Goal: Information Seeking & Learning: Learn about a topic

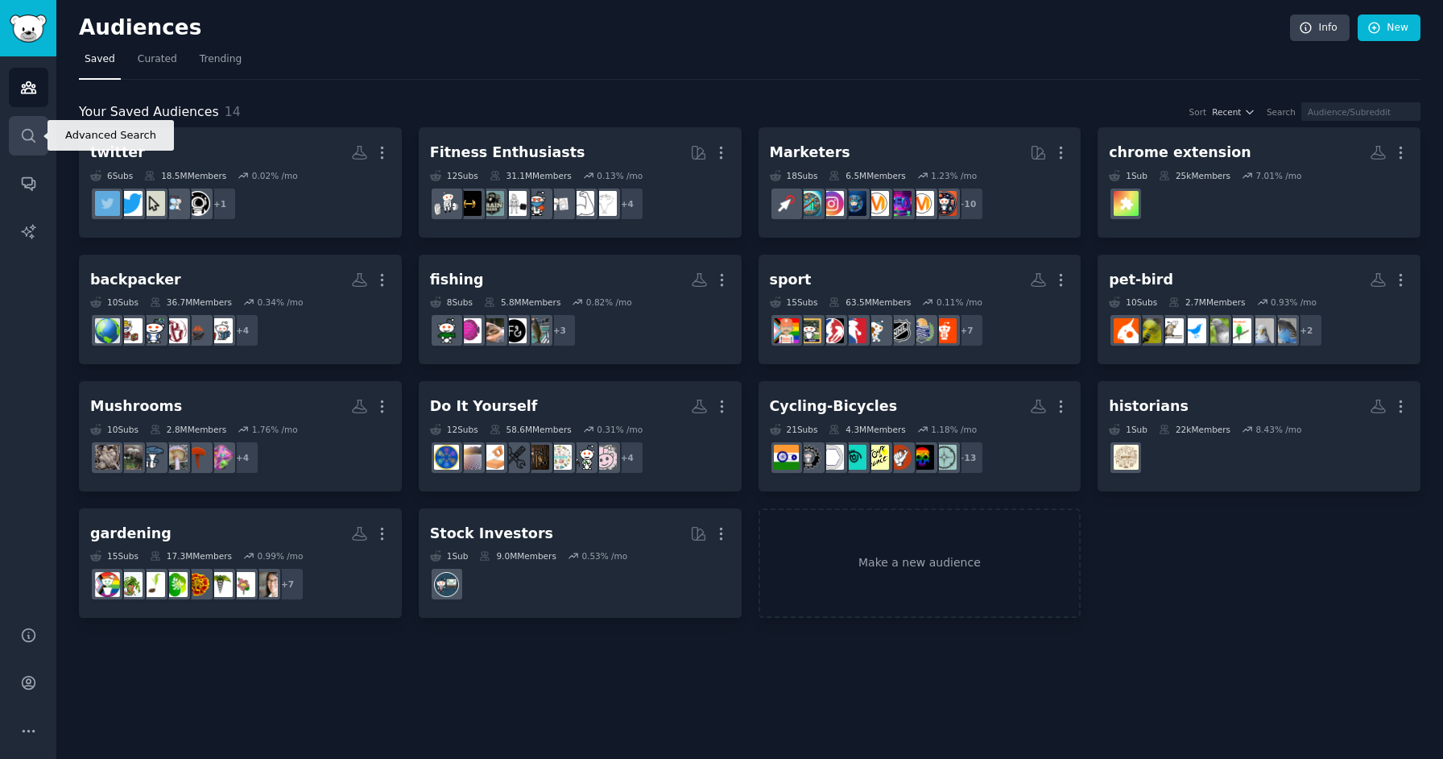
click at [33, 137] on icon "Sidebar" at bounding box center [28, 135] width 17 height 17
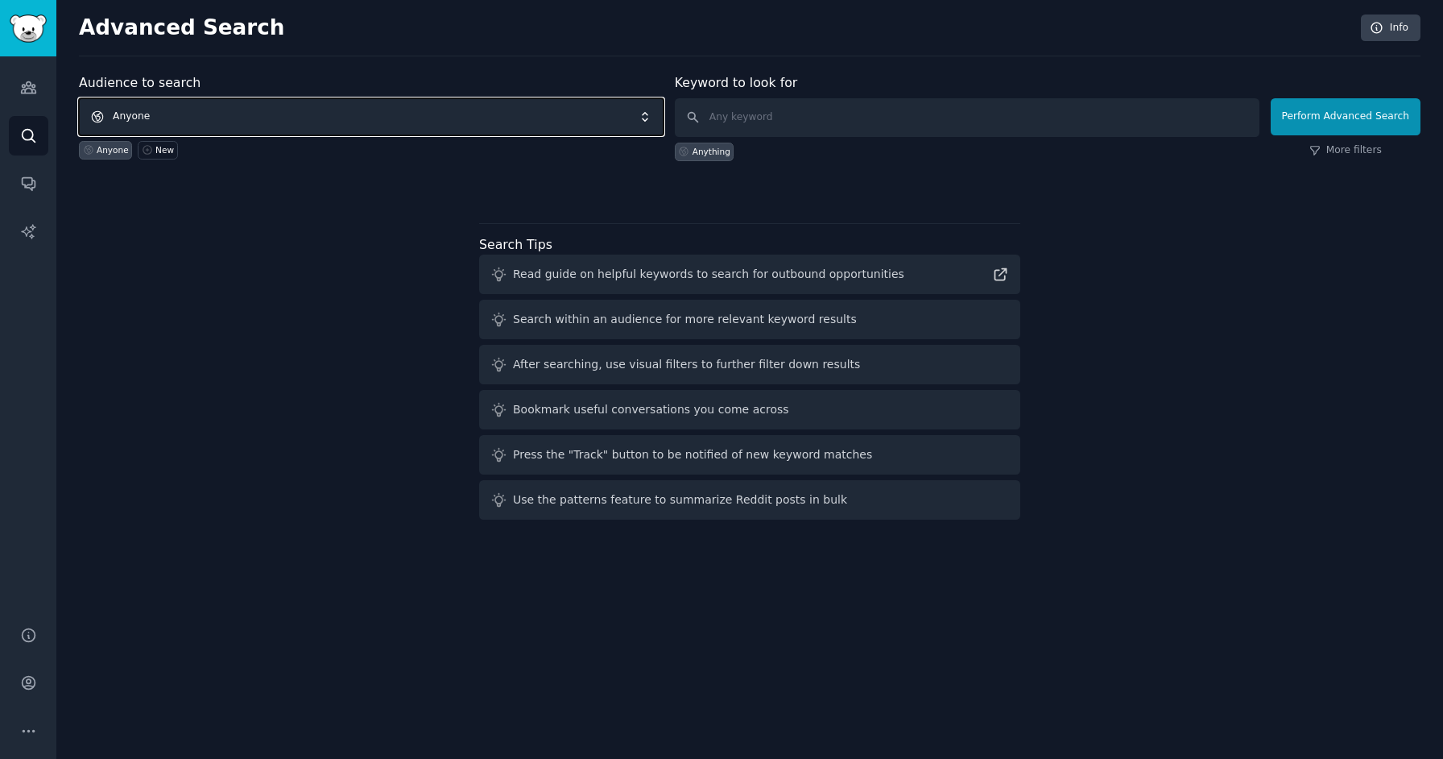
click at [234, 115] on span "Anyone" at bounding box center [371, 116] width 585 height 37
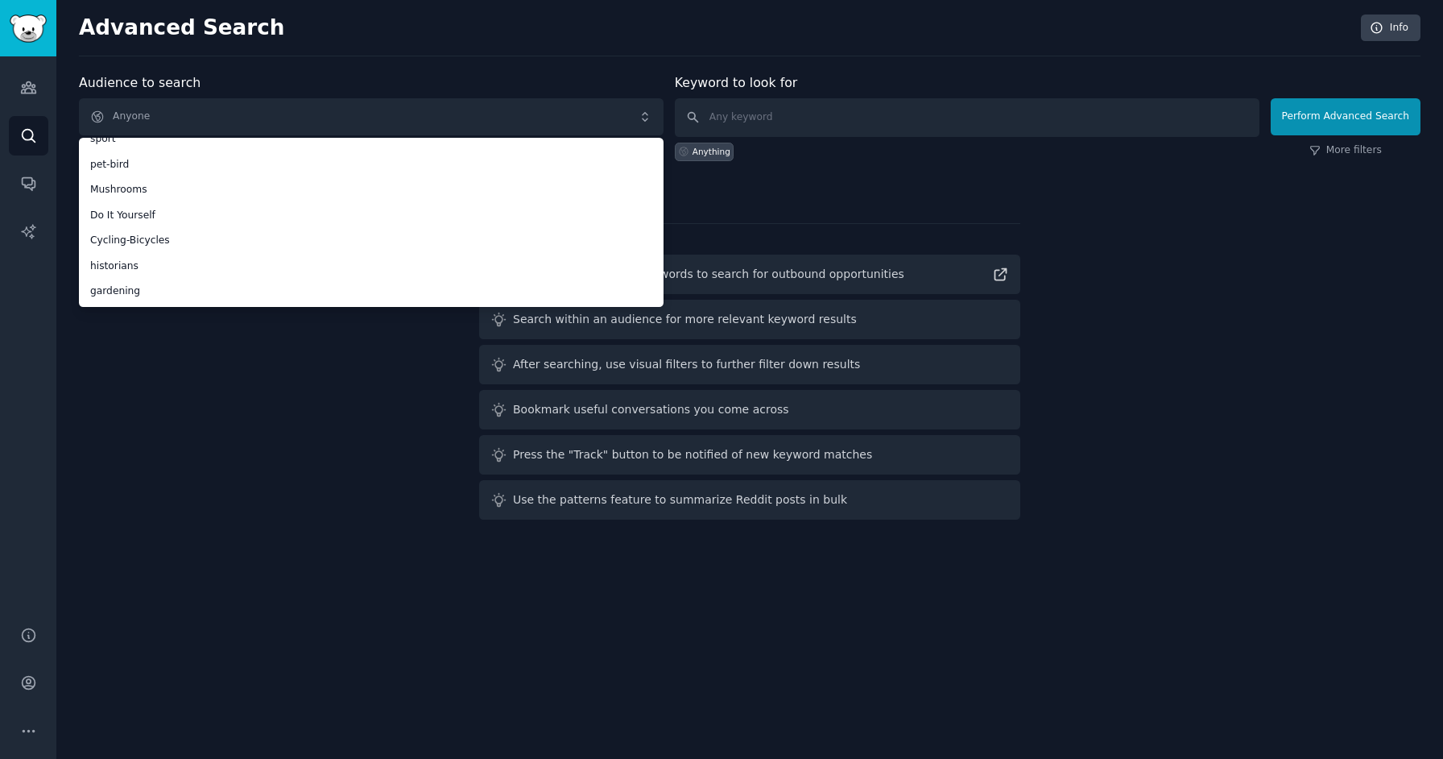
scroll to position [217, 0]
click at [375, 404] on div "Audience to search Anyone Anyone twitter Fitness Enthusiasts Marketers chrome e…" at bounding box center [750, 299] width 1342 height 453
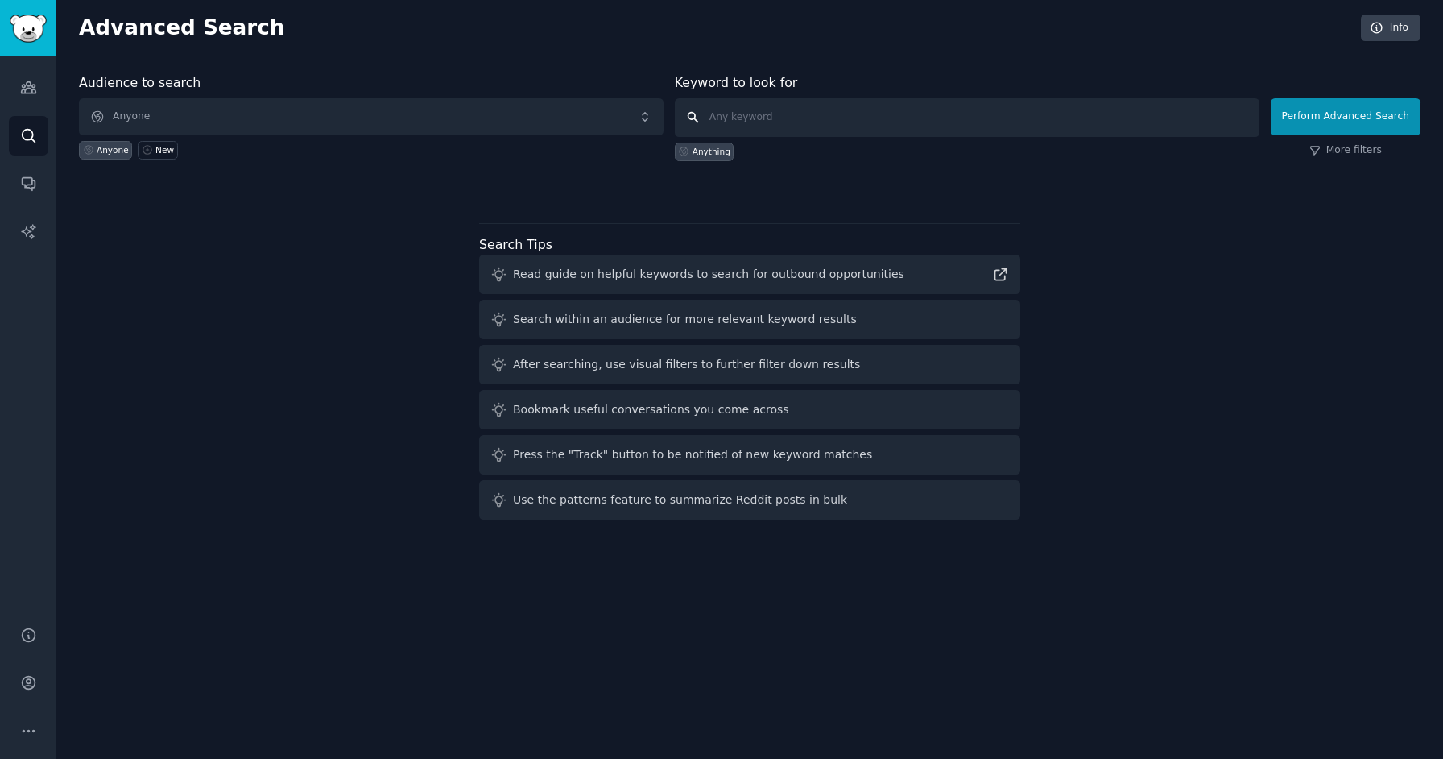
click at [769, 122] on input "text" at bounding box center [967, 117] width 585 height 39
click at [26, 185] on icon "Sidebar" at bounding box center [28, 184] width 13 height 13
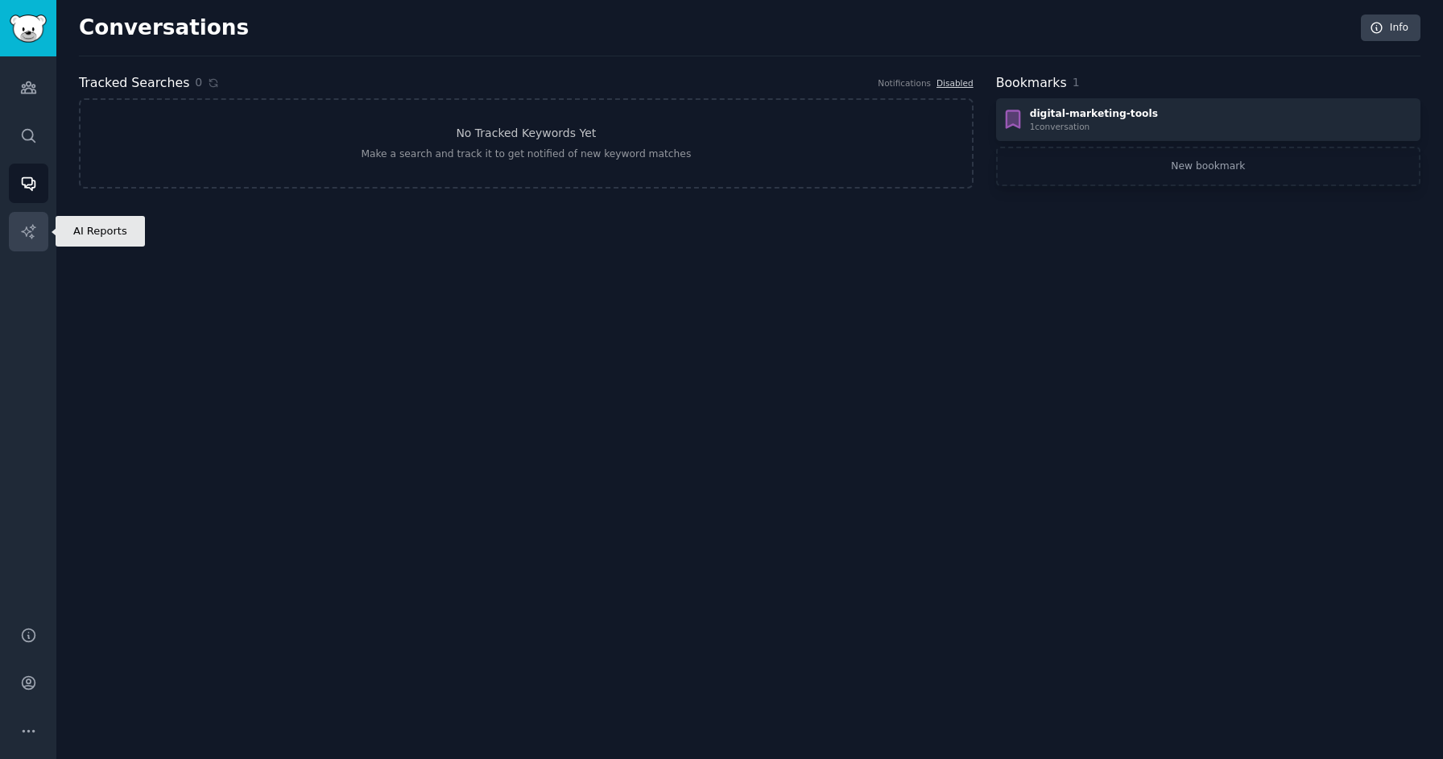
click at [41, 232] on link "AI Reports" at bounding box center [28, 231] width 39 height 39
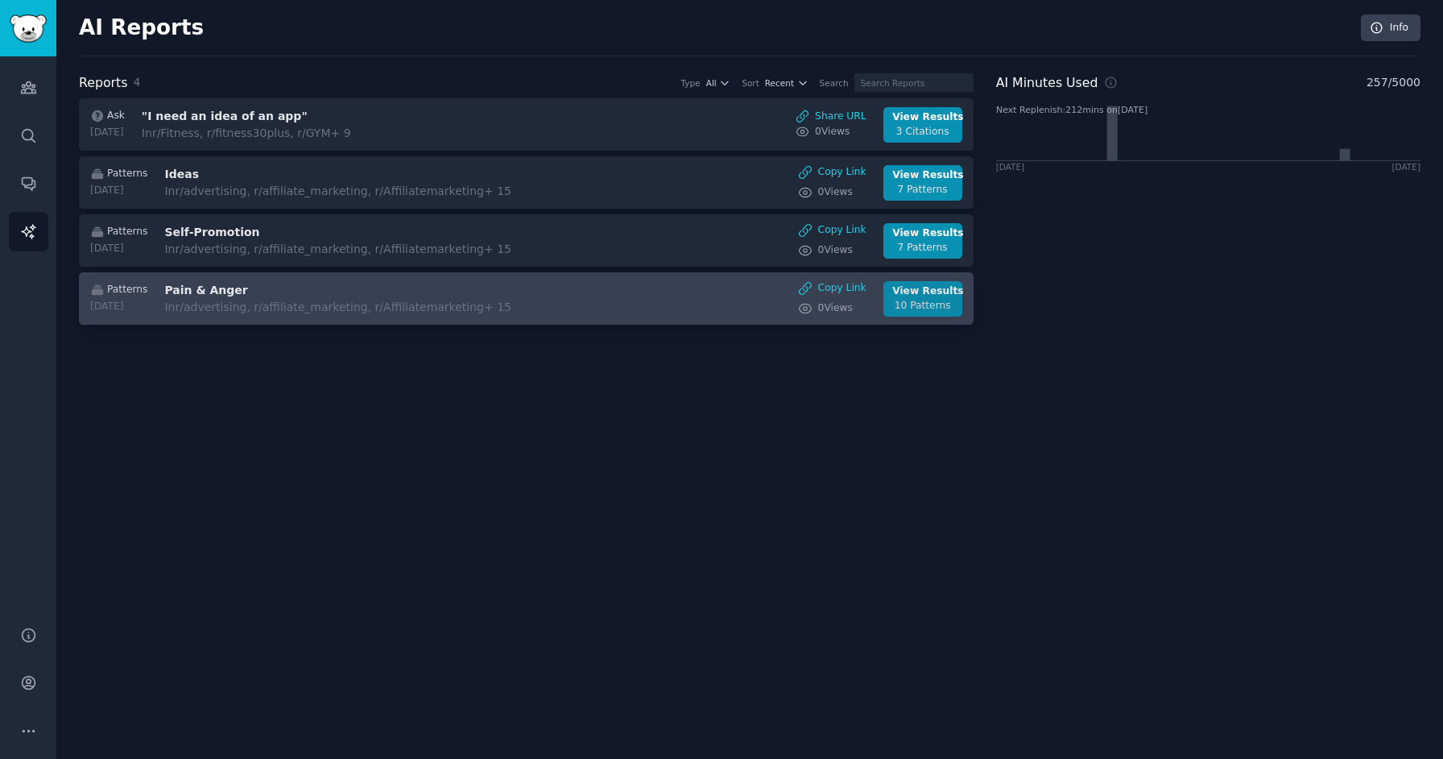
click at [914, 294] on div "View Results" at bounding box center [922, 291] width 60 height 14
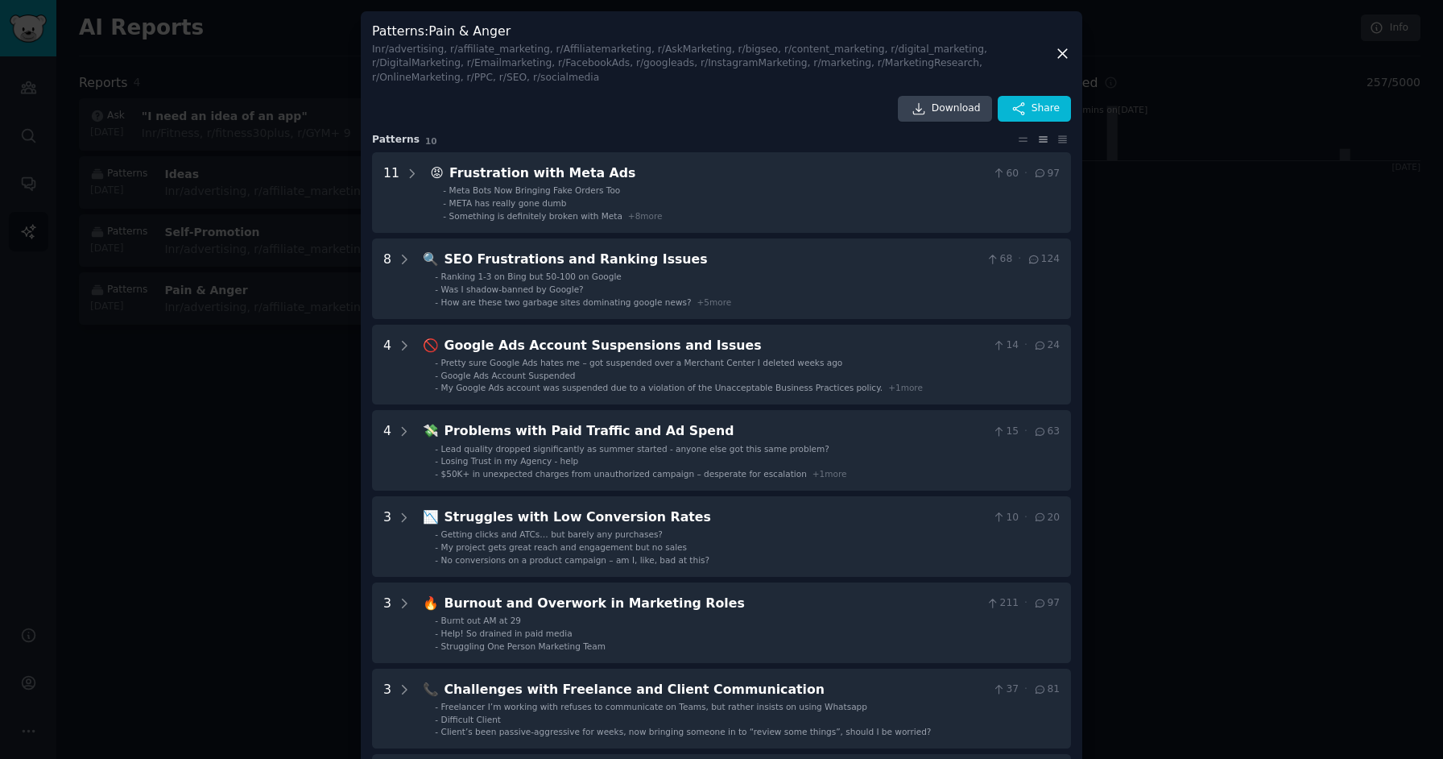
click at [1056, 48] on icon at bounding box center [1062, 53] width 17 height 17
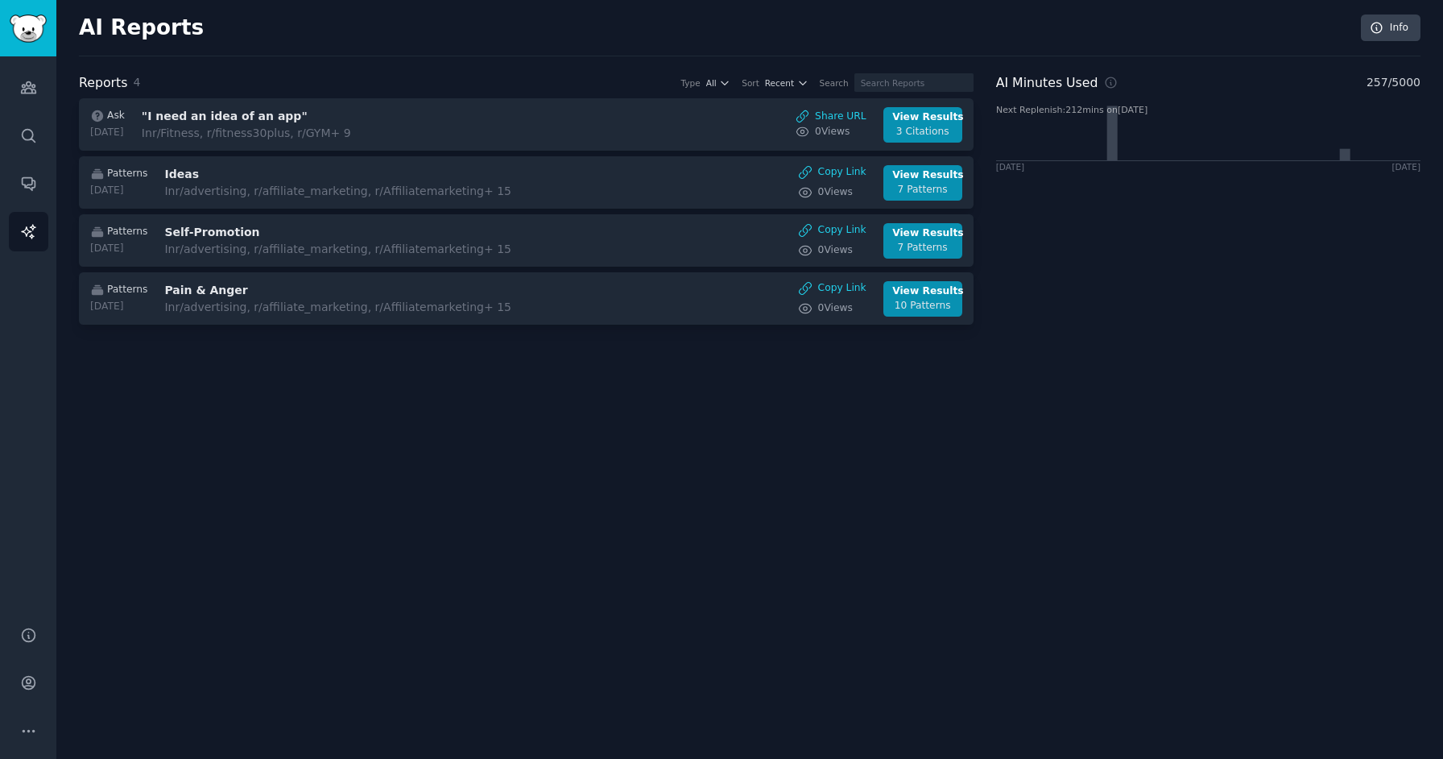
click at [747, 83] on div "Type All Sort Recent Search" at bounding box center [822, 82] width 304 height 19
click at [730, 83] on icon "button" at bounding box center [724, 82] width 11 height 11
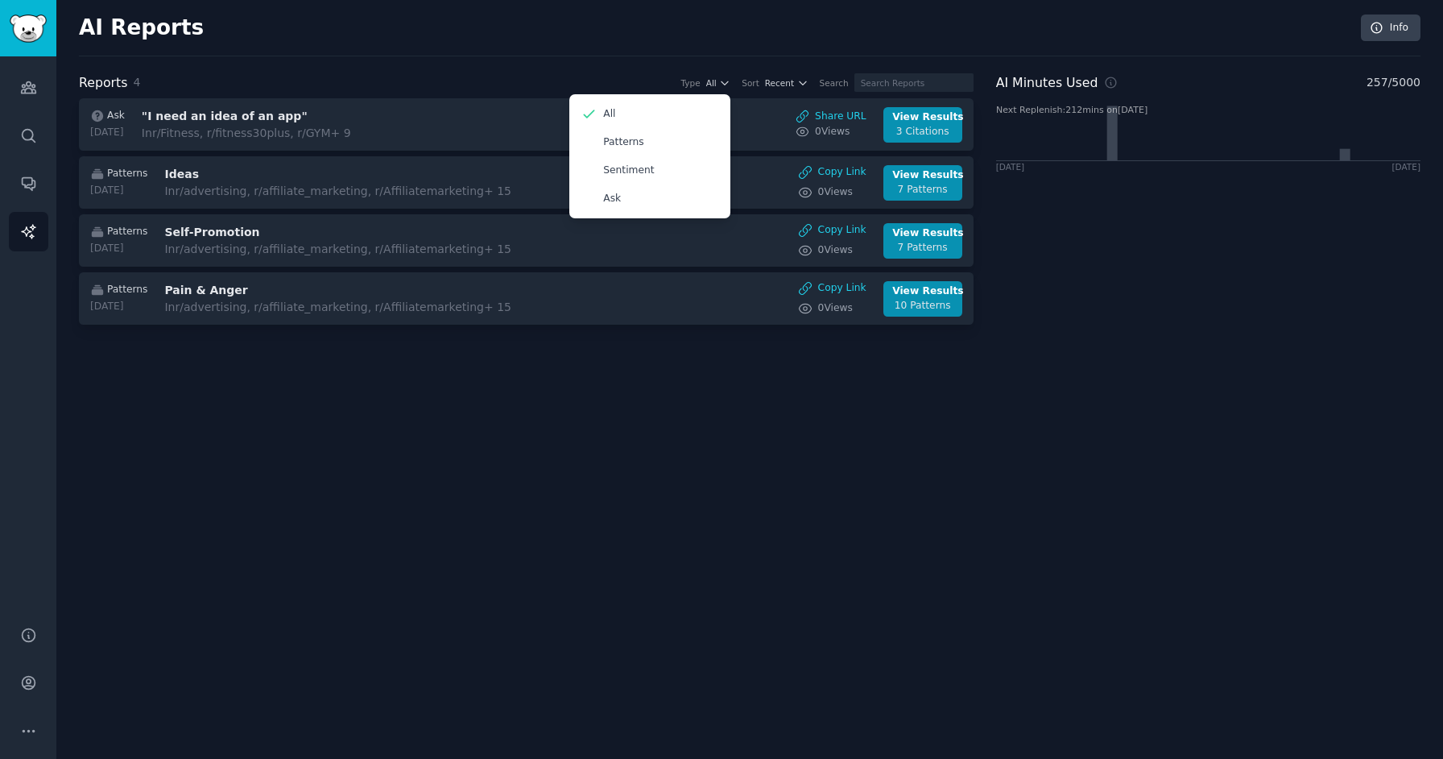
click at [757, 60] on div "AI Reports Info Reports 4 Type All All Patterns Sentiment Ask Sort Recent Searc…" at bounding box center [750, 182] width 1342 height 319
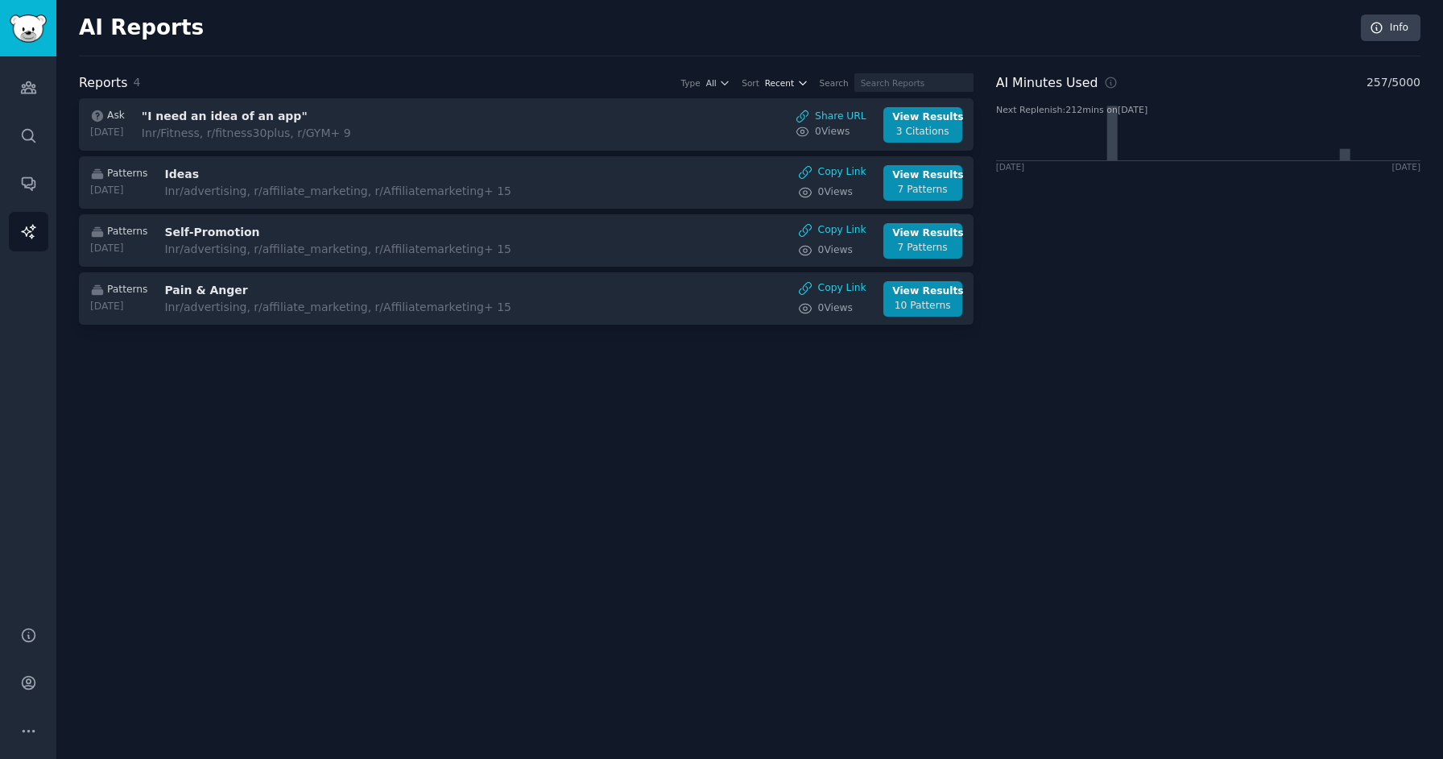
click at [794, 83] on span "Recent" at bounding box center [779, 82] width 29 height 11
click at [756, 135] on div "Views" at bounding box center [728, 142] width 150 height 28
click at [822, 74] on div "Type All Sort Views Search" at bounding box center [824, 82] width 299 height 19
click at [809, 82] on icon "button" at bounding box center [802, 82] width 11 height 11
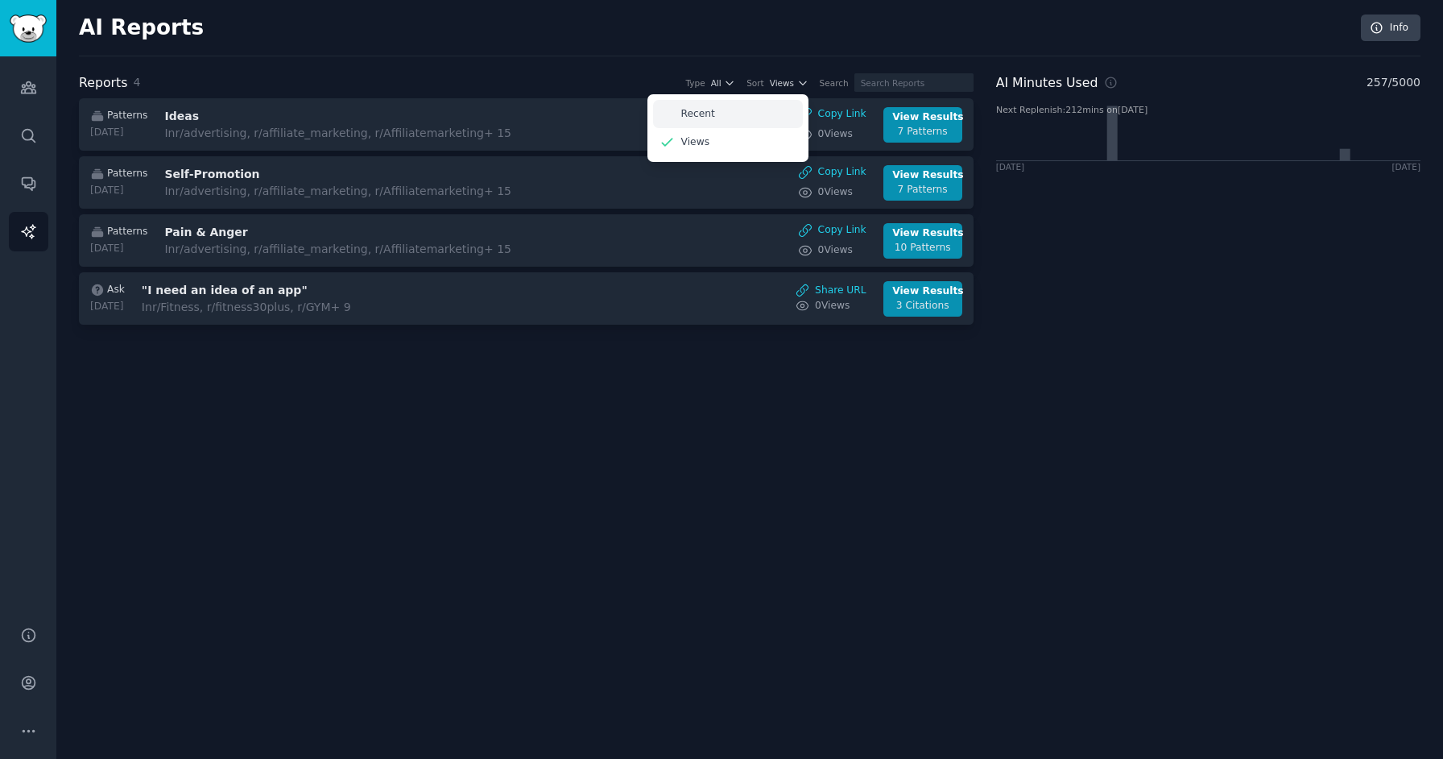
click at [787, 110] on div "Recent" at bounding box center [728, 114] width 150 height 28
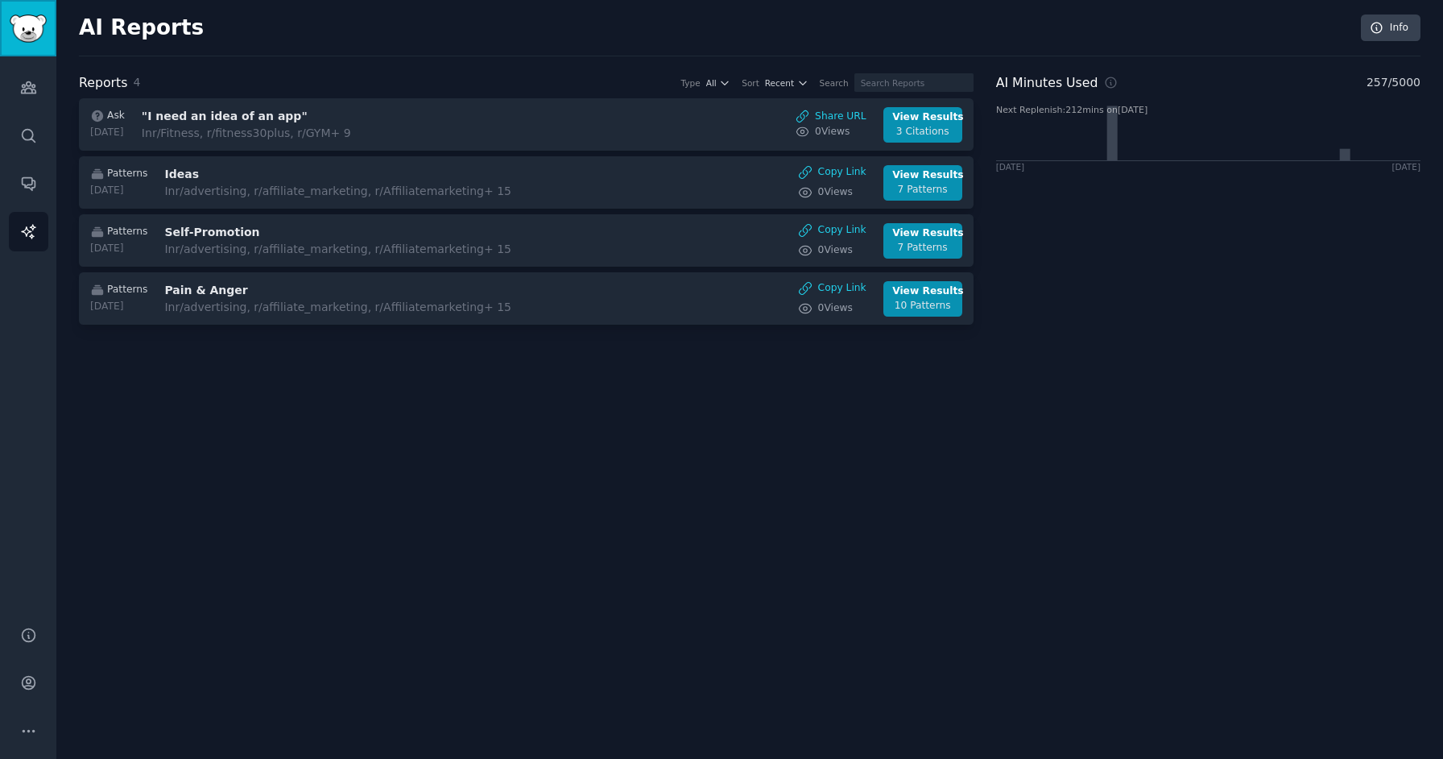
click at [36, 31] on img "Sidebar" at bounding box center [28, 28] width 37 height 28
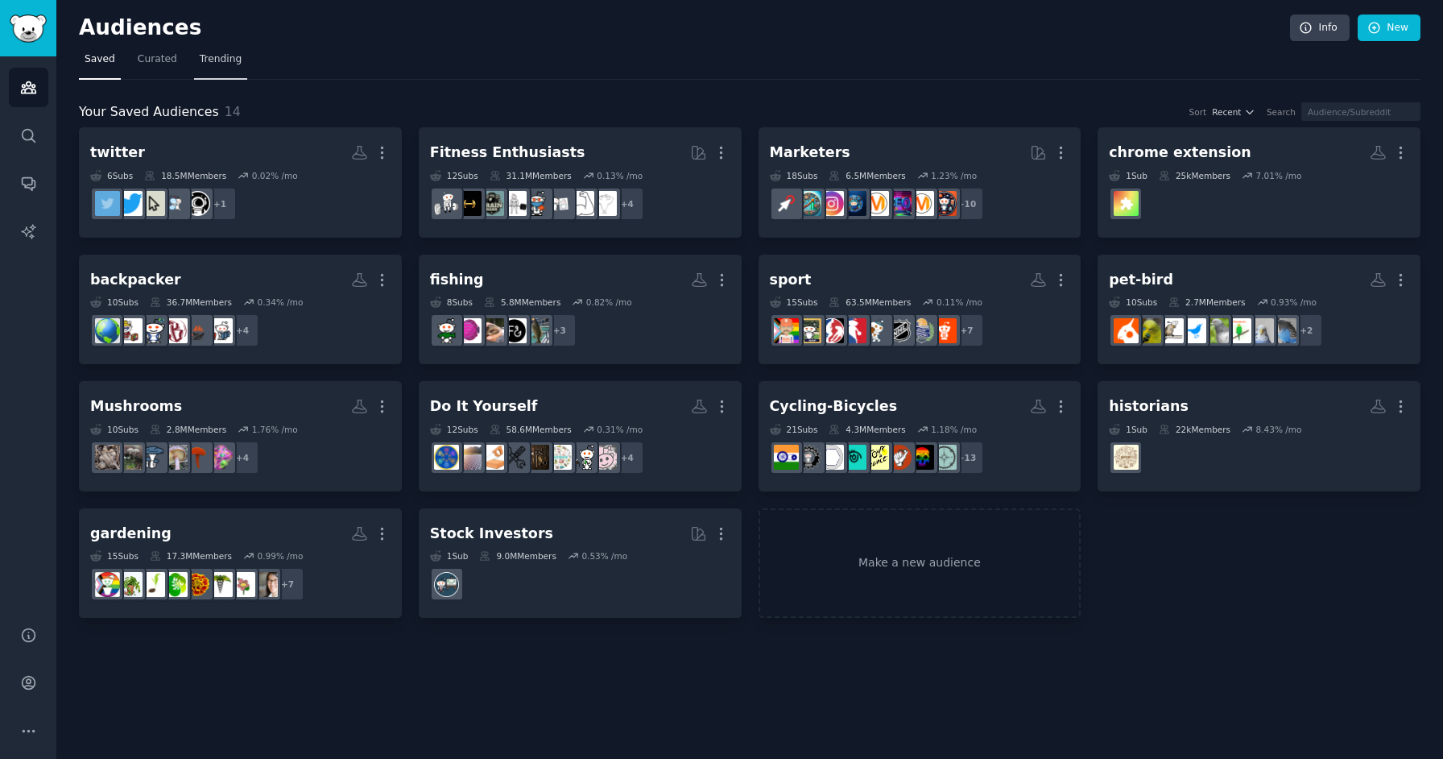
click at [214, 63] on span "Trending" at bounding box center [221, 59] width 42 height 14
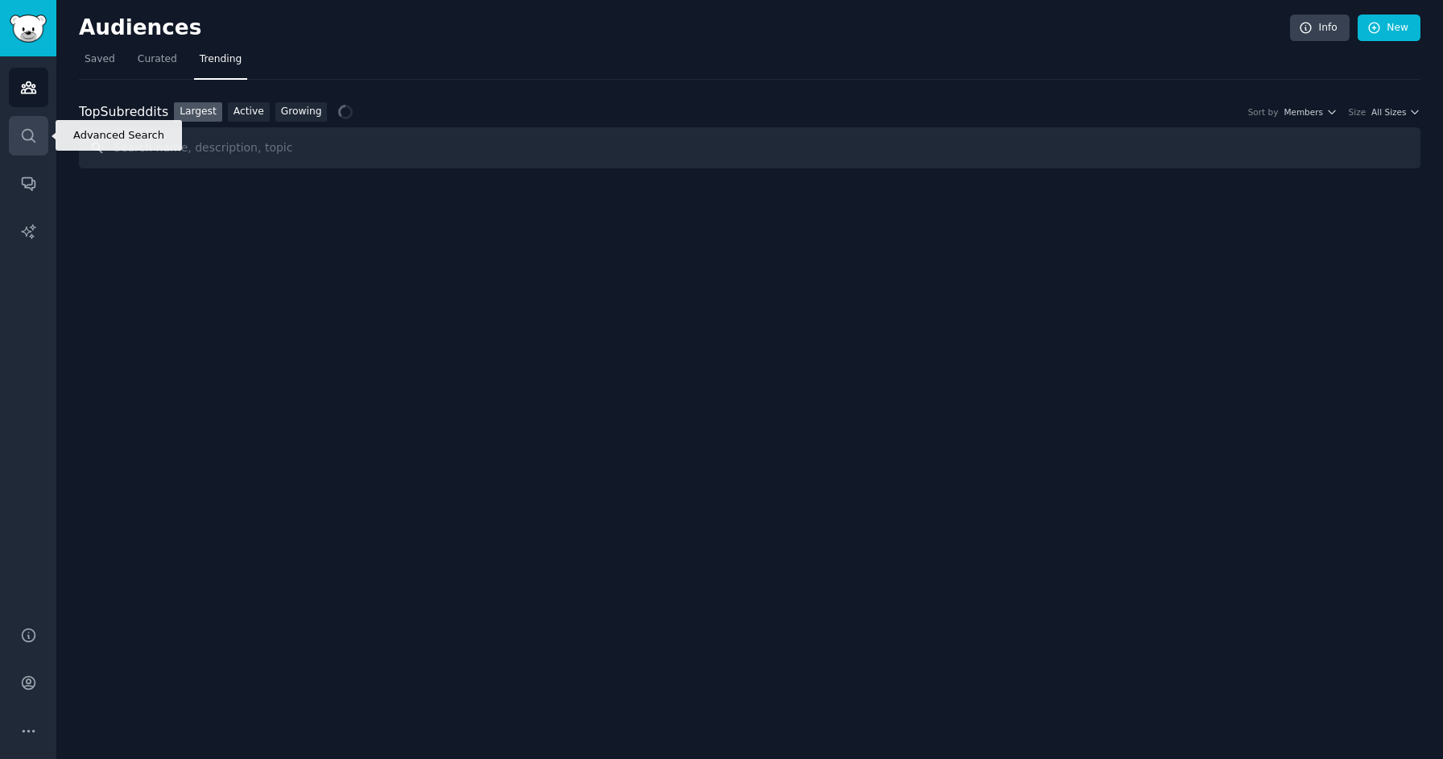
click at [31, 138] on icon "Sidebar" at bounding box center [28, 135] width 13 height 13
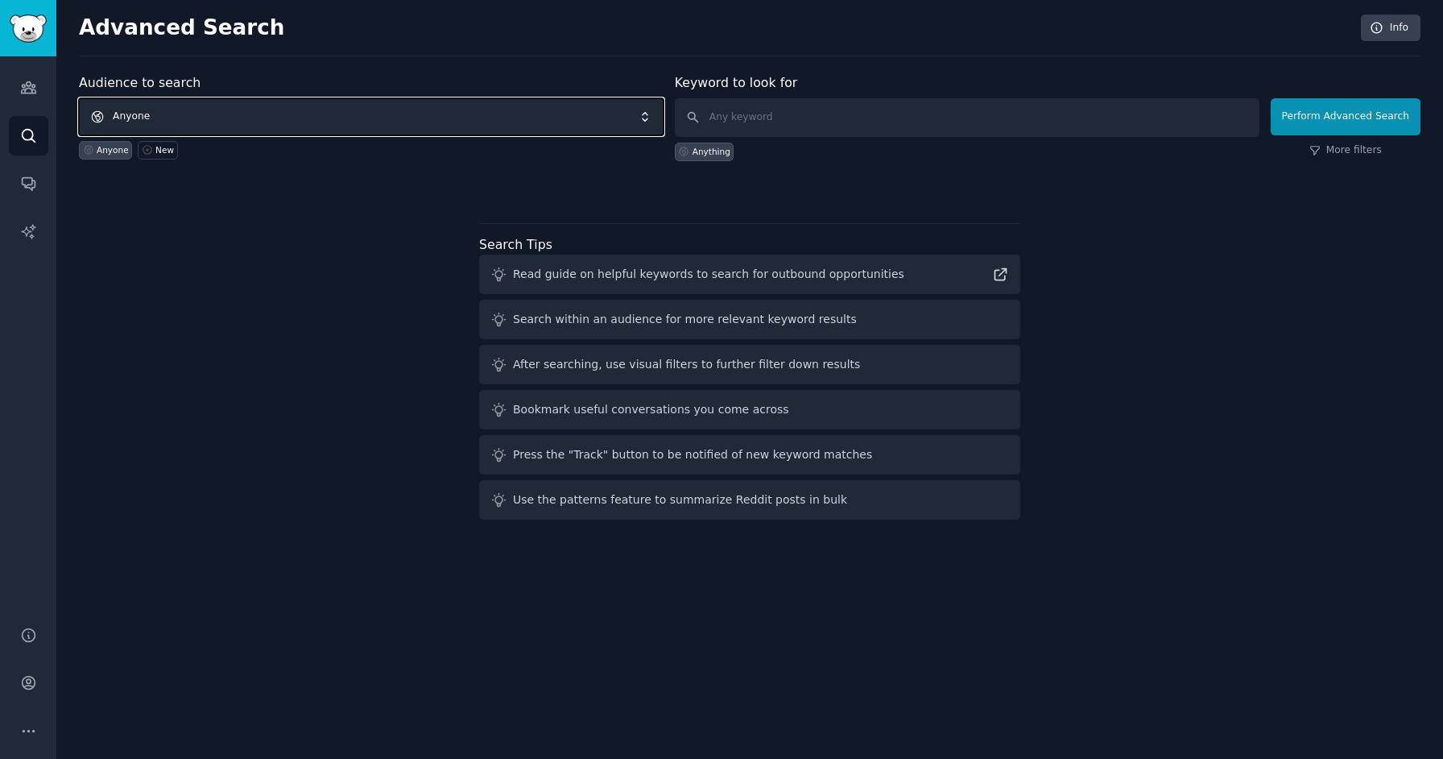
click at [377, 107] on span "Anyone" at bounding box center [371, 116] width 585 height 37
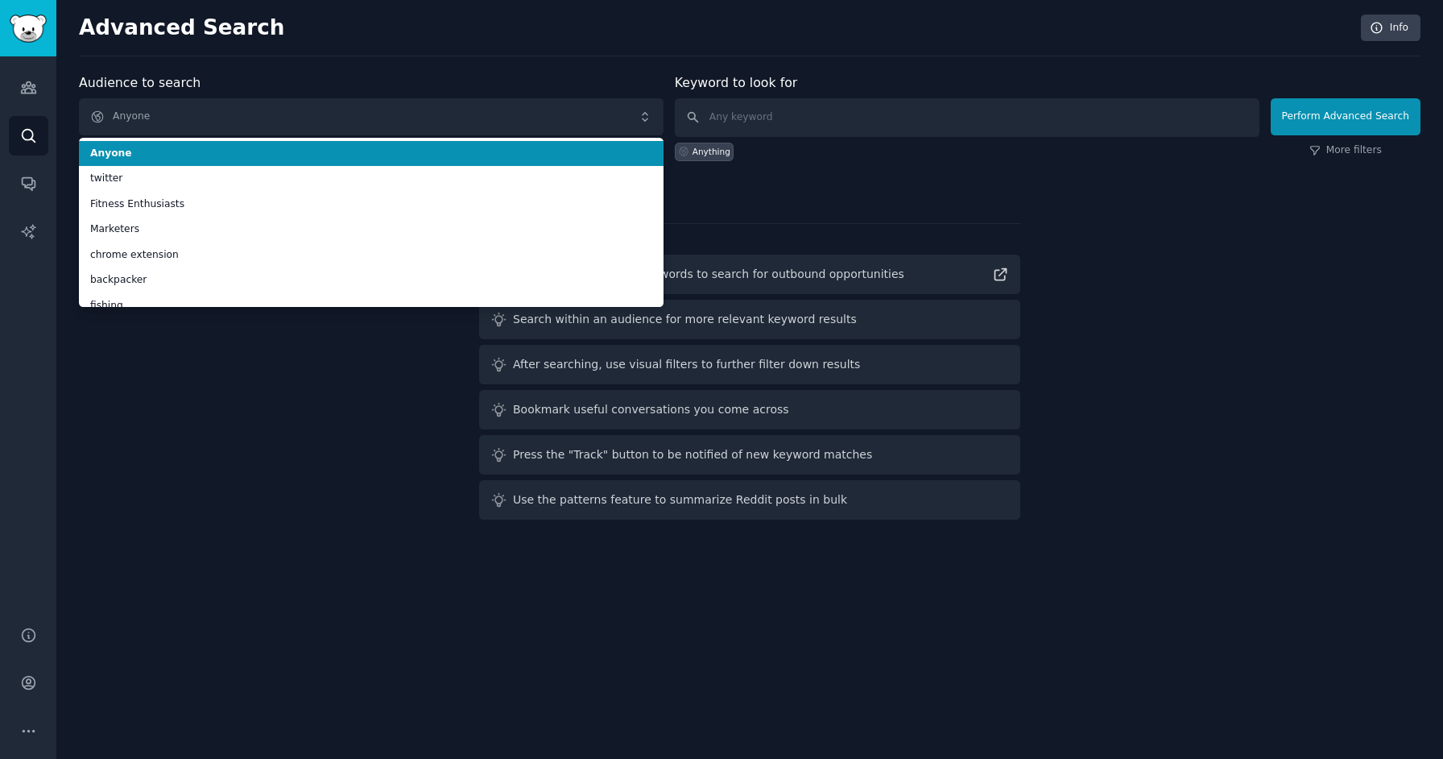
click at [439, 55] on div "Advanced Search Info" at bounding box center [750, 35] width 1342 height 42
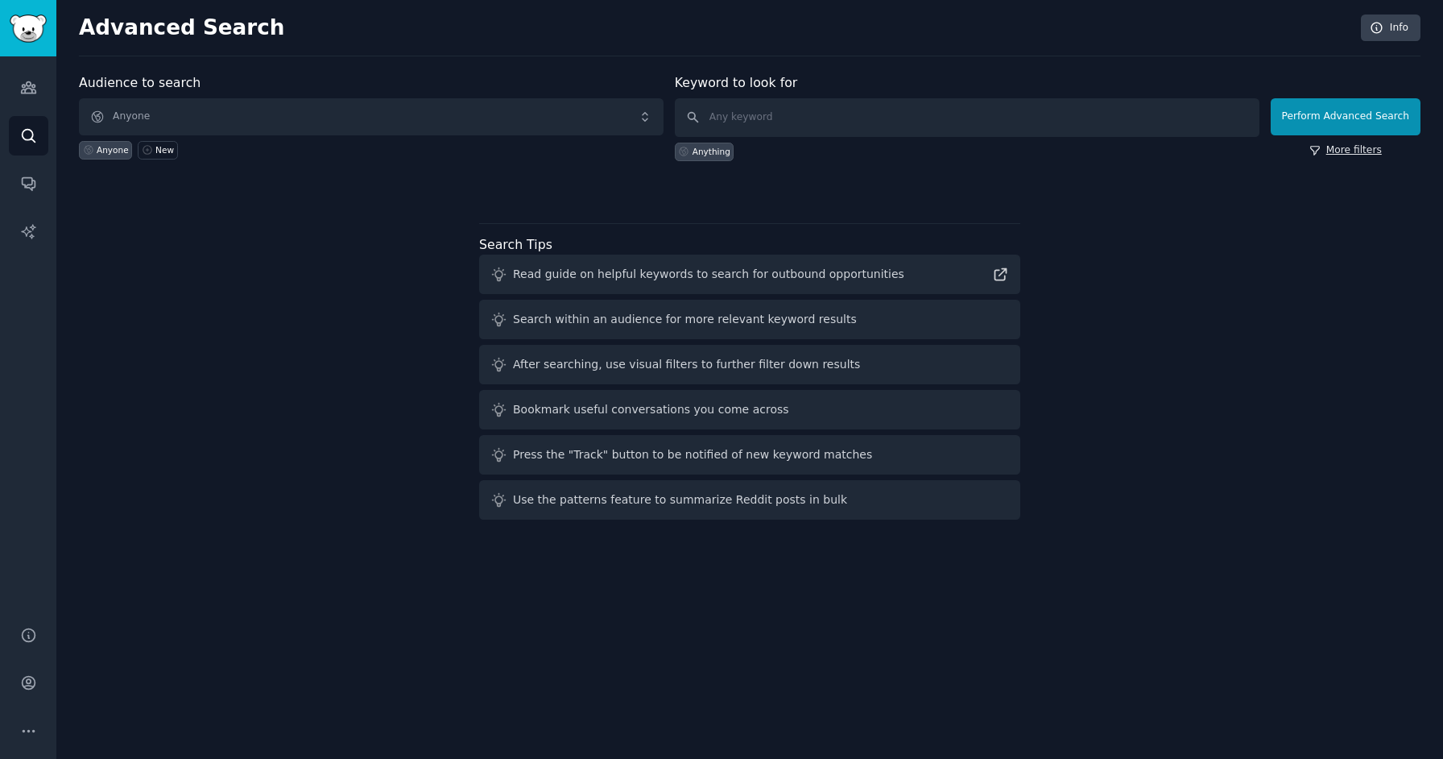
click at [1347, 154] on link "More filters" at bounding box center [1345, 150] width 72 height 14
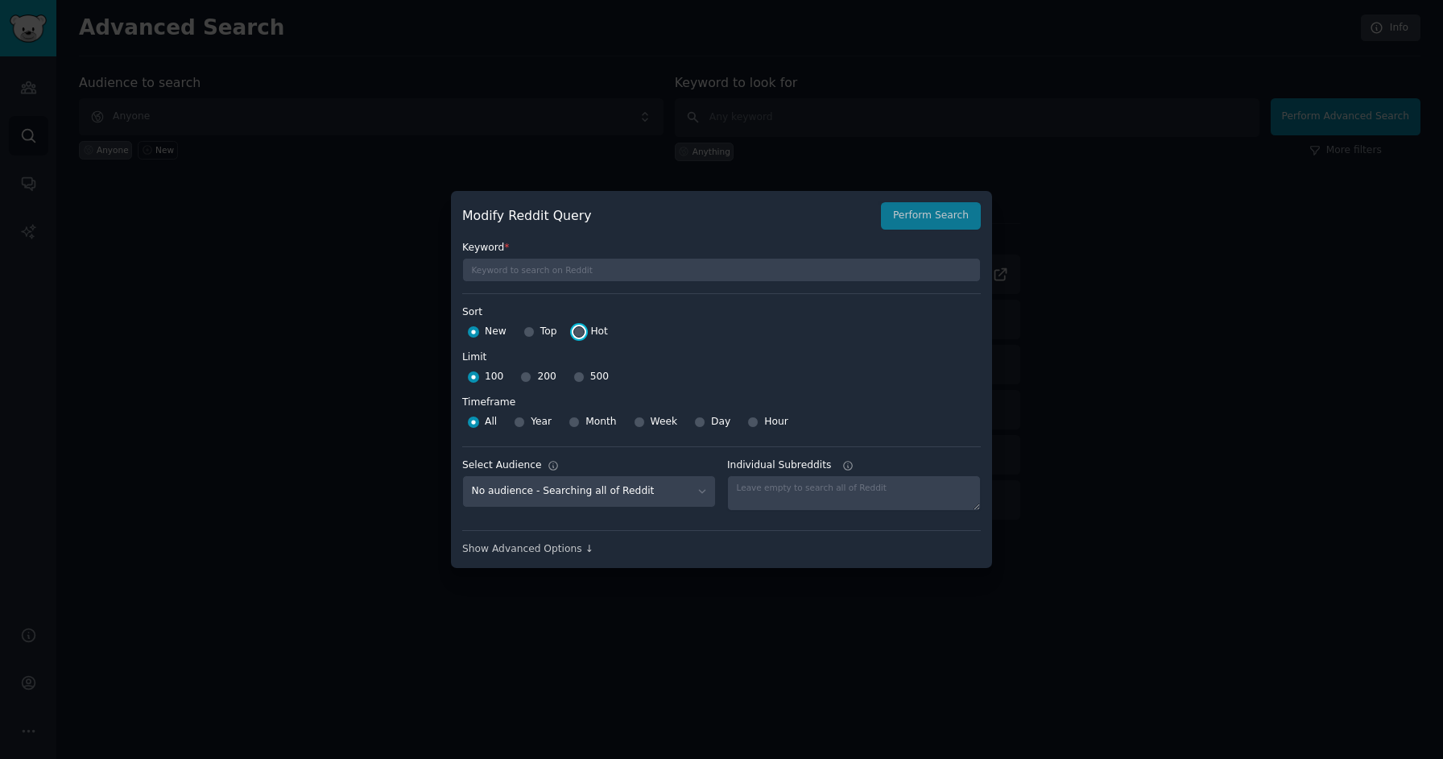
click at [581, 329] on input "Hot" at bounding box center [578, 331] width 11 height 11
radio input "true"
click at [520, 426] on input "Year" at bounding box center [519, 421] width 11 height 11
radio input "true"
click at [526, 386] on div "200" at bounding box center [537, 377] width 35 height 26
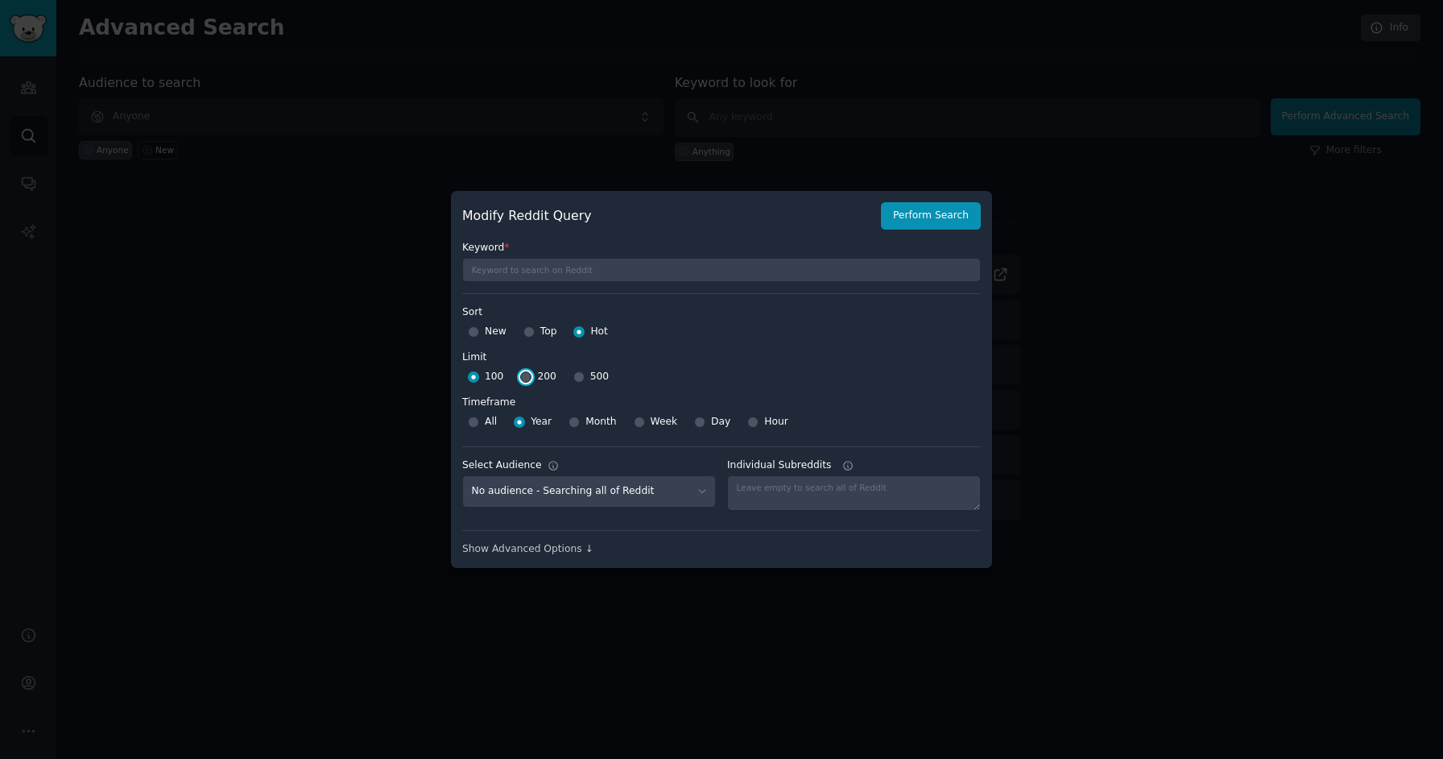
click at [523, 379] on input "200" at bounding box center [525, 376] width 11 height 11
radio input "true"
click at [660, 497] on select "No audience - Searching all of Reddit twitter - 6 Subreddits Fitness Enthusiast…" at bounding box center [589, 491] width 254 height 33
click at [792, 503] on textarea "Individual Subreddits" at bounding box center [854, 492] width 254 height 35
click at [577, 554] on div "Show Advanced Options ↓" at bounding box center [721, 549] width 519 height 14
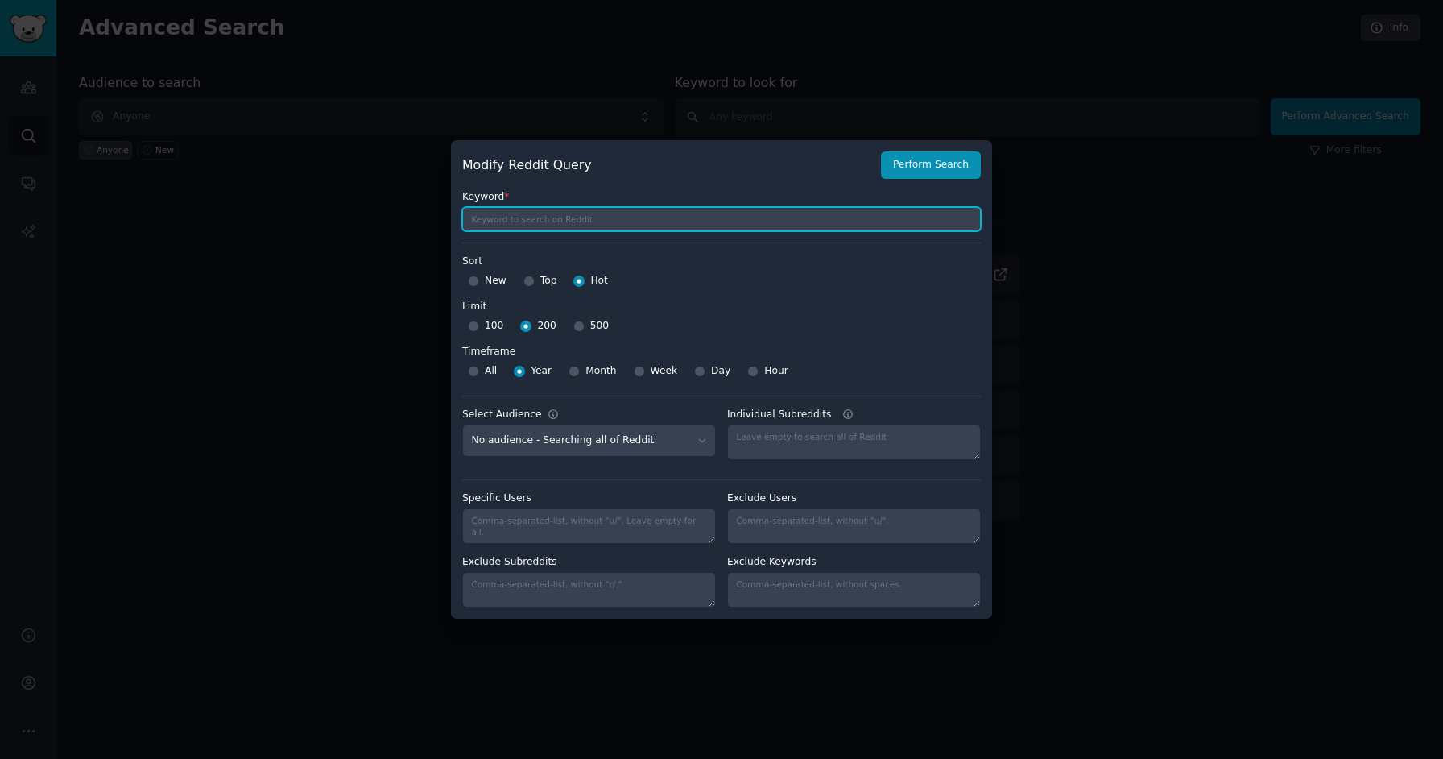
click at [542, 217] on input "text" at bounding box center [721, 219] width 519 height 24
click at [551, 216] on input "text" at bounding box center [721, 219] width 519 height 24
type input "pain point"
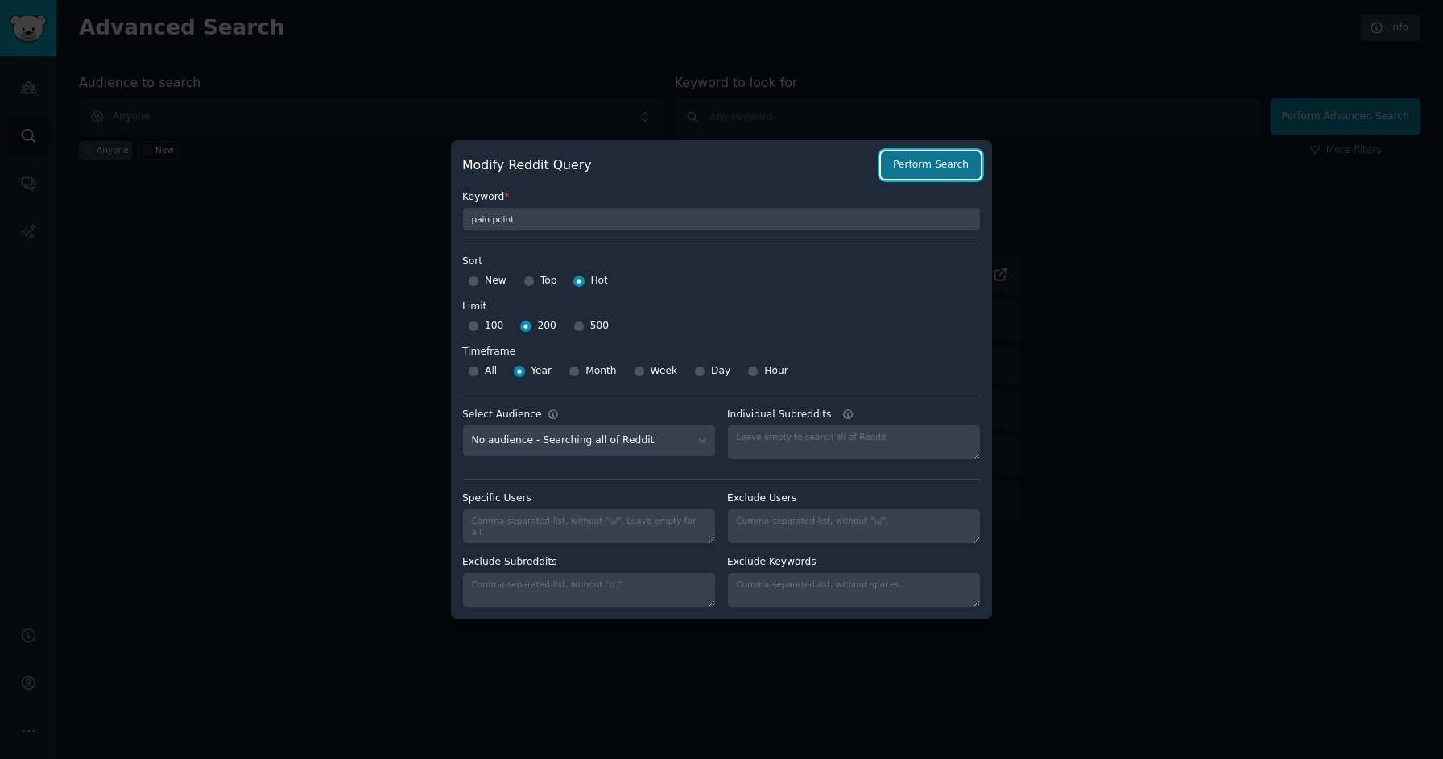
click at [923, 162] on button "Perform Search" at bounding box center [931, 164] width 100 height 27
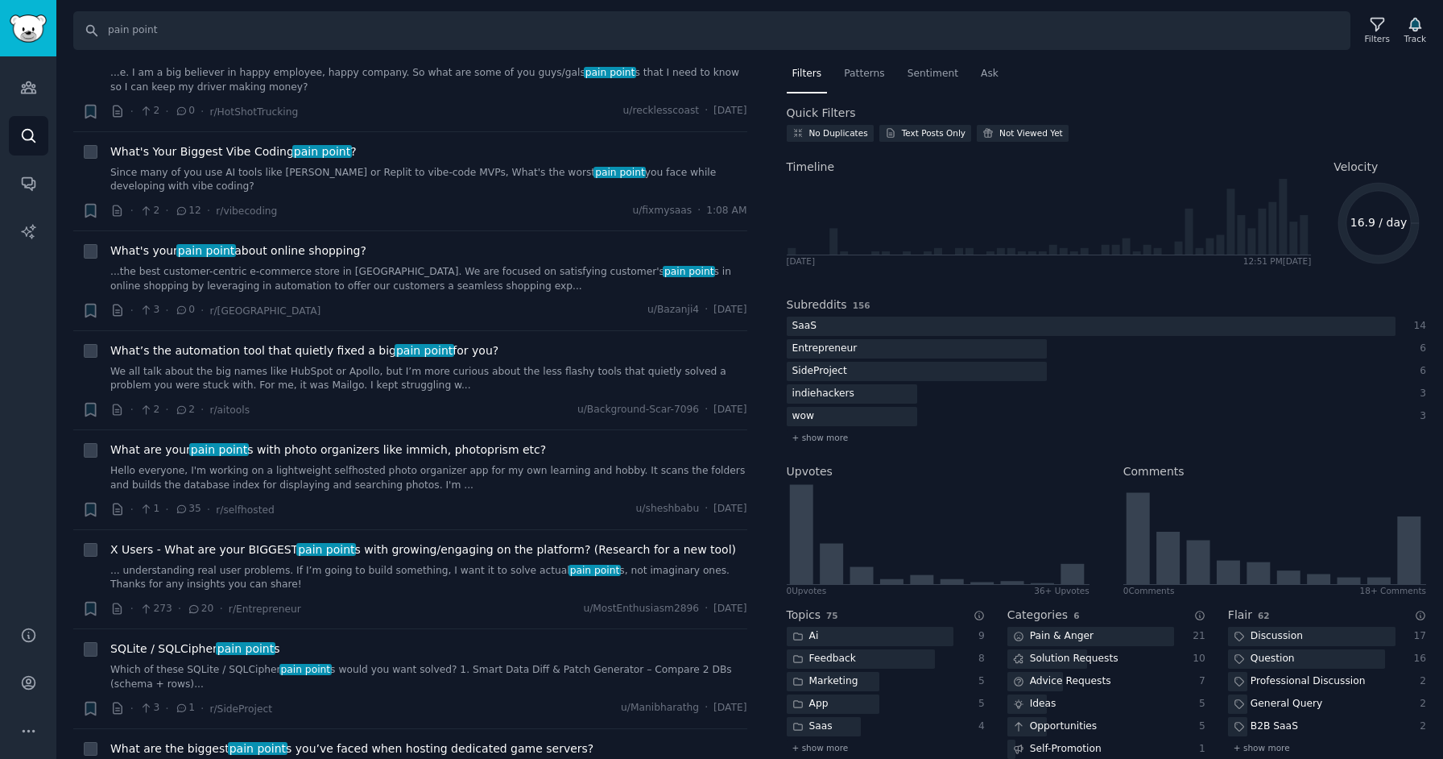
scroll to position [57, 0]
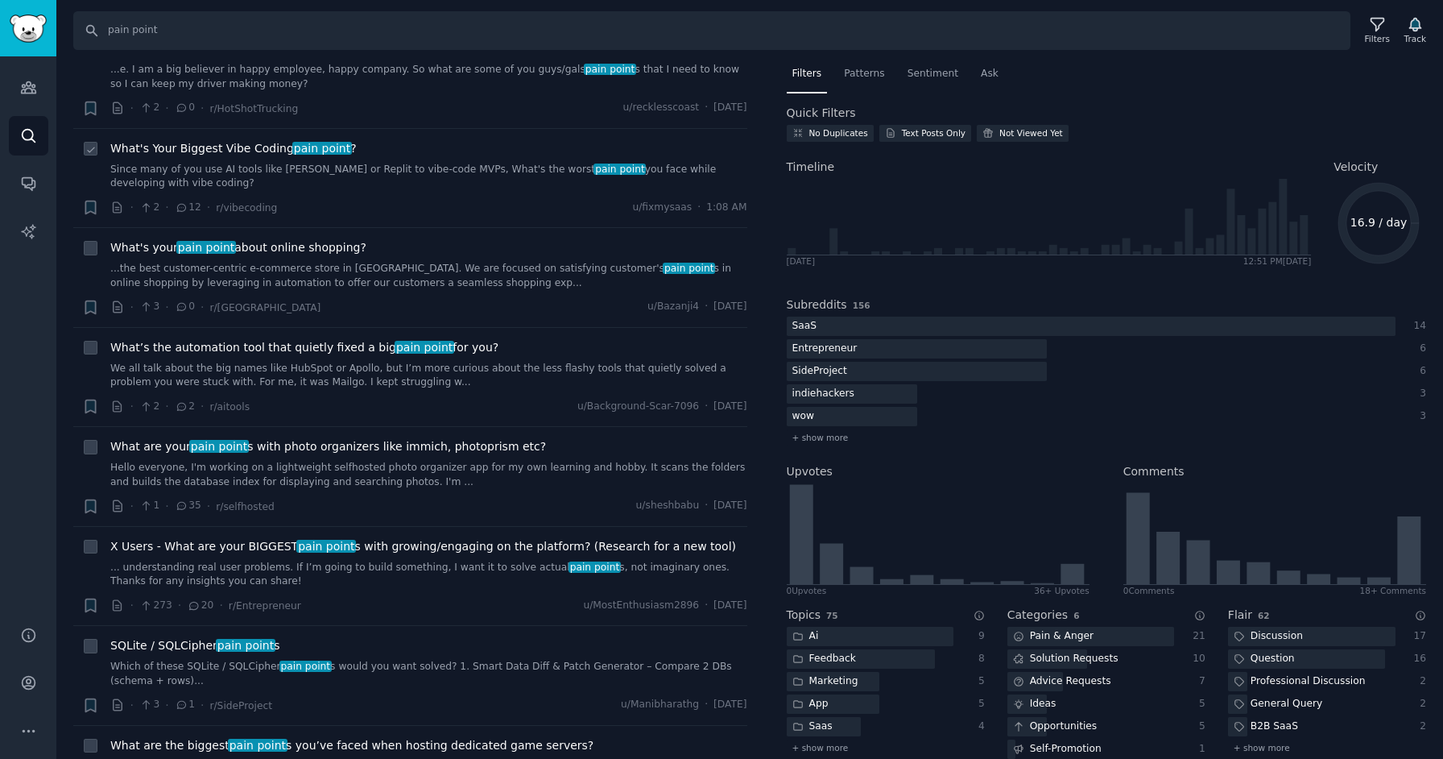
click at [457, 168] on link "Since many of you use AI tools like [PERSON_NAME] or Replit to vibe-code MVPs, …" at bounding box center [428, 177] width 637 height 28
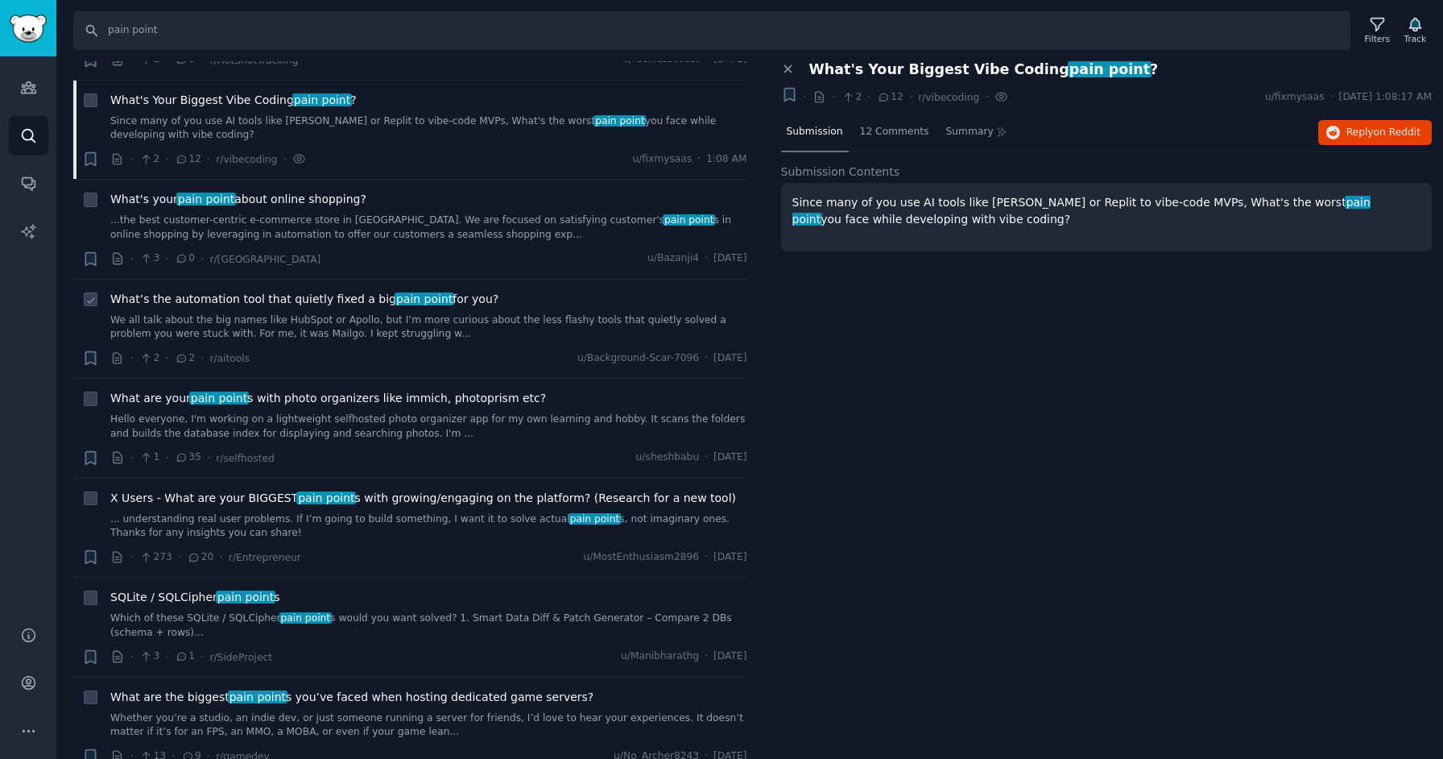
scroll to position [108, 0]
click at [439, 214] on link "...the best customer-centric e-commerce store in [GEOGRAPHIC_DATA]. We are focu…" at bounding box center [428, 225] width 637 height 28
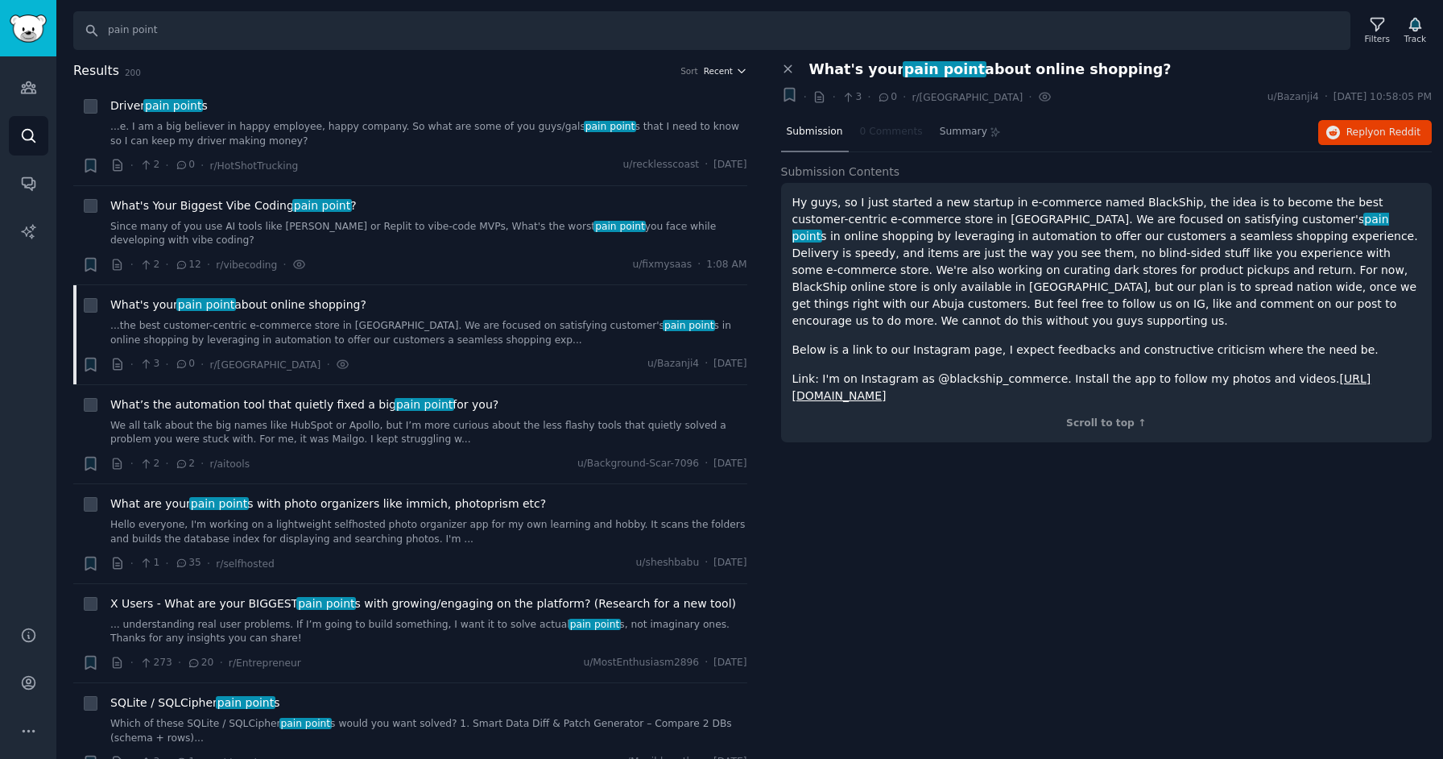
click at [726, 68] on span "Recent" at bounding box center [718, 70] width 29 height 11
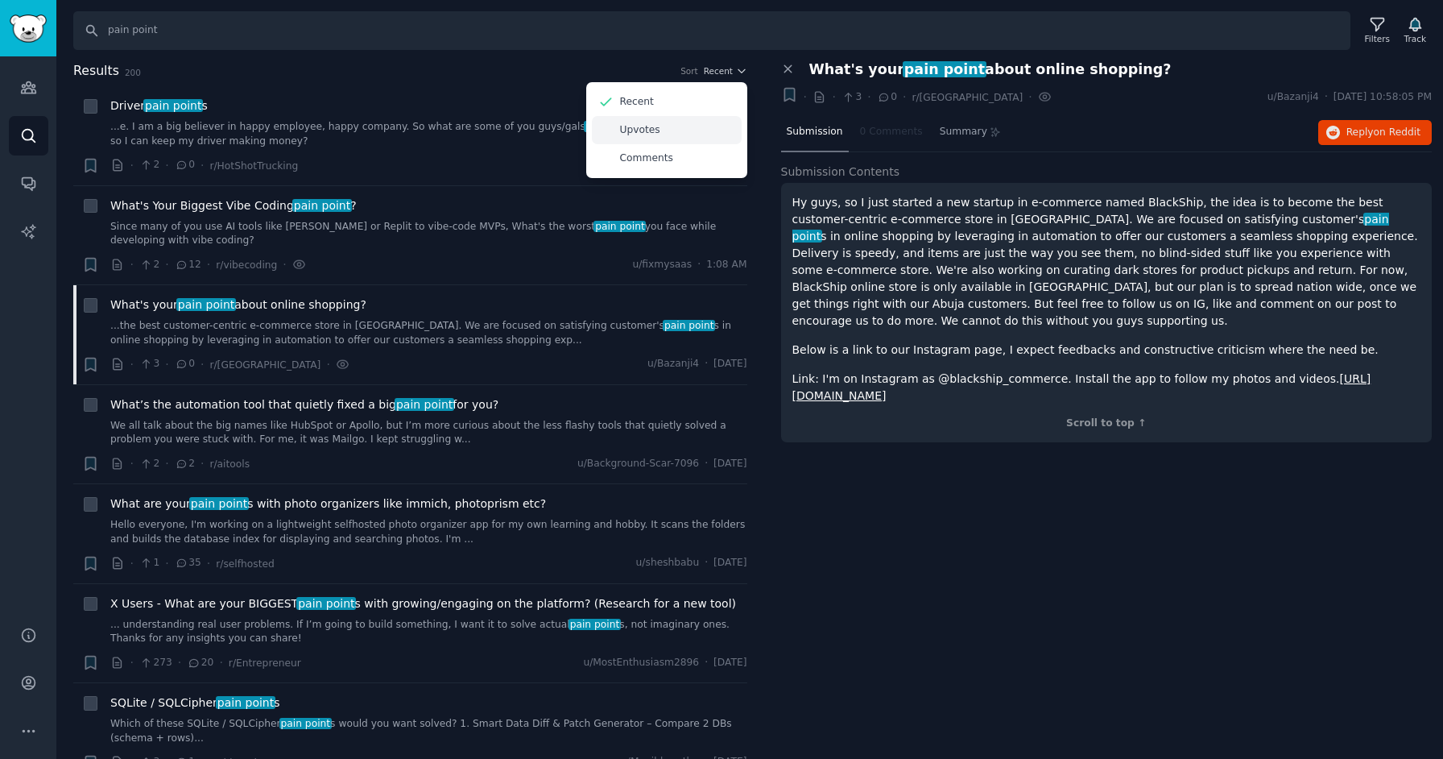
click at [692, 133] on div "Upvotes" at bounding box center [667, 130] width 150 height 28
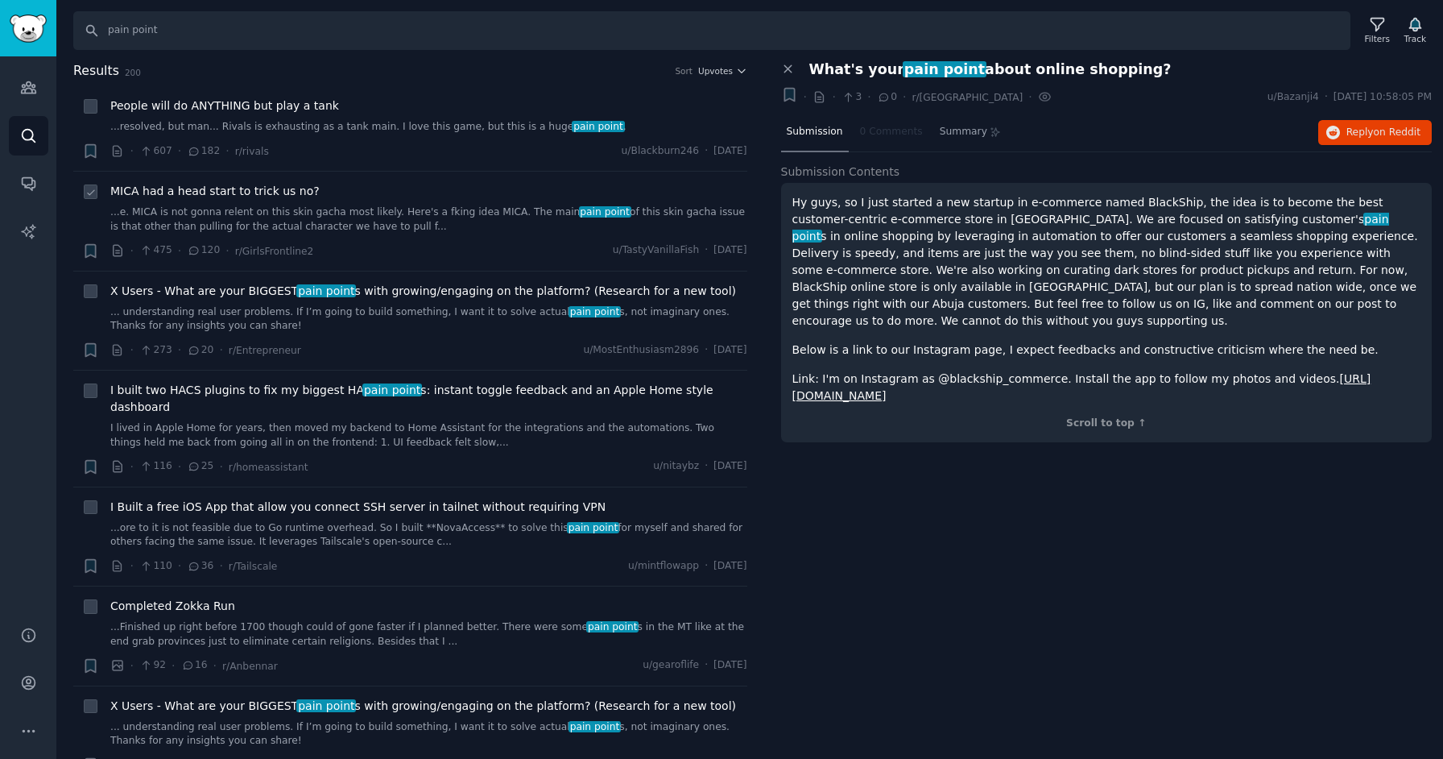
click at [420, 222] on link "...e. MICA is not gonna relent on this skin gacha most likely. Here's a fking i…" at bounding box center [428, 219] width 637 height 28
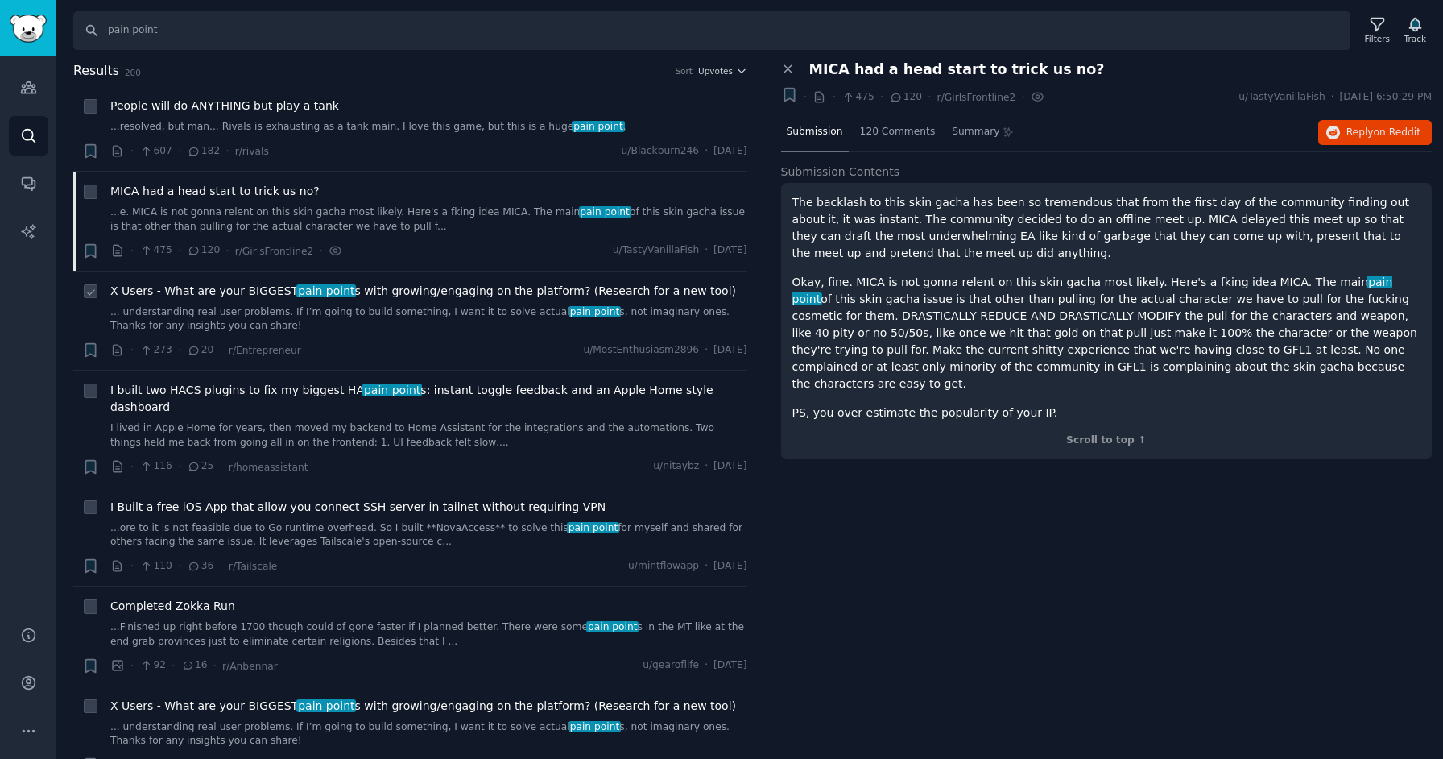
click at [430, 310] on link "... understanding real user problems. If I’m going to build something, I want i…" at bounding box center [428, 319] width 637 height 28
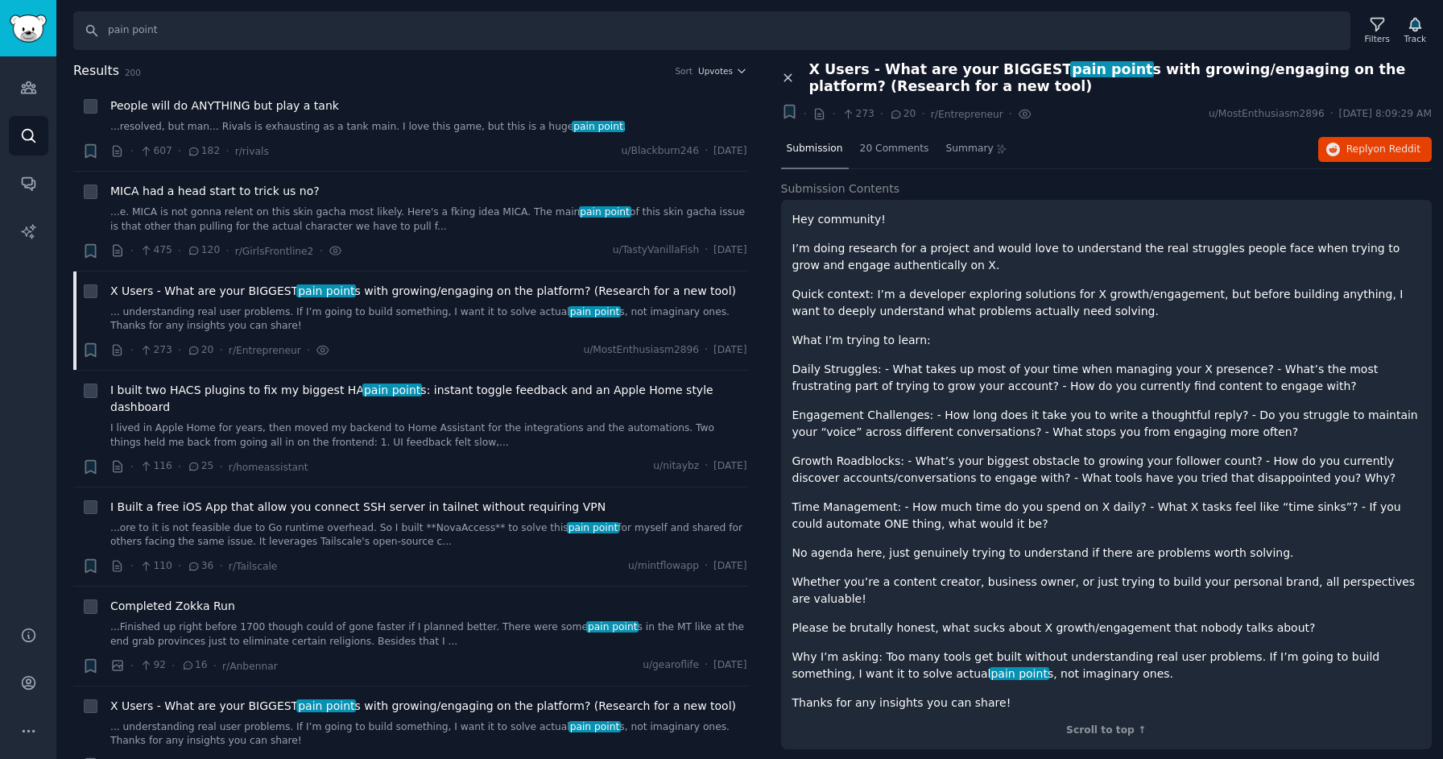
click at [786, 77] on icon at bounding box center [787, 77] width 7 height 7
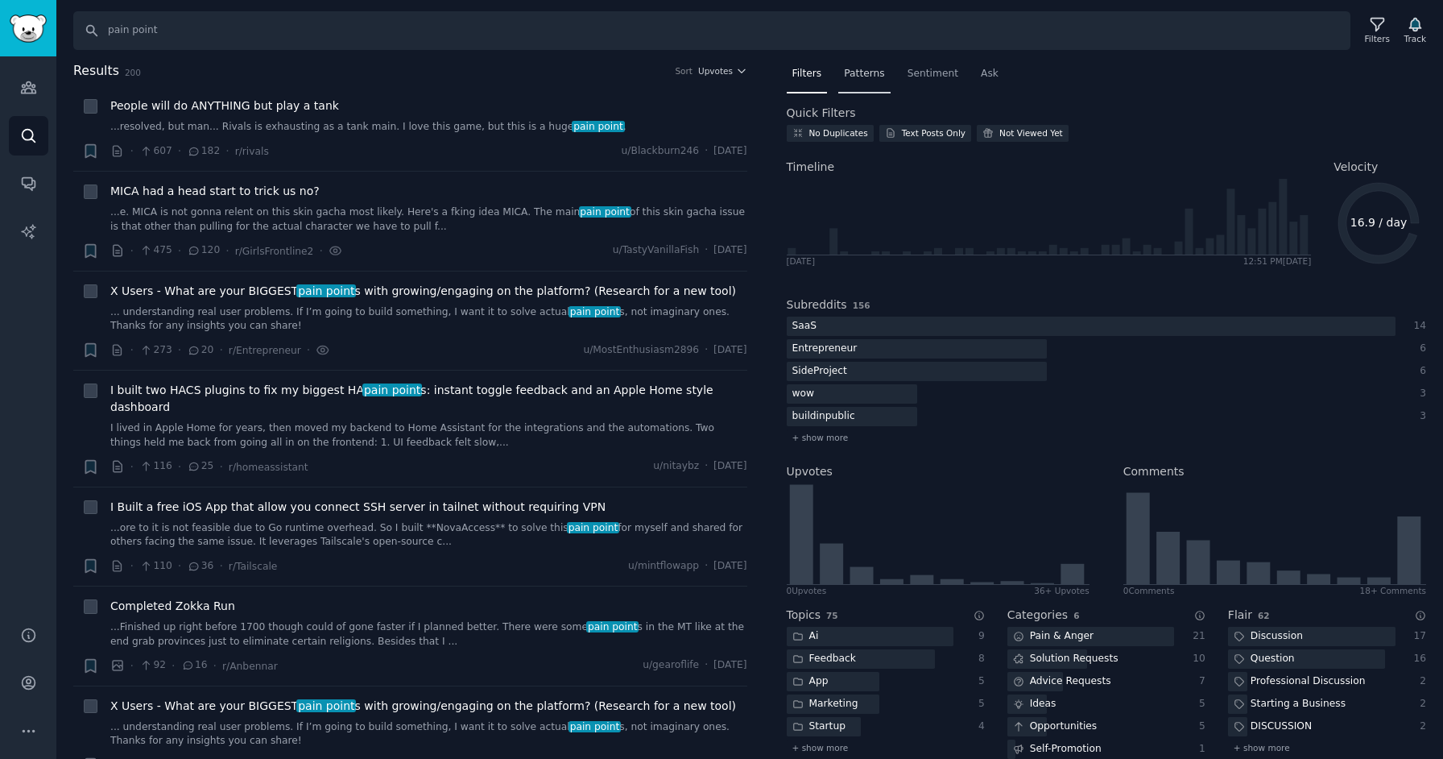
click at [872, 80] on span "Patterns" at bounding box center [864, 74] width 40 height 14
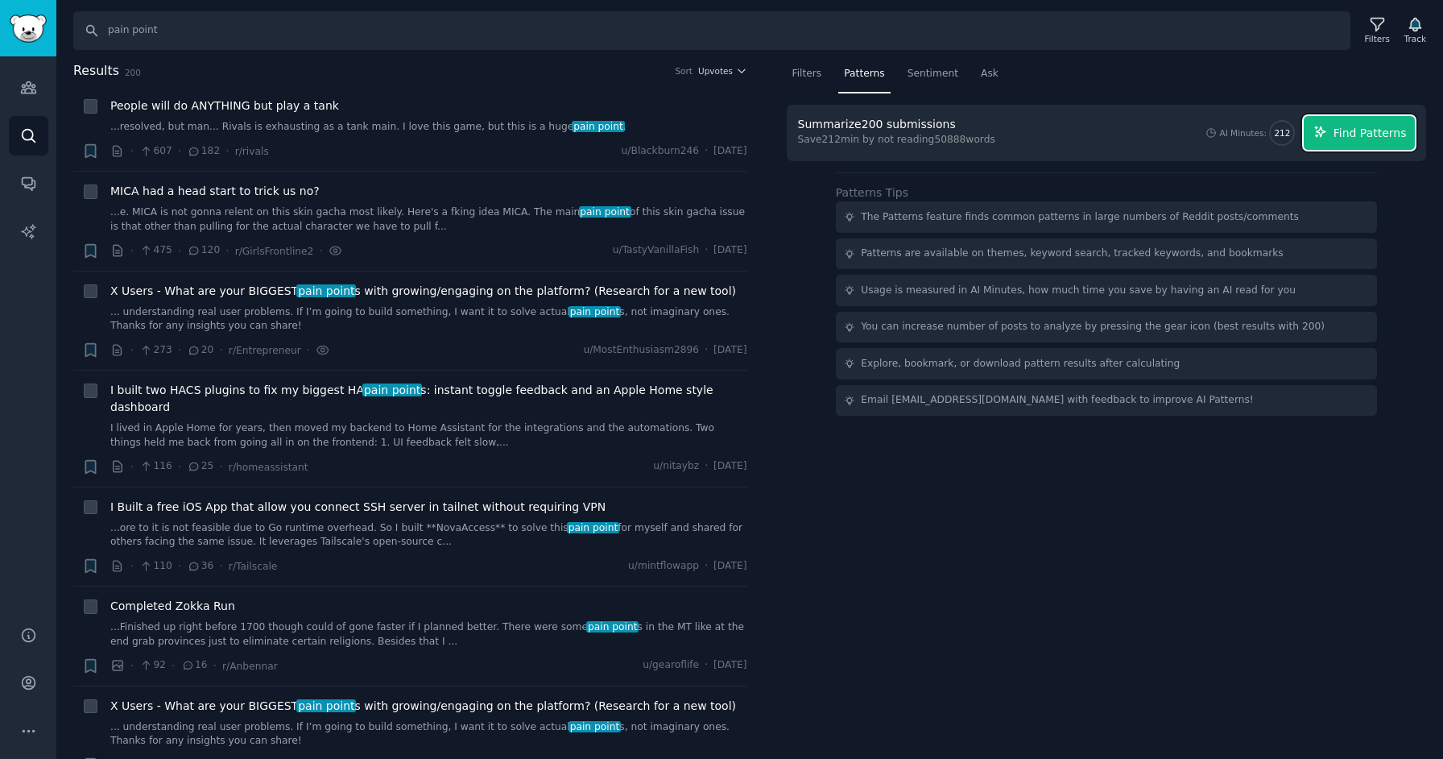
click at [1351, 127] on span "Find Patterns" at bounding box center [1370, 133] width 73 height 17
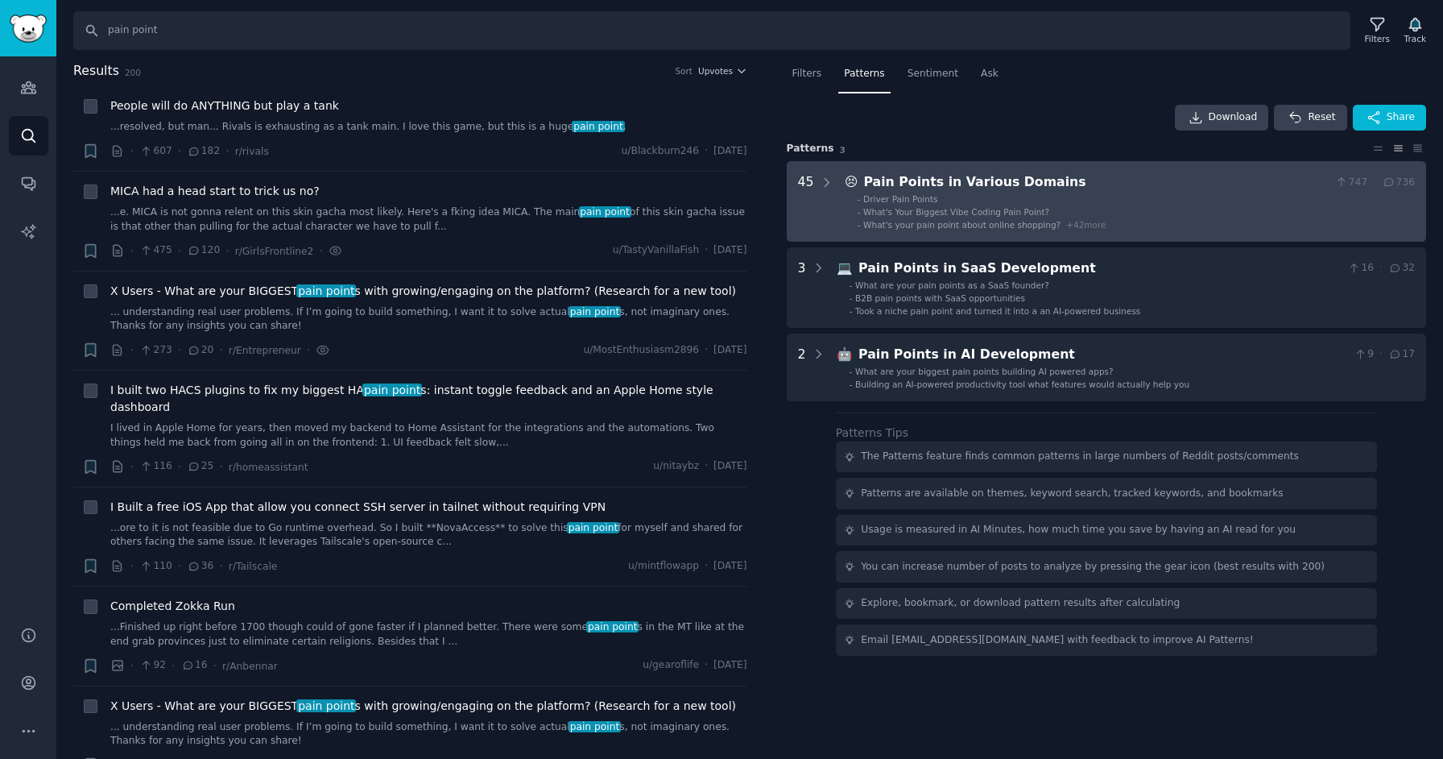
click at [1144, 198] on li "- Driver Pain Points" at bounding box center [1136, 198] width 557 height 11
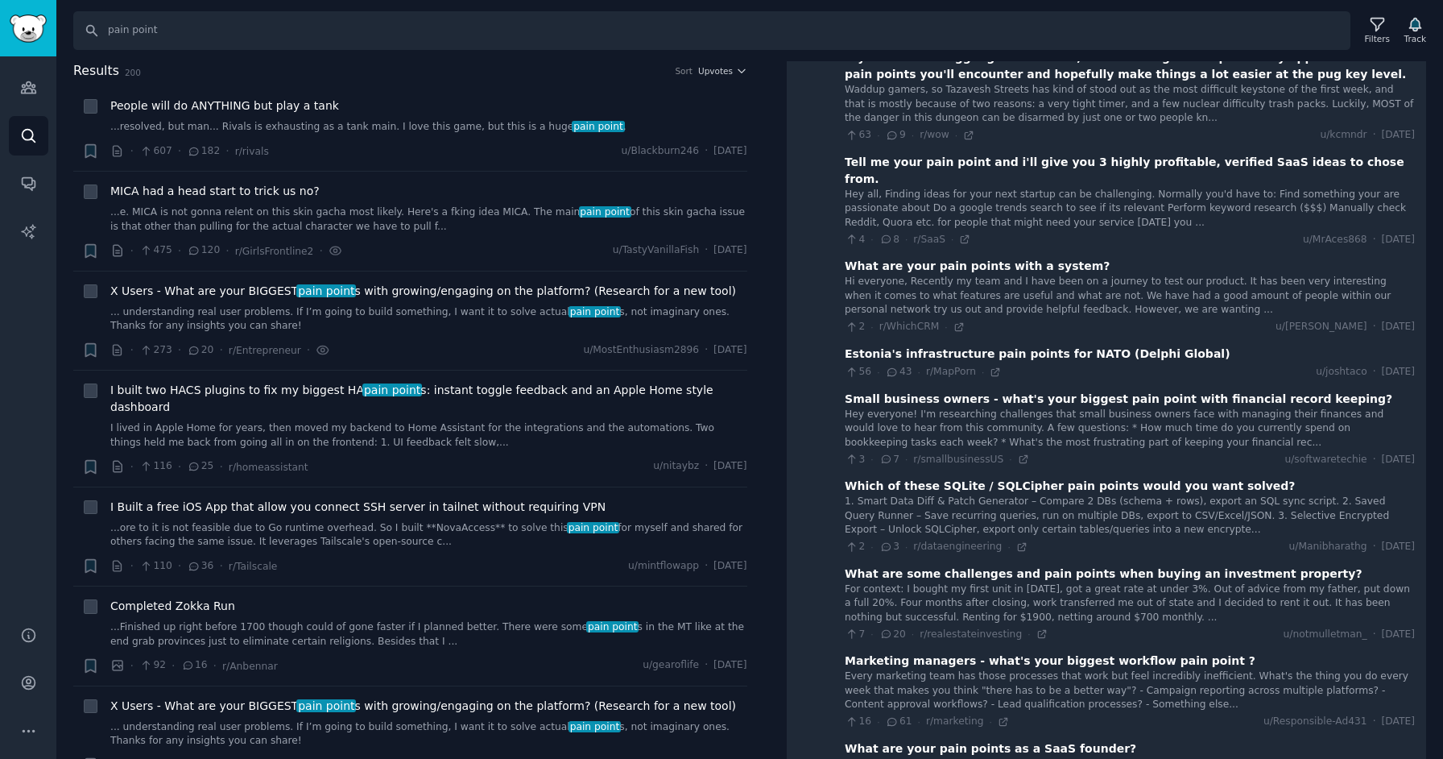
scroll to position [1231, 0]
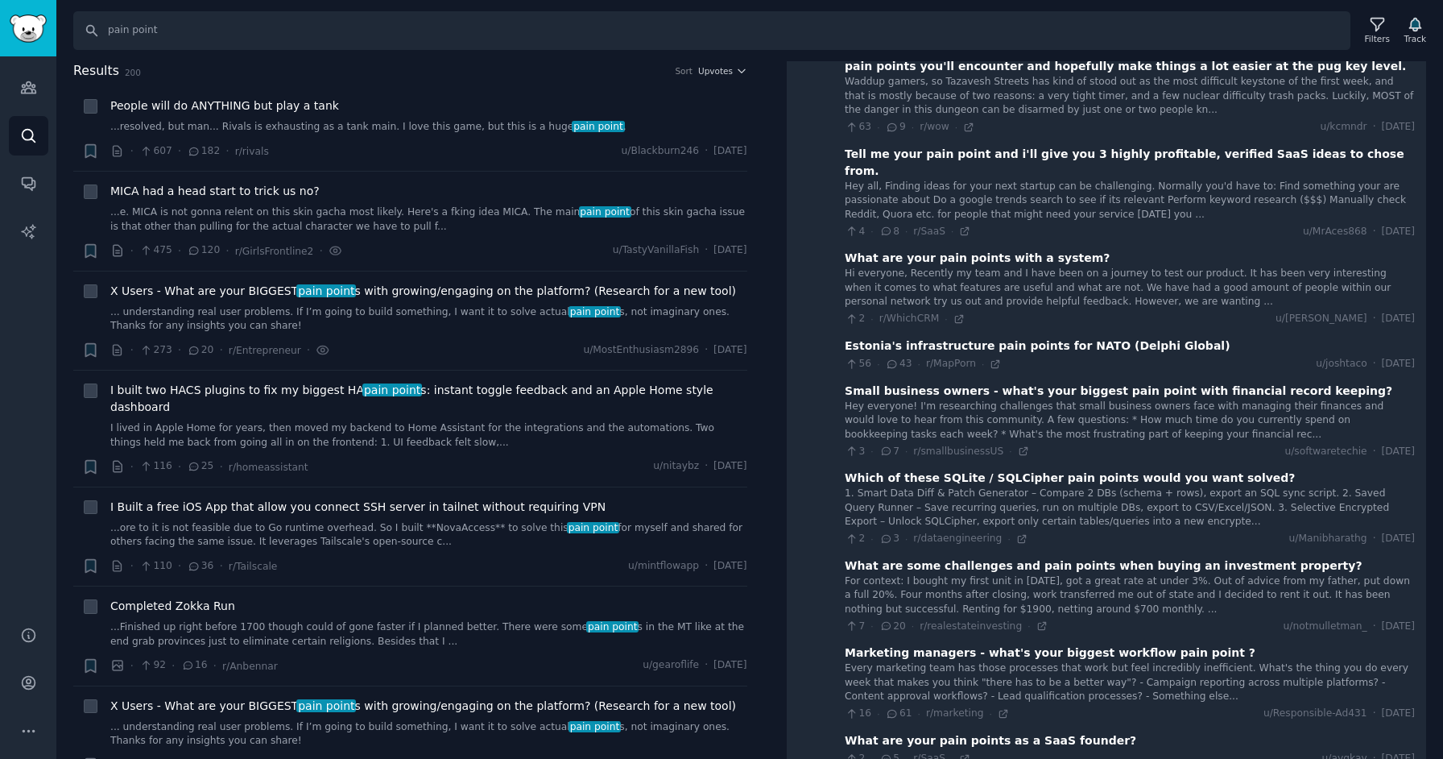
click at [1003, 153] on div "Tell me your pain point and i'll give you 3 highly profitable, verified SaaS id…" at bounding box center [1130, 163] width 570 height 34
click at [979, 160] on div "Tell me your pain point and i'll give you 3 highly profitable, verified SaaS id…" at bounding box center [1130, 163] width 570 height 34
click at [1127, 197] on div "Hey all, Finding ideas for your next startup can be challenging. Normally you'd…" at bounding box center [1130, 201] width 570 height 43
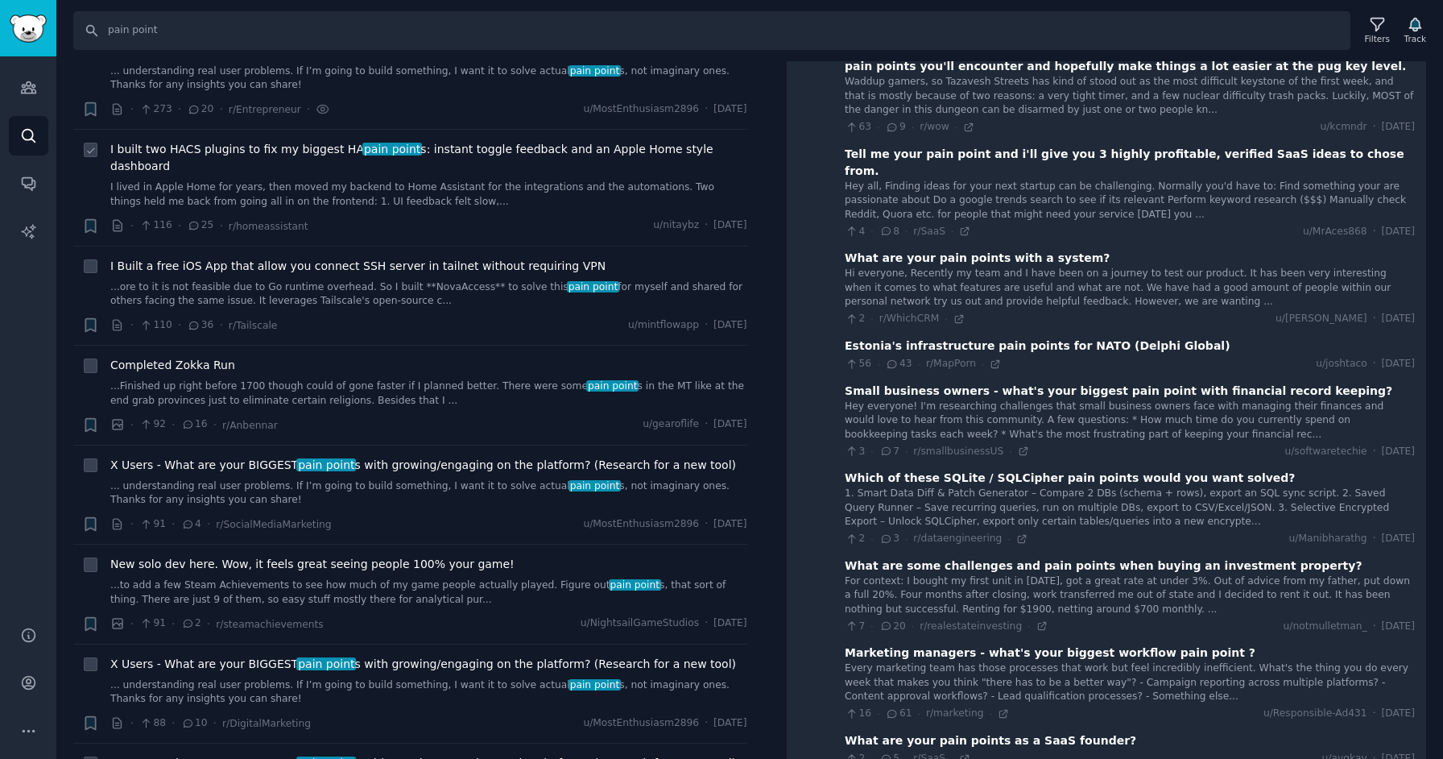
scroll to position [242, 0]
click at [93, 460] on icon at bounding box center [90, 465] width 11 height 11
click at [91, 460] on icon at bounding box center [90, 465] width 11 height 11
checkbox input "false"
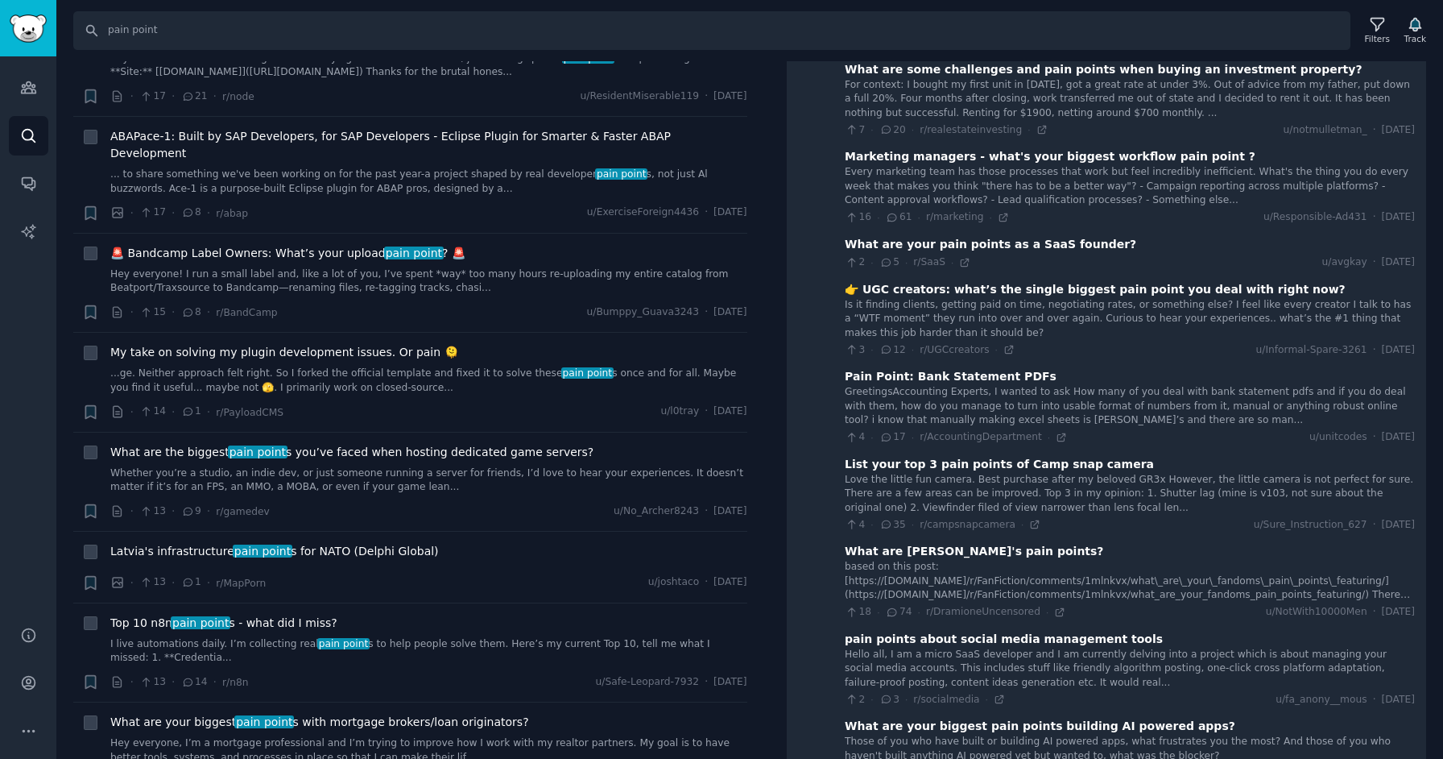
scroll to position [1768, 0]
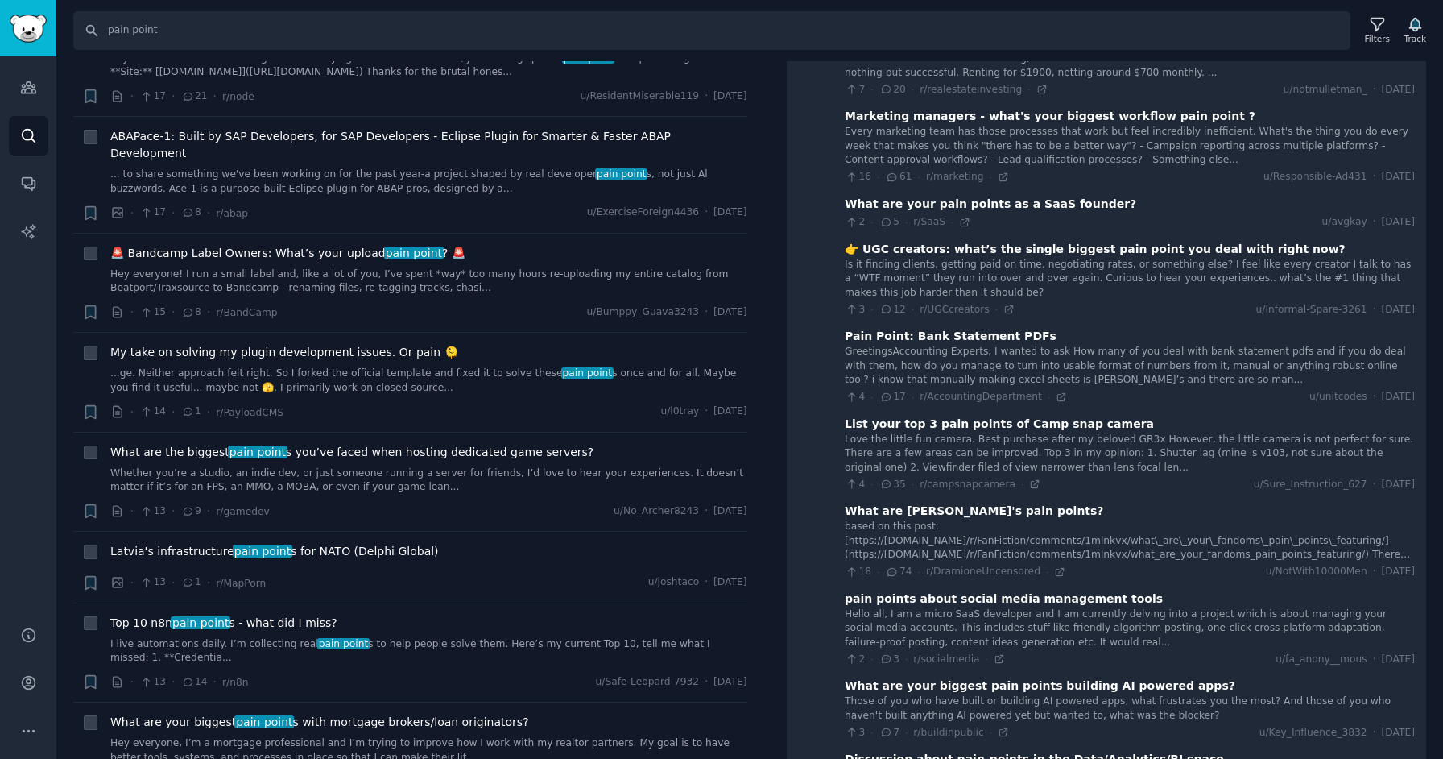
click at [922, 328] on div "Pain Point: Bank Statement PDFs" at bounding box center [951, 336] width 212 height 17
click at [954, 328] on div "Pain Point: Bank Statement PDFs" at bounding box center [951, 336] width 212 height 17
click at [1152, 365] on div "GreetingsAccounting Experts, I wanted to ask How many of you deal with bank sta…" at bounding box center [1130, 366] width 570 height 43
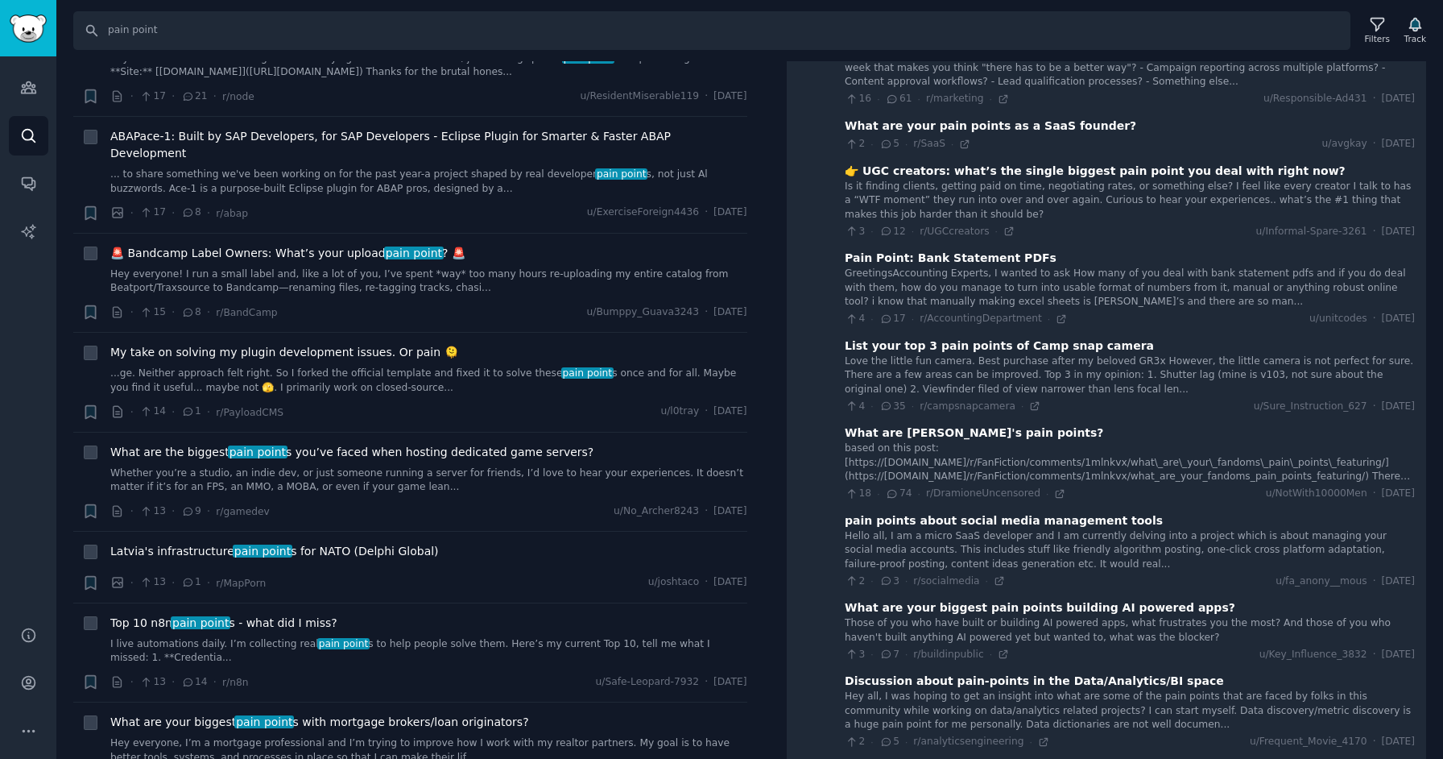
scroll to position [1856, 0]
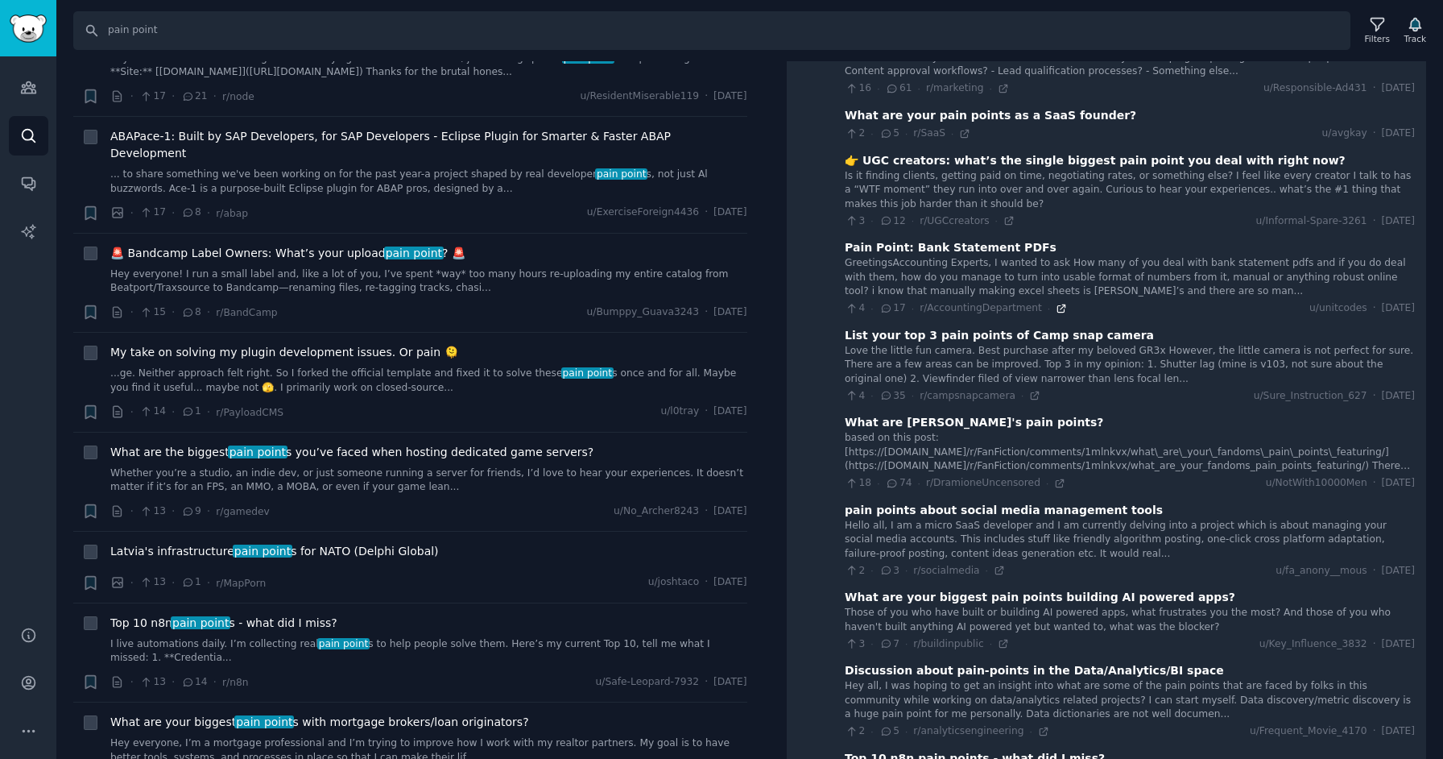
click at [1056, 303] on icon at bounding box center [1061, 308] width 11 height 11
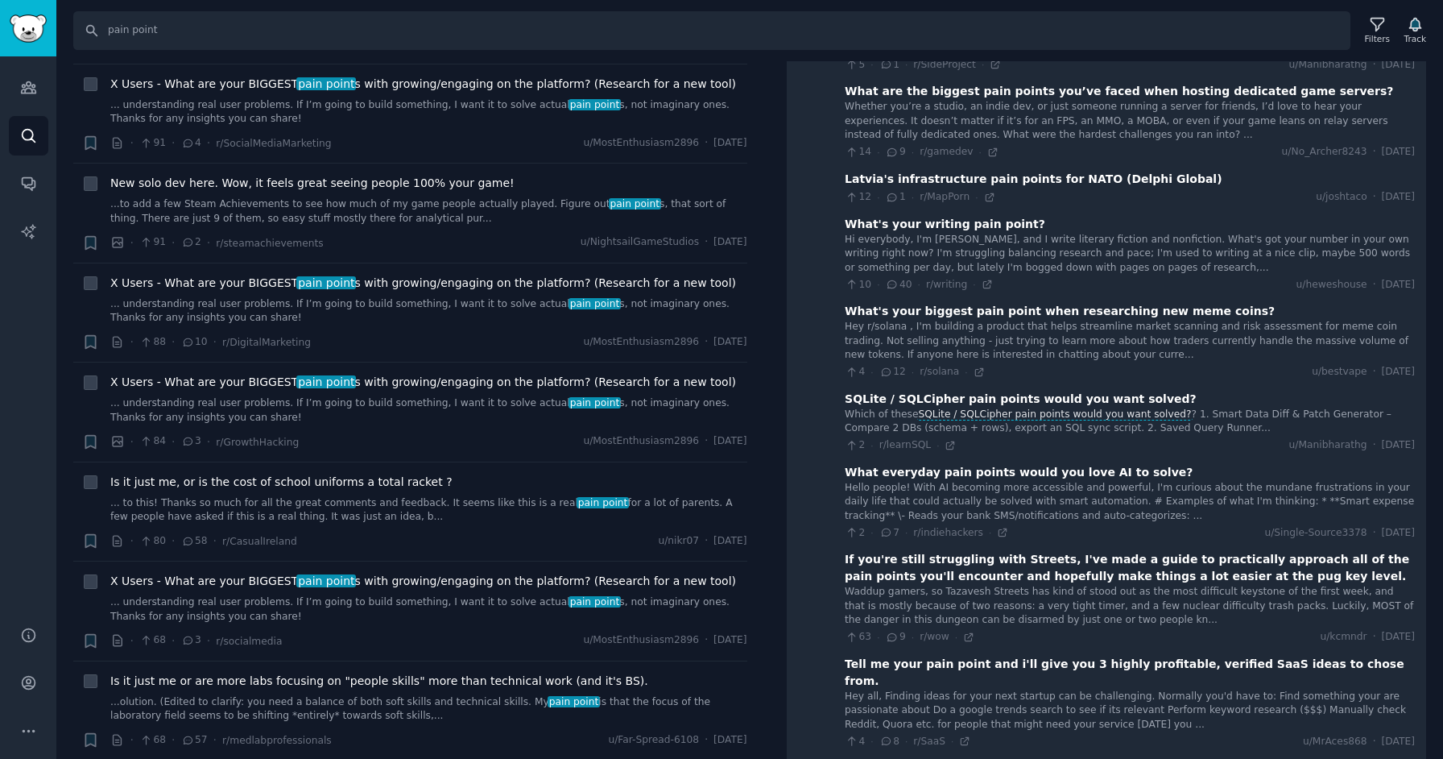
scroll to position [0, 0]
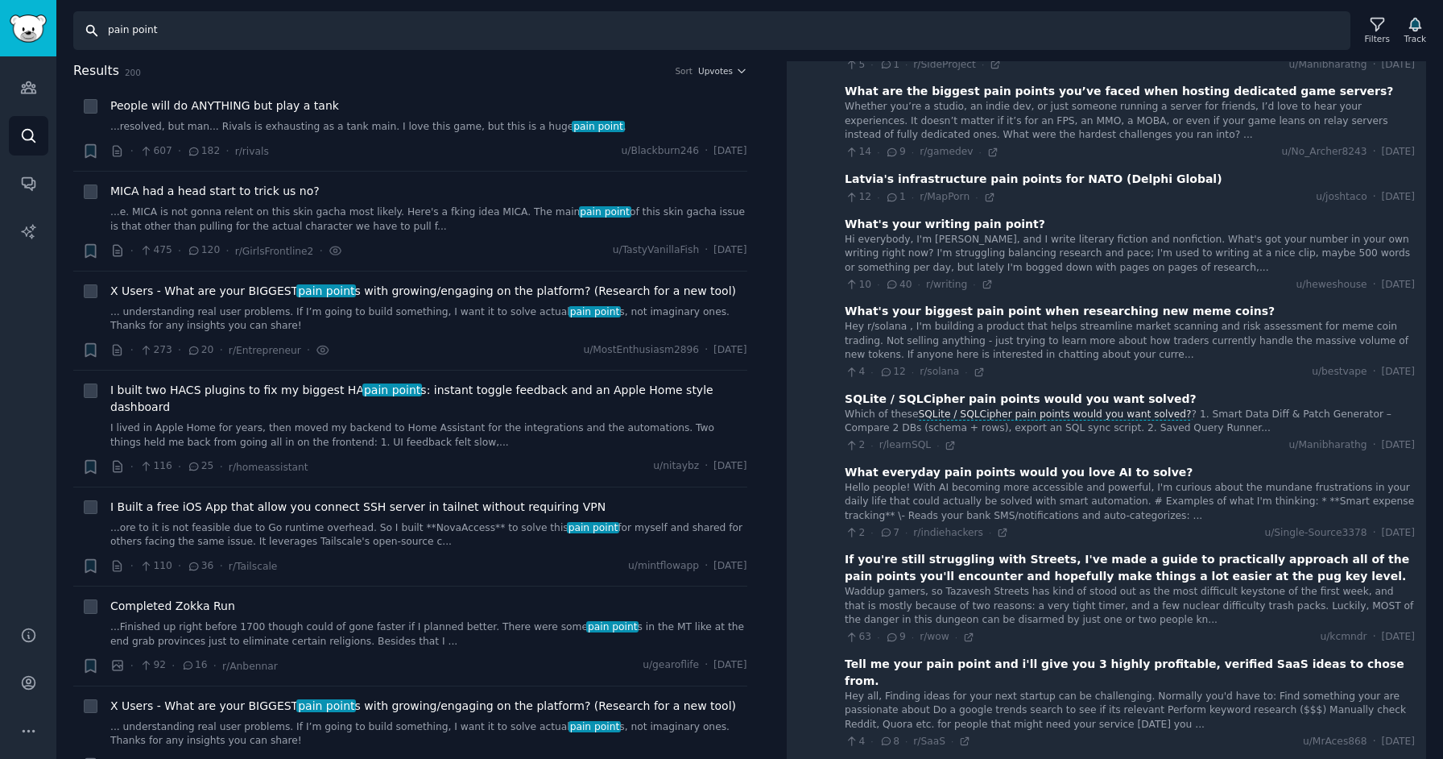
click at [298, 37] on input "pain point" at bounding box center [711, 30] width 1277 height 39
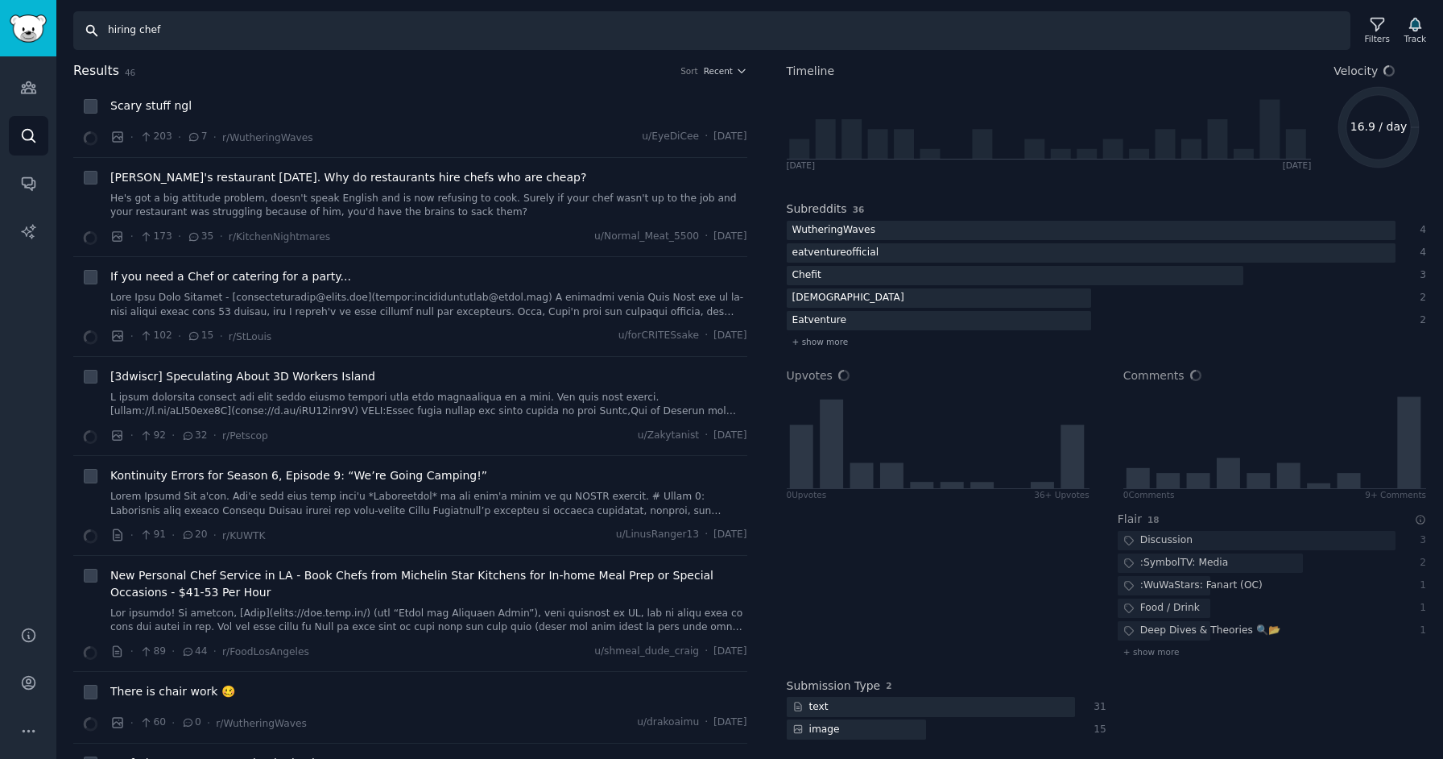
scroll to position [96, 0]
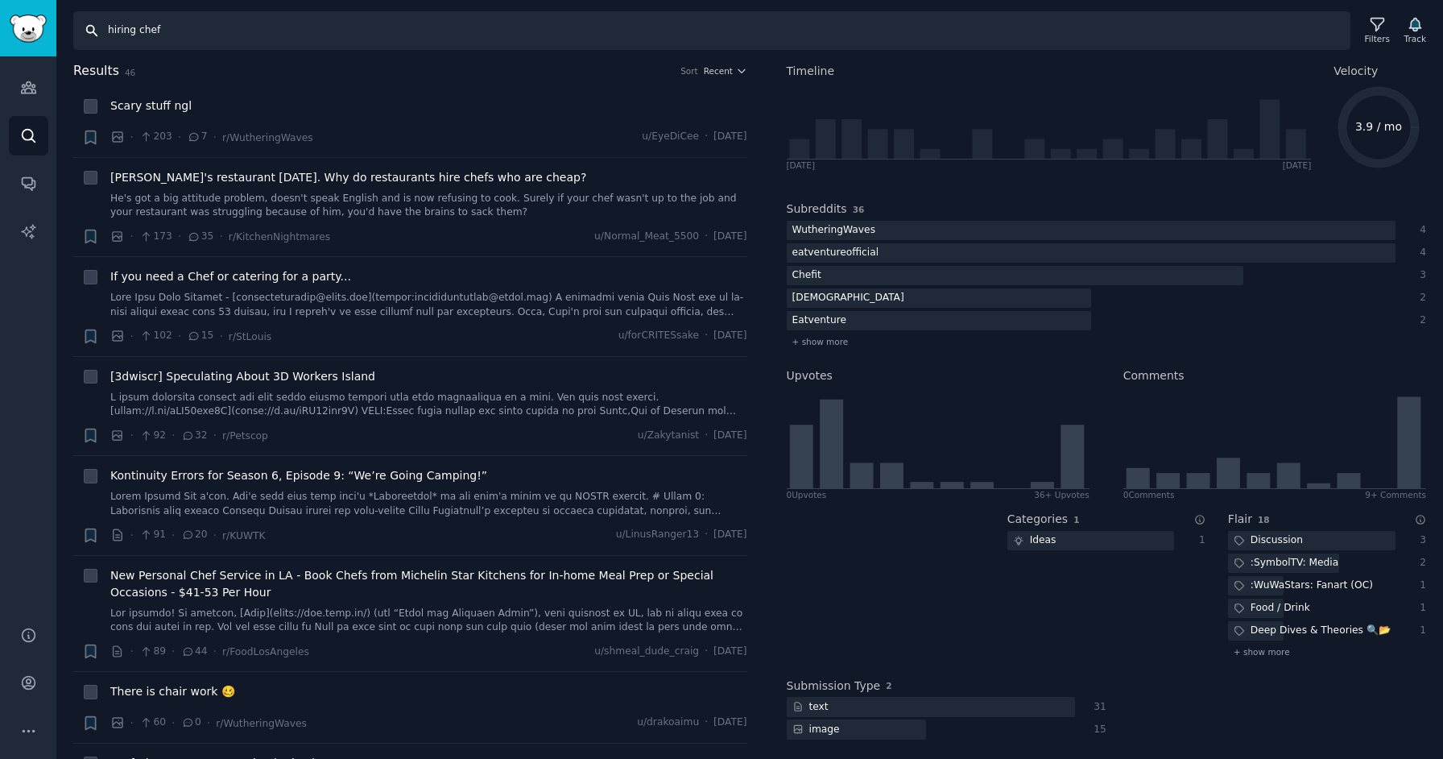
click at [136, 38] on input "hiring chef" at bounding box center [711, 30] width 1277 height 39
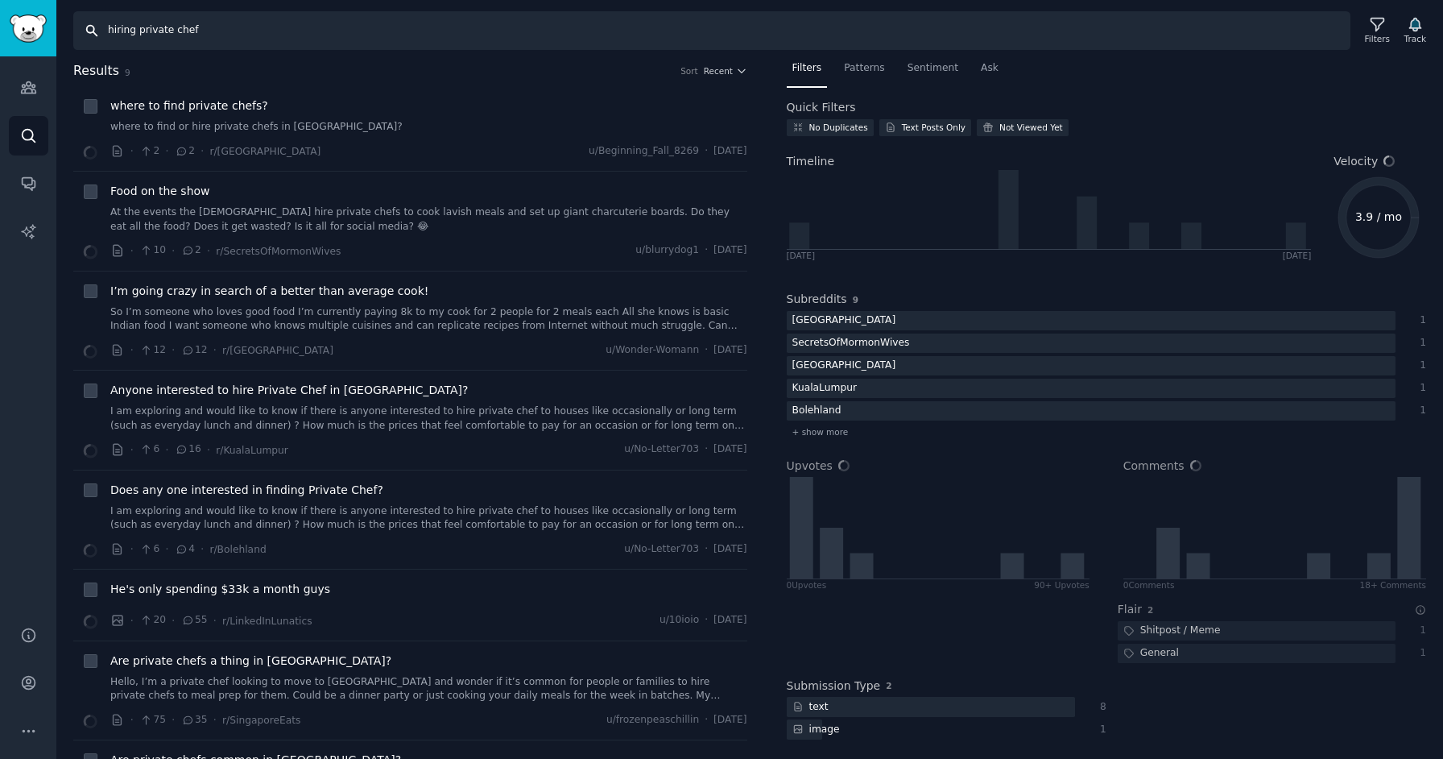
scroll to position [6, 0]
click at [220, 128] on link "where to find or hire private chefs in [GEOGRAPHIC_DATA]?" at bounding box center [428, 127] width 637 height 14
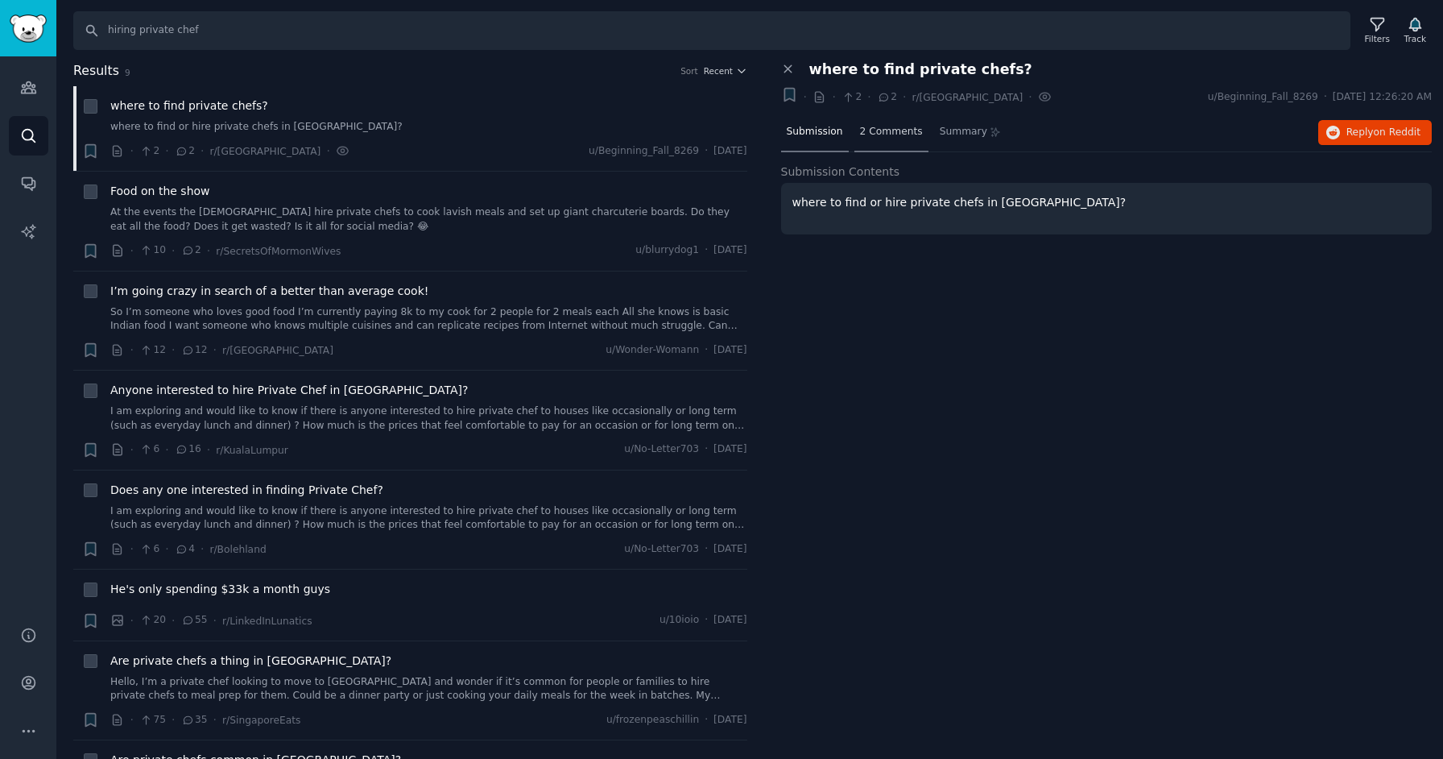
click at [891, 139] on div "2 Comments" at bounding box center [891, 133] width 74 height 39
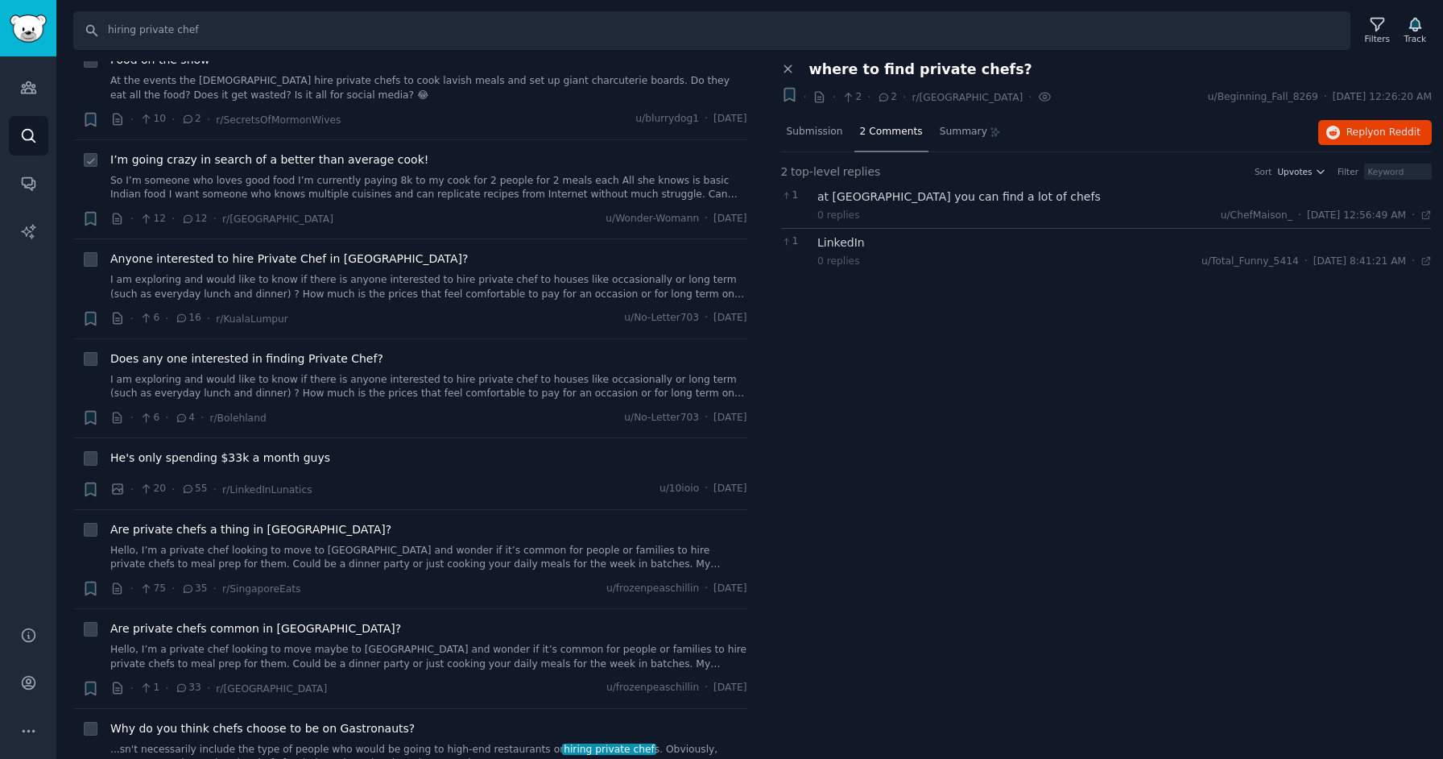
scroll to position [136, 0]
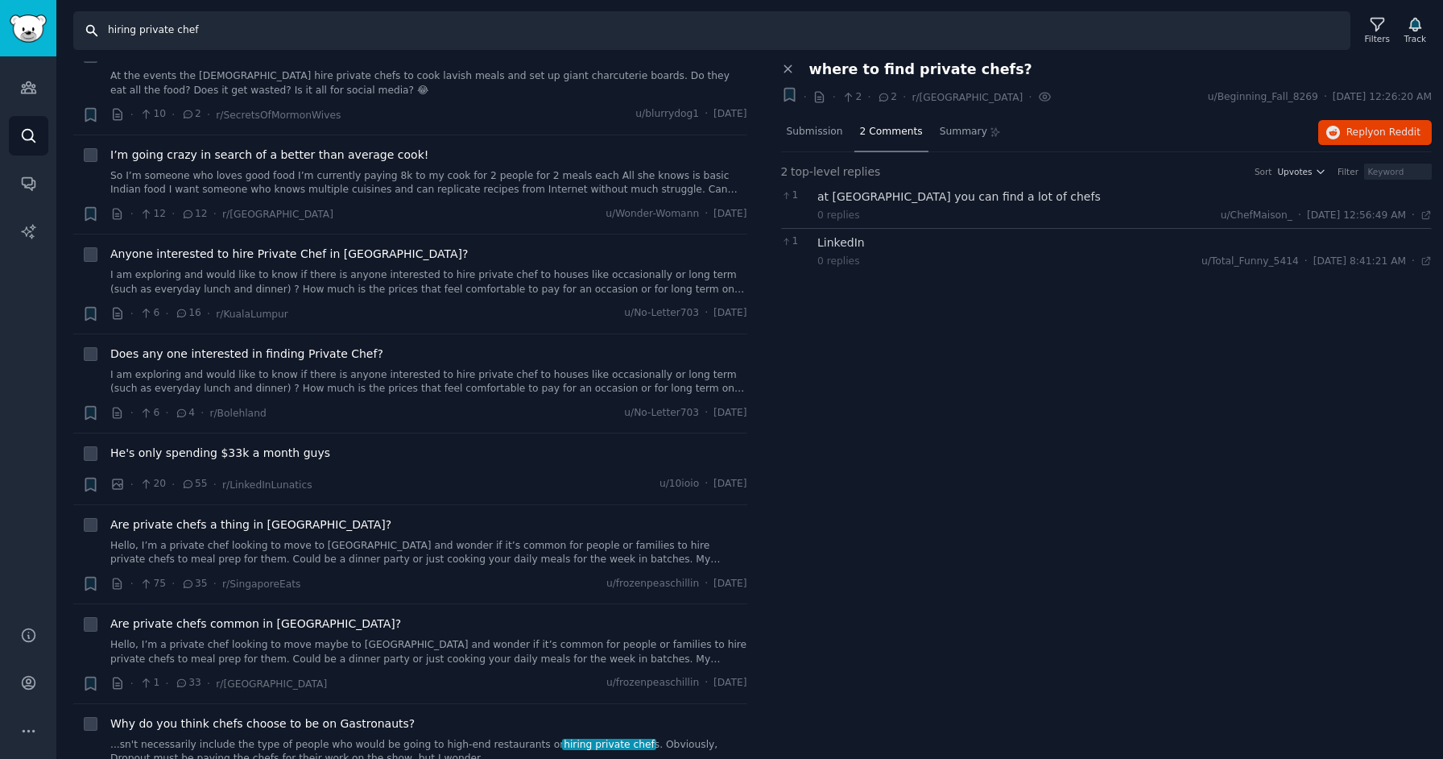
click at [107, 27] on input "hiring private chef" at bounding box center [711, 30] width 1277 height 39
type input "pain points for hiring private chef"
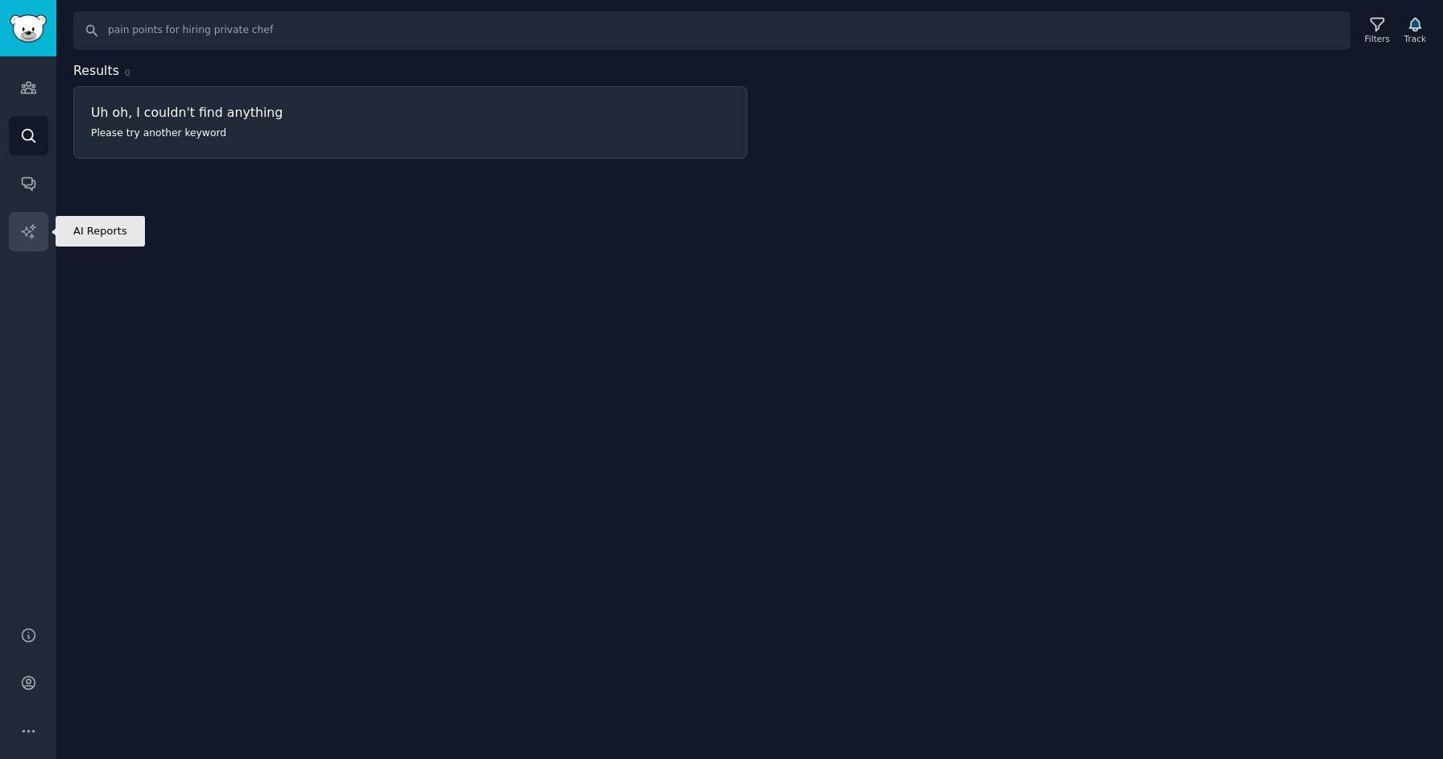
click at [24, 229] on icon "Sidebar" at bounding box center [28, 231] width 14 height 14
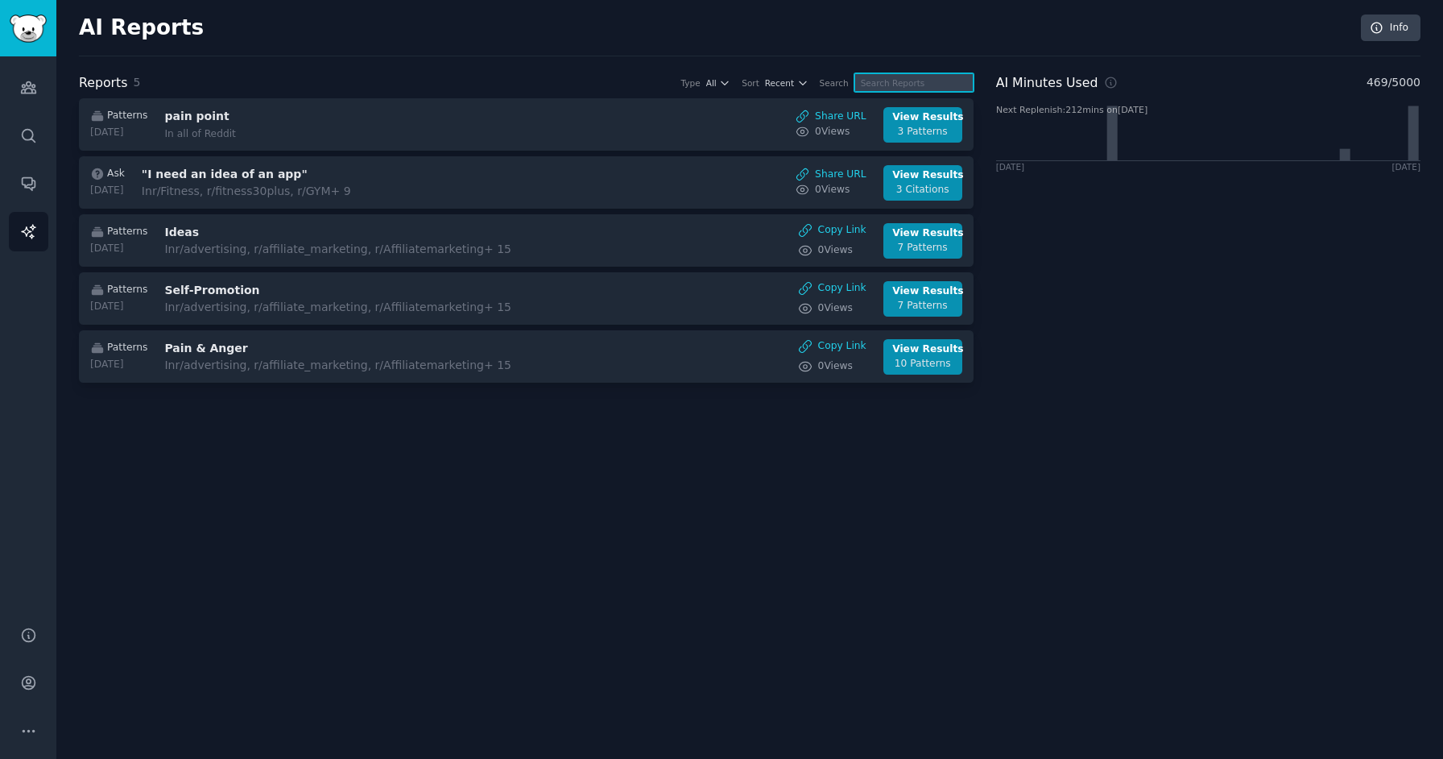
click at [909, 86] on input "text" at bounding box center [913, 82] width 119 height 19
type input "chef"
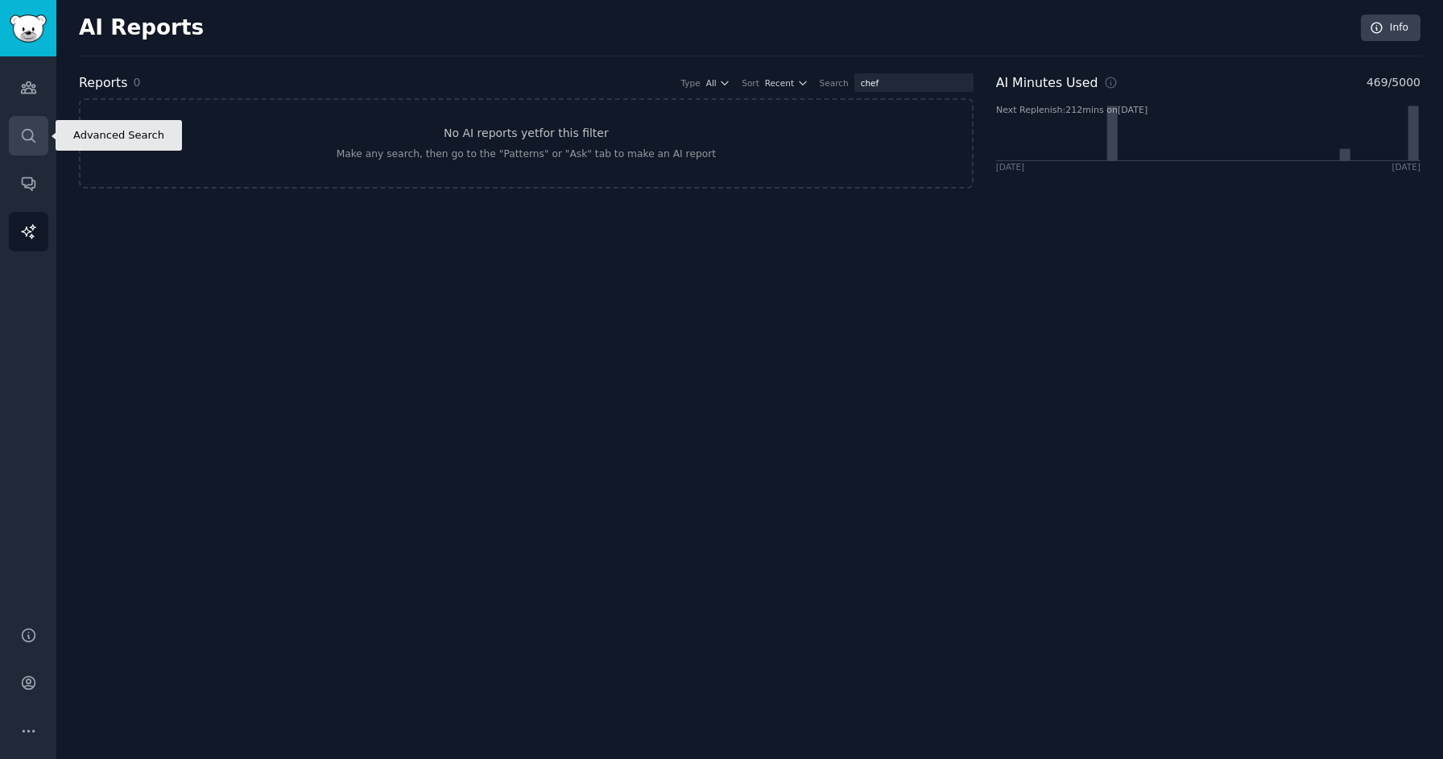
click at [31, 127] on icon "Sidebar" at bounding box center [28, 135] width 17 height 17
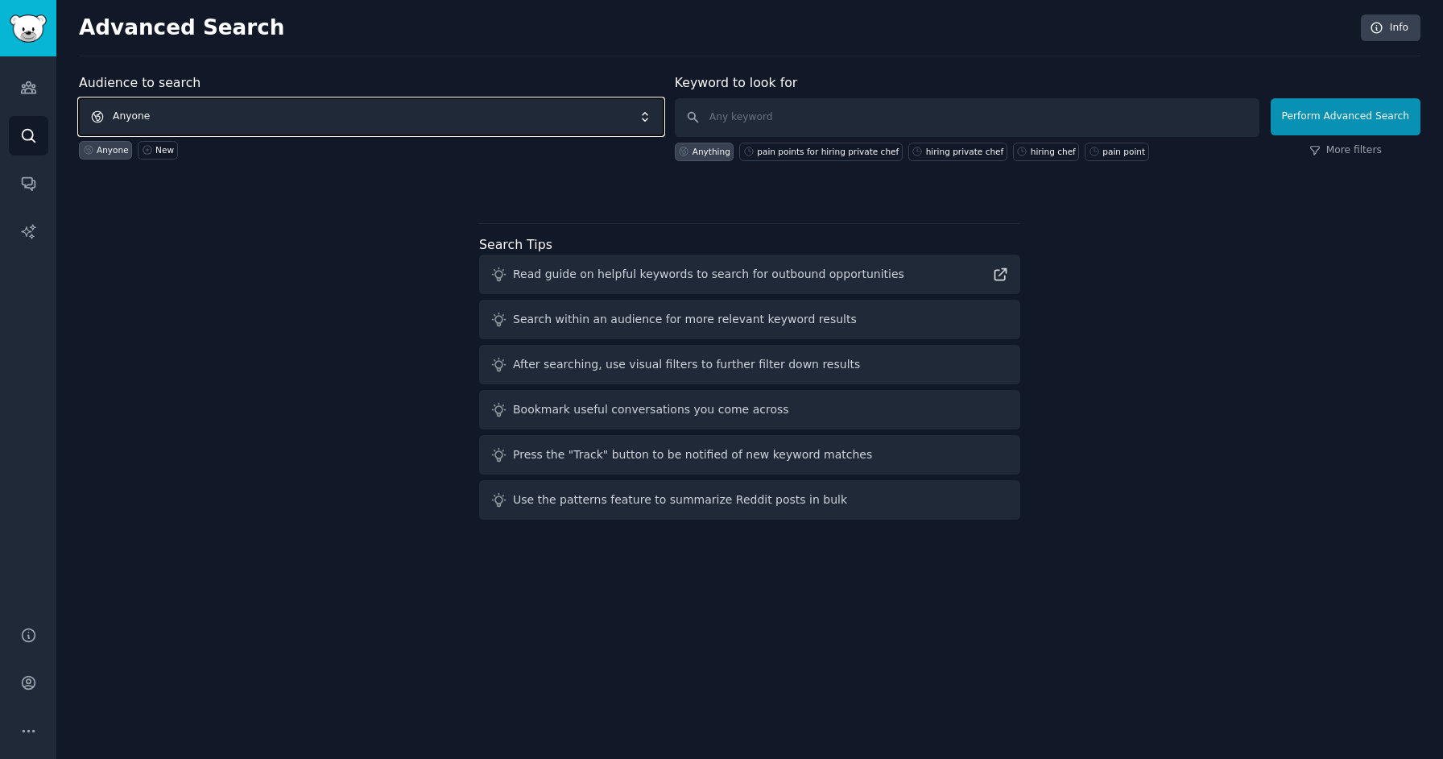
click at [186, 123] on span "Anyone" at bounding box center [371, 116] width 585 height 37
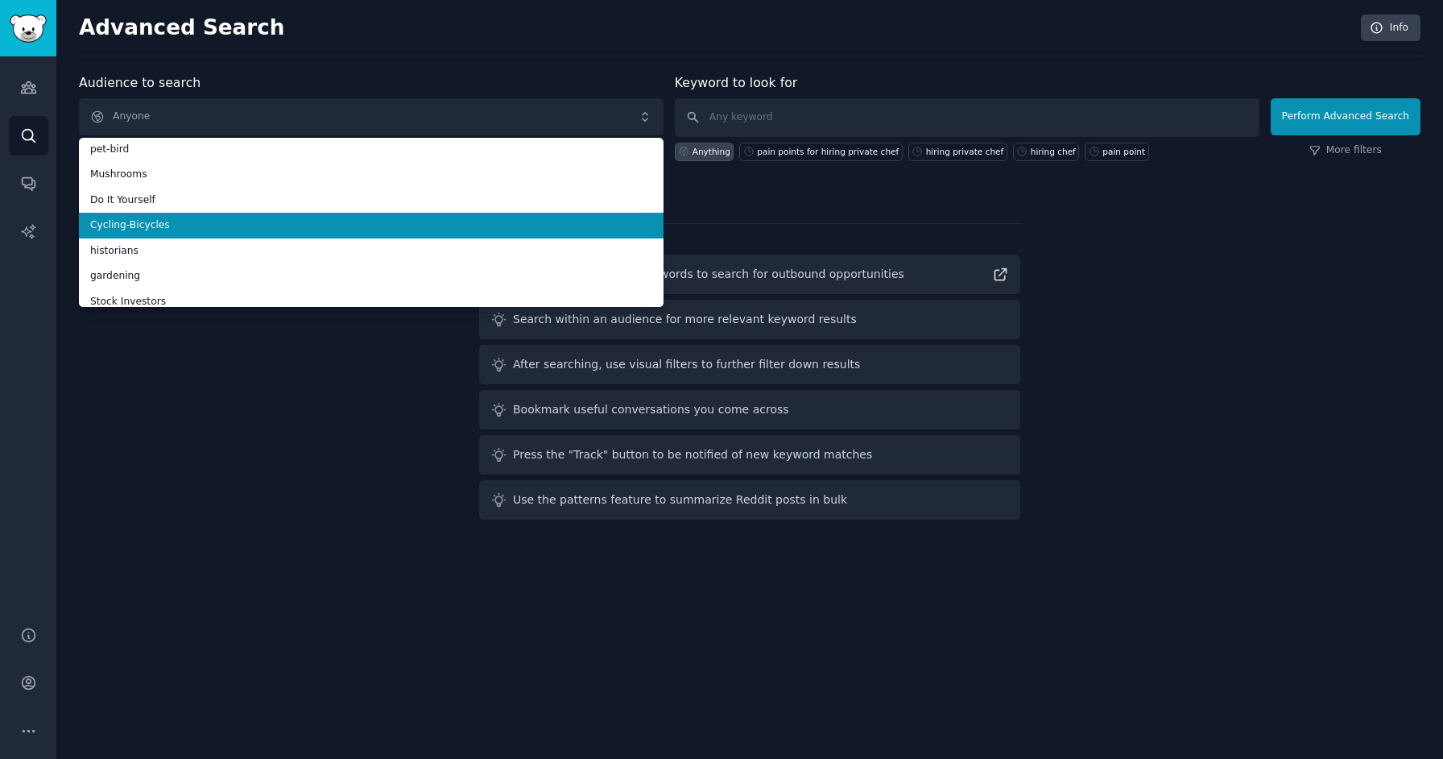
scroll to position [217, 0]
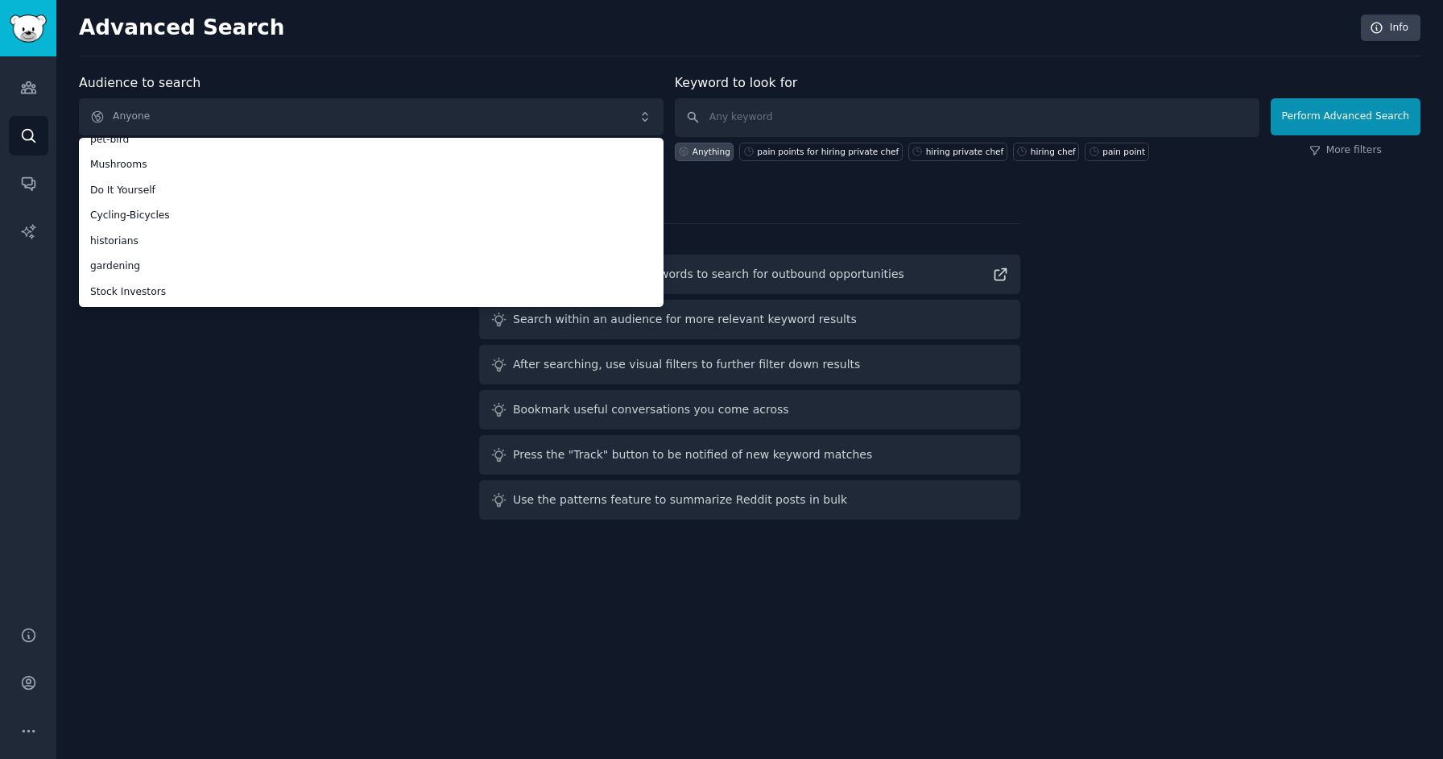
click at [214, 440] on div "Audience to search Anyone Anyone twitter Fitness Enthusiasts Marketers chrome e…" at bounding box center [750, 299] width 1342 height 453
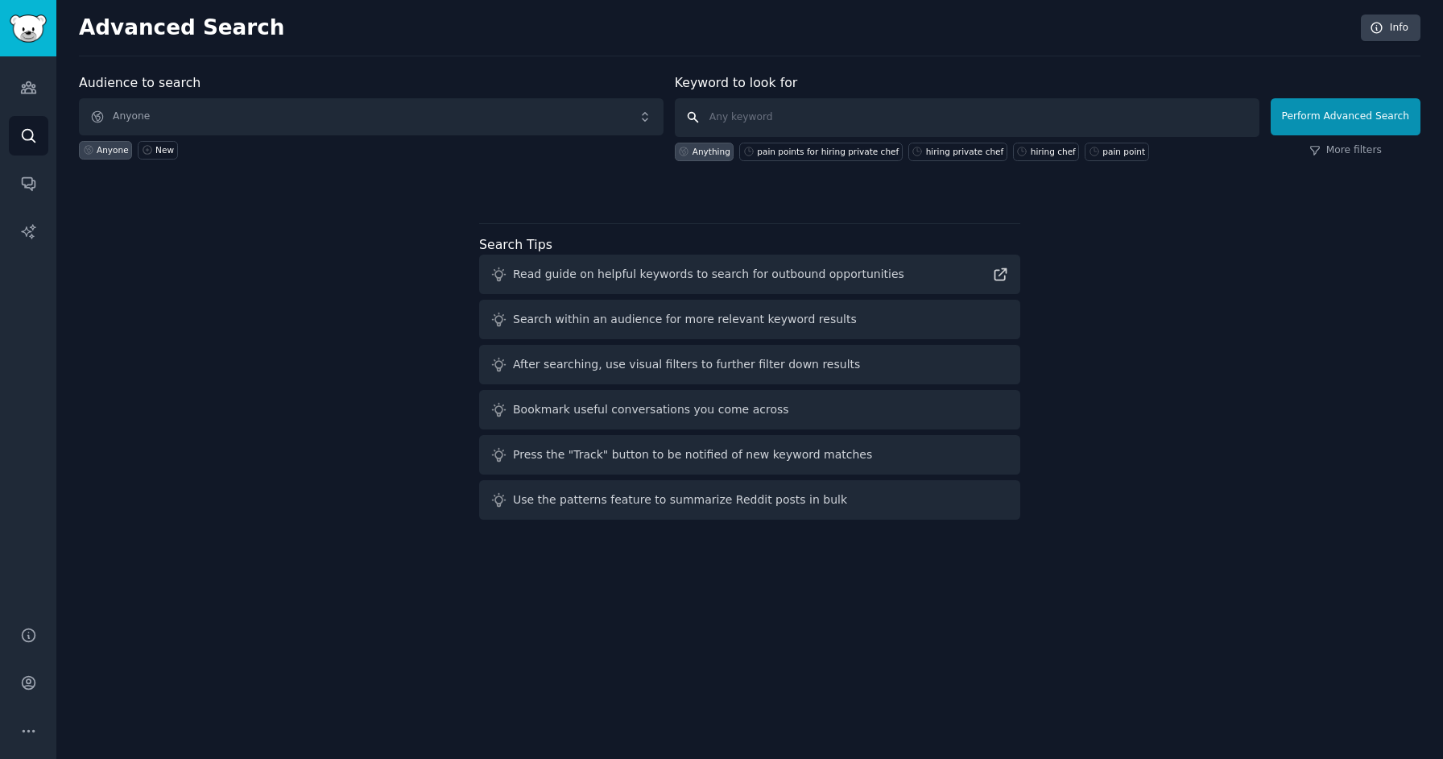
click at [742, 112] on input "text" at bounding box center [967, 117] width 585 height 39
paste input "private chef pain points subreddit:chefit"
click at [957, 122] on input "private chef pain points subreddit:chefit" at bounding box center [967, 117] width 585 height 39
type input "private chef pain points subreddit"
click at [407, 114] on span "Anyone" at bounding box center [371, 116] width 585 height 37
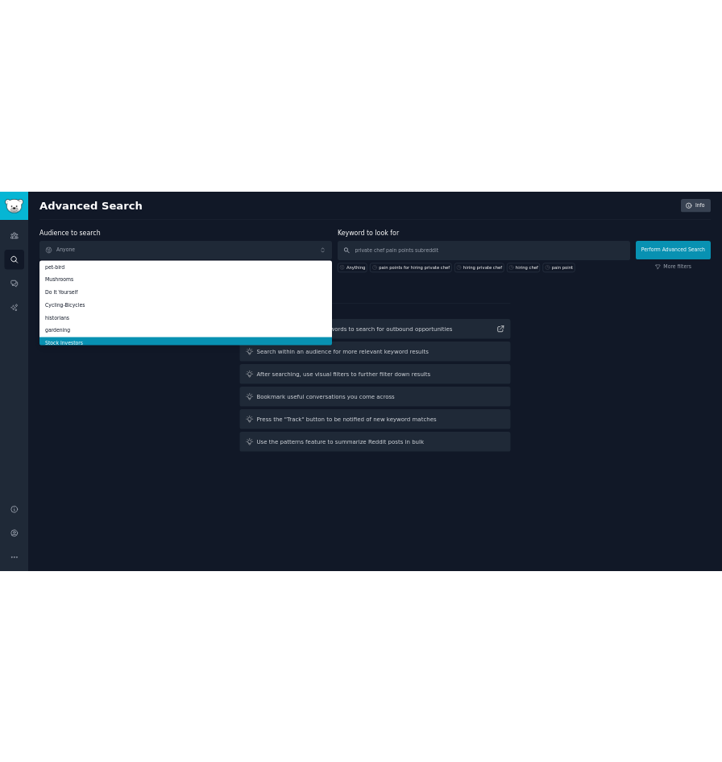
scroll to position [0, 0]
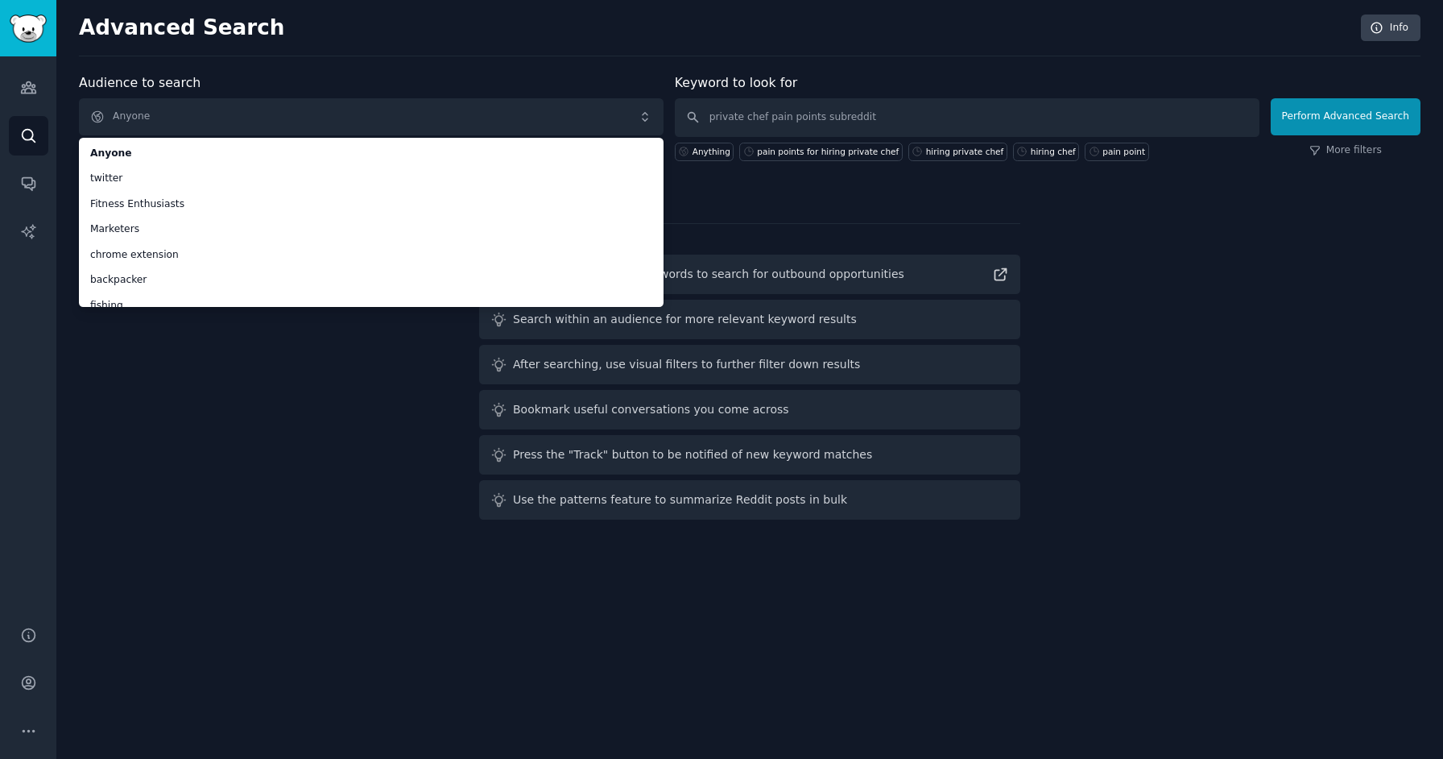
click at [319, 436] on div "Audience to search Anyone Anyone twitter Fitness Enthusiasts Marketers chrome e…" at bounding box center [750, 299] width 1342 height 453
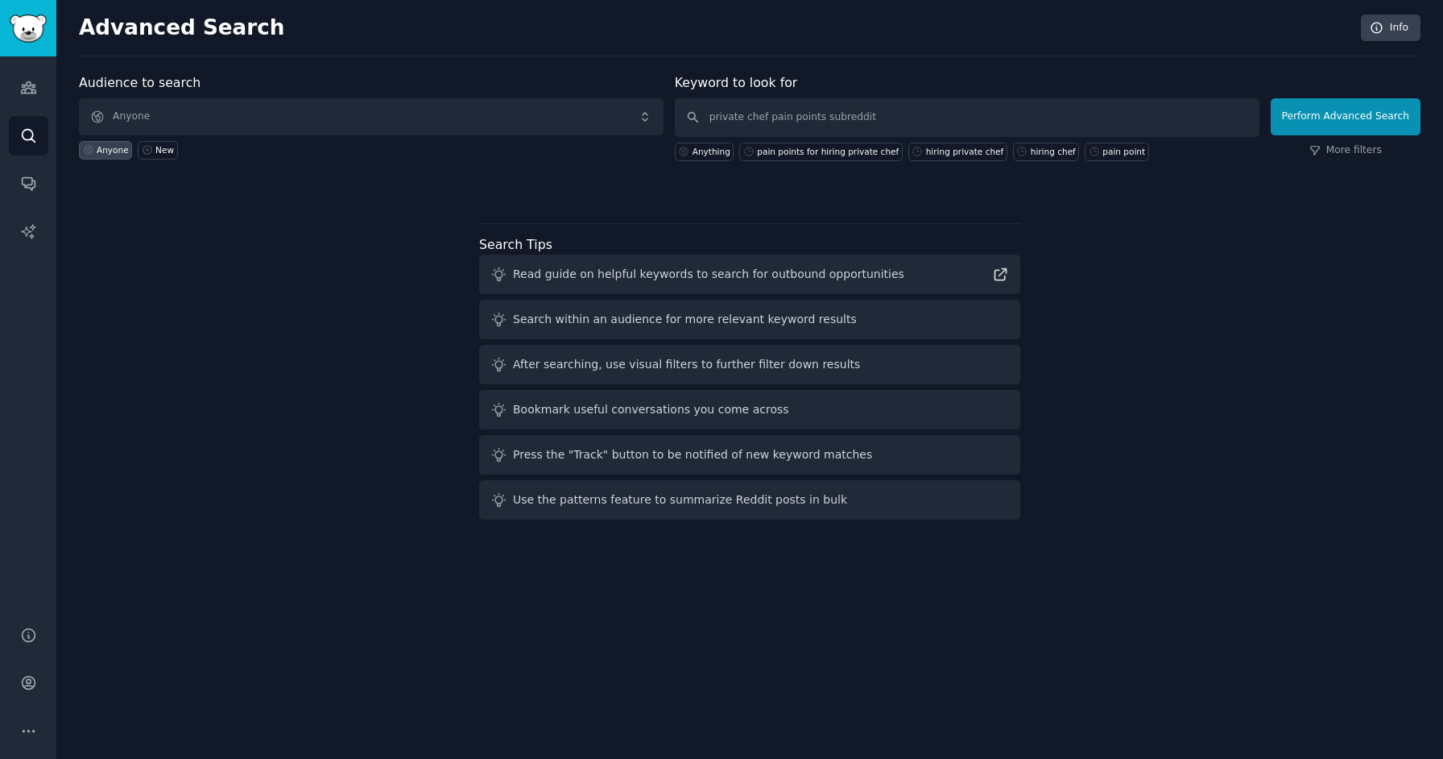
click at [829, 197] on div "Audience to search Anyone Anyone New Keyword to look for private chef pain poin…" at bounding box center [750, 299] width 1342 height 453
click at [1346, 147] on link "More filters" at bounding box center [1345, 150] width 72 height 14
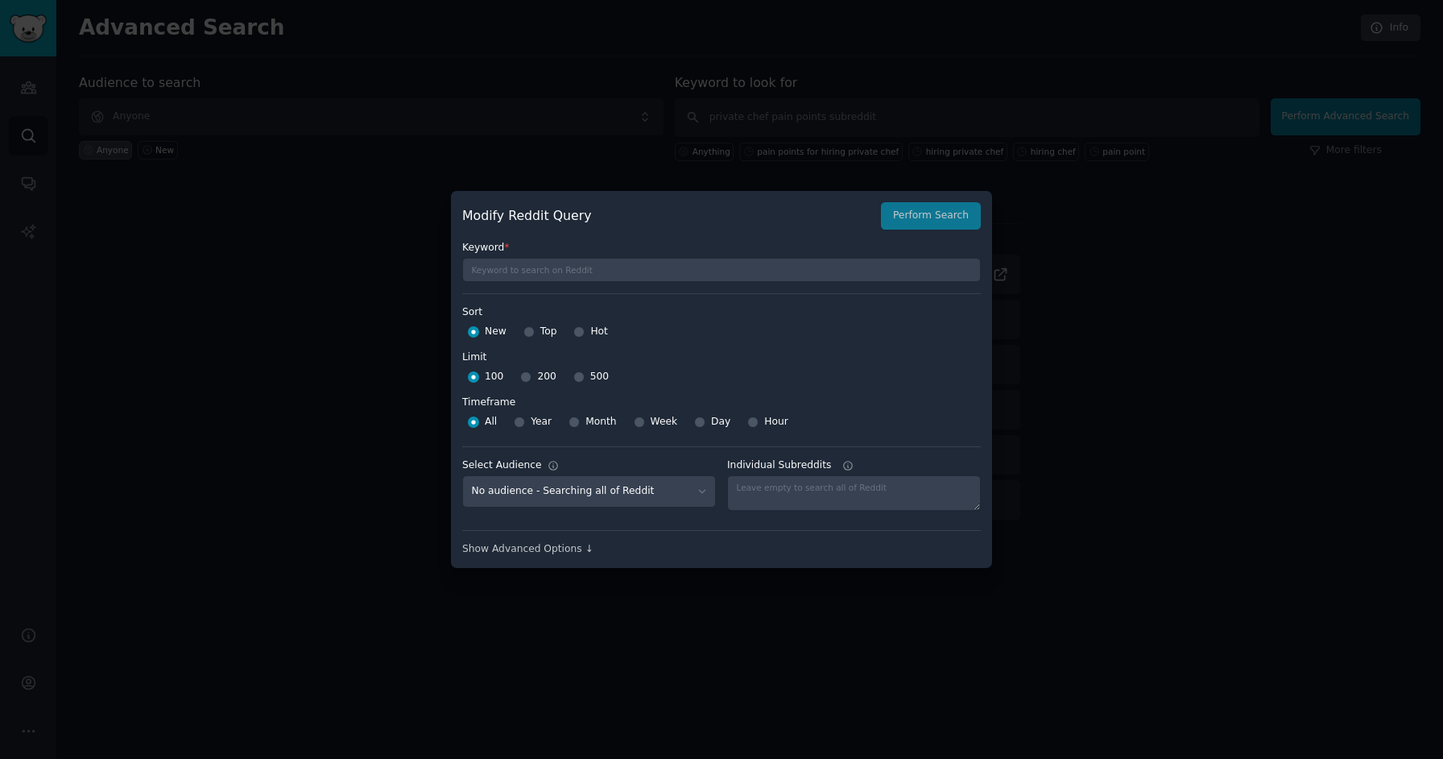
click at [1104, 194] on div at bounding box center [721, 379] width 1443 height 759
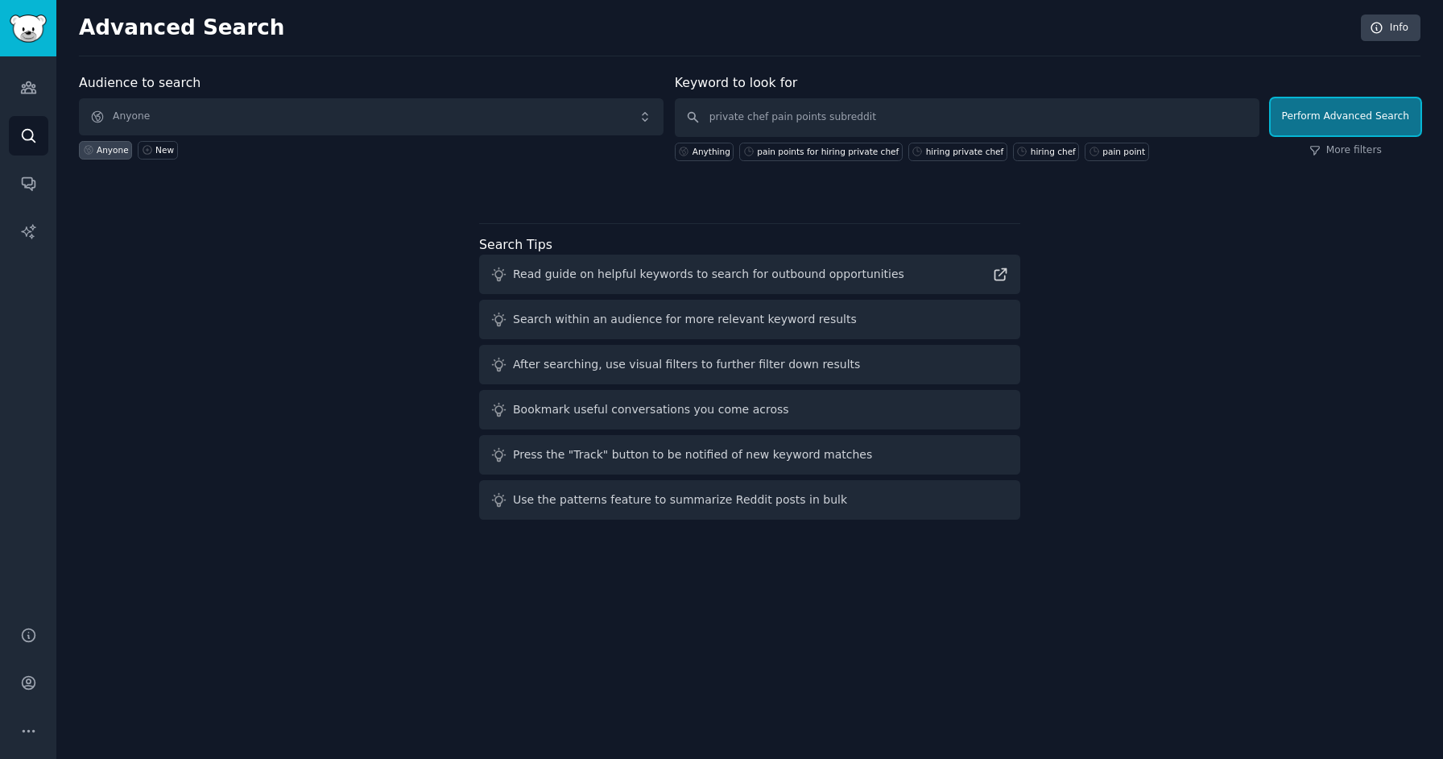
click at [1313, 105] on button "Perform Advanced Search" at bounding box center [1346, 116] width 150 height 37
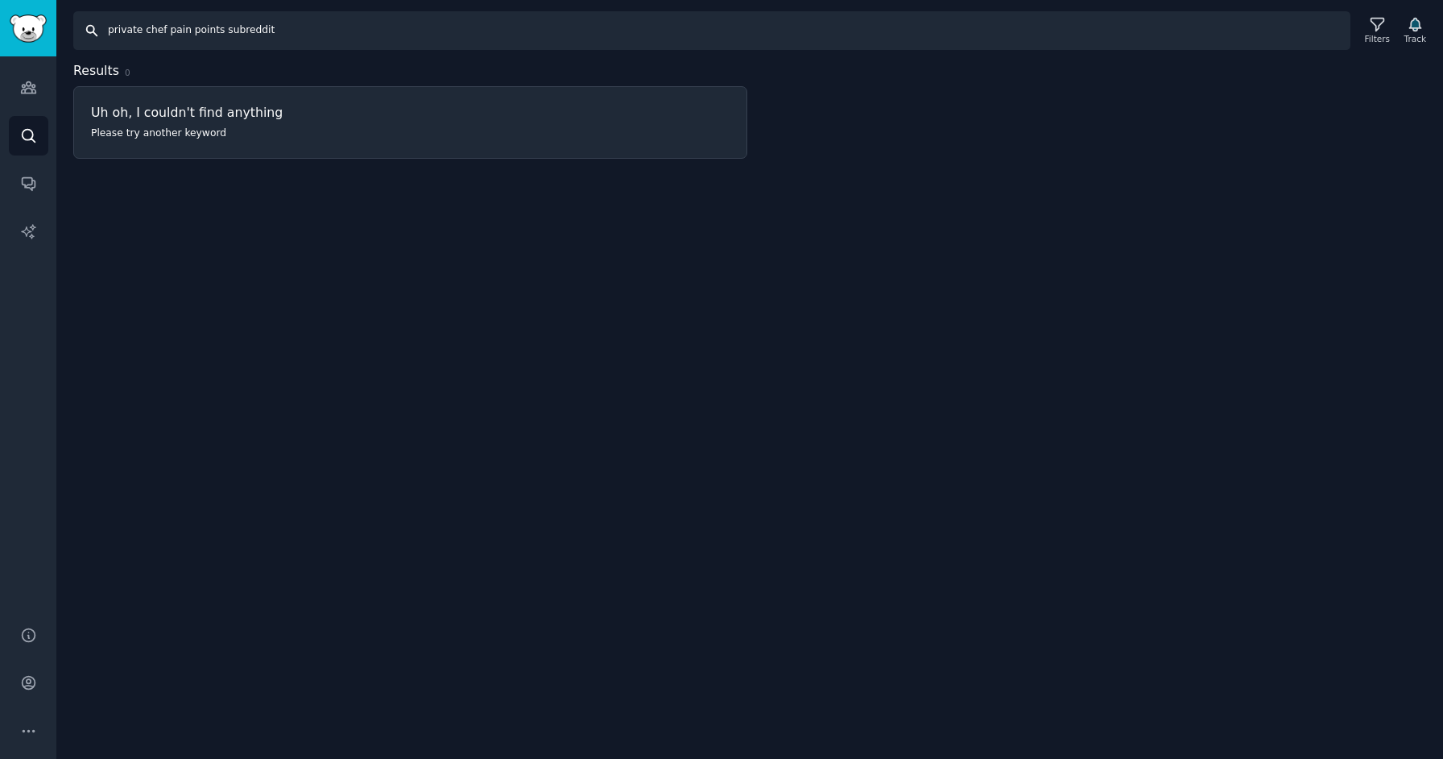
click at [428, 38] on input "private chef pain points subreddit" at bounding box center [711, 30] width 1277 height 39
drag, startPoint x: 401, startPoint y: 31, endPoint x: 220, endPoint y: 30, distance: 181.2
click at [220, 30] on input "private chef pain points subreddit" at bounding box center [711, 30] width 1277 height 39
type input "private chef pain points"
click at [26, 131] on icon "Sidebar" at bounding box center [28, 135] width 17 height 17
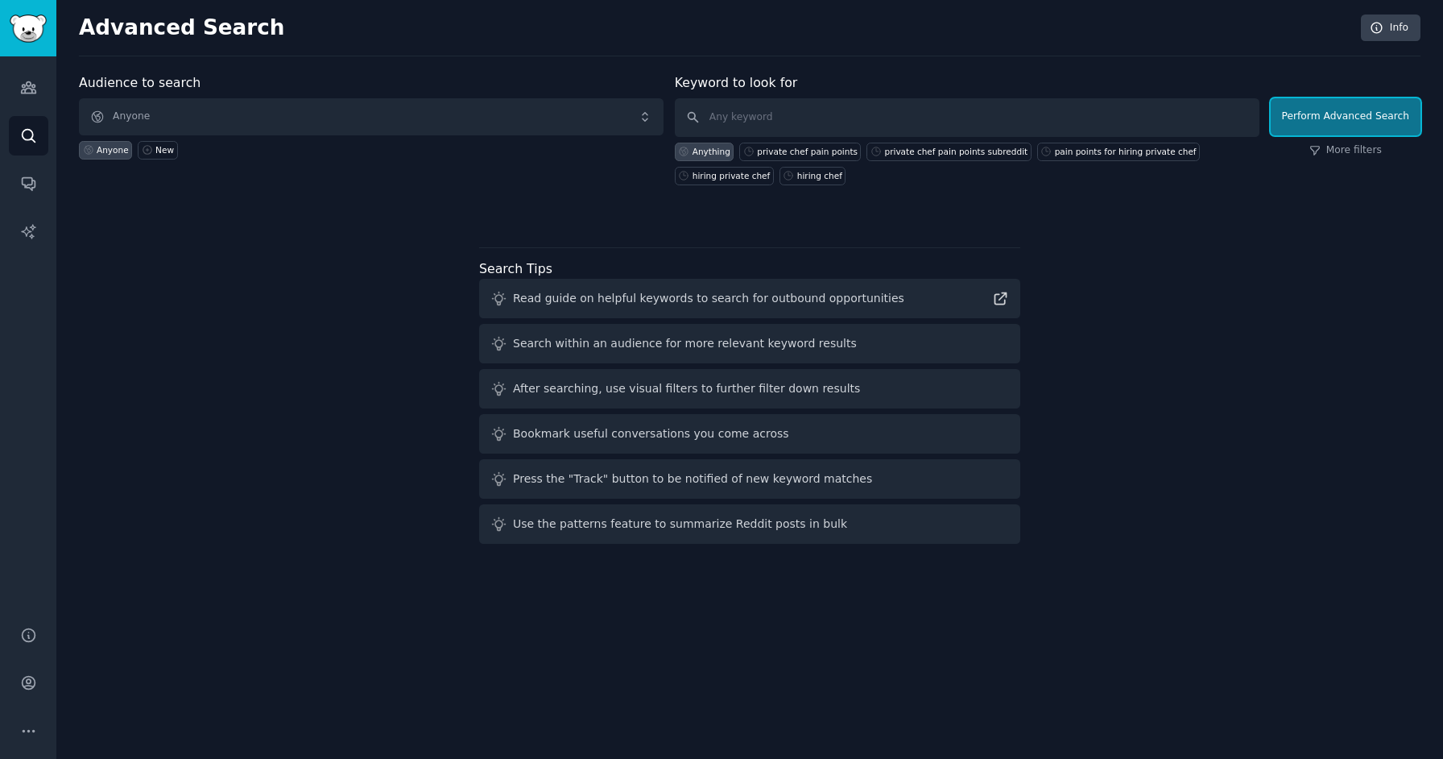
click at [1293, 116] on button "Perform Advanced Search" at bounding box center [1346, 116] width 150 height 37
click at [1351, 151] on link "More filters" at bounding box center [1345, 150] width 72 height 14
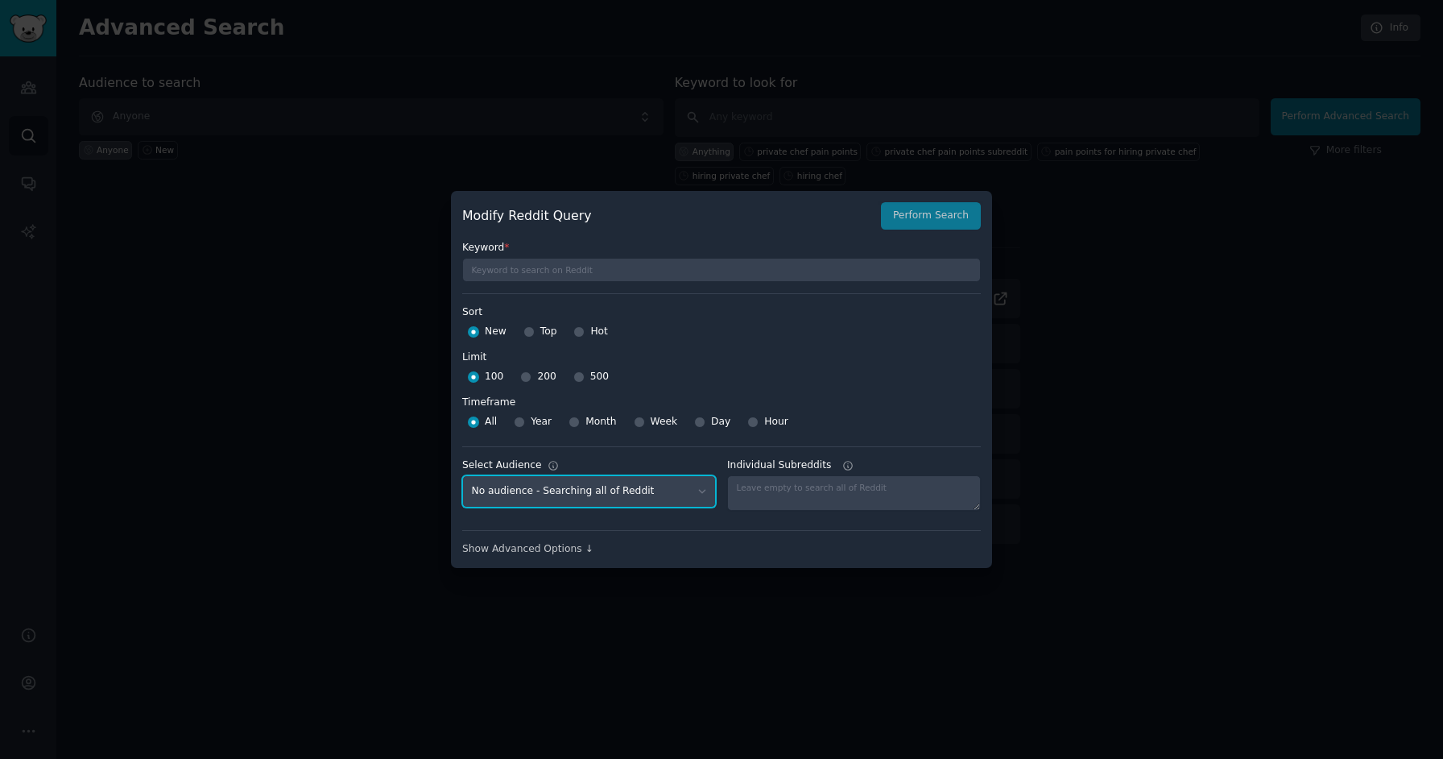
click at [682, 493] on select "No audience - Searching all of Reddit twitter - 6 Subreddits Fitness Enthusiast…" at bounding box center [589, 491] width 254 height 33
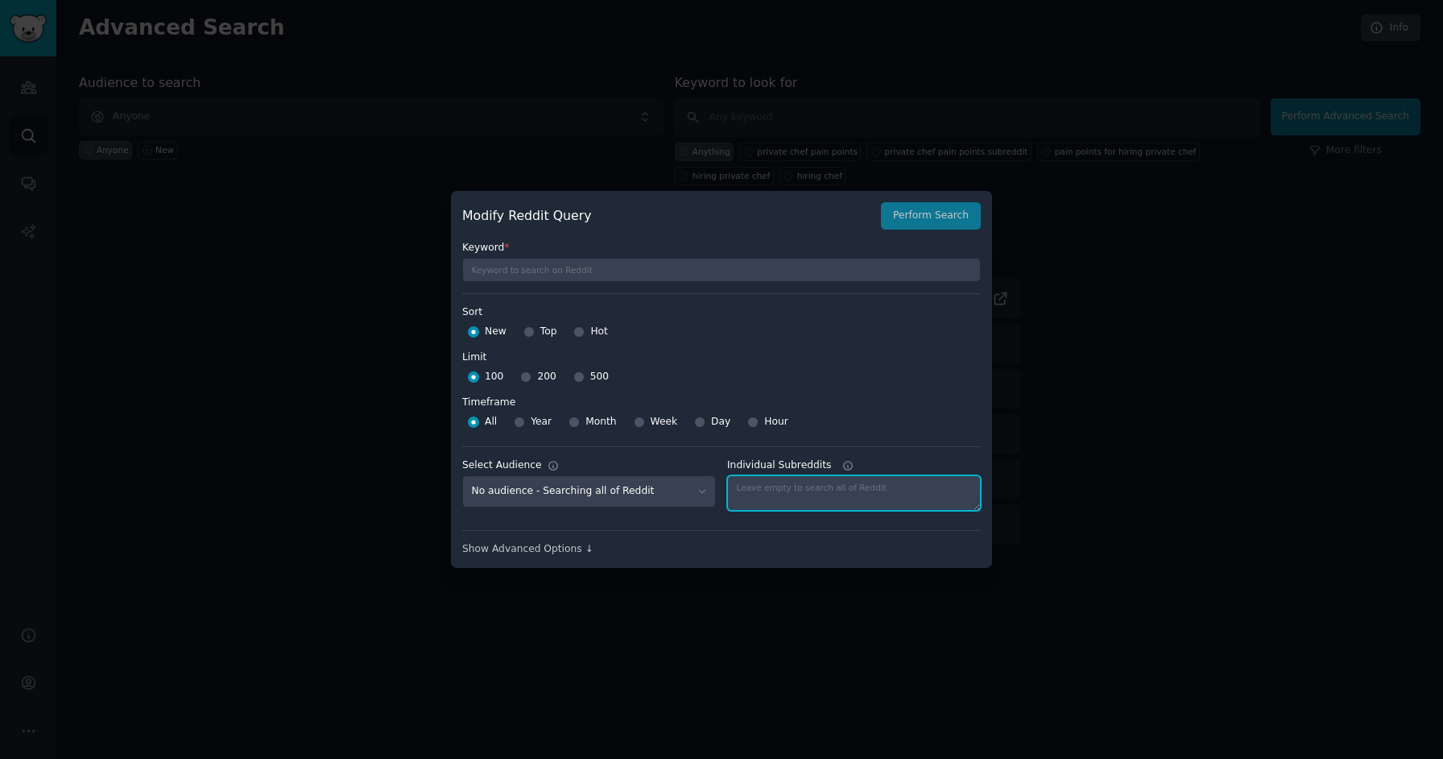
click at [796, 498] on textarea "Individual Subreddits" at bounding box center [854, 492] width 254 height 35
type textarea "chefit"
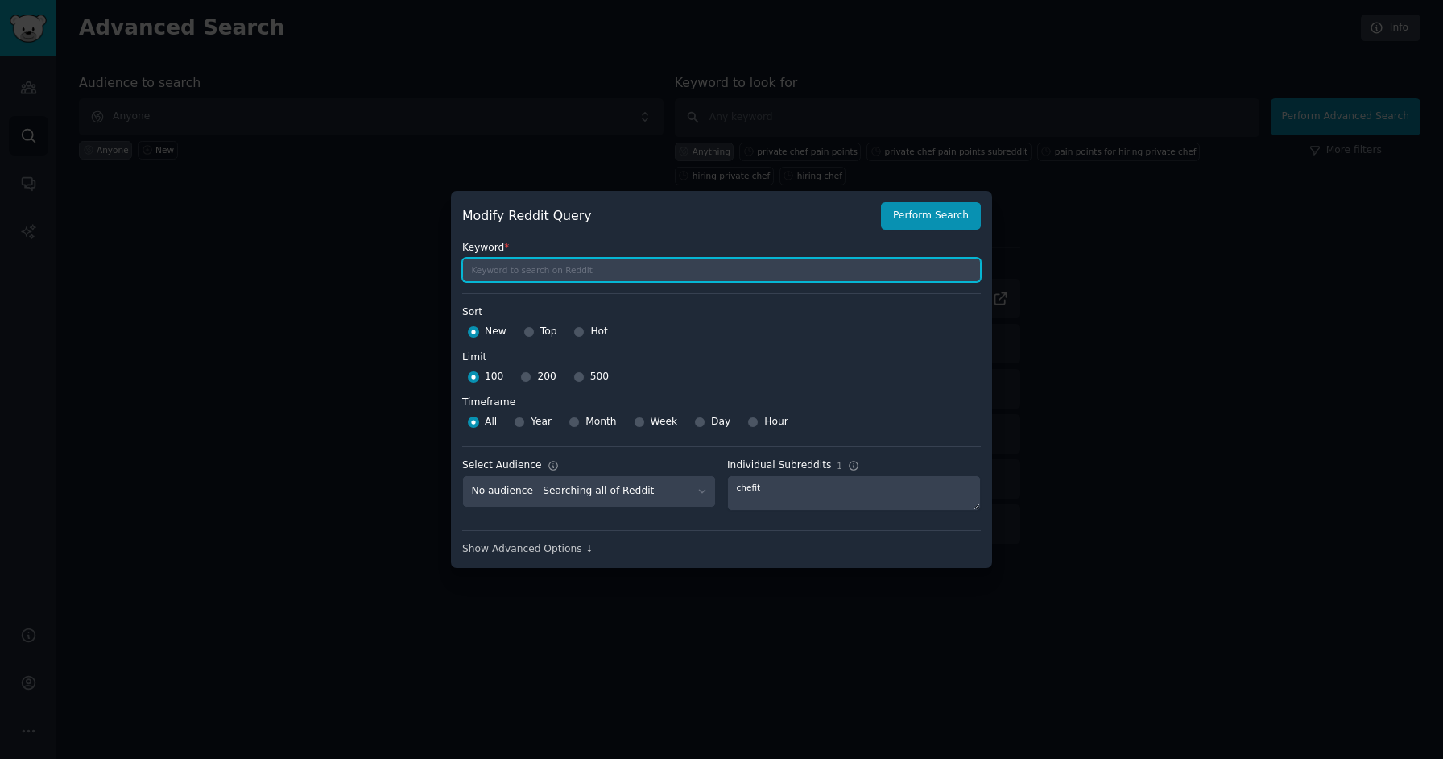
click at [813, 266] on input "text" at bounding box center [721, 270] width 519 height 24
paste input "private chef pain points subreddit:chefit"
drag, startPoint x: 651, startPoint y: 271, endPoint x: 568, endPoint y: 269, distance: 83.0
click at [569, 270] on input "private chef pain points subreddit:chefit" at bounding box center [721, 270] width 519 height 24
type input "private chef pain points"
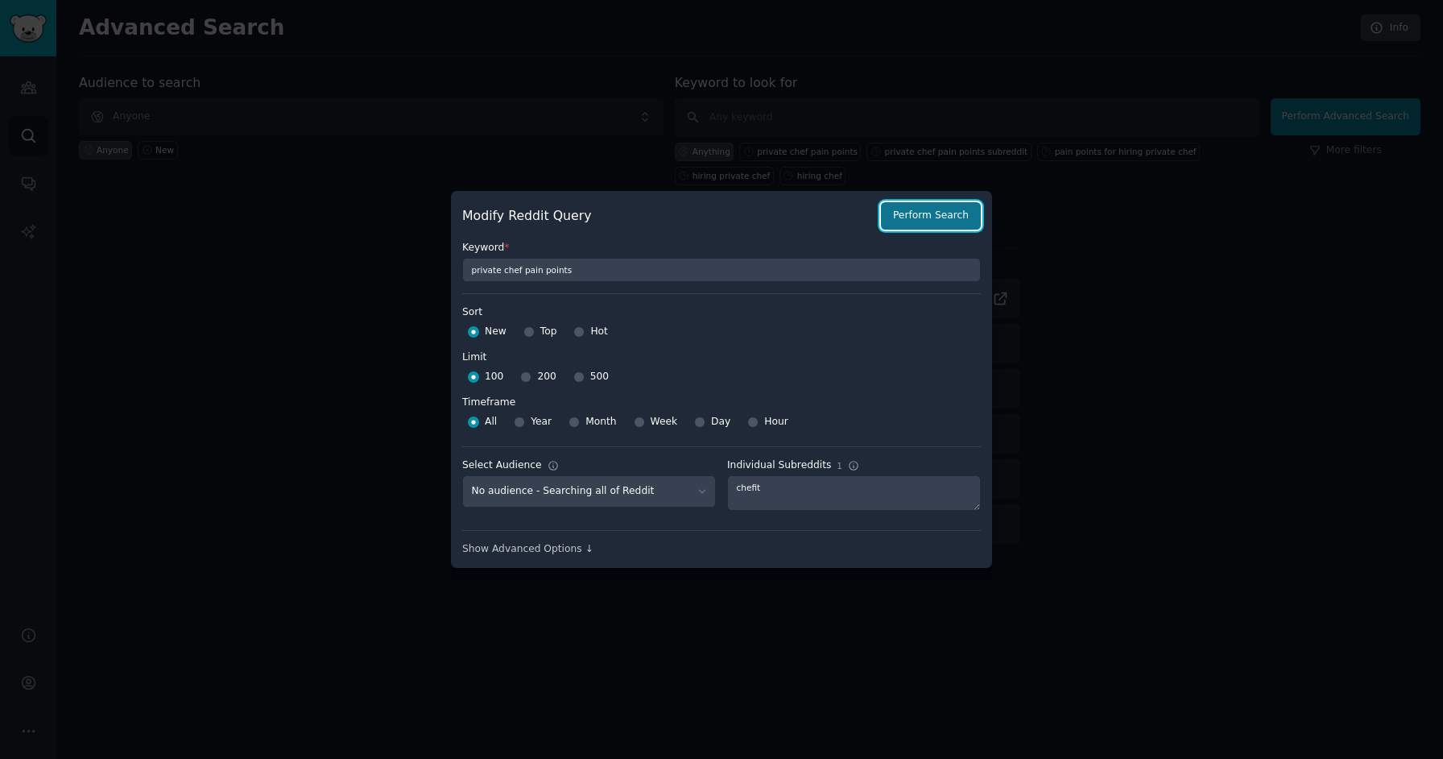
click at [934, 228] on button "Perform Search" at bounding box center [931, 215] width 100 height 27
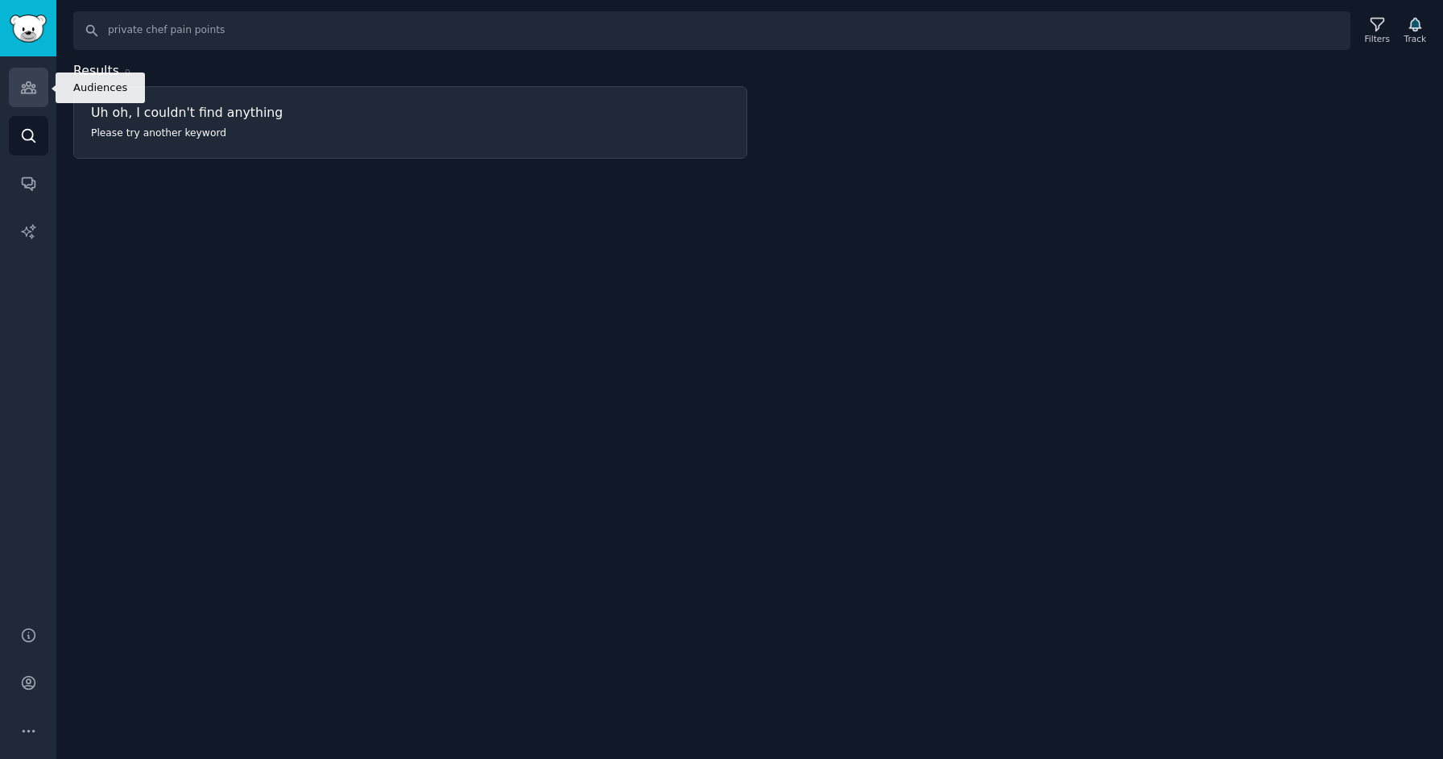
click at [28, 85] on icon "Sidebar" at bounding box center [28, 87] width 17 height 17
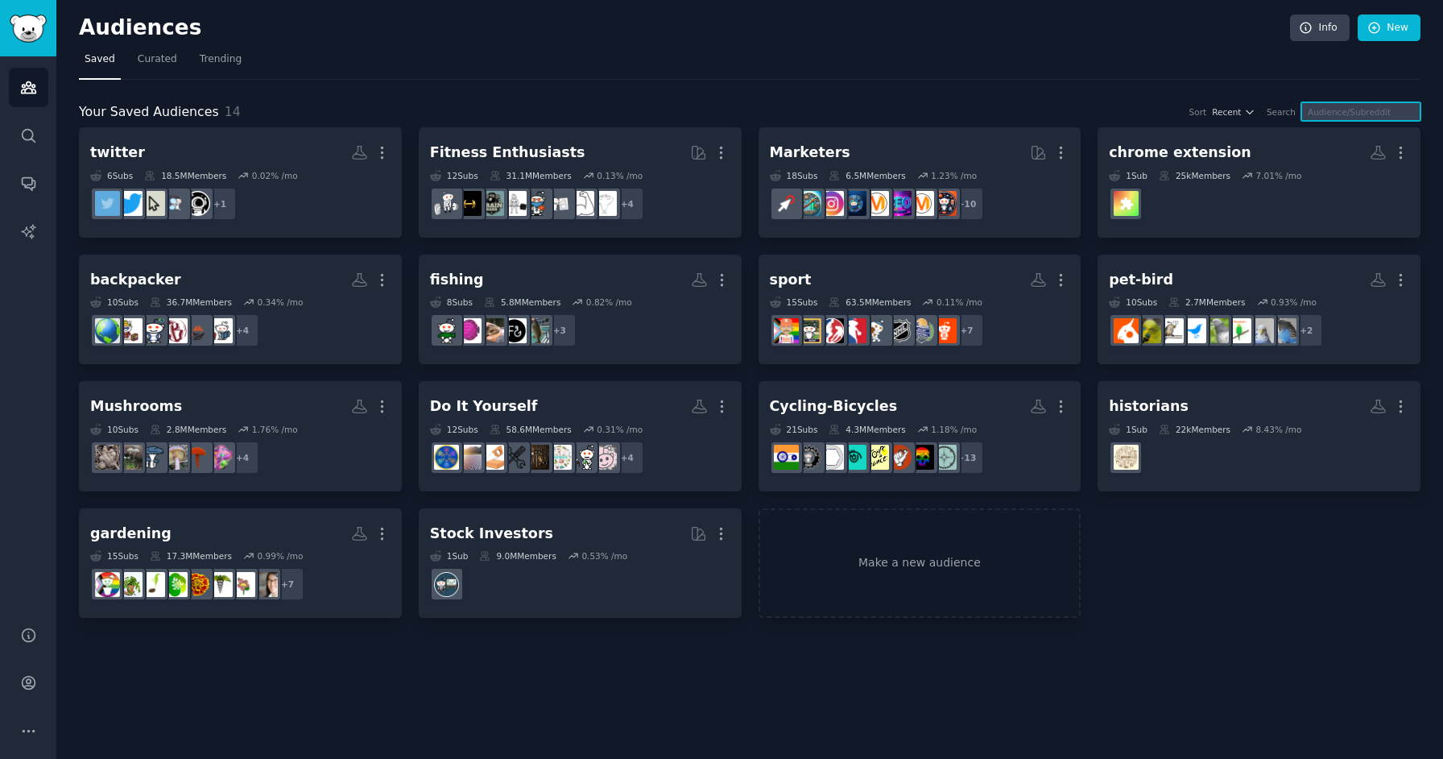
click at [1345, 111] on input "text" at bounding box center [1360, 111] width 119 height 19
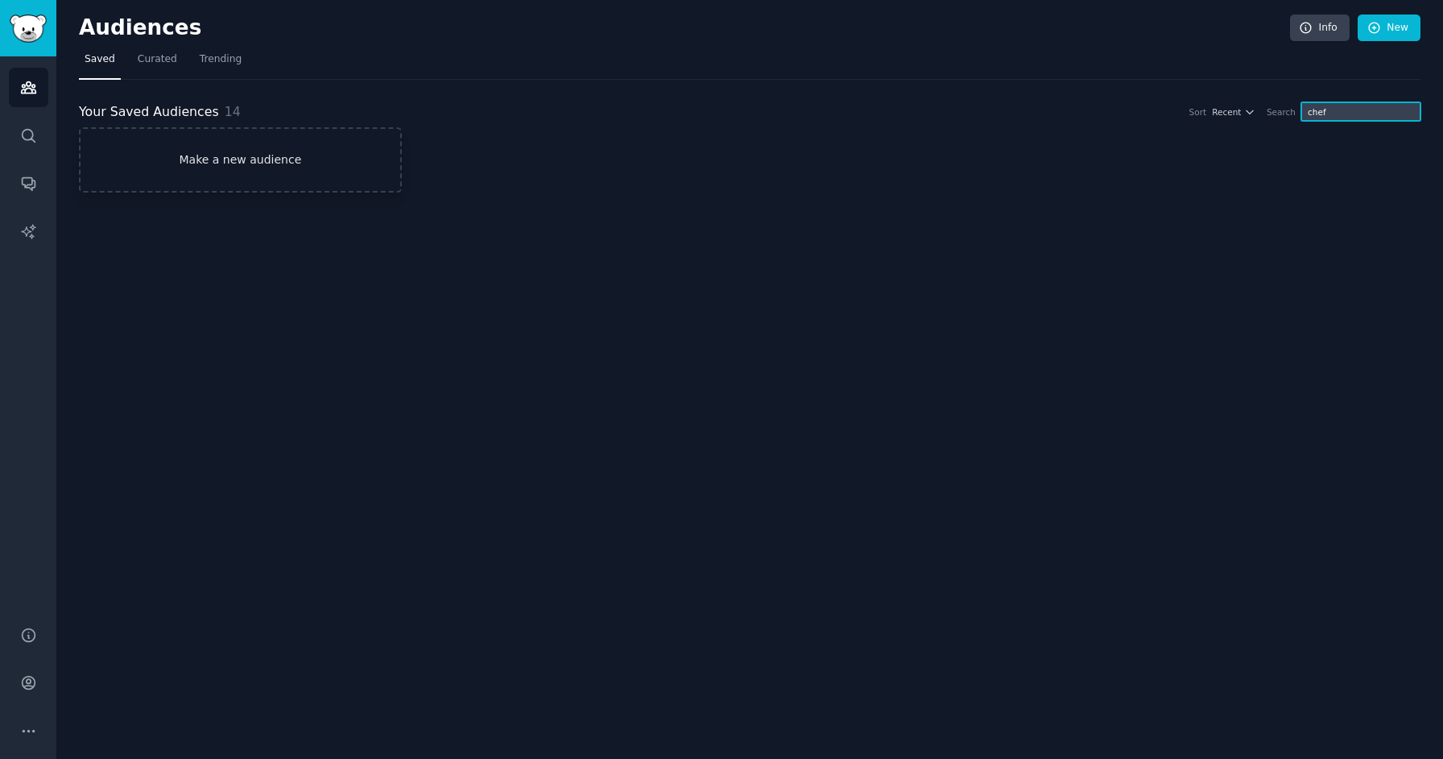
type input "chef"
click at [247, 163] on link "Make a new audience" at bounding box center [240, 159] width 323 height 65
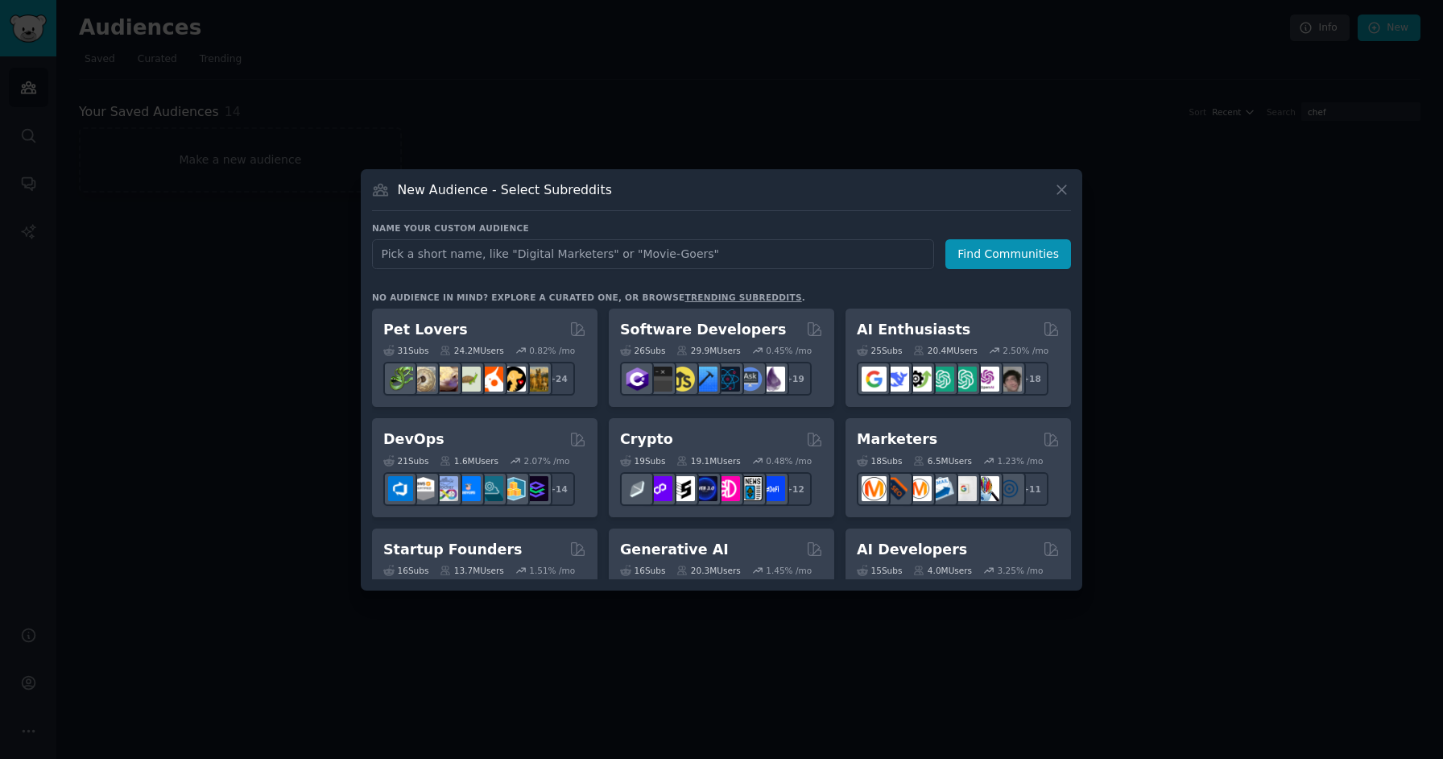
click at [566, 262] on input "text" at bounding box center [653, 254] width 562 height 30
type input "chefit"
click at [1032, 254] on button "Find Communities" at bounding box center [1008, 254] width 126 height 30
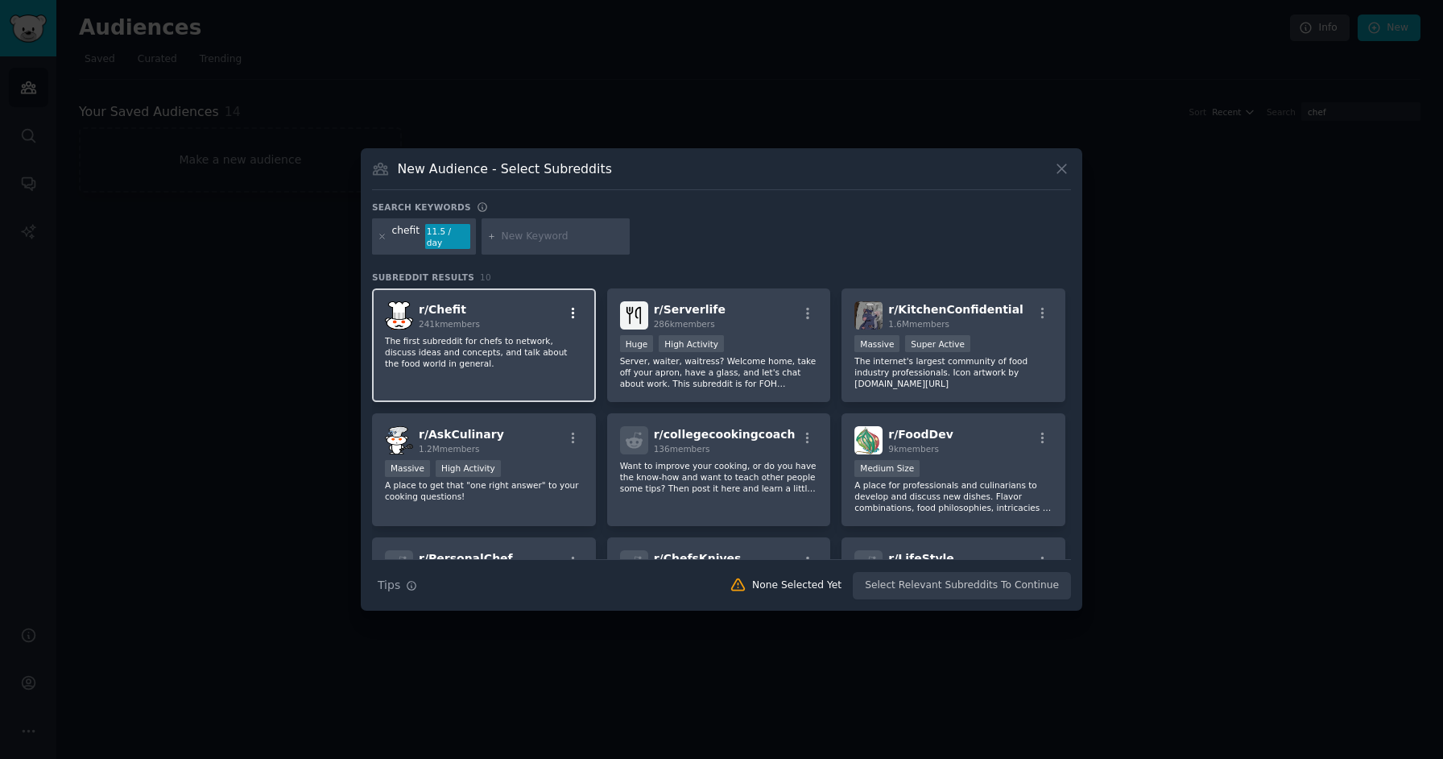
click at [571, 309] on icon "button" at bounding box center [573, 313] width 14 height 14
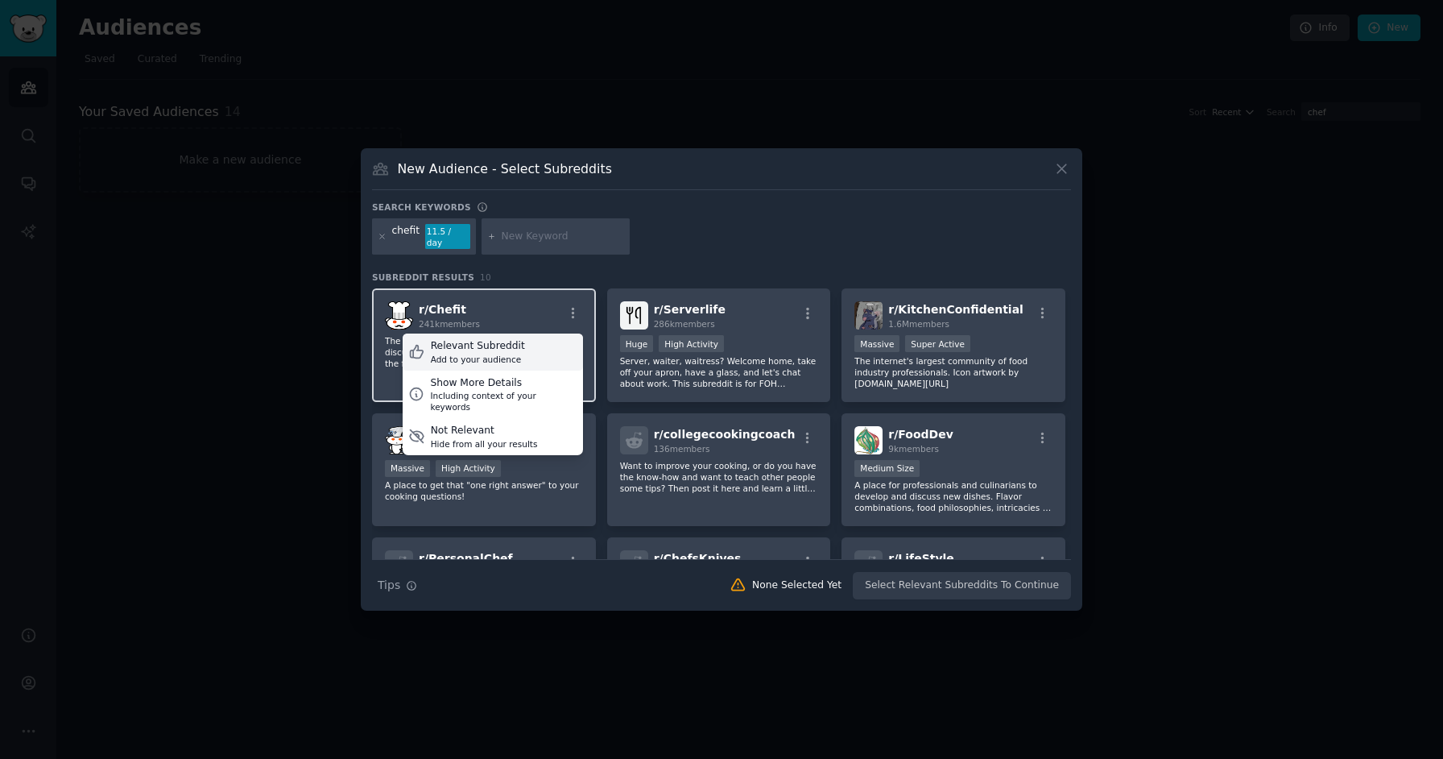
click at [521, 346] on div "Relevant Subreddit Add to your audience" at bounding box center [493, 351] width 180 height 37
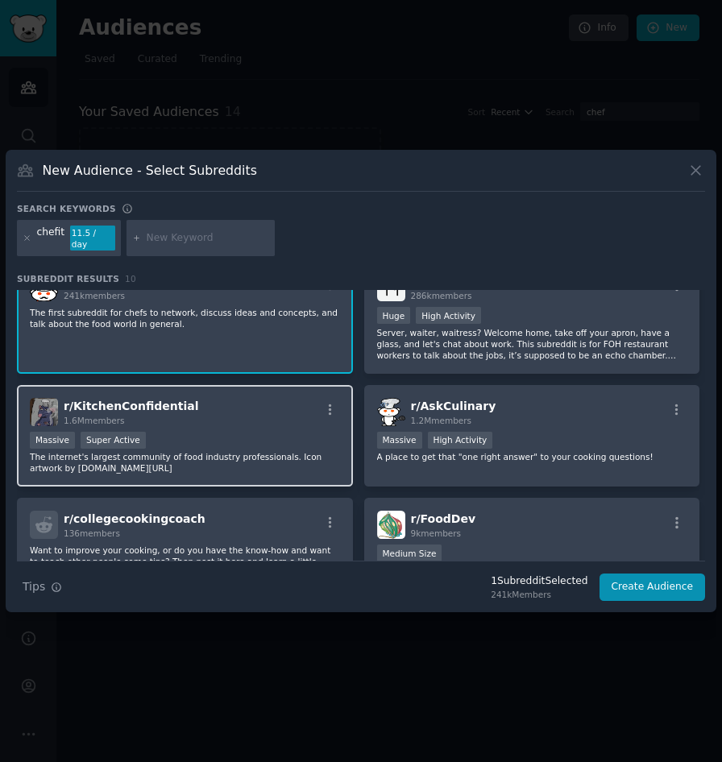
scroll to position [31, 0]
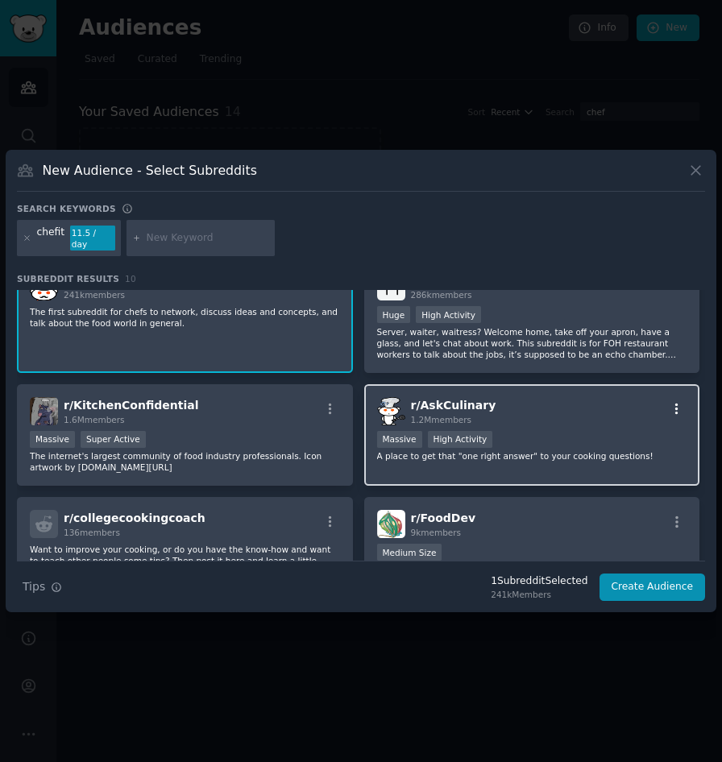
click at [675, 403] on icon "button" at bounding box center [676, 408] width 3 height 11
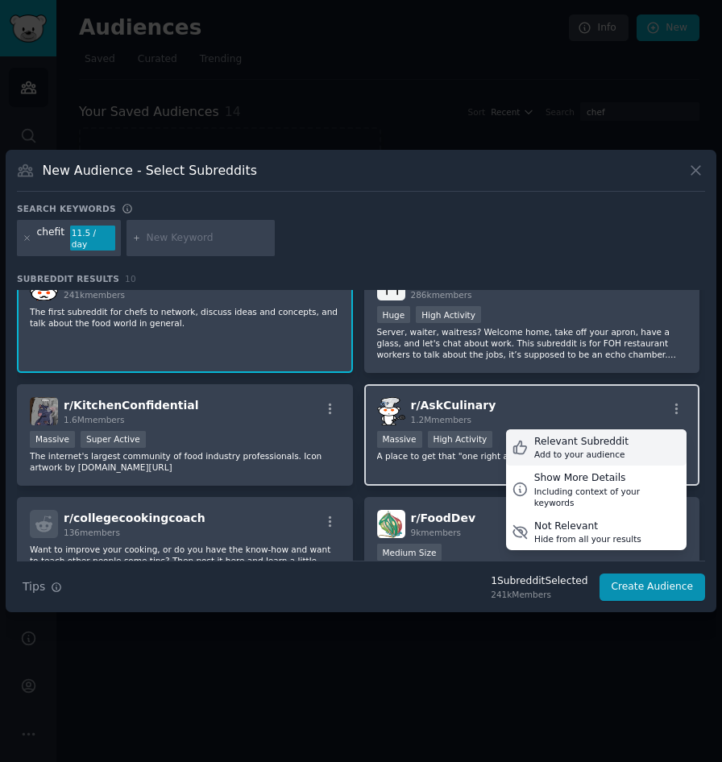
click at [606, 452] on div "Add to your audience" at bounding box center [581, 454] width 94 height 11
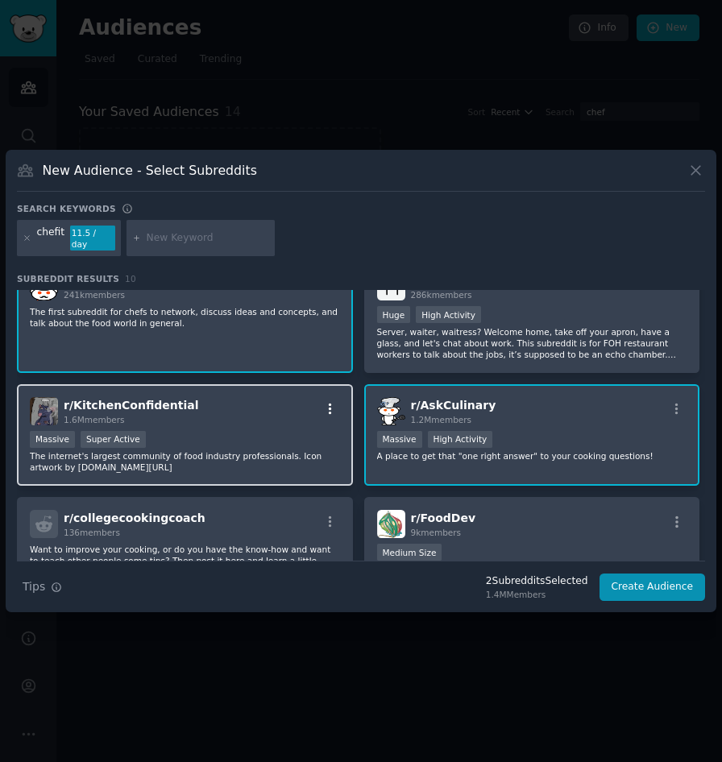
click at [332, 402] on icon "button" at bounding box center [330, 409] width 14 height 14
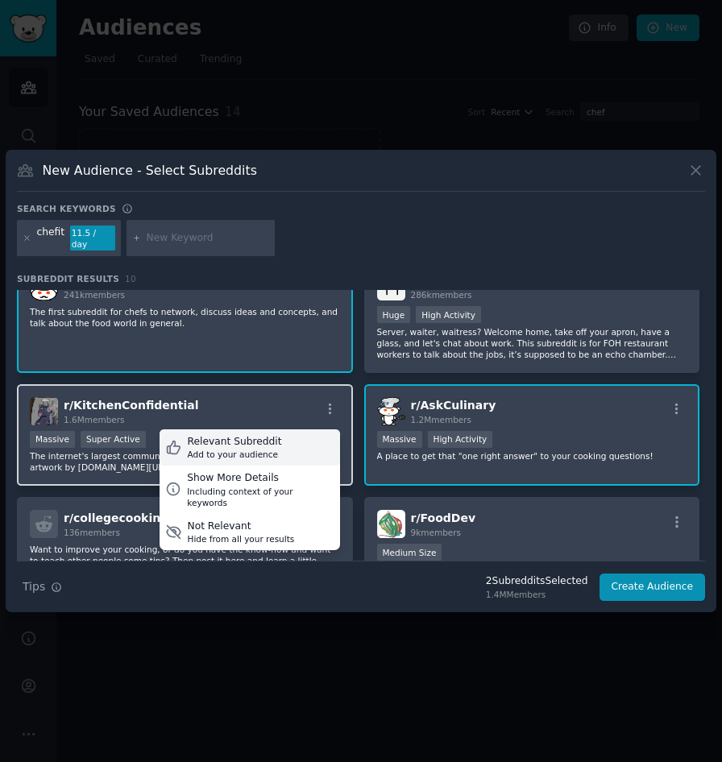
click at [288, 437] on div "Relevant Subreddit Add to your audience" at bounding box center [249, 447] width 180 height 37
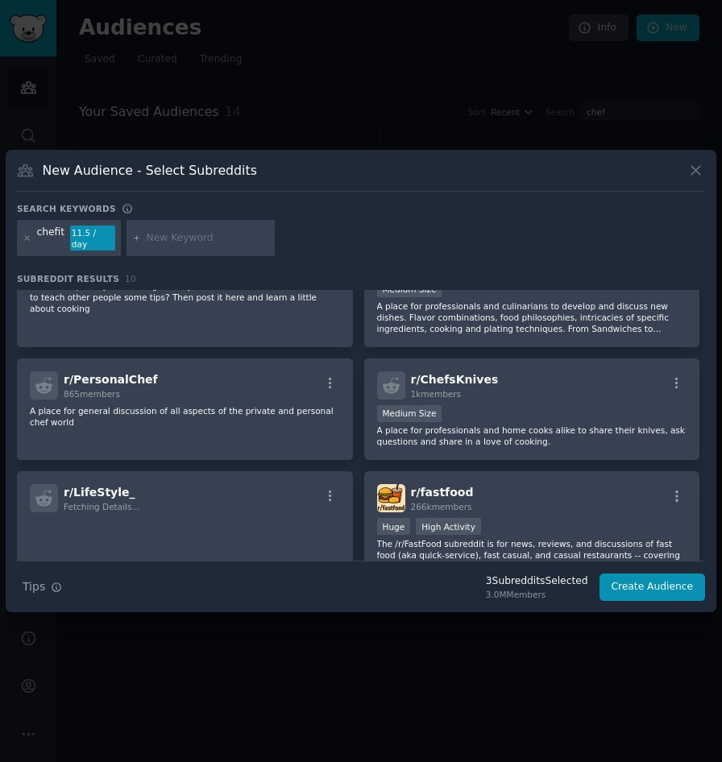
scroll to position [293, 0]
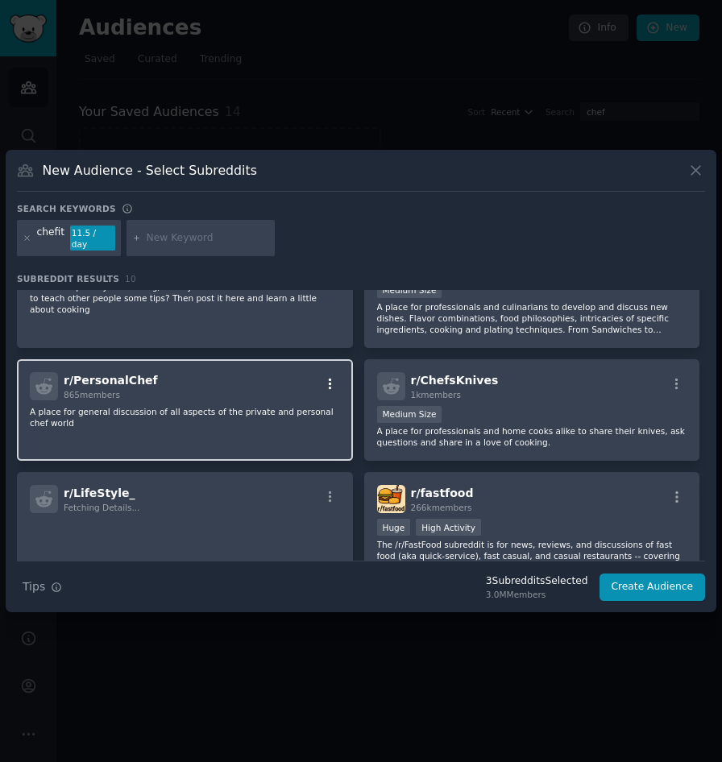
click at [329, 378] on icon "button" at bounding box center [330, 383] width 3 height 11
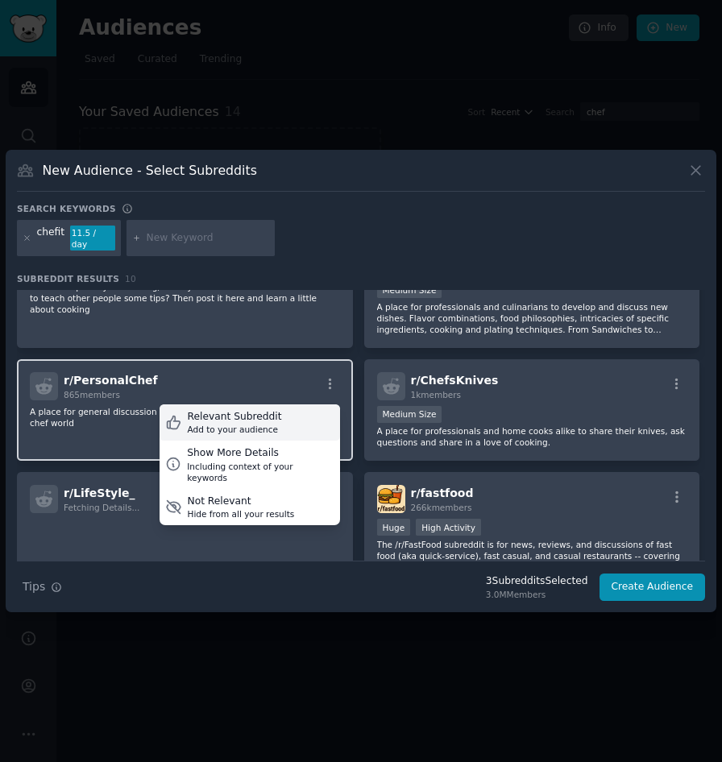
click at [280, 425] on div "Relevant Subreddit Add to your audience" at bounding box center [249, 422] width 180 height 37
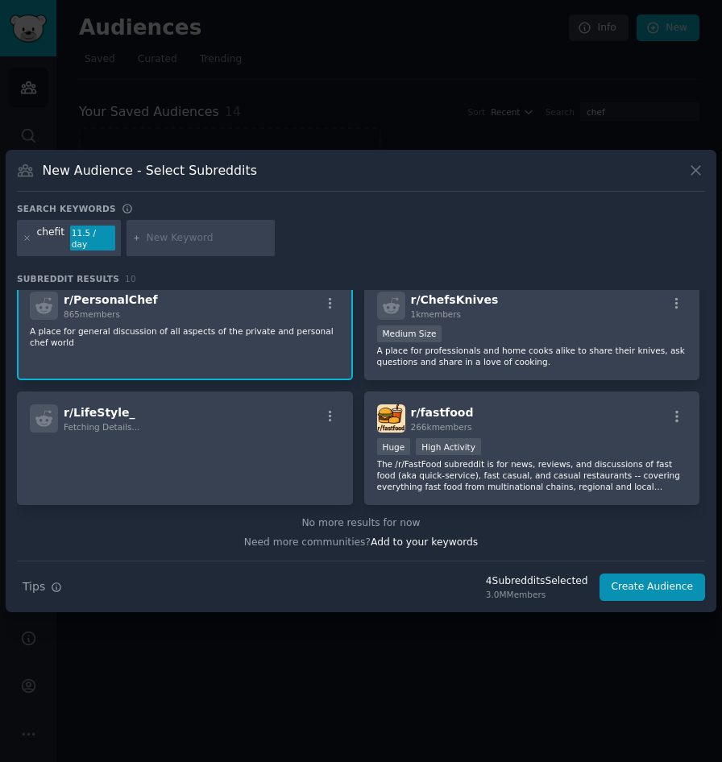
scroll to position [372, 0]
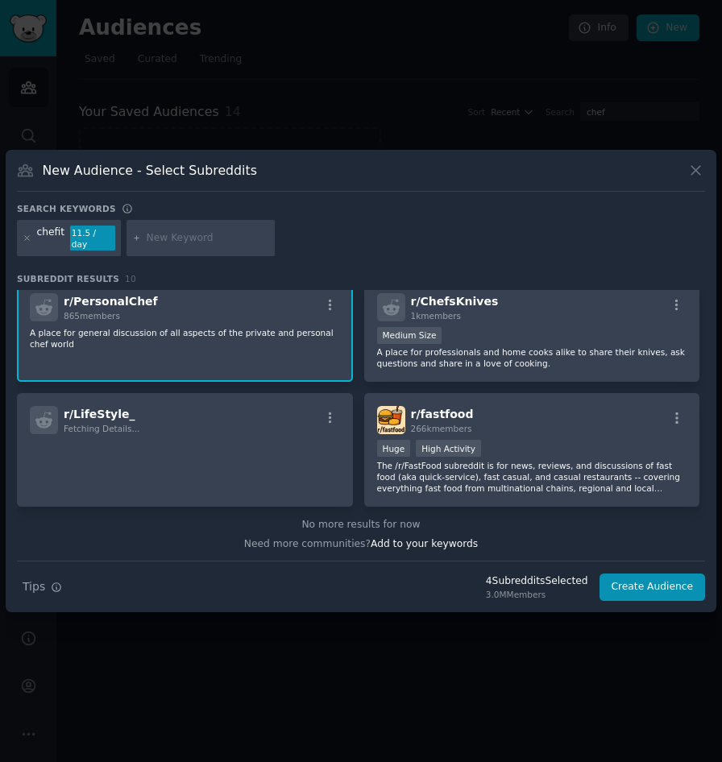
click at [196, 240] on input "text" at bounding box center [208, 238] width 122 height 14
type input "p"
type input "luxurylife"
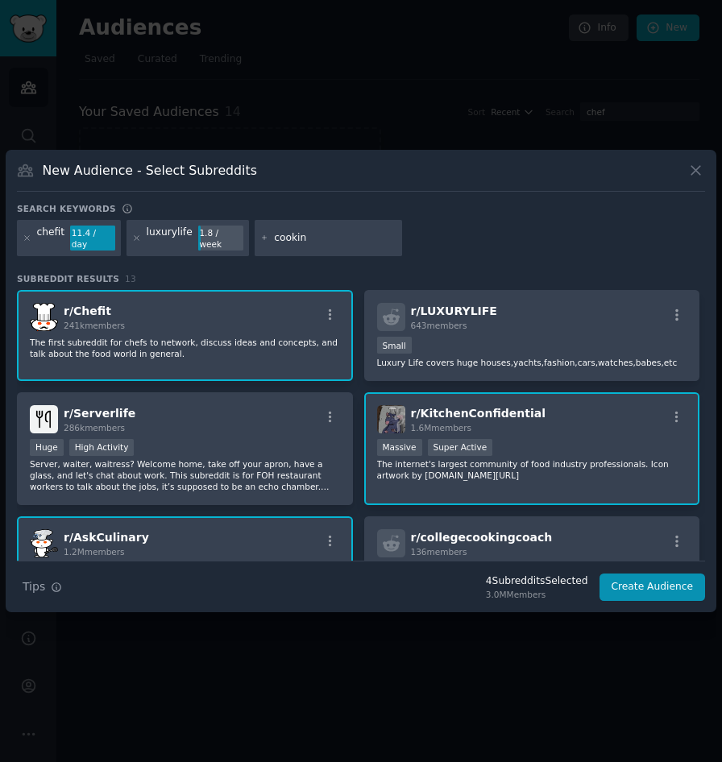
type input "cooking"
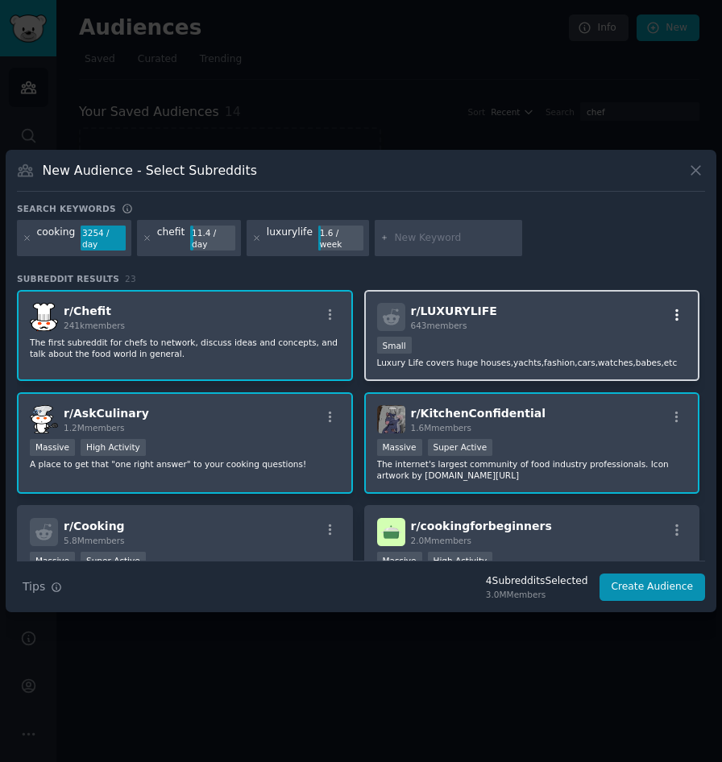
click at [675, 312] on icon "button" at bounding box center [676, 315] width 14 height 14
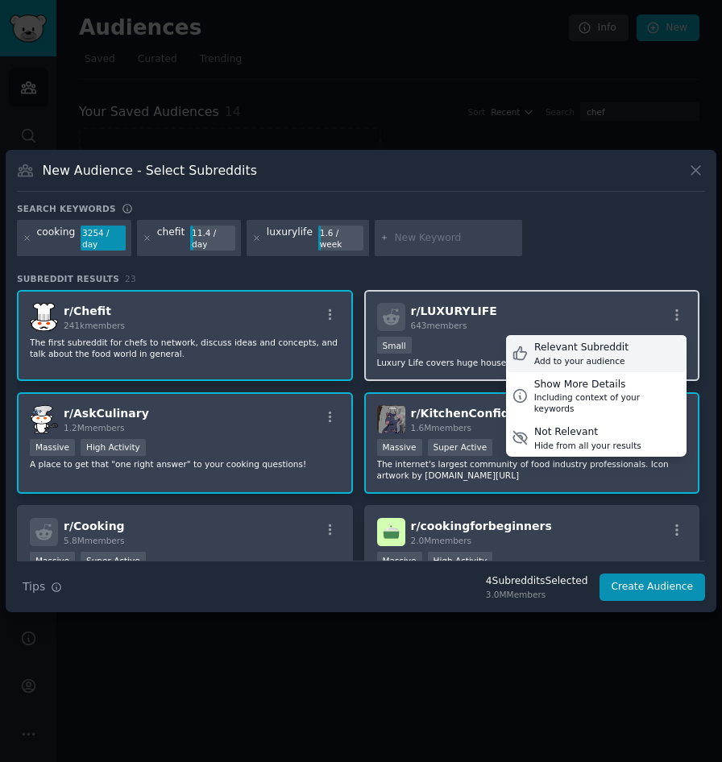
click at [624, 367] on div "Relevant Subreddit Add to your audience" at bounding box center [596, 353] width 180 height 37
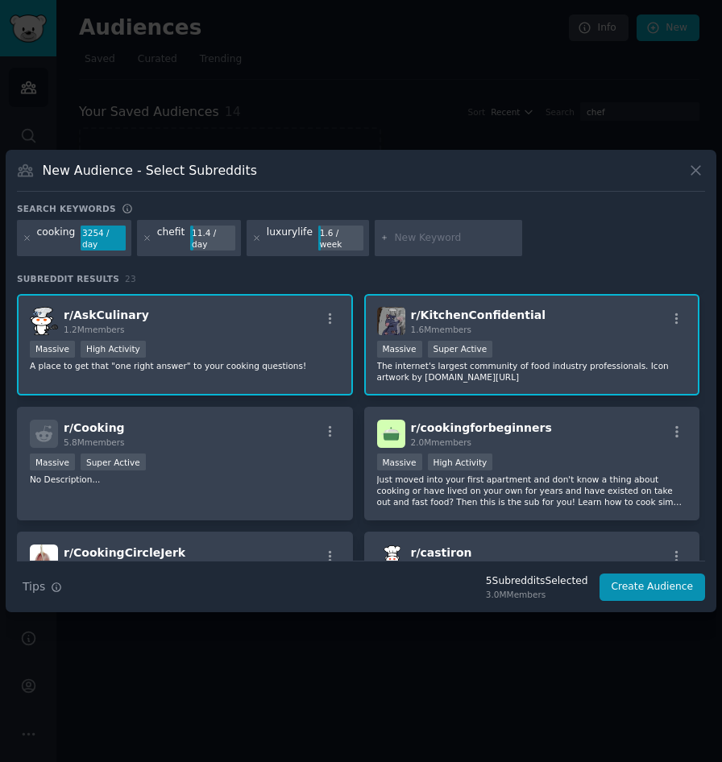
scroll to position [104, 0]
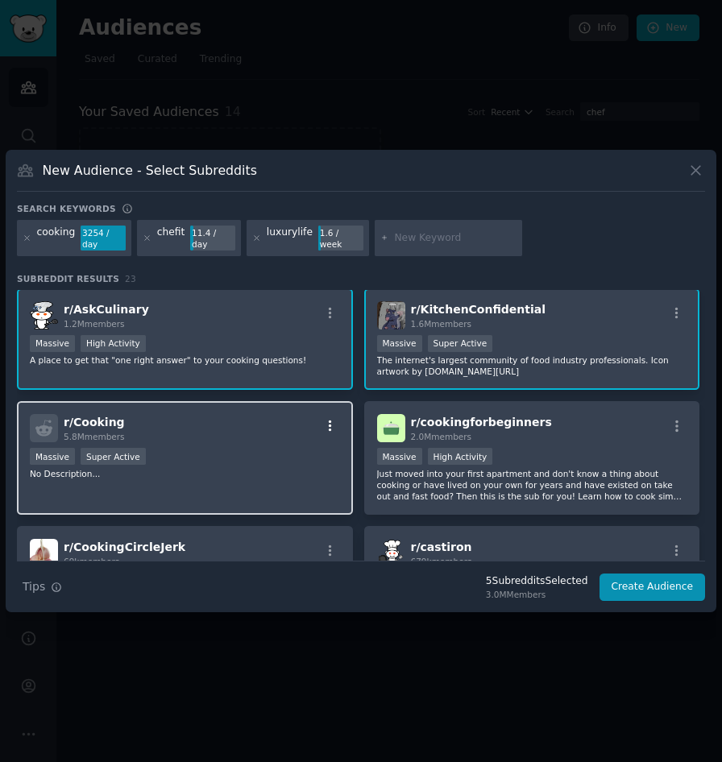
click at [323, 428] on icon "button" at bounding box center [330, 426] width 14 height 14
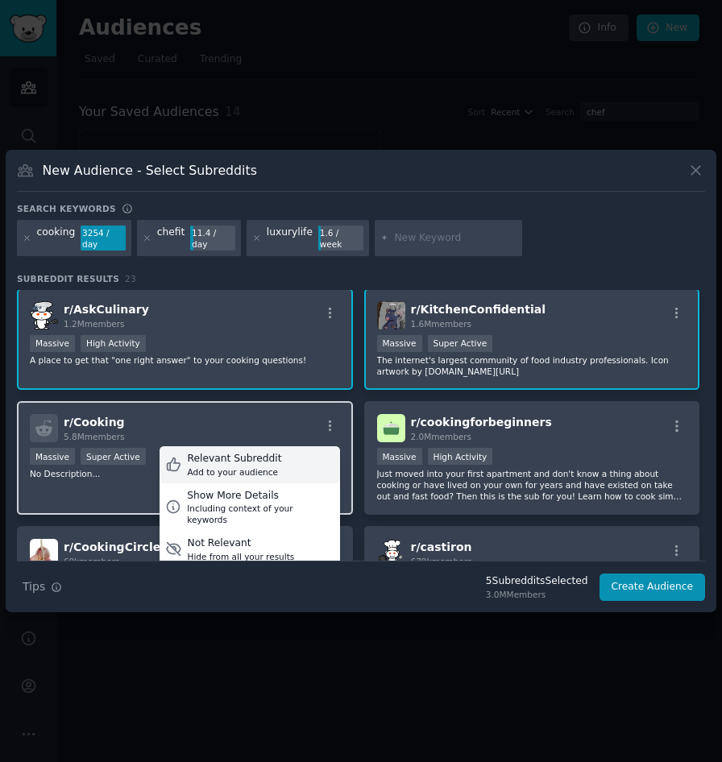
click at [261, 466] on div "Add to your audience" at bounding box center [235, 471] width 94 height 11
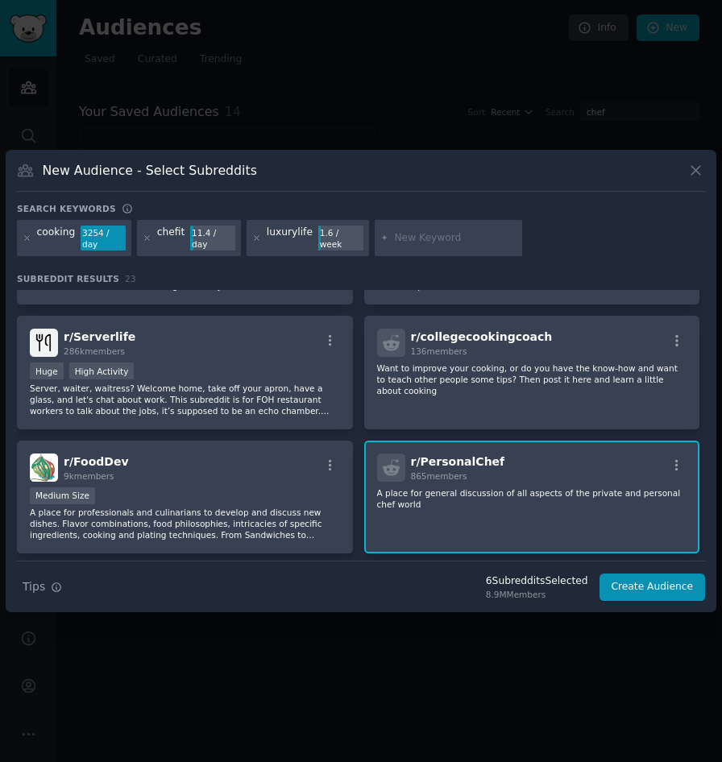
scroll to position [417, 0]
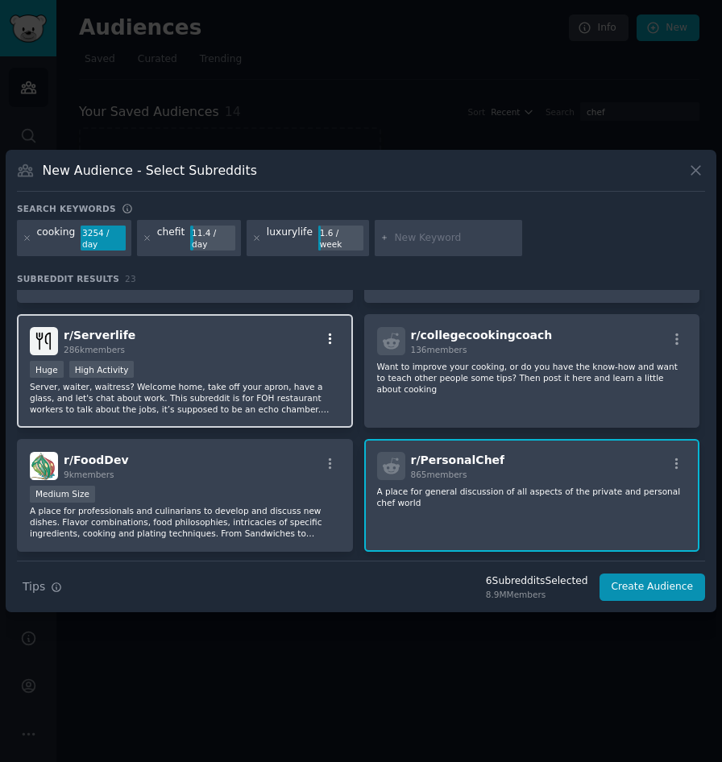
click at [329, 338] on icon "button" at bounding box center [330, 339] width 14 height 14
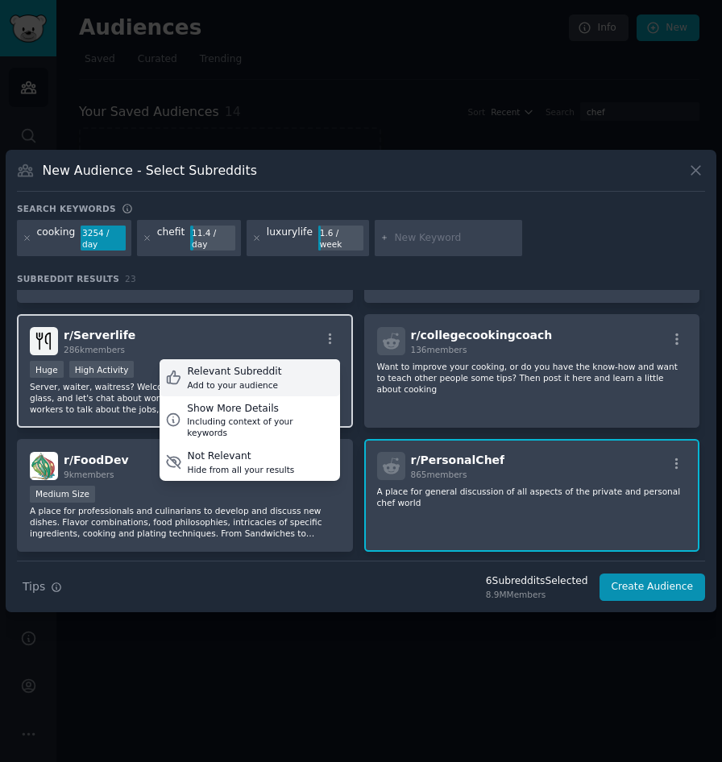
click at [310, 383] on div "Relevant Subreddit Add to your audience" at bounding box center [249, 377] width 180 height 37
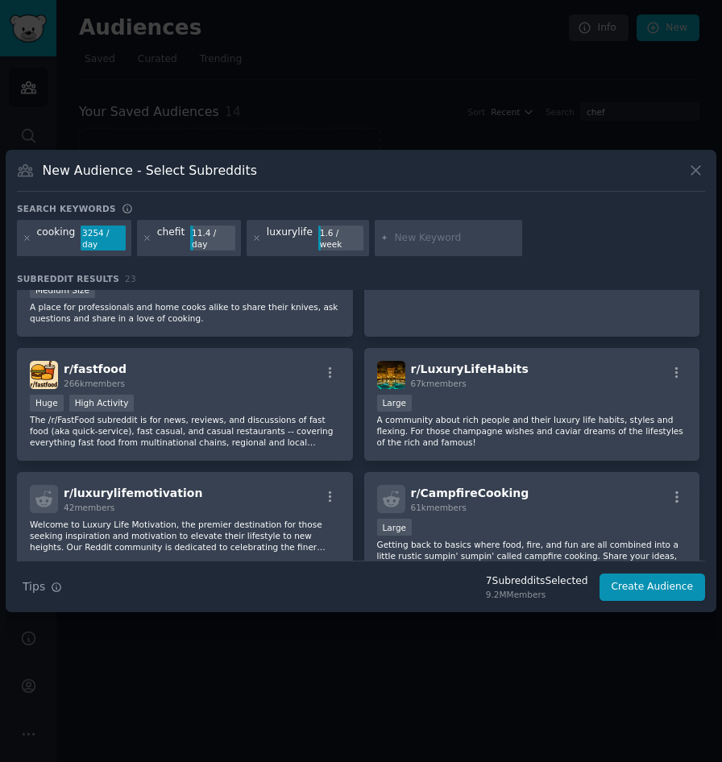
scroll to position [752, 0]
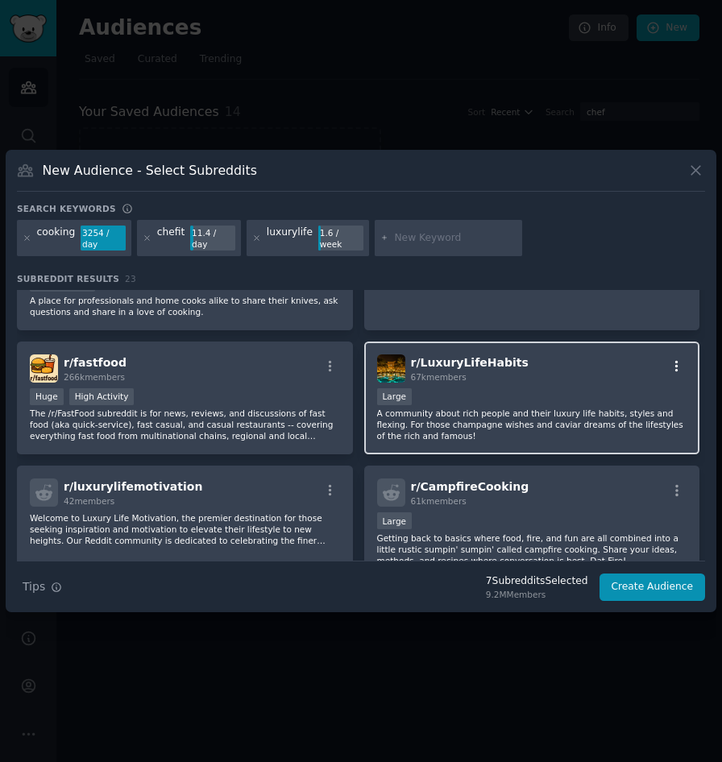
click at [675, 366] on icon "button" at bounding box center [676, 365] width 3 height 11
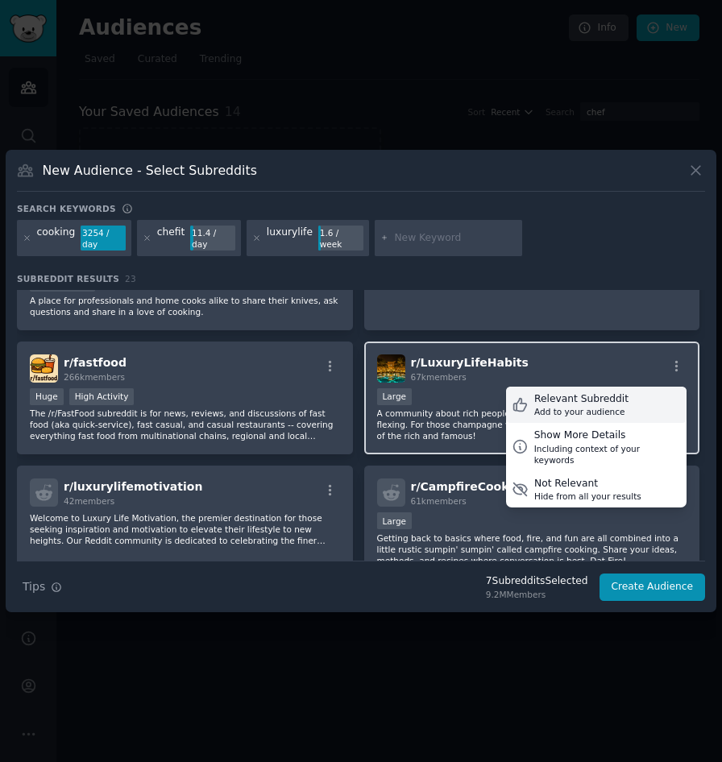
click at [630, 398] on div "Relevant Subreddit Add to your audience" at bounding box center [596, 405] width 180 height 37
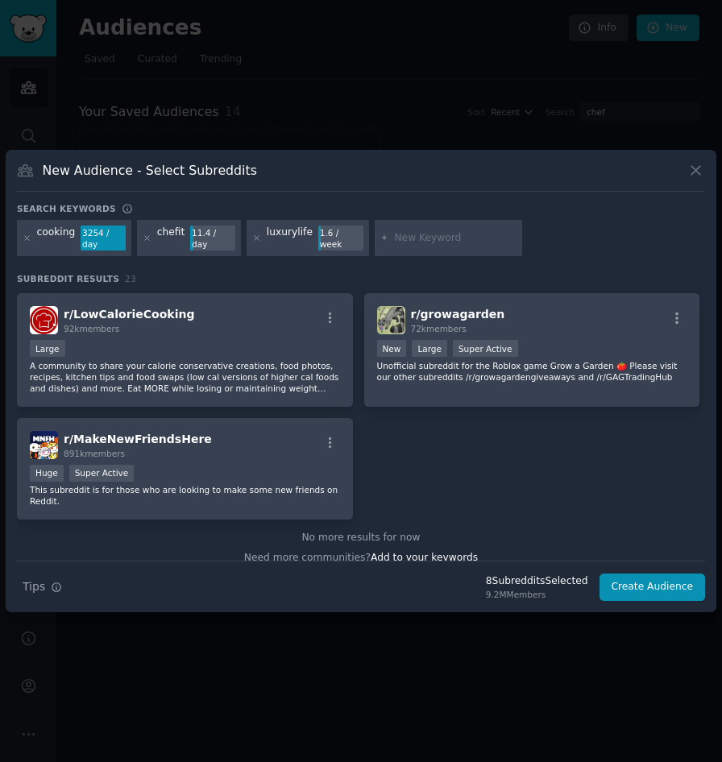
scroll to position [1166, 0]
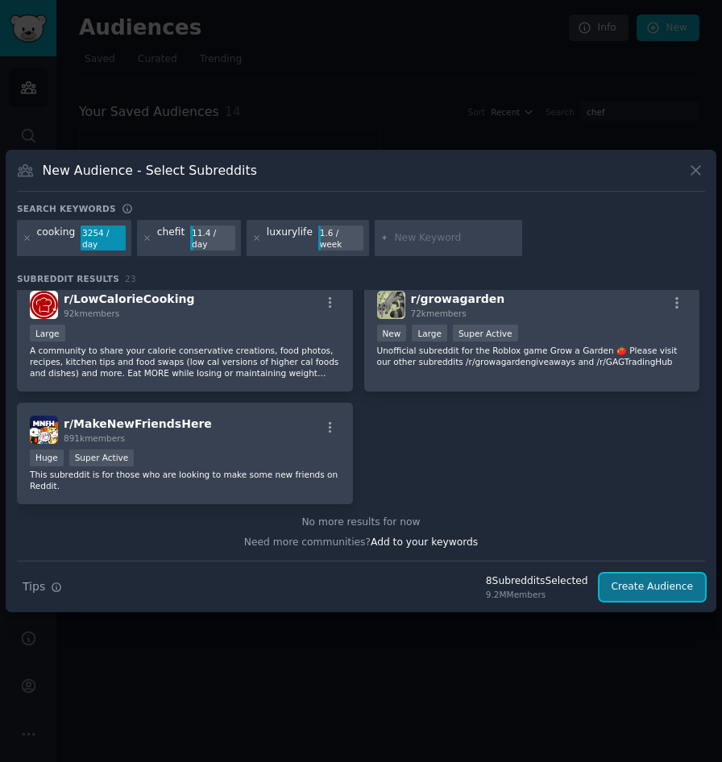
click at [660, 589] on button "Create Audience" at bounding box center [652, 586] width 106 height 27
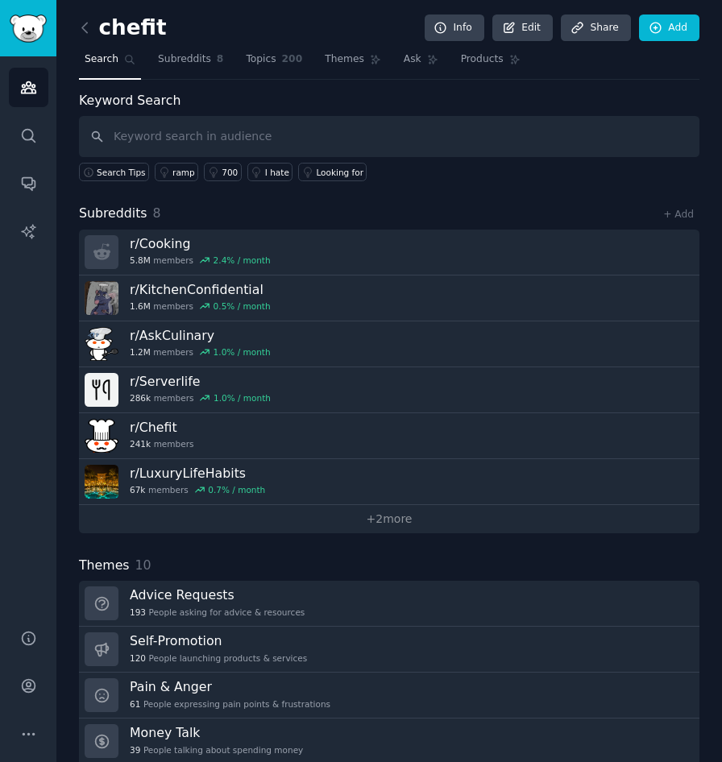
click at [143, 33] on h2 "chefit" at bounding box center [123, 28] width 88 height 26
click at [132, 31] on h2 "chefit" at bounding box center [123, 28] width 88 height 26
click at [211, 97] on div "Keyword Search Search Tips ramp 700 I hate Looking for" at bounding box center [389, 136] width 620 height 91
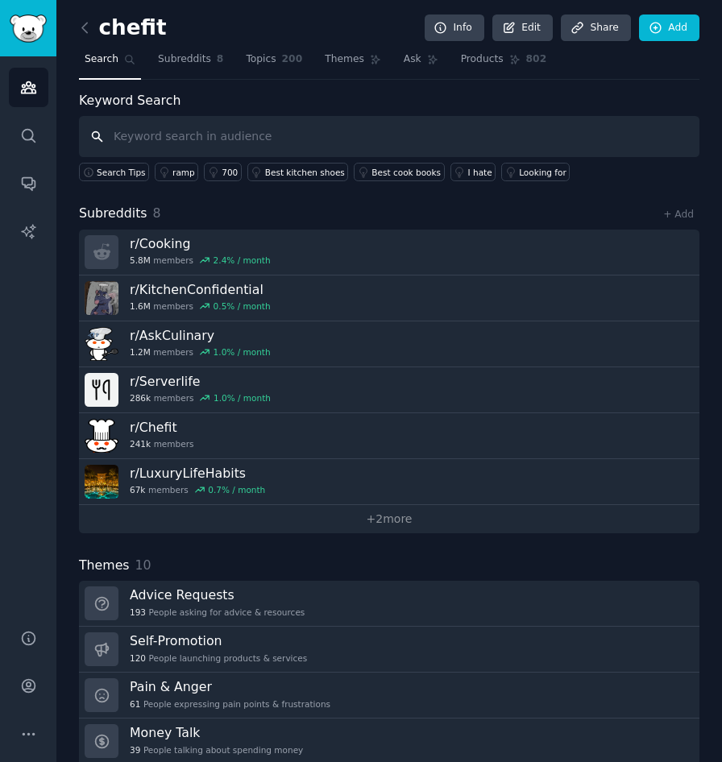
click at [171, 143] on input "text" at bounding box center [389, 136] width 620 height 41
paste input "private chef pain points"
type input "private chef pain points"
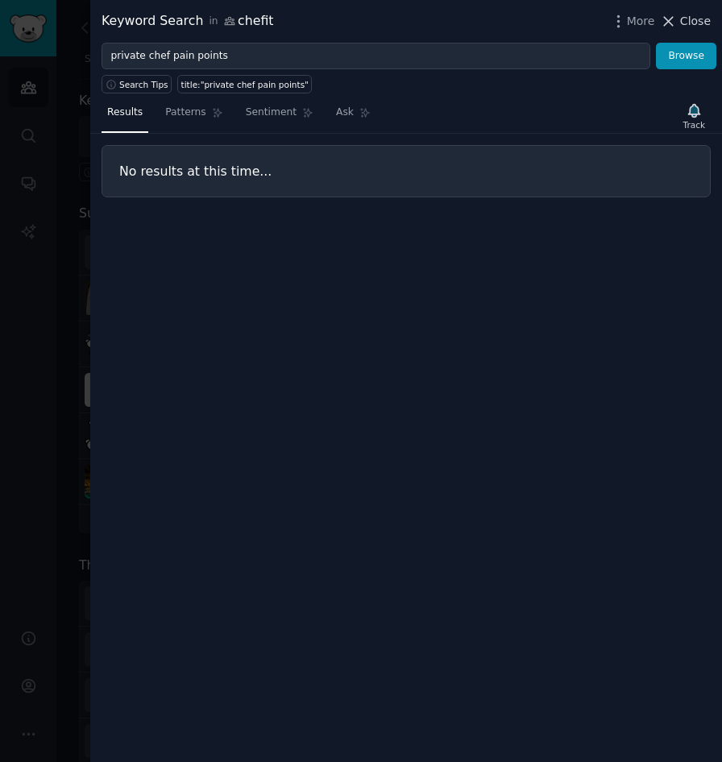
click at [673, 26] on icon at bounding box center [668, 21] width 9 height 9
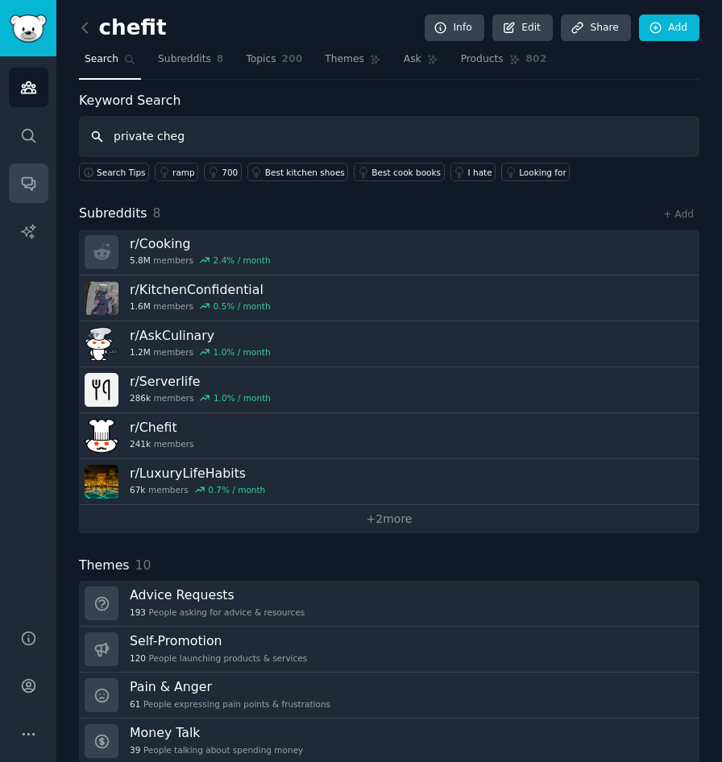
type input "private cheg"
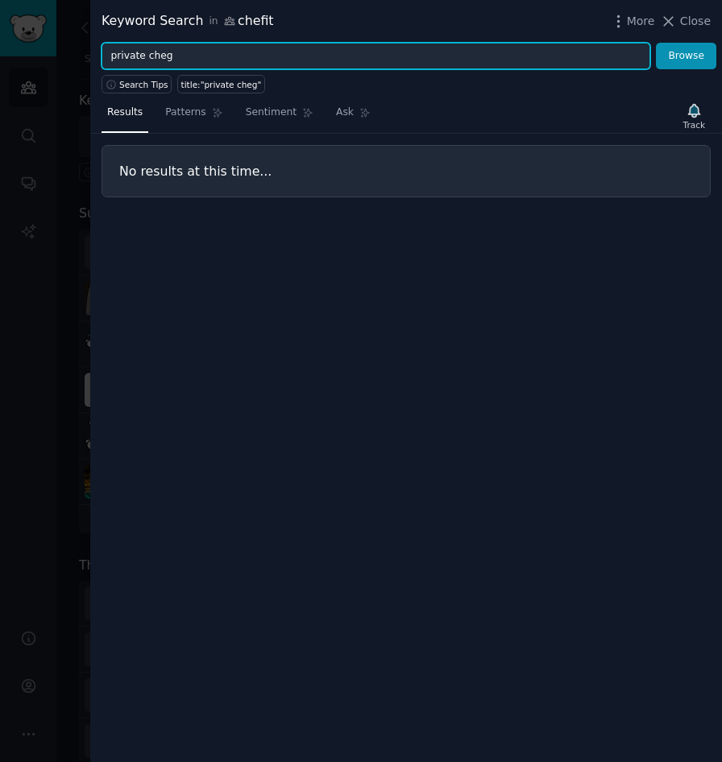
click at [176, 53] on input "private cheg" at bounding box center [375, 56] width 548 height 27
click at [656, 43] on button "Browse" at bounding box center [686, 56] width 60 height 27
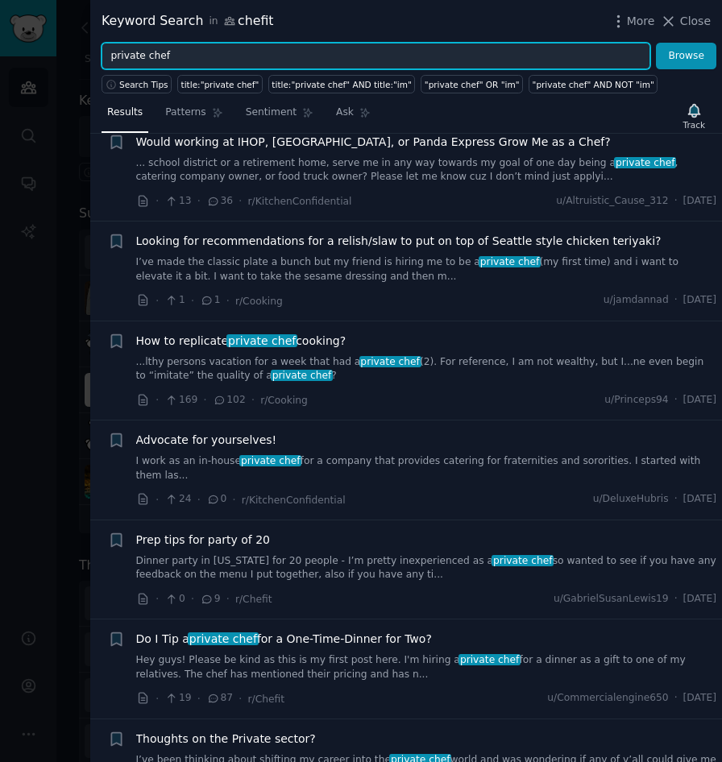
scroll to position [778, 0]
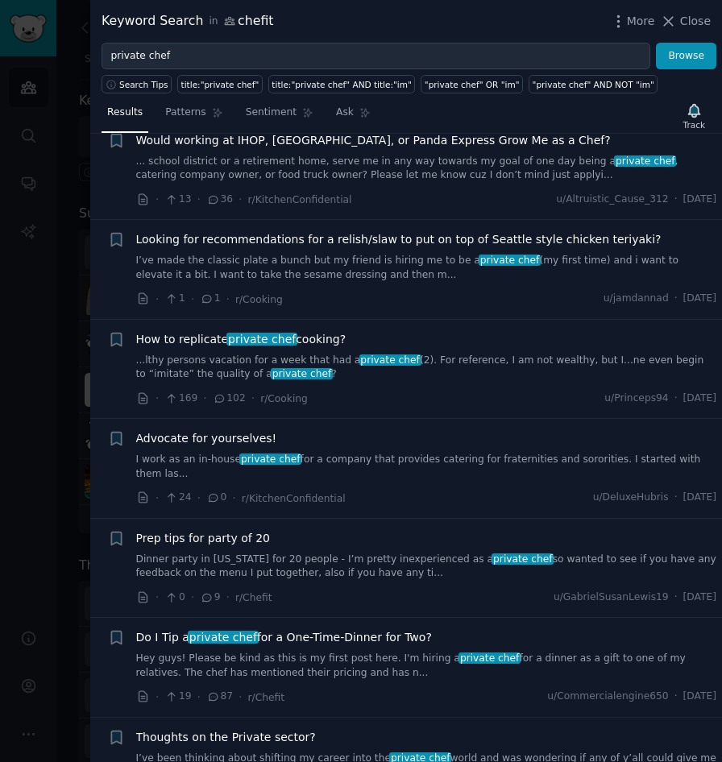
click at [506, 366] on link "...lthy persons vacation for a week that had a private chef (2). For reference,…" at bounding box center [426, 368] width 581 height 28
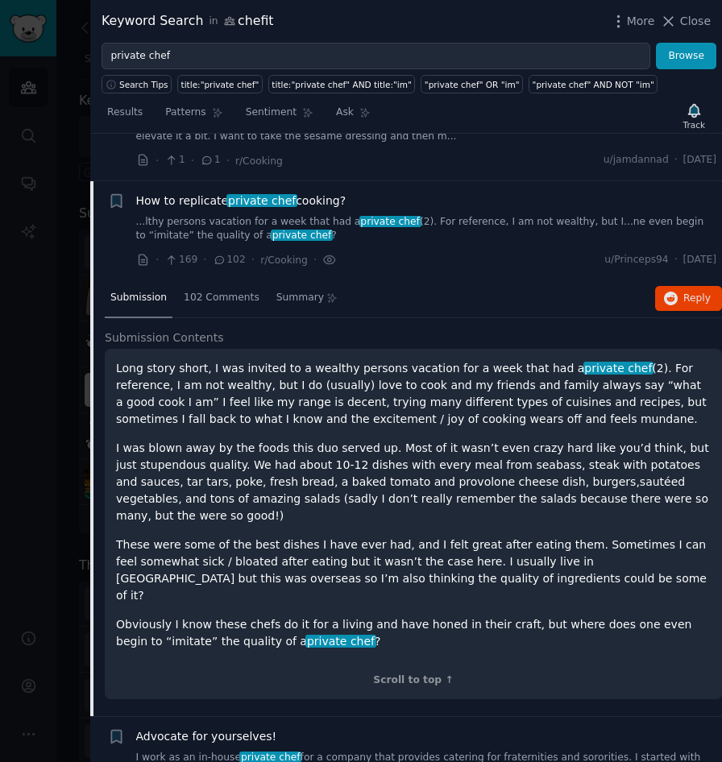
scroll to position [963, 0]
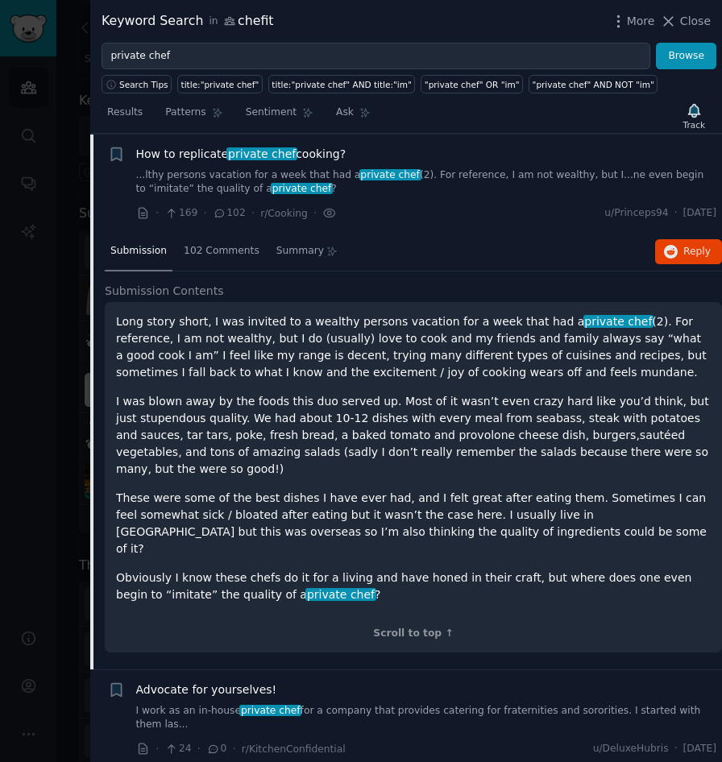
click at [506, 366] on p "Long story short, I was invited to a wealthy persons vacation for a week that h…" at bounding box center [413, 347] width 594 height 68
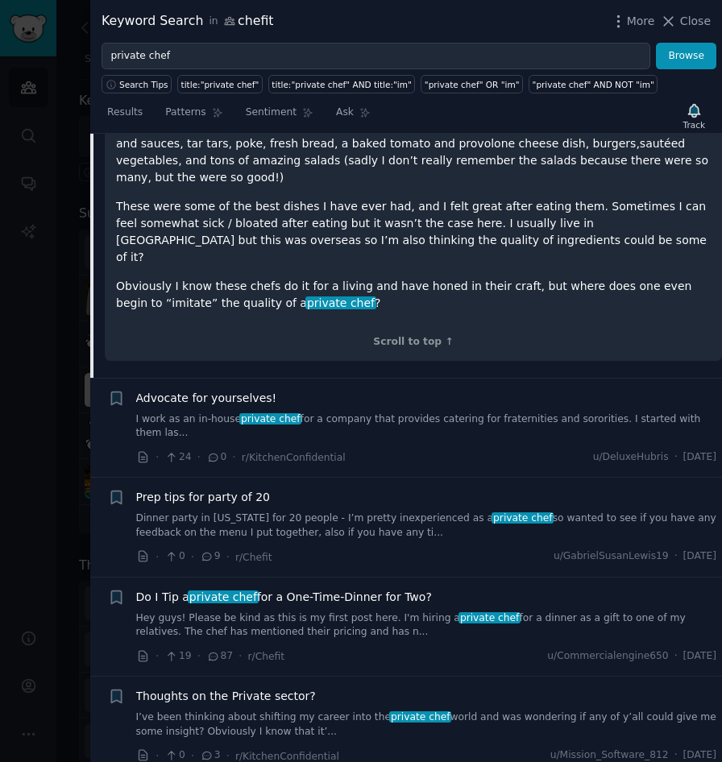
scroll to position [1267, 0]
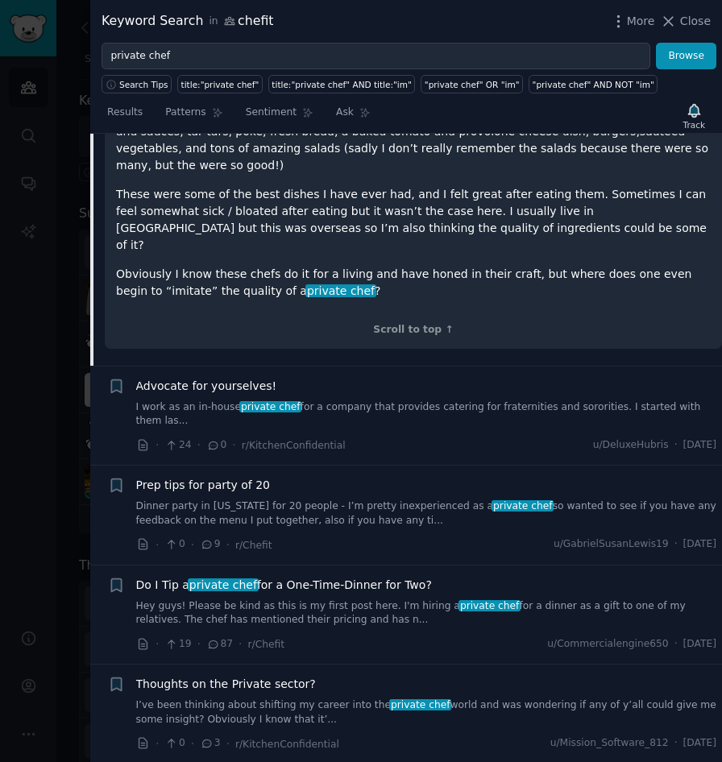
click at [450, 400] on link "I work as an in-house private chef for a company that provides catering for fra…" at bounding box center [426, 414] width 581 height 28
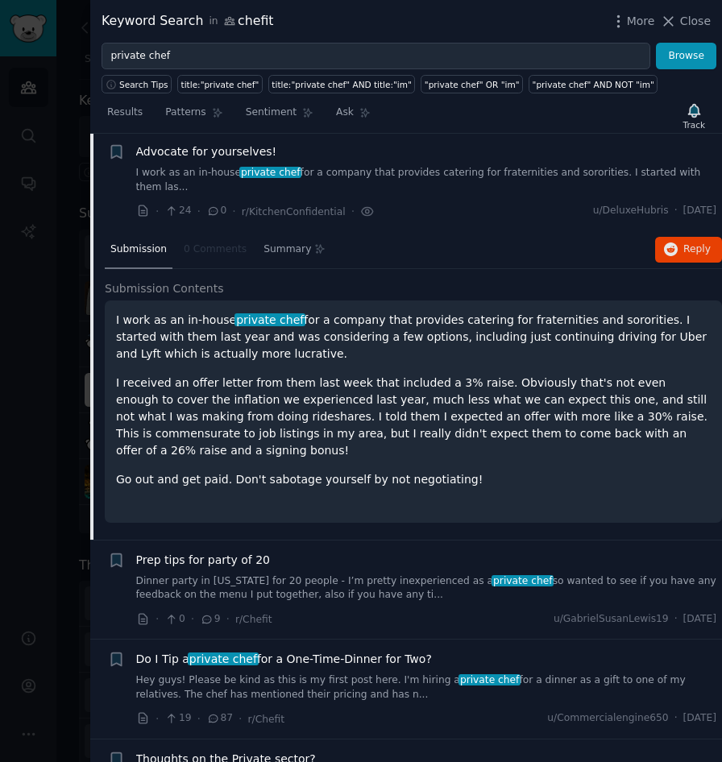
scroll to position [1063, 0]
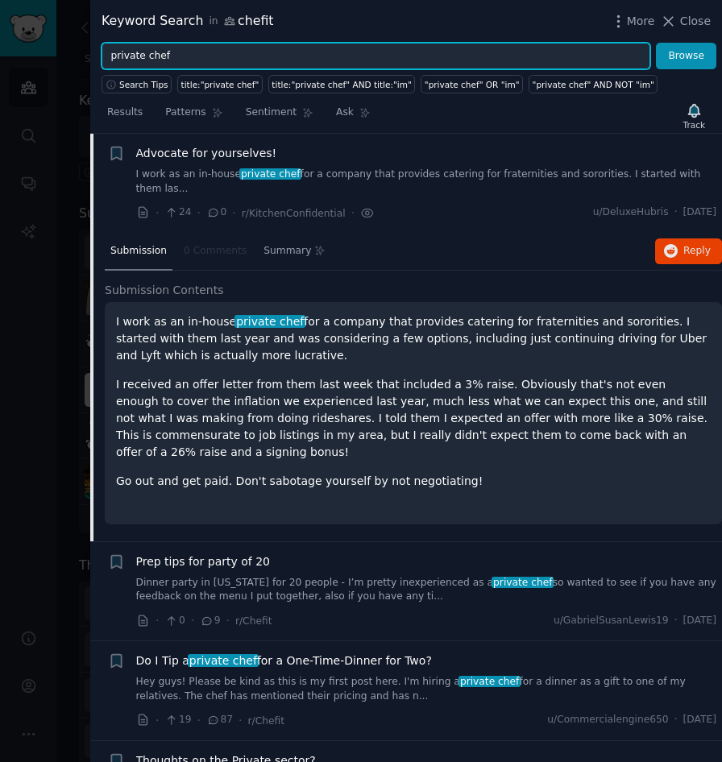
click at [144, 64] on input "private chef" at bounding box center [375, 56] width 548 height 27
paste input "hiring a"
click at [656, 43] on button "Browse" at bounding box center [686, 56] width 60 height 27
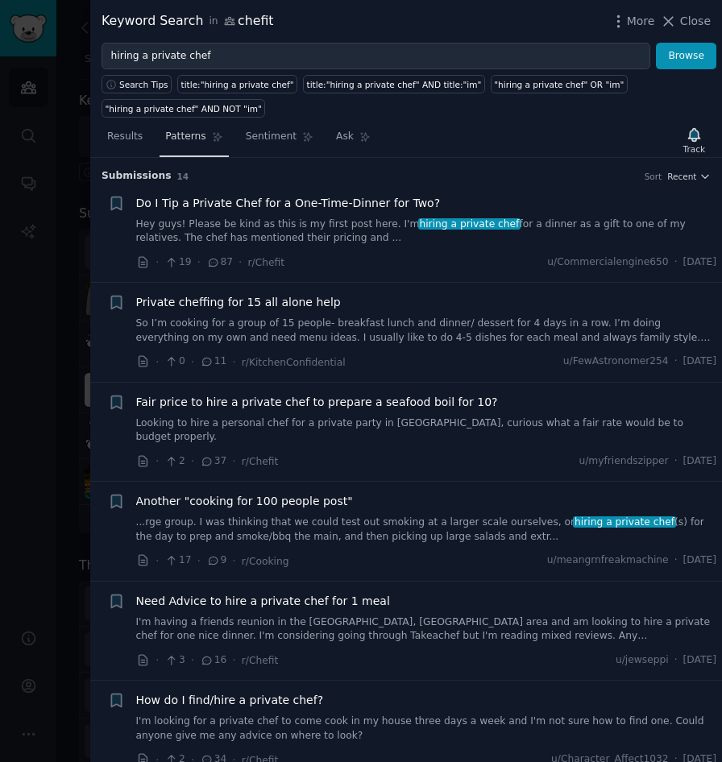
click at [205, 139] on link "Patterns" at bounding box center [193, 140] width 68 height 33
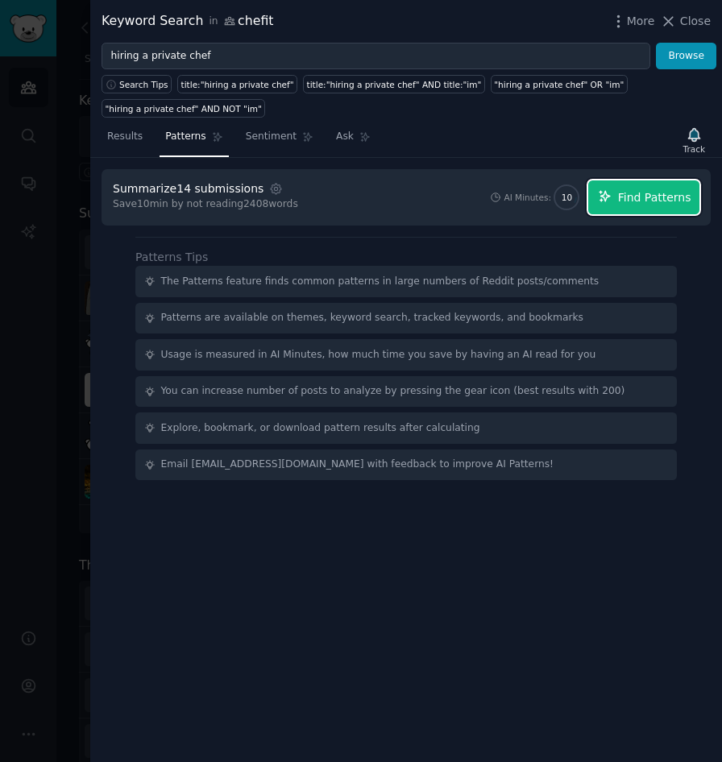
click at [638, 194] on span "Find Patterns" at bounding box center [654, 197] width 73 height 17
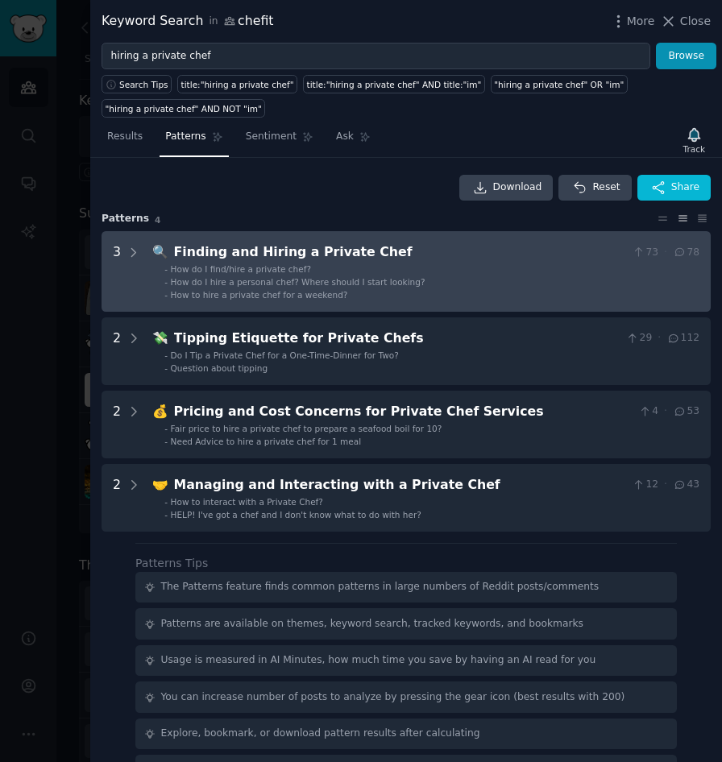
click at [440, 287] on li "- How do I hire a personal chef? Where should I start looking?" at bounding box center [431, 281] width 535 height 11
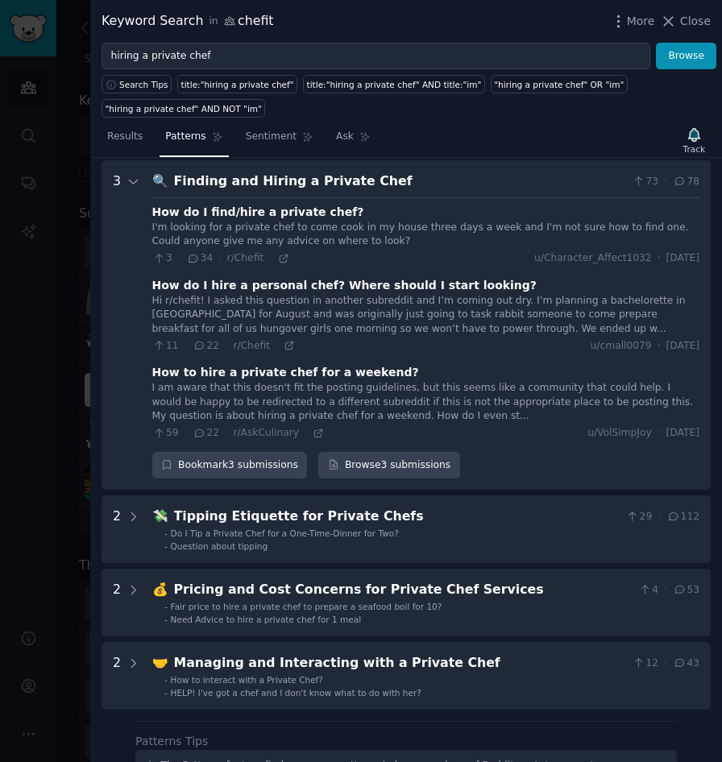
scroll to position [73, 0]
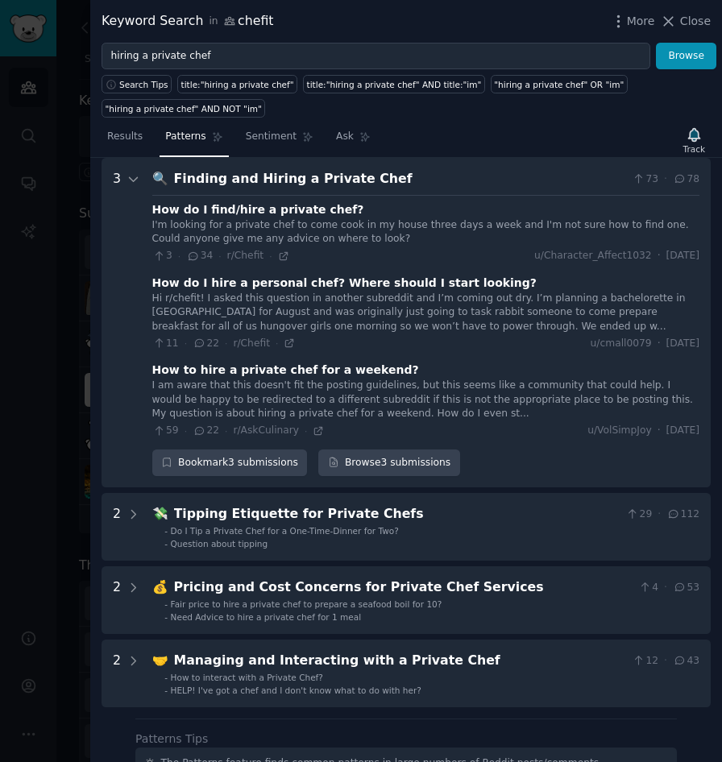
click at [303, 210] on div "How do I find/hire a private chef?" at bounding box center [258, 209] width 212 height 17
click at [326, 230] on div "I'm looking for a private chef to come cook in my house three days a week and I…" at bounding box center [425, 232] width 547 height 28
click at [290, 184] on div "Finding and Hiring a Private Chef" at bounding box center [400, 179] width 452 height 20
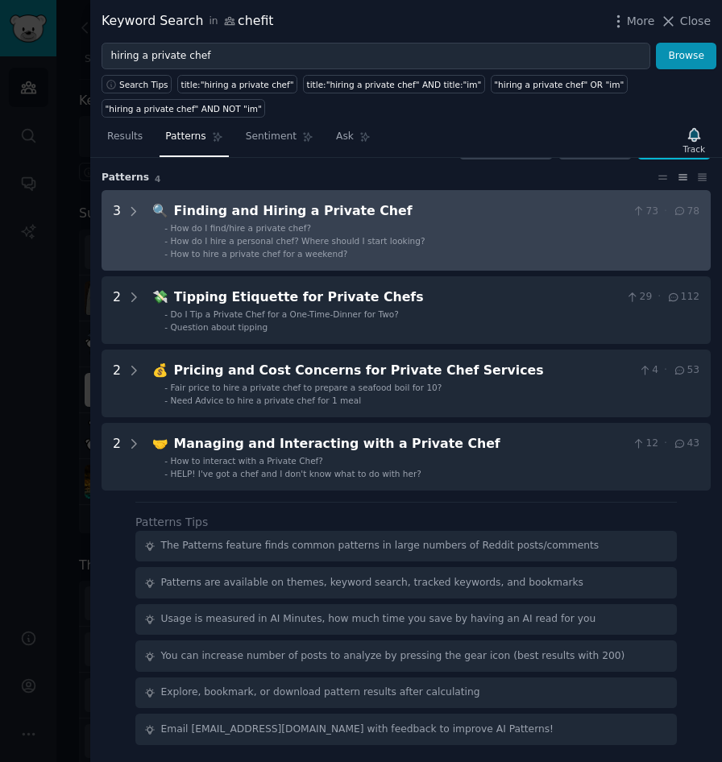
click at [301, 225] on span "How do I find/hire a private chef?" at bounding box center [241, 228] width 140 height 10
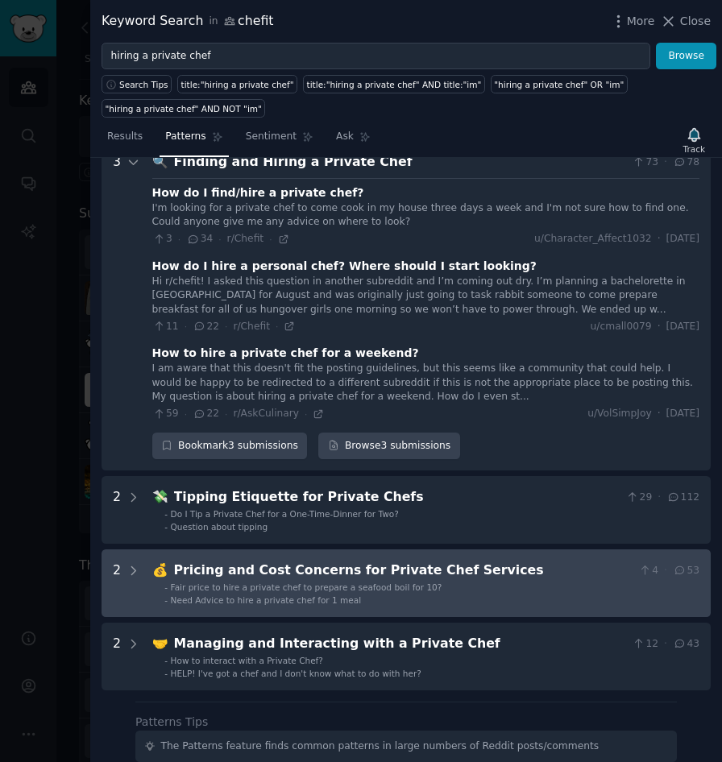
scroll to position [0, 0]
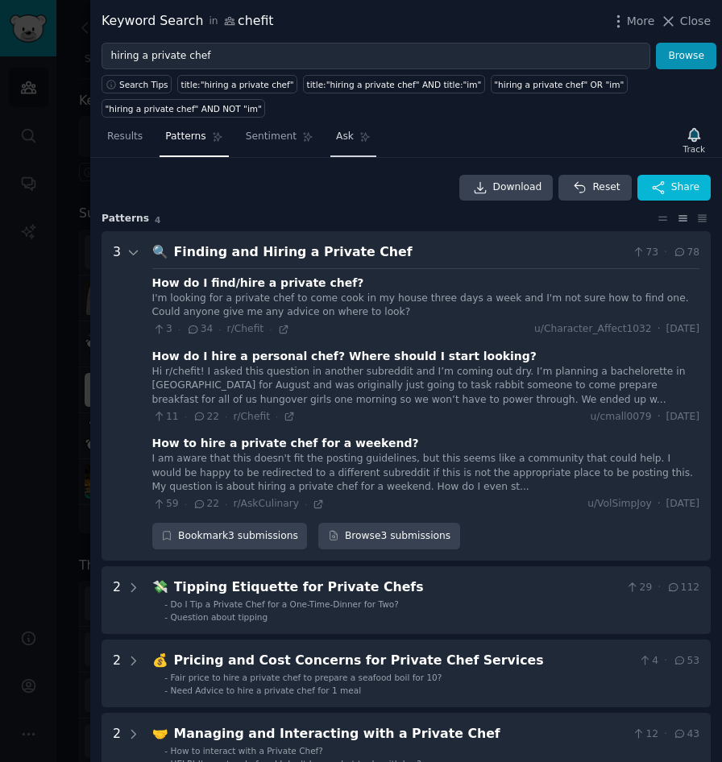
click at [358, 145] on link "Ask" at bounding box center [353, 140] width 46 height 33
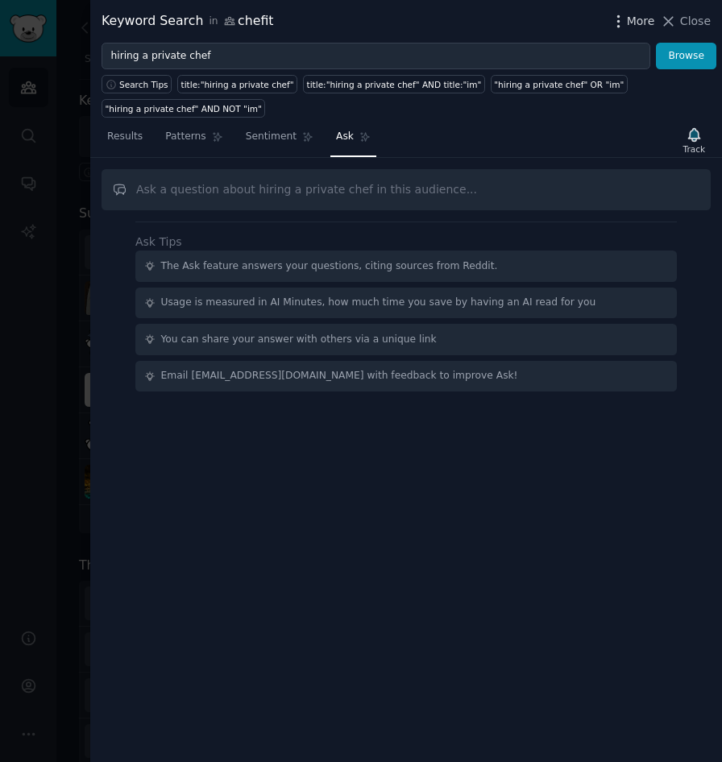
click at [631, 26] on span "More" at bounding box center [641, 21] width 28 height 17
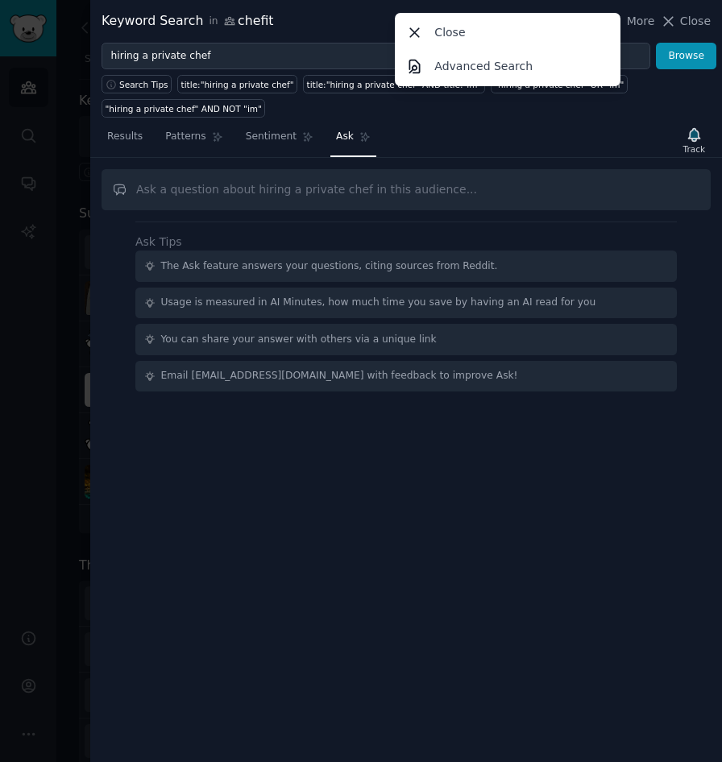
click at [618, 129] on div "Results Patterns Sentiment Ask Track" at bounding box center [405, 140] width 631 height 35
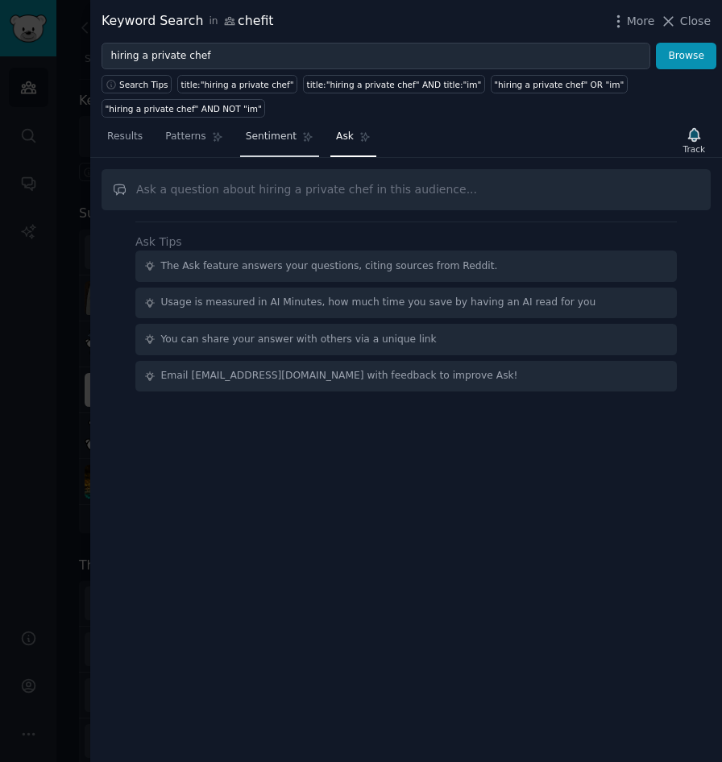
click at [267, 138] on span "Sentiment" at bounding box center [271, 137] width 51 height 14
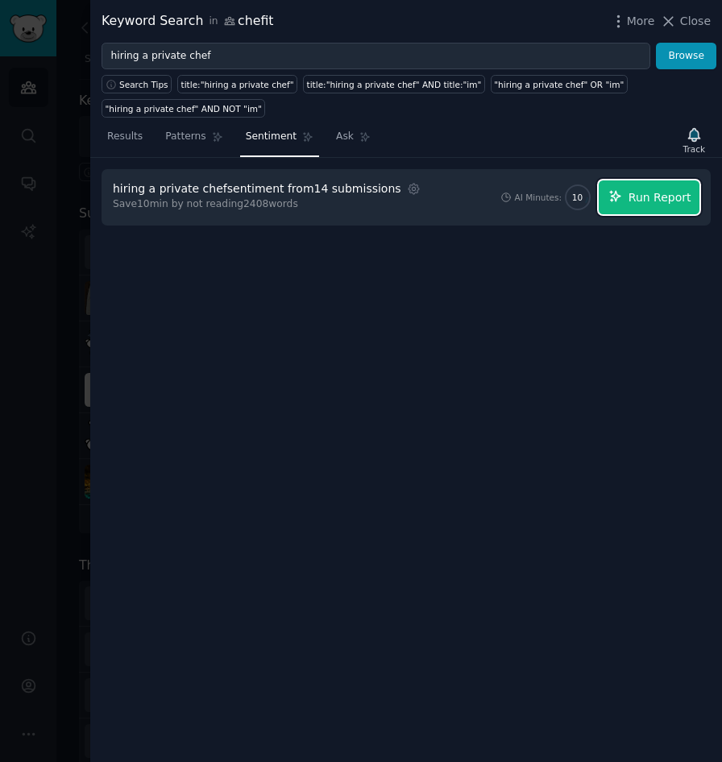
click at [637, 200] on span "Run Report" at bounding box center [659, 197] width 63 height 17
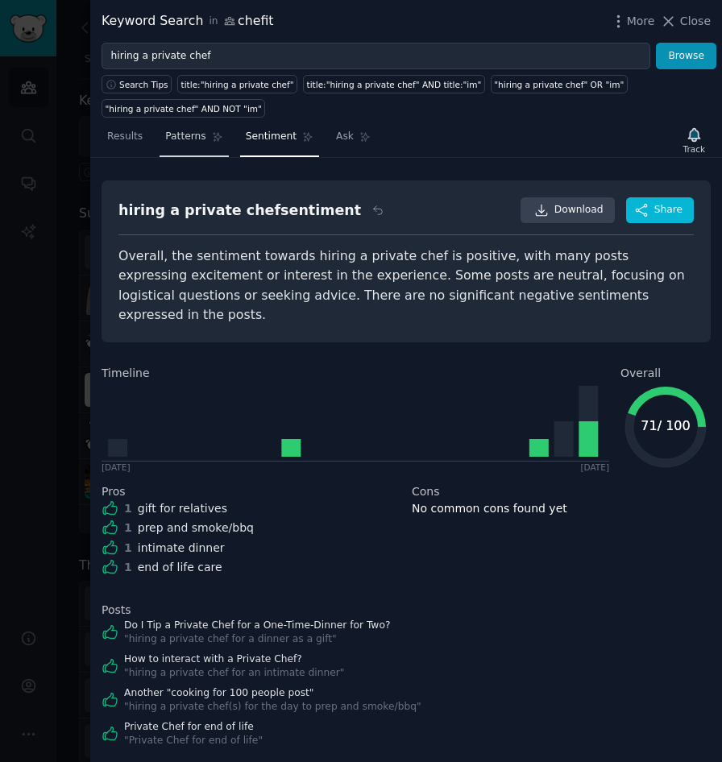
click at [189, 126] on link "Patterns" at bounding box center [193, 140] width 68 height 33
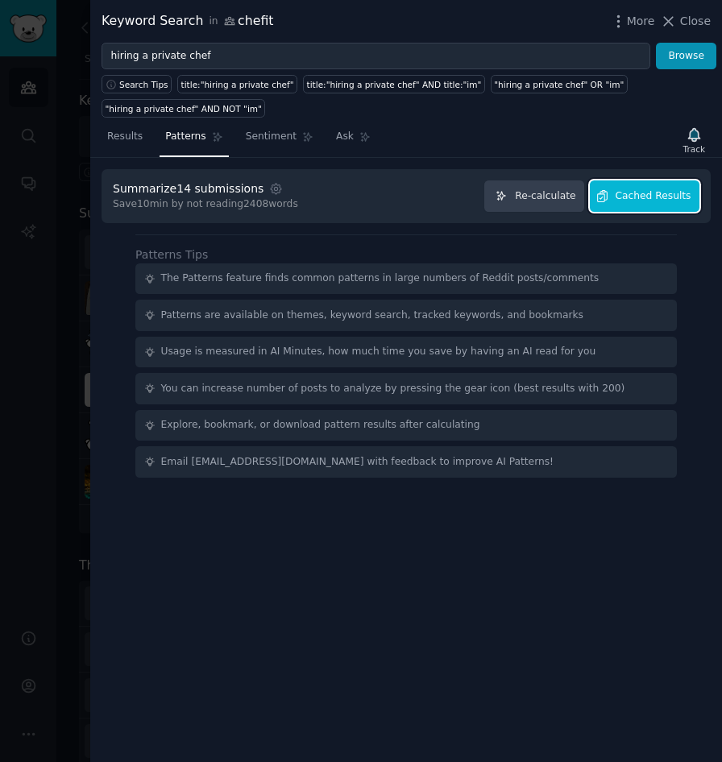
click at [626, 200] on span "Cached Results" at bounding box center [653, 196] width 76 height 14
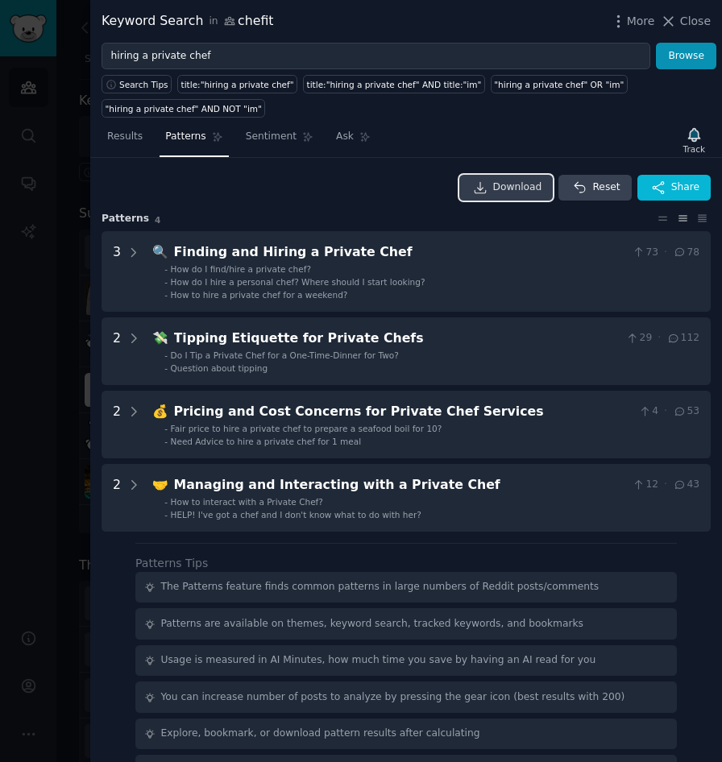
click at [510, 189] on span "Download" at bounding box center [517, 187] width 49 height 14
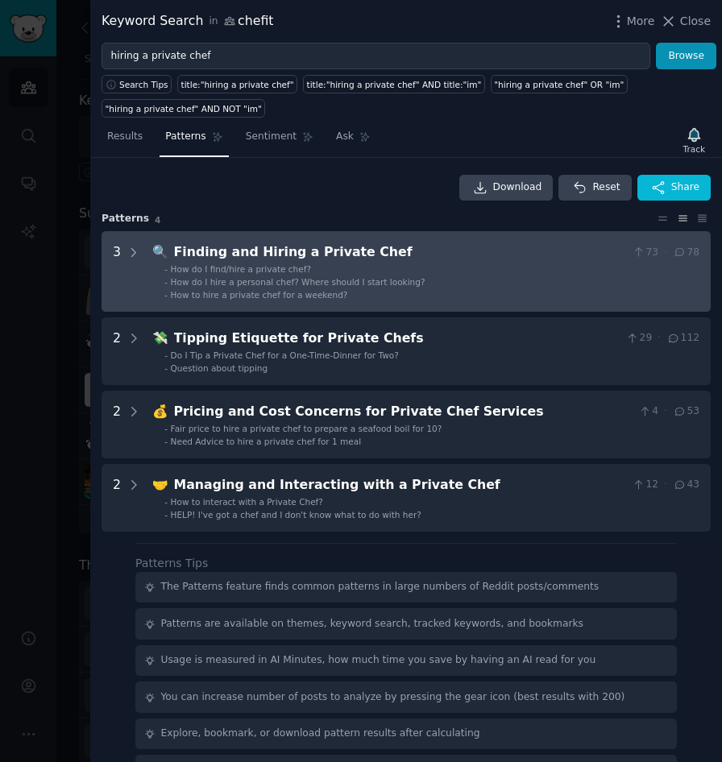
click at [478, 269] on li "- How do I find/hire a private chef?" at bounding box center [431, 268] width 535 height 11
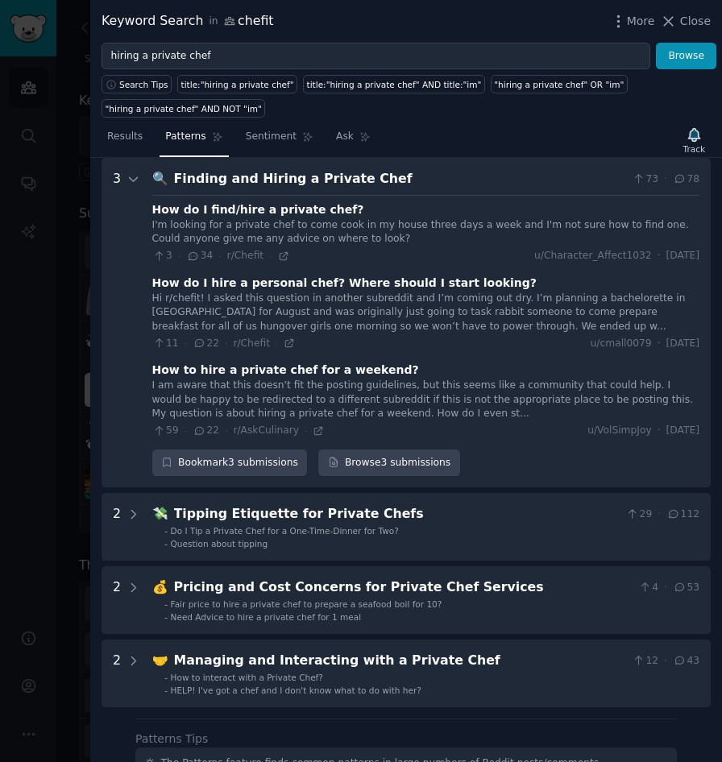
scroll to position [98, 0]
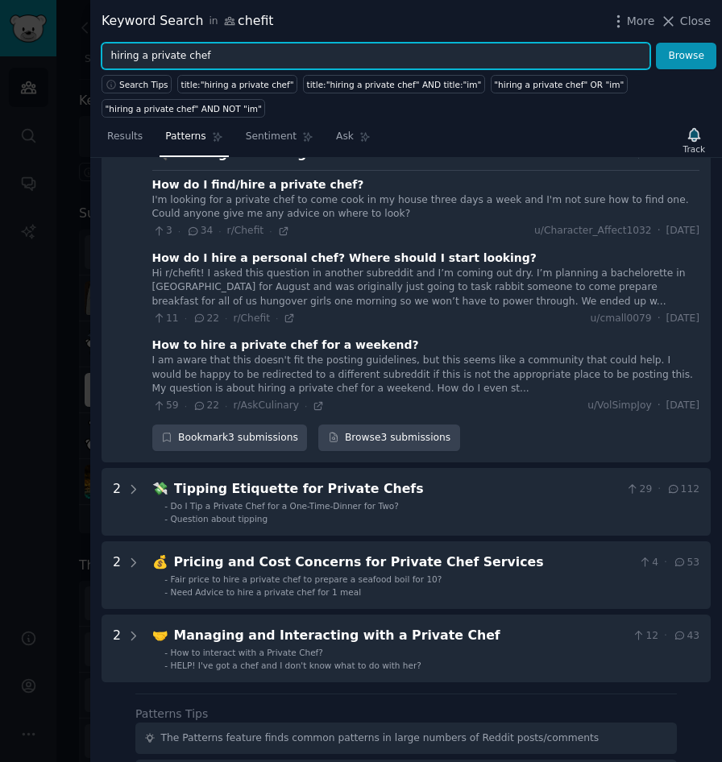
click at [259, 52] on input "hiring a private chef" at bounding box center [375, 56] width 548 height 27
paste input "`finding a private chef`"
click at [116, 57] on input "`finding a private chef" at bounding box center [375, 56] width 548 height 27
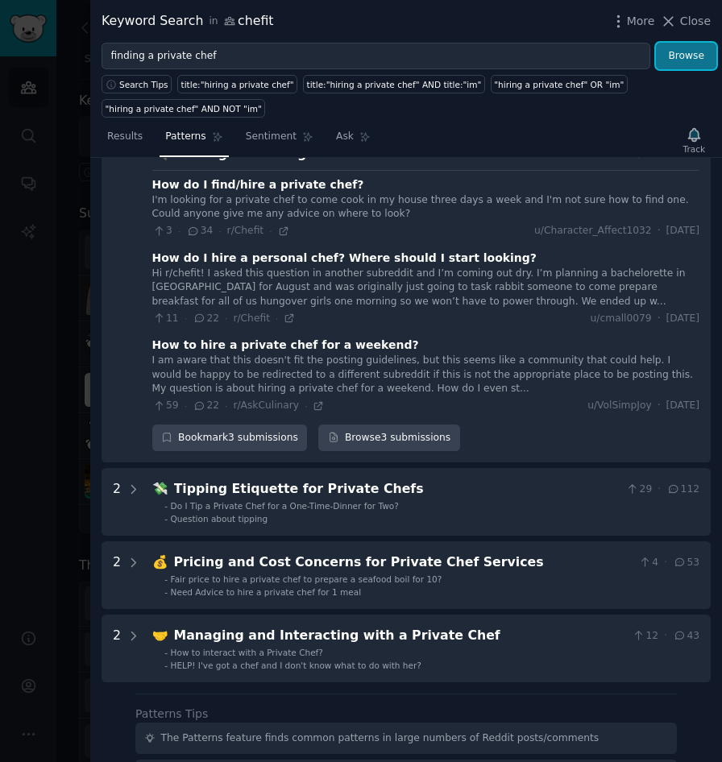
click at [672, 64] on button "Browse" at bounding box center [686, 56] width 60 height 27
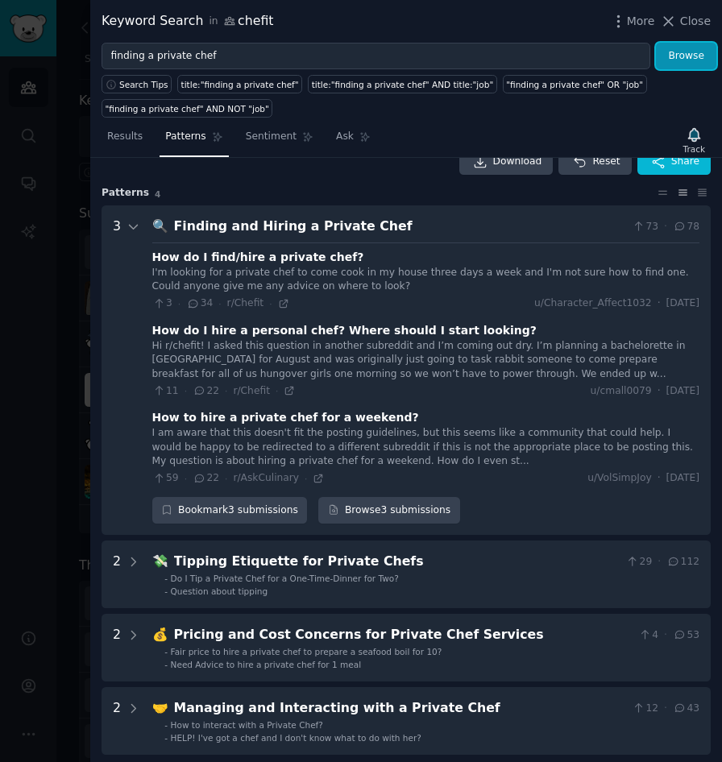
scroll to position [0, 0]
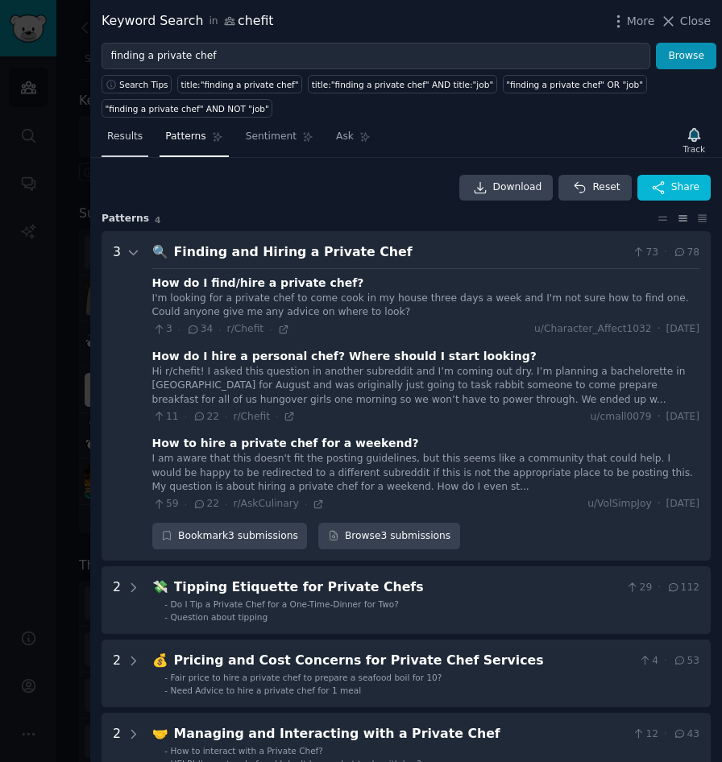
click at [126, 136] on span "Results" at bounding box center [124, 137] width 35 height 14
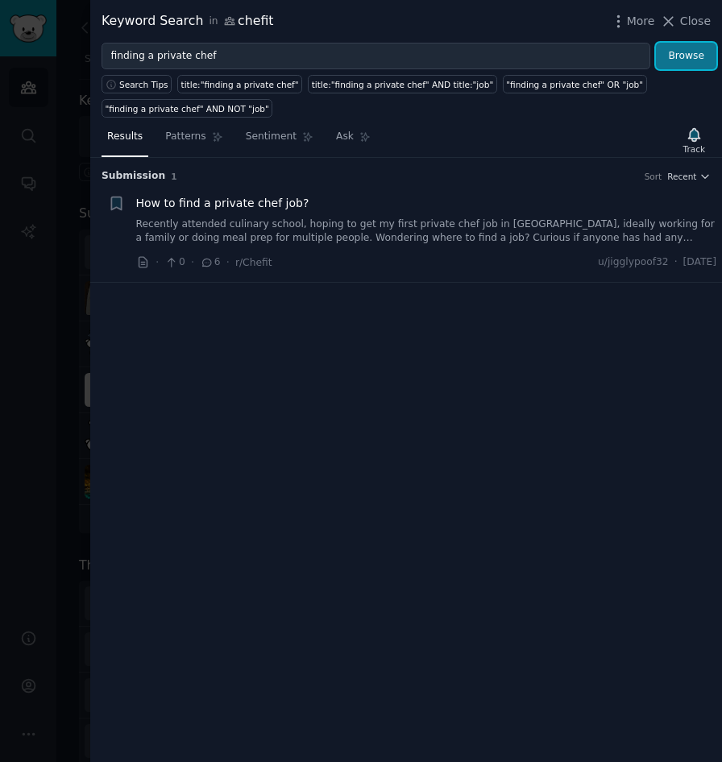
click at [697, 64] on button "Browse" at bounding box center [686, 56] width 60 height 27
click at [194, 140] on span "Patterns" at bounding box center [185, 137] width 40 height 14
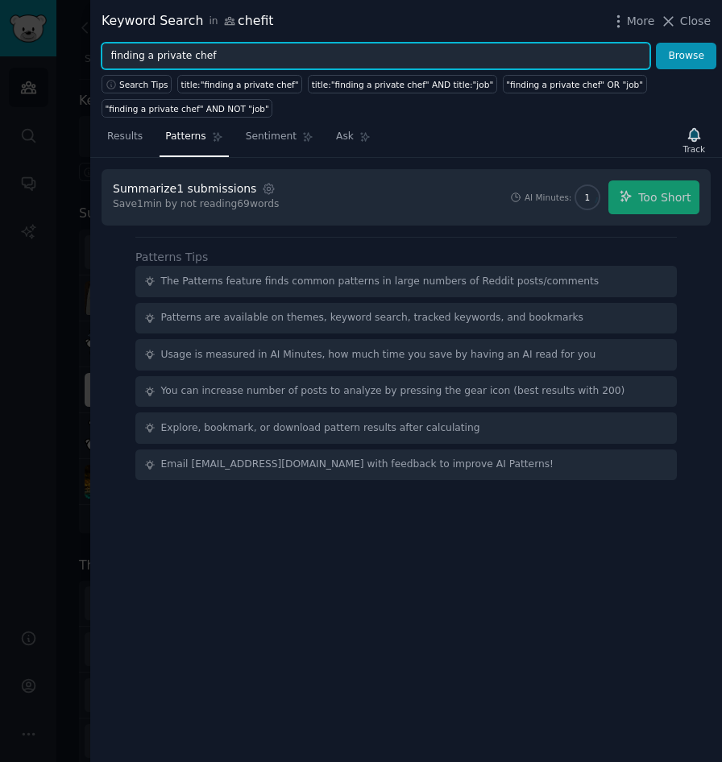
click at [156, 55] on input "finding a private chef" at bounding box center [375, 56] width 548 height 27
click at [237, 50] on input "private chef" at bounding box center [375, 56] width 548 height 27
click at [656, 43] on button "Browse" at bounding box center [686, 56] width 60 height 27
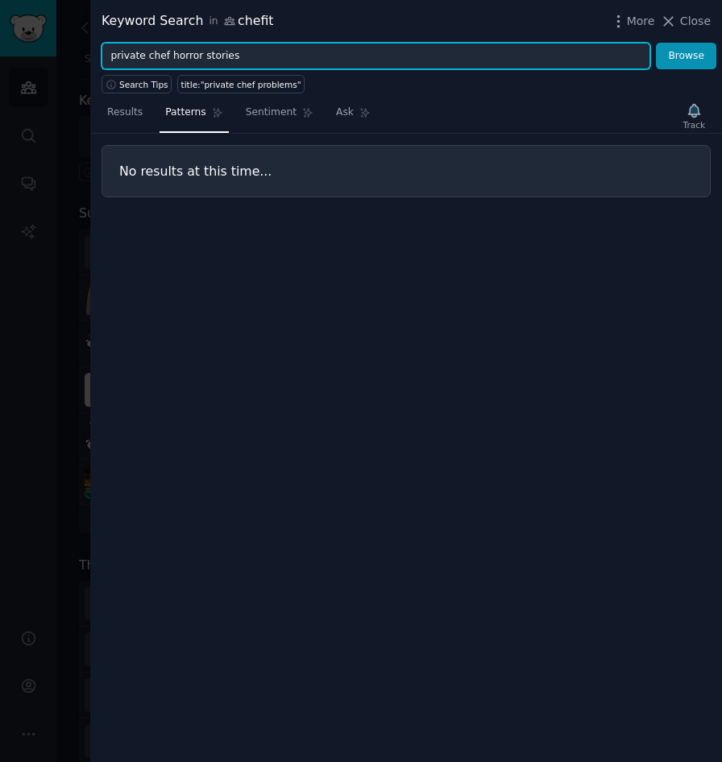
click at [656, 43] on button "Browse" at bounding box center [686, 56] width 60 height 27
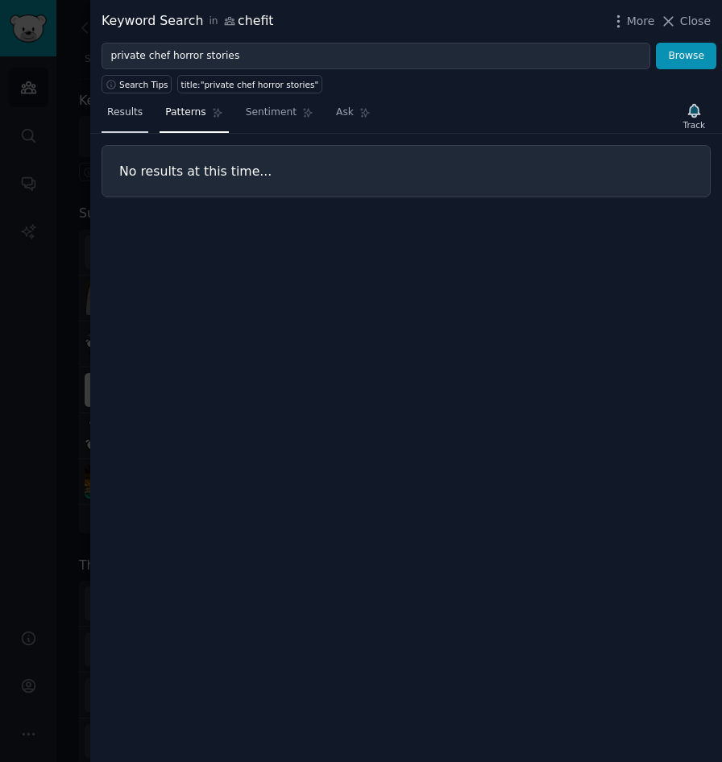
click at [126, 117] on span "Results" at bounding box center [124, 112] width 35 height 14
click at [693, 57] on button "Browse" at bounding box center [686, 56] width 60 height 27
click at [188, 114] on span "Patterns" at bounding box center [185, 112] width 40 height 14
click at [676, 50] on button "Browse" at bounding box center [686, 56] width 60 height 27
click at [272, 108] on span "Sentiment" at bounding box center [271, 112] width 51 height 14
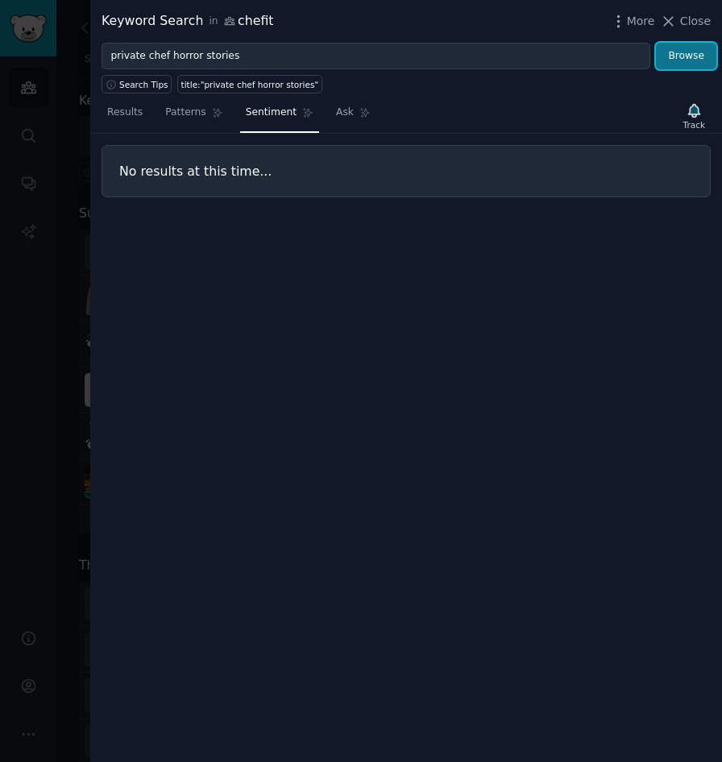
click at [675, 62] on button "Browse" at bounding box center [686, 56] width 60 height 27
click at [342, 103] on link "Ask" at bounding box center [353, 116] width 46 height 33
click at [354, 110] on link "Ask" at bounding box center [353, 116] width 46 height 33
click at [613, 205] on div "No results at this time..." at bounding box center [405, 448] width 631 height 628
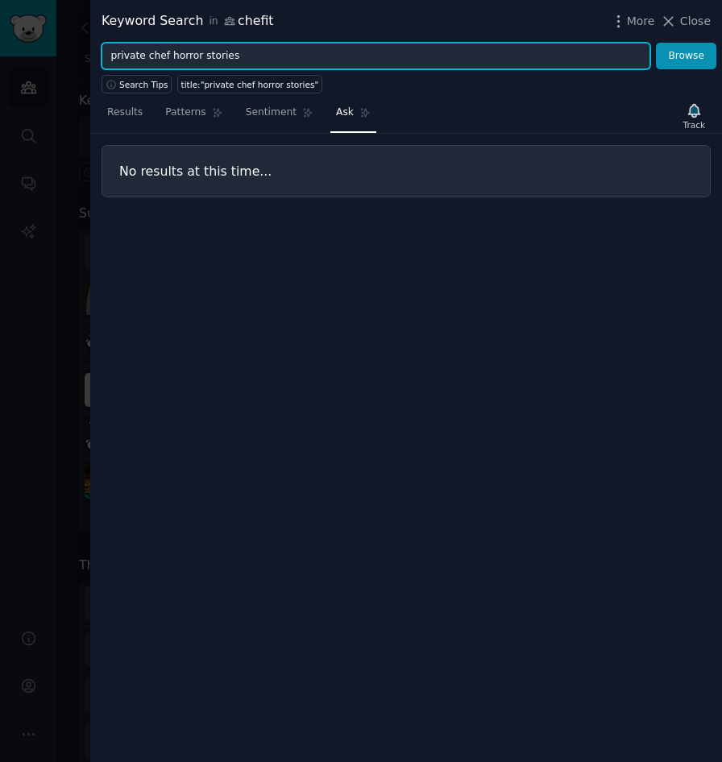
click at [205, 59] on input "private chef horror stories" at bounding box center [375, 56] width 548 height 27
type input "private chef bad experience"
click at [656, 43] on button "Browse" at bounding box center [686, 56] width 60 height 27
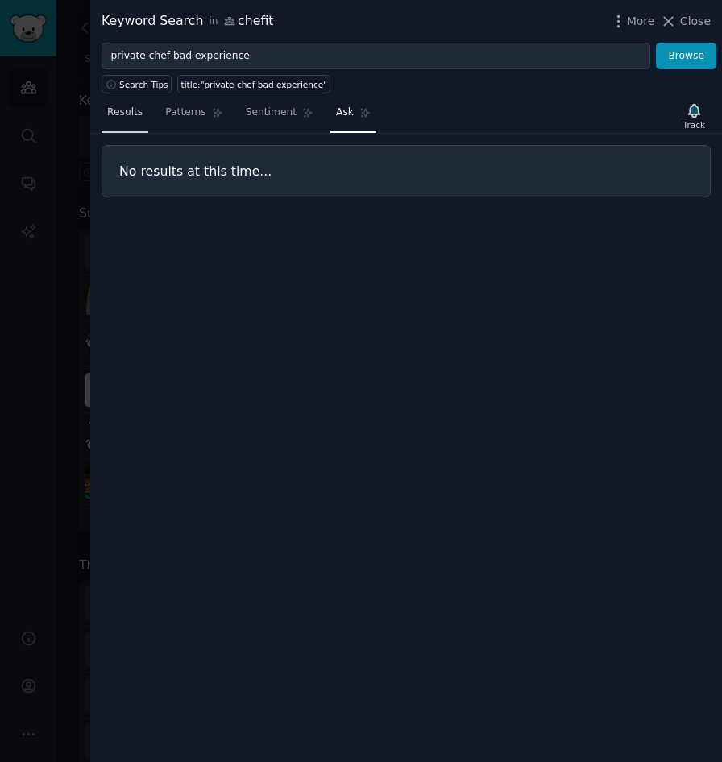
click at [128, 118] on span "Results" at bounding box center [124, 112] width 35 height 14
click at [675, 60] on button "Browse" at bounding box center [686, 56] width 60 height 27
click at [687, 19] on span "Close" at bounding box center [695, 21] width 31 height 17
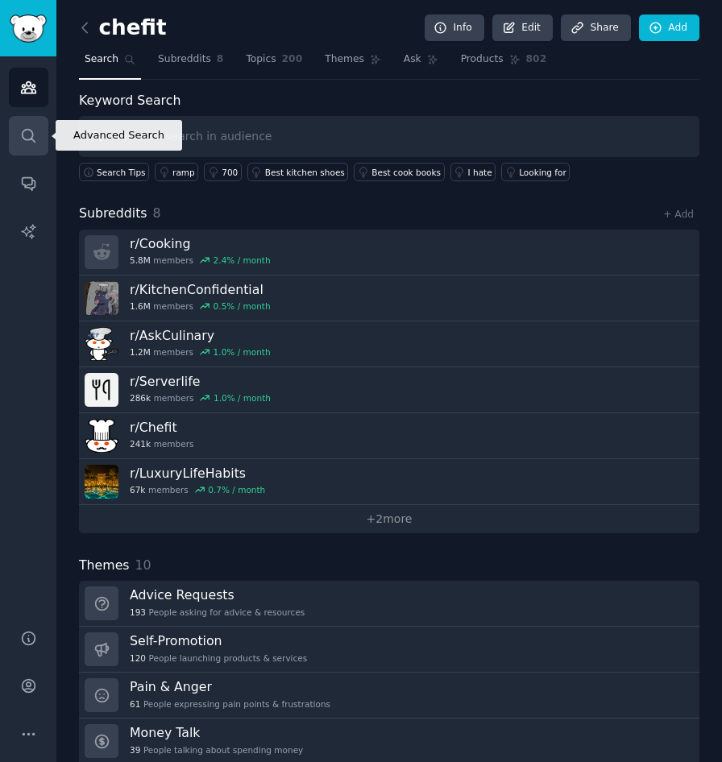
click at [40, 121] on link "Search" at bounding box center [28, 135] width 39 height 39
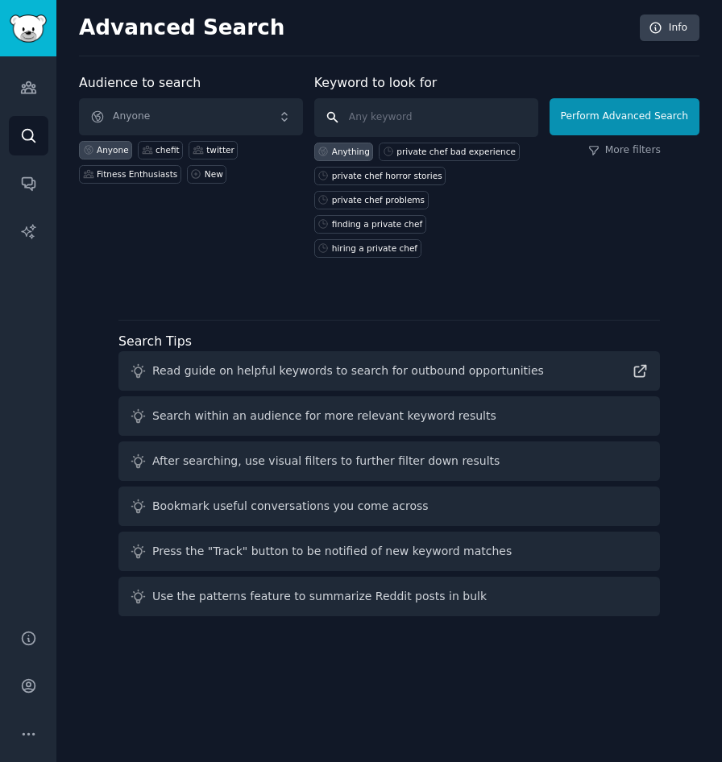
click at [389, 111] on input "text" at bounding box center [426, 117] width 224 height 39
click at [432, 146] on div "private chef bad experience" at bounding box center [455, 151] width 119 height 11
type input "private chef bad experience"
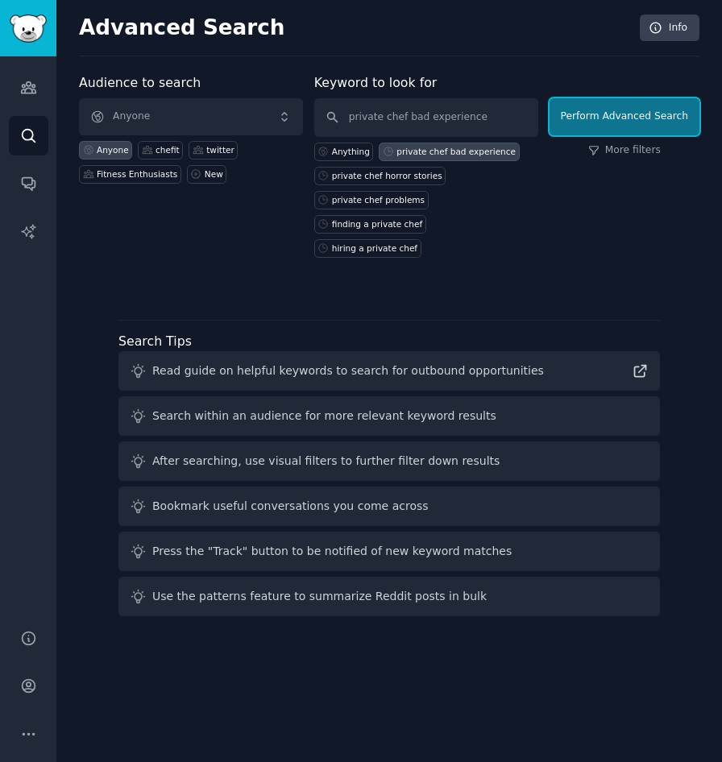
click at [651, 126] on button "Perform Advanced Search" at bounding box center [624, 116] width 150 height 37
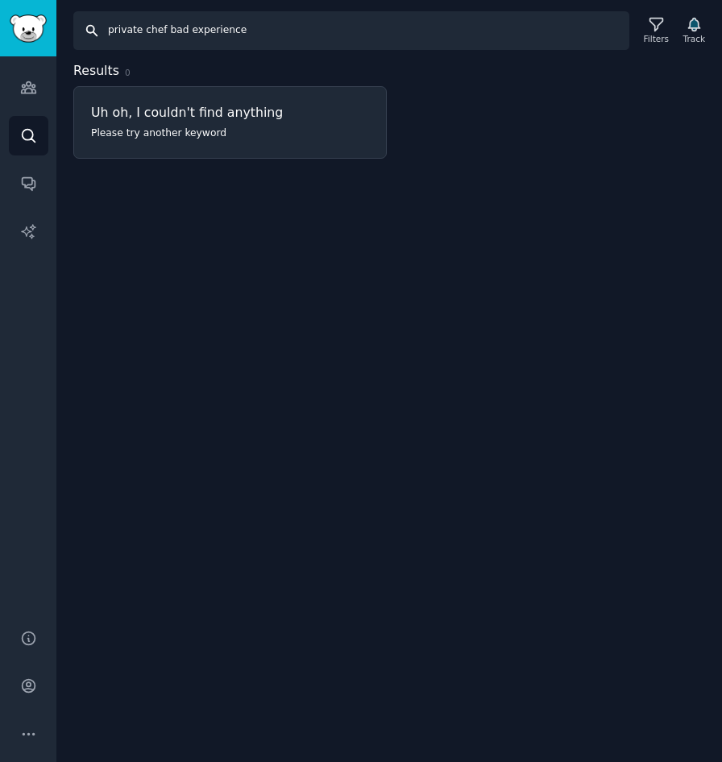
click at [310, 38] on input "private chef bad experience" at bounding box center [351, 30] width 556 height 39
drag, startPoint x: 167, startPoint y: 31, endPoint x: 385, endPoint y: 36, distance: 218.3
click at [385, 36] on input "private chef bad experience" at bounding box center [351, 30] width 556 height 39
type input "private chef scam"
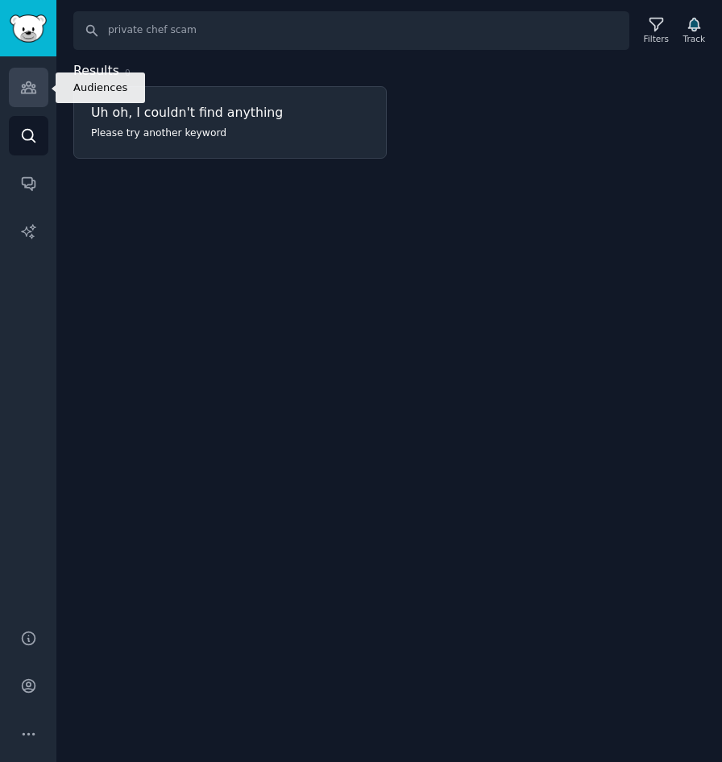
click at [23, 94] on icon "Sidebar" at bounding box center [28, 87] width 17 height 17
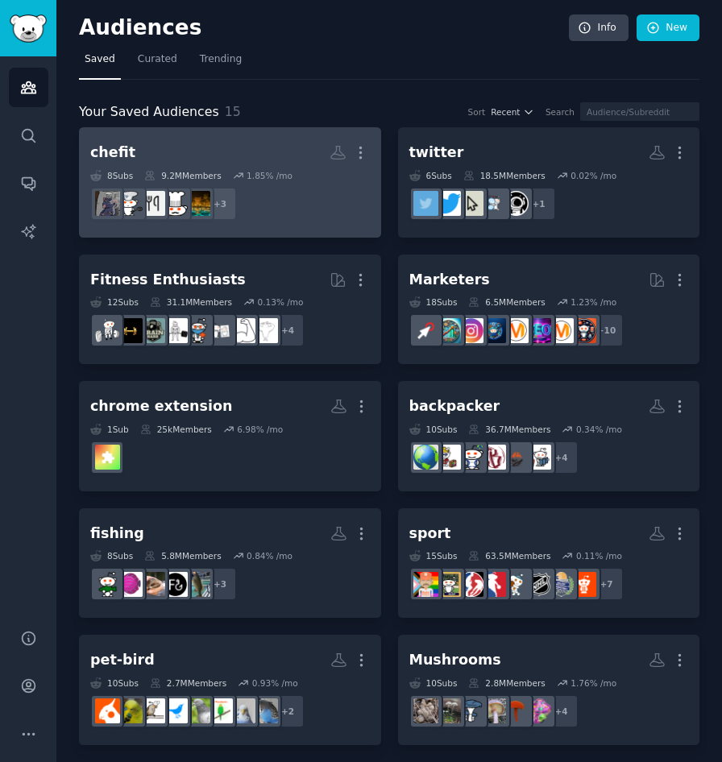
click at [299, 194] on div "+ 3" at bounding box center [229, 204] width 279 height 34
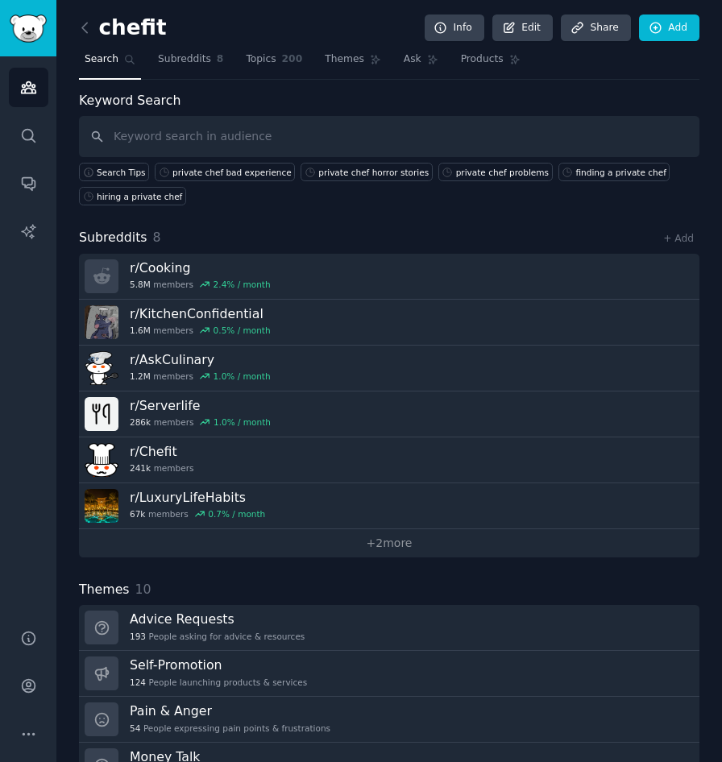
click at [252, 126] on input "text" at bounding box center [389, 136] width 620 height 41
type input "scam"
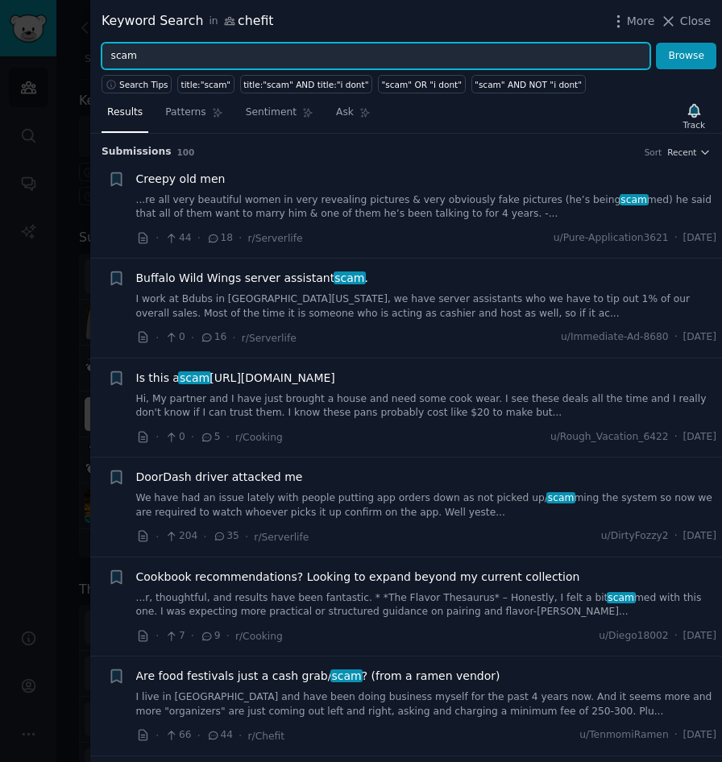
click at [168, 60] on input "scam" at bounding box center [375, 56] width 548 height 27
type input "s"
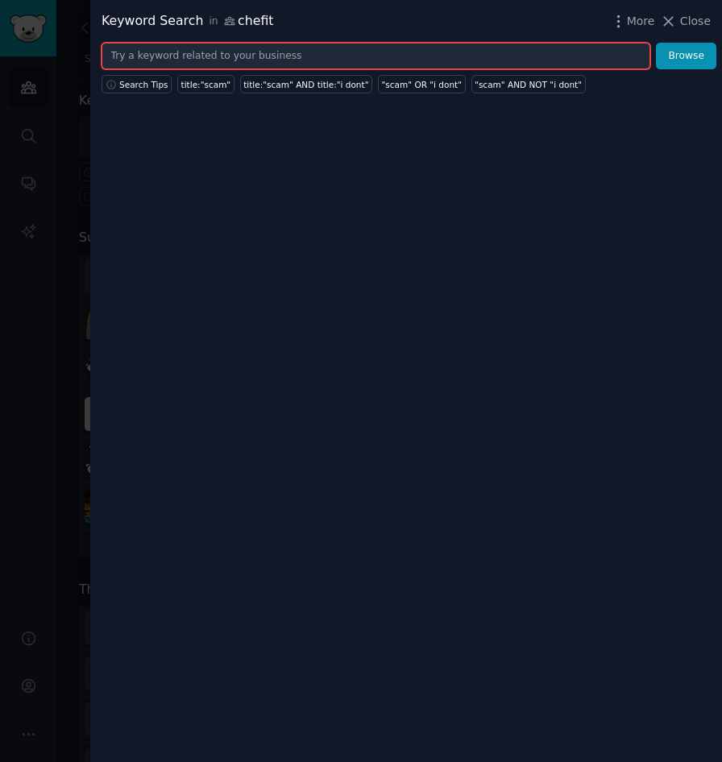
type input "p"
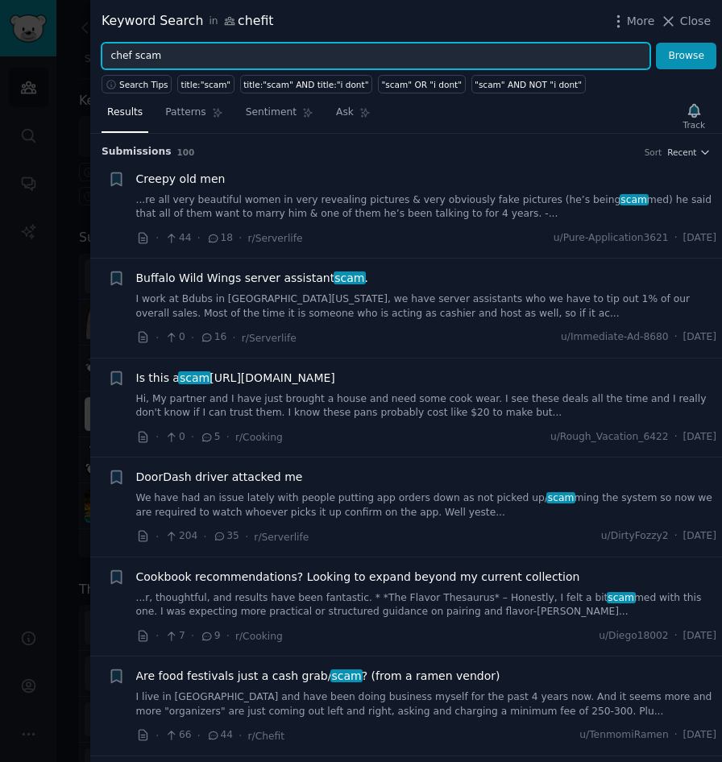
click at [656, 43] on button "Browse" at bounding box center [686, 56] width 60 height 27
click at [268, 55] on input "chef scam" at bounding box center [375, 56] width 548 height 27
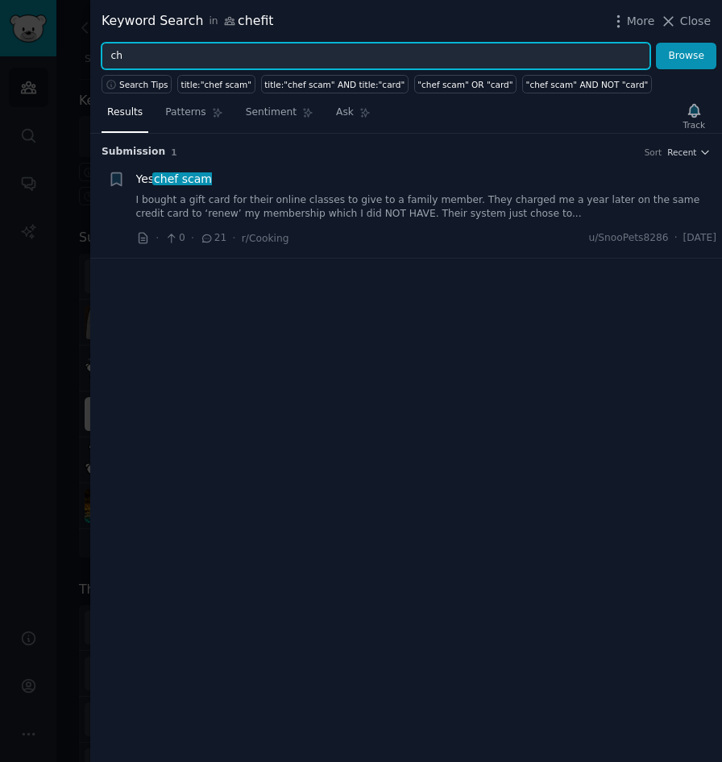
type input "c"
type input "private chef pricing"
click at [656, 43] on button "Browse" at bounding box center [686, 56] width 60 height 27
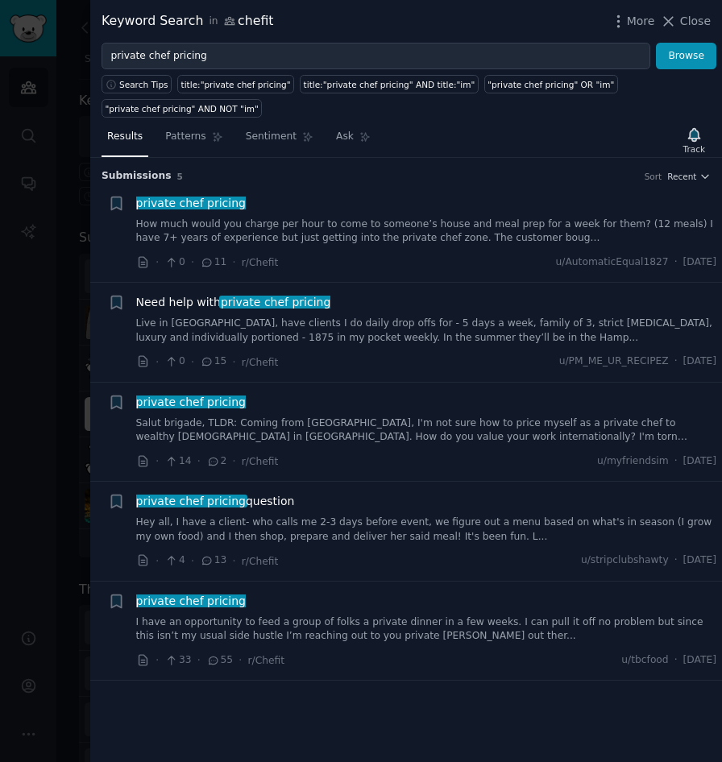
click at [390, 238] on link "How much would you charge per hour to come to someone’s house and meal prep for…" at bounding box center [426, 231] width 581 height 28
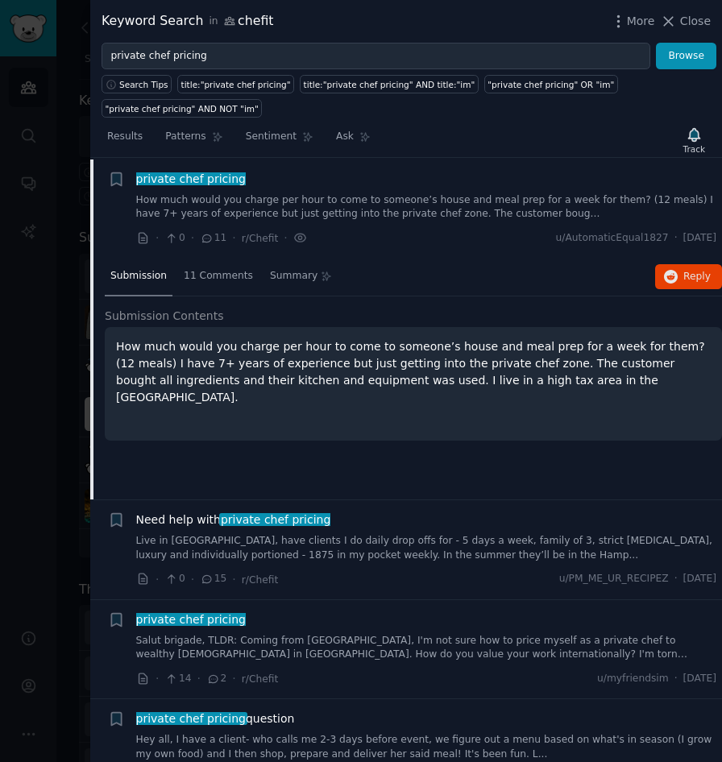
scroll to position [25, 0]
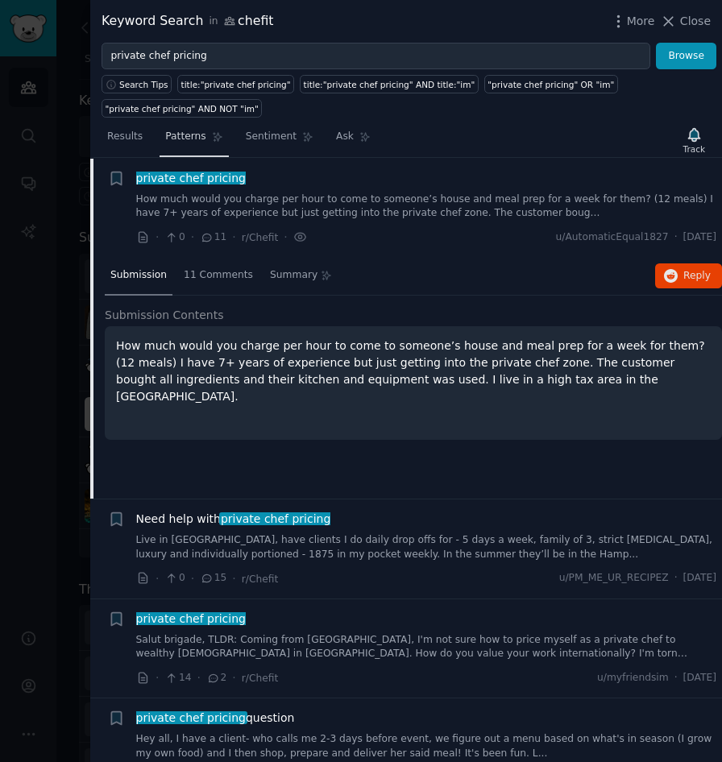
click at [215, 135] on icon at bounding box center [217, 137] width 9 height 9
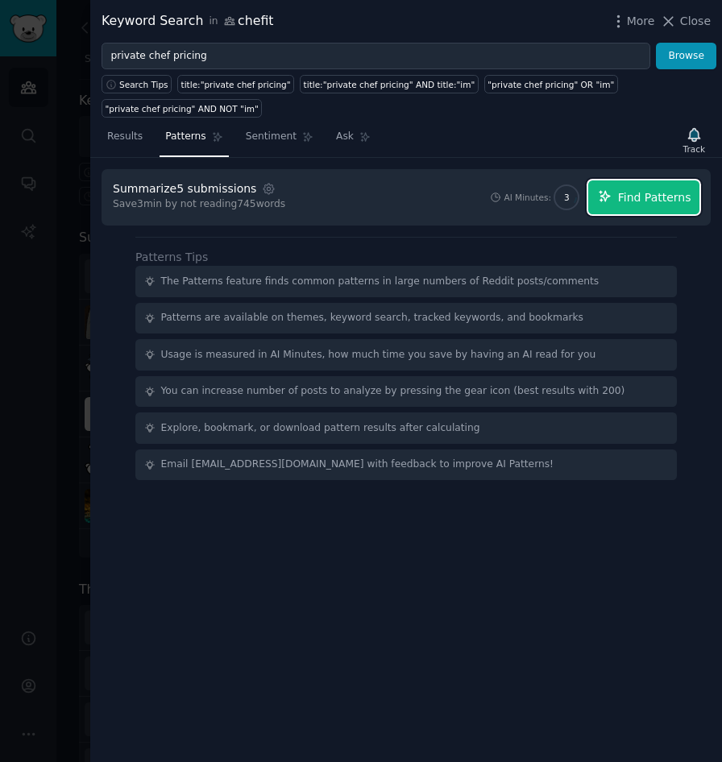
click at [665, 206] on button "Find Patterns" at bounding box center [643, 197] width 111 height 34
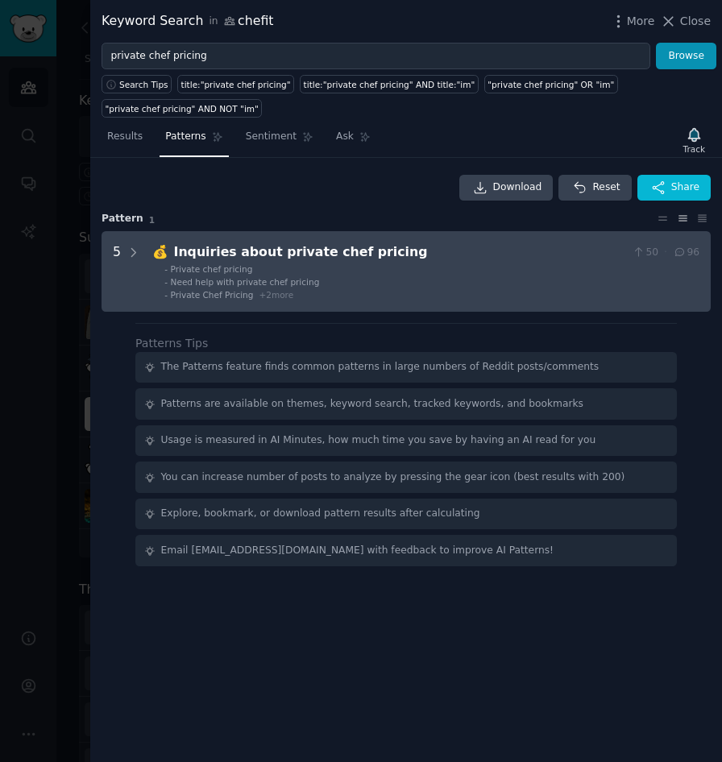
click at [155, 275] on ul "- Private chef pricing - Need help with private chef pricing - Private Chef Pri…" at bounding box center [426, 281] width 546 height 37
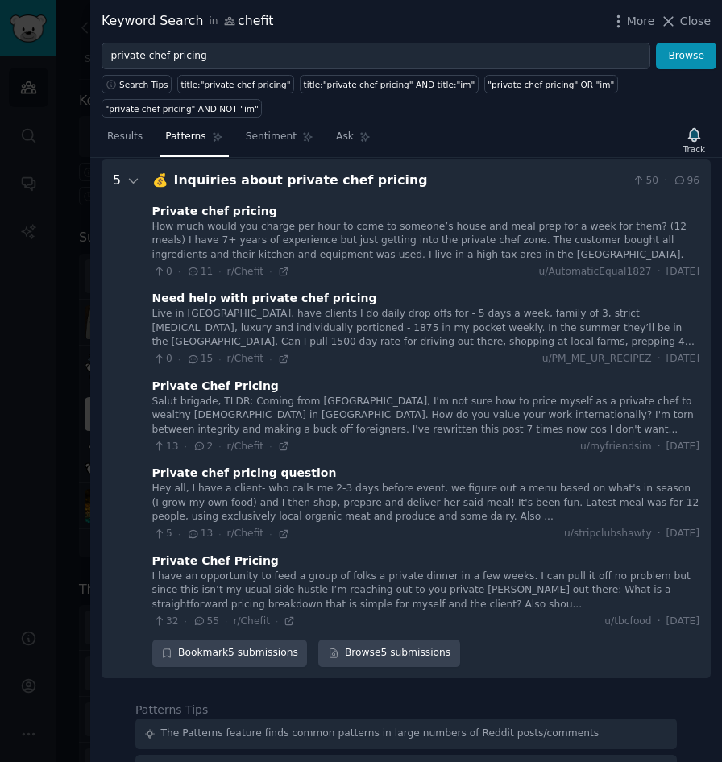
scroll to position [73, 0]
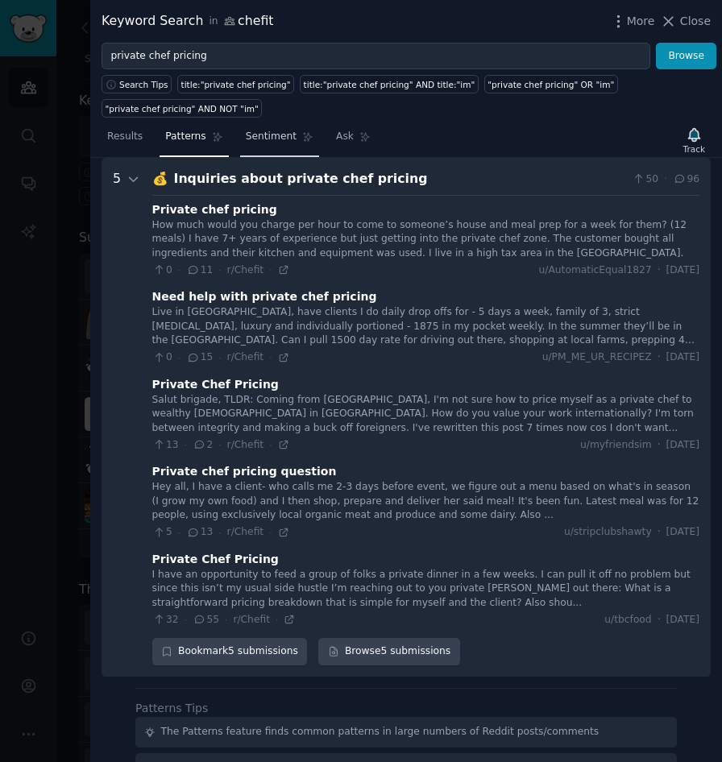
click at [268, 142] on span "Sentiment" at bounding box center [271, 137] width 51 height 14
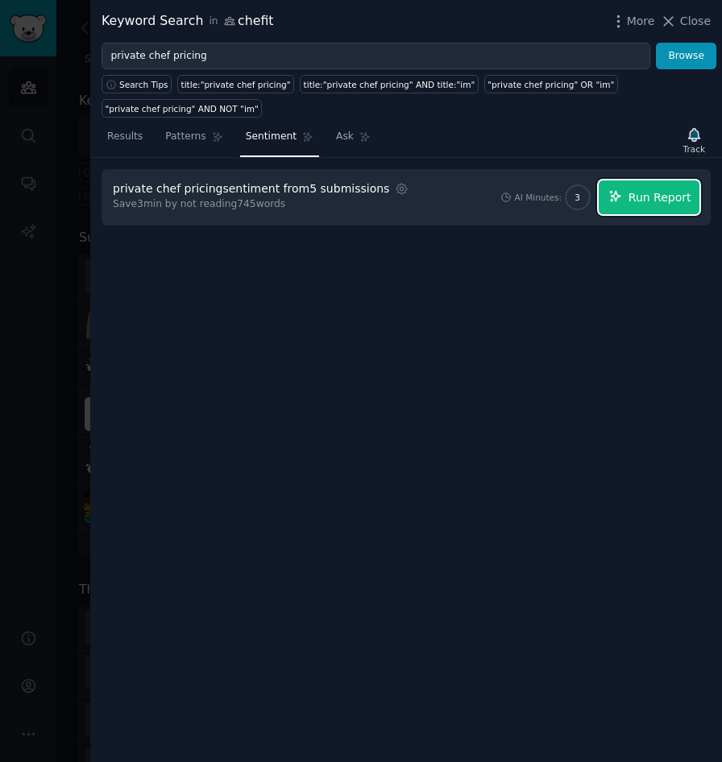
click at [651, 196] on span "Run Report" at bounding box center [659, 197] width 63 height 17
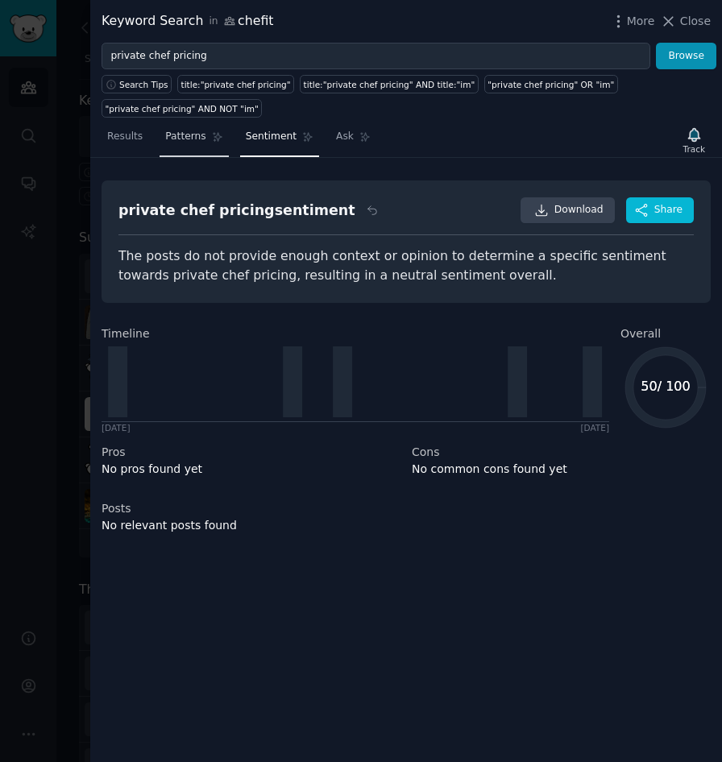
click at [176, 136] on span "Patterns" at bounding box center [185, 137] width 40 height 14
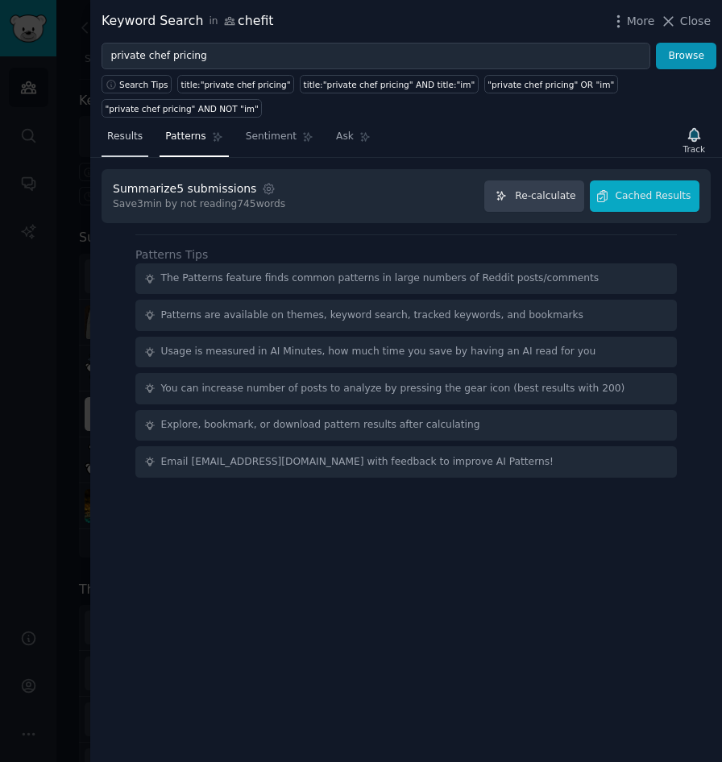
click at [124, 145] on link "Results" at bounding box center [124, 140] width 47 height 33
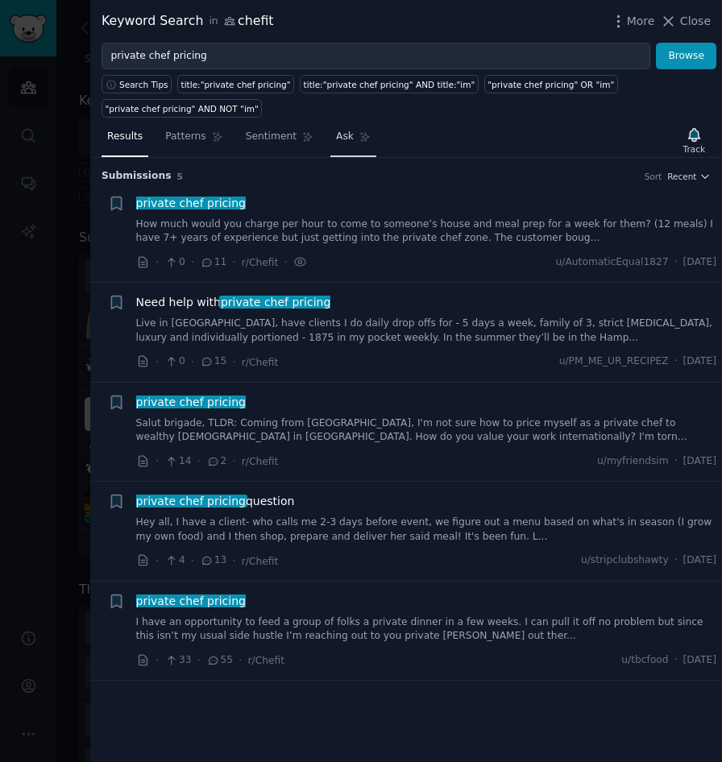
click at [354, 148] on link "Ask" at bounding box center [353, 140] width 46 height 33
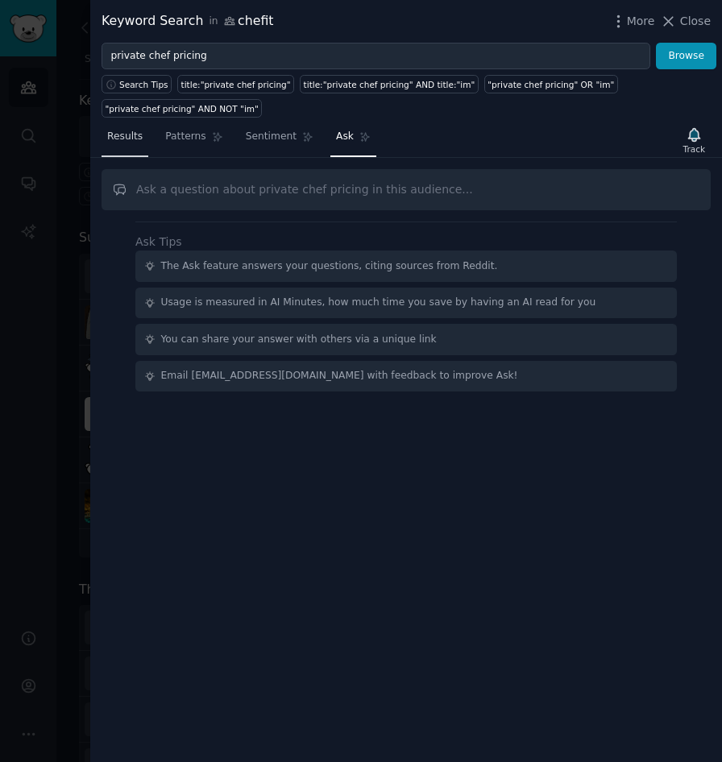
click at [126, 140] on span "Results" at bounding box center [124, 137] width 35 height 14
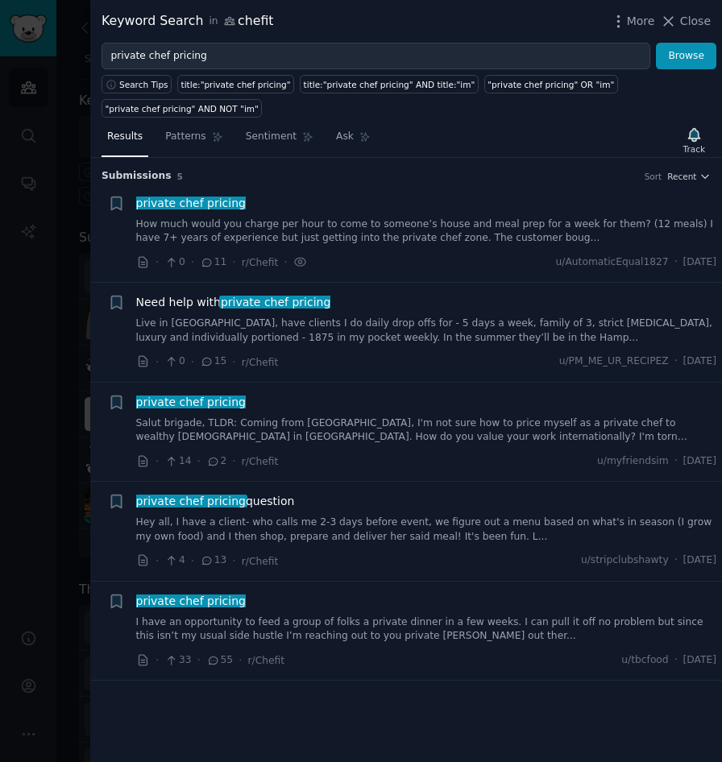
click at [308, 329] on link "Live in [GEOGRAPHIC_DATA], have clients I do daily drop offs for - 5 days a wee…" at bounding box center [426, 330] width 581 height 28
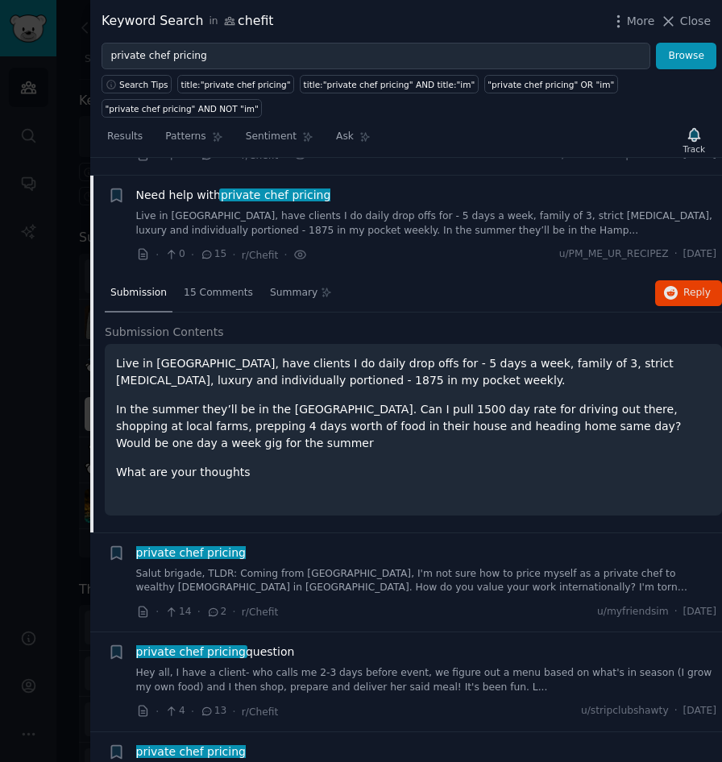
scroll to position [125, 0]
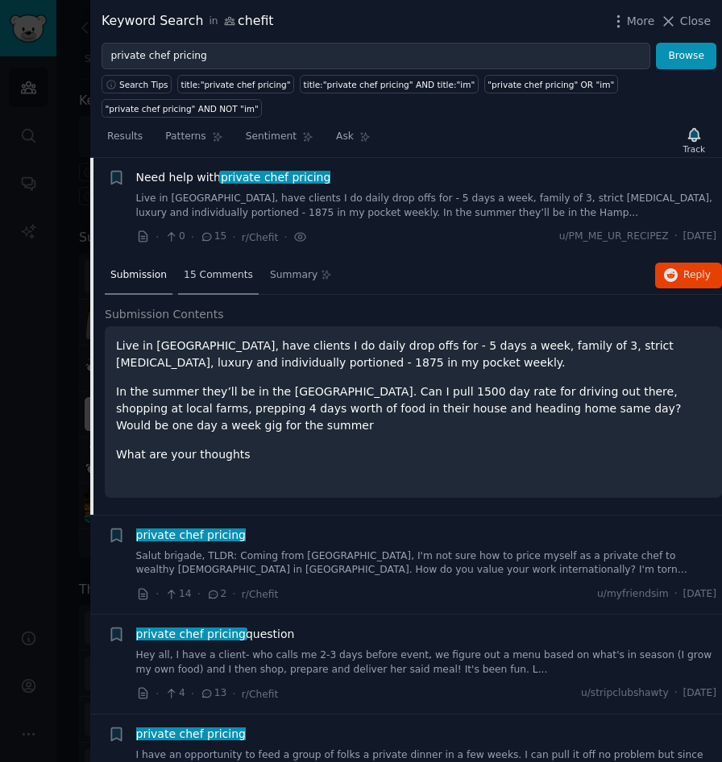
click at [224, 290] on div "15 Comments" at bounding box center [218, 276] width 81 height 39
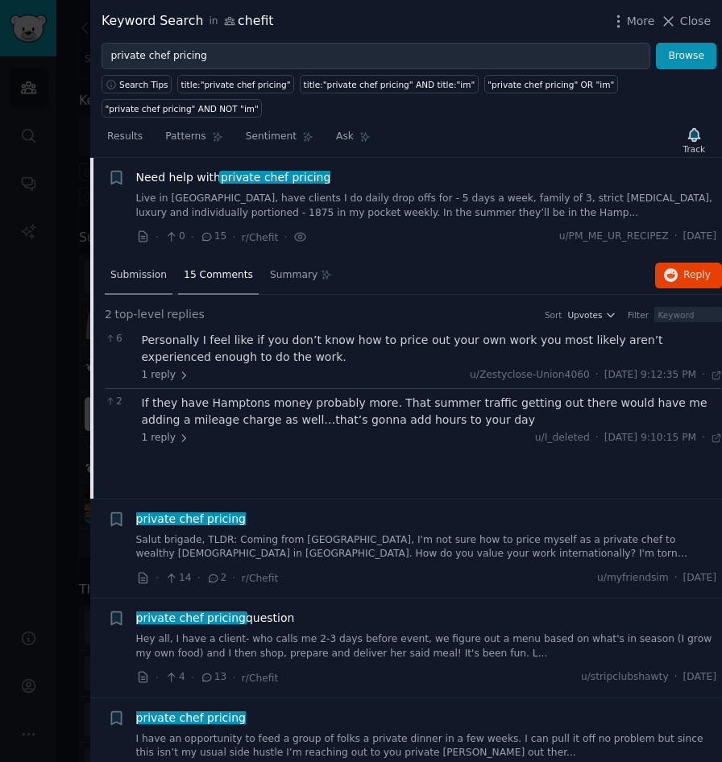
click at [149, 275] on span "Submission" at bounding box center [138, 275] width 56 height 14
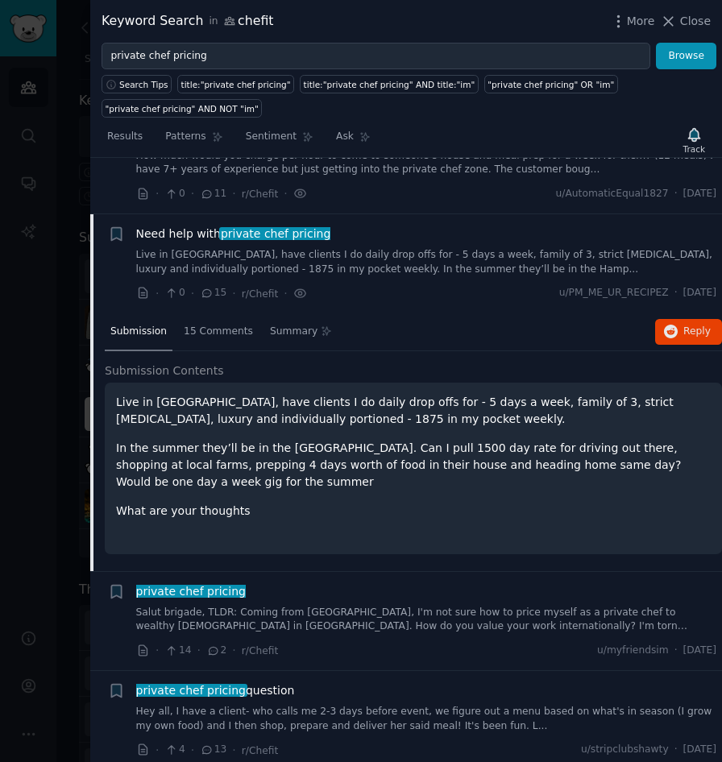
scroll to position [0, 0]
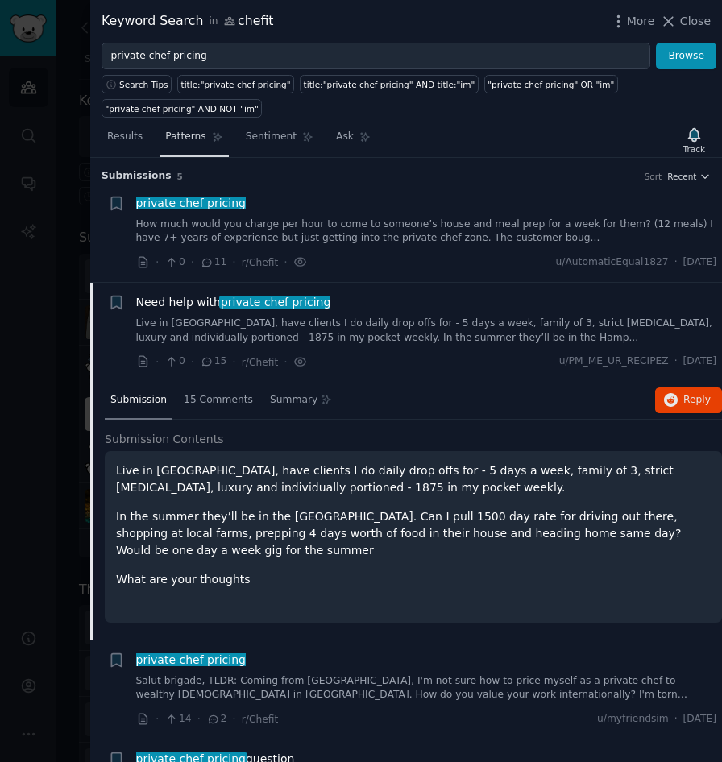
click at [186, 145] on link "Patterns" at bounding box center [193, 140] width 68 height 33
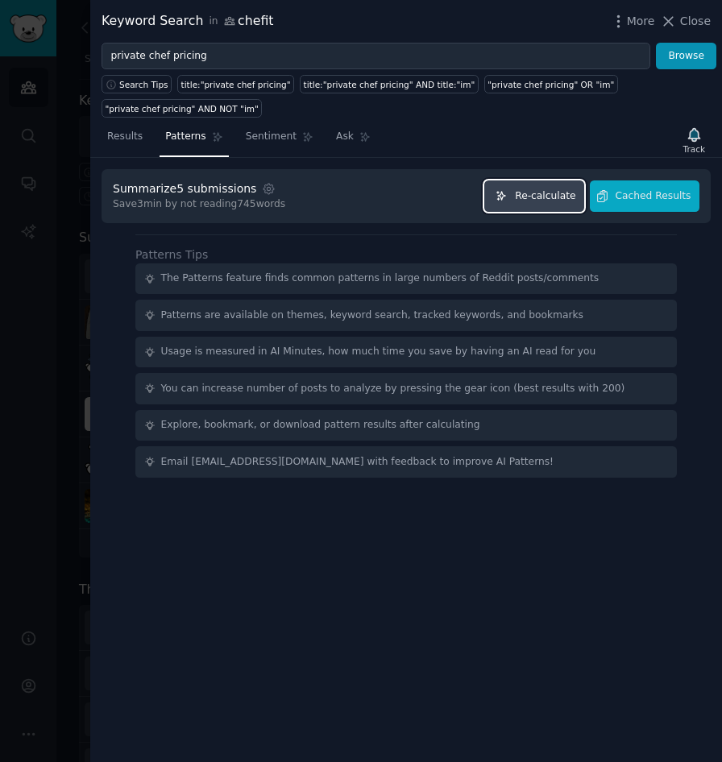
click at [559, 199] on span "Re-calculate" at bounding box center [545, 196] width 60 height 14
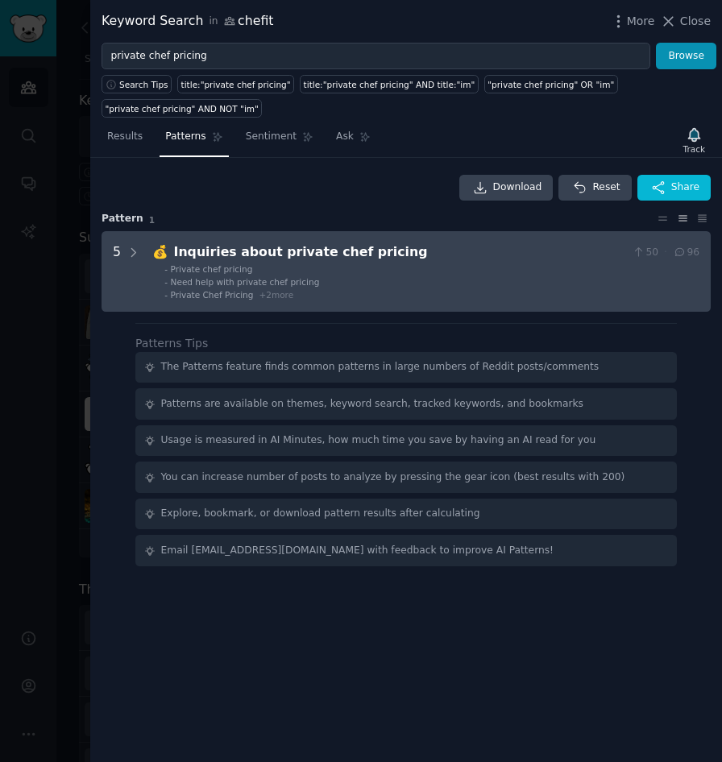
click at [564, 292] on li "- Private Chef Pricing + 2 more" at bounding box center [431, 294] width 535 height 11
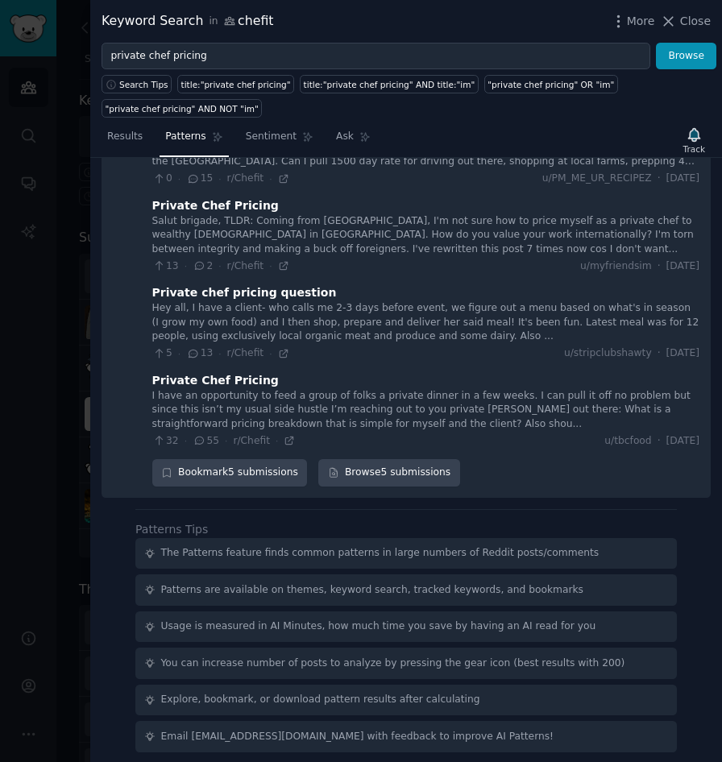
scroll to position [259, 0]
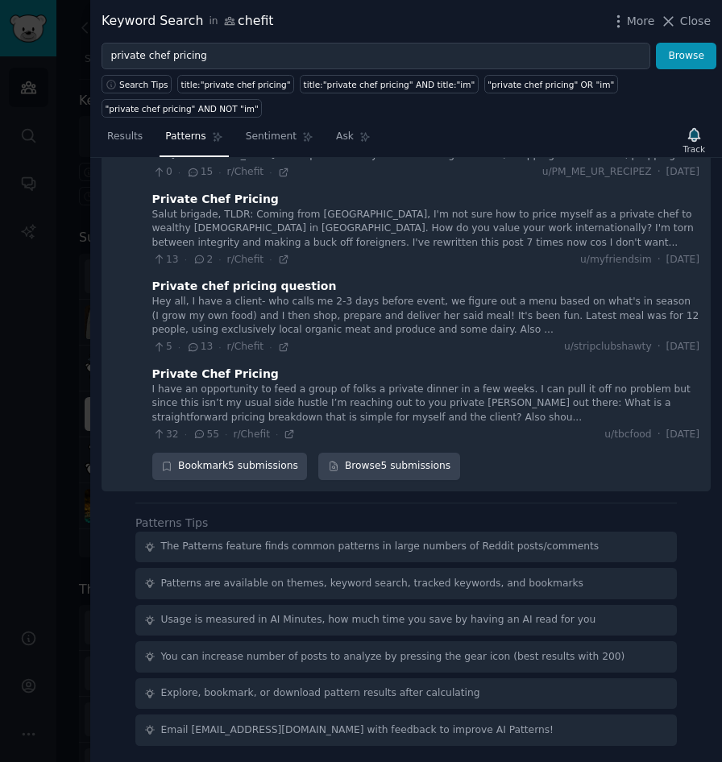
click at [478, 324] on div "Hey all, I have a client- who calls me 2-3 days before event, we figure out a m…" at bounding box center [425, 316] width 547 height 43
click at [407, 328] on div "Hey all, I have a client- who calls me 2-3 days before event, we figure out a m…" at bounding box center [425, 316] width 547 height 43
click at [258, 291] on div "Private chef pricing question" at bounding box center [244, 286] width 184 height 17
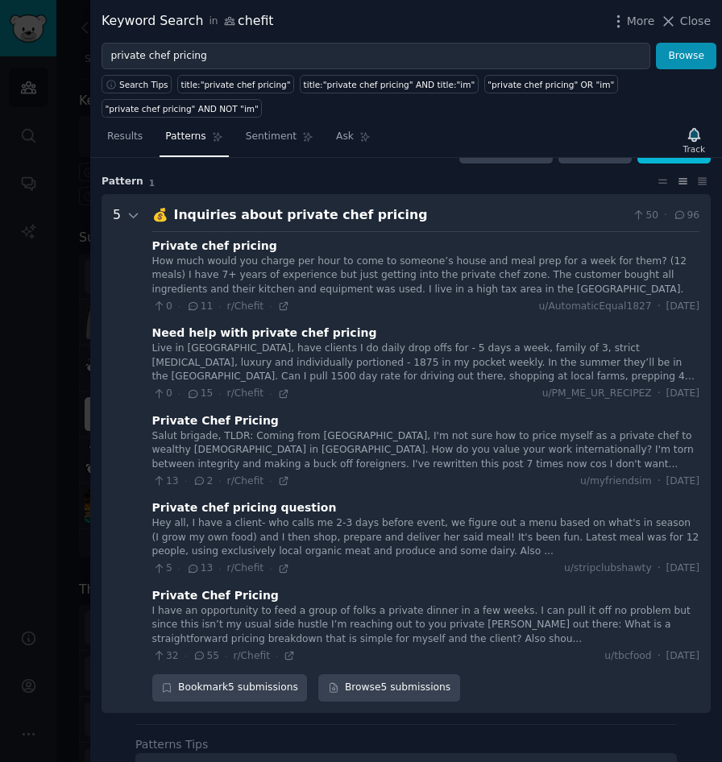
scroll to position [0, 0]
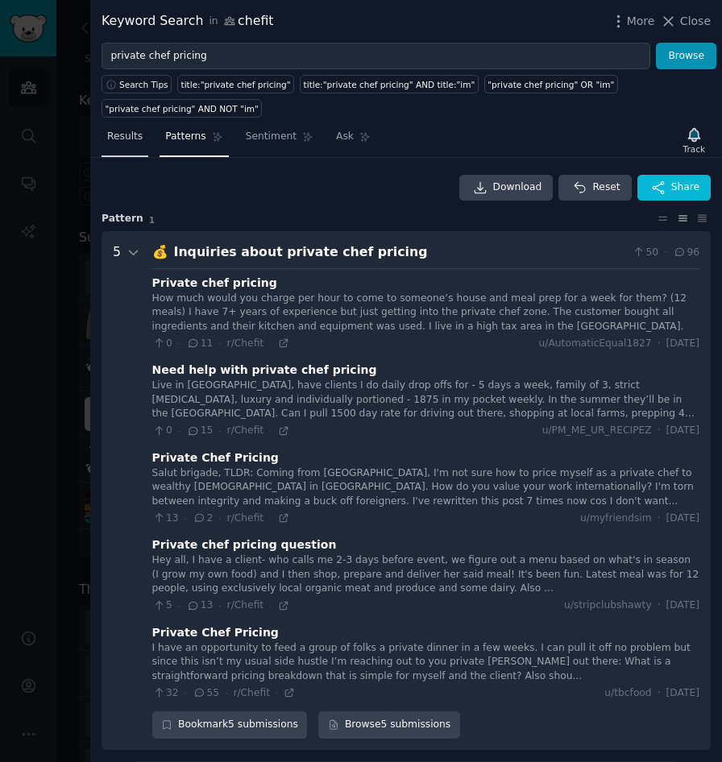
click at [130, 136] on span "Results" at bounding box center [124, 137] width 35 height 14
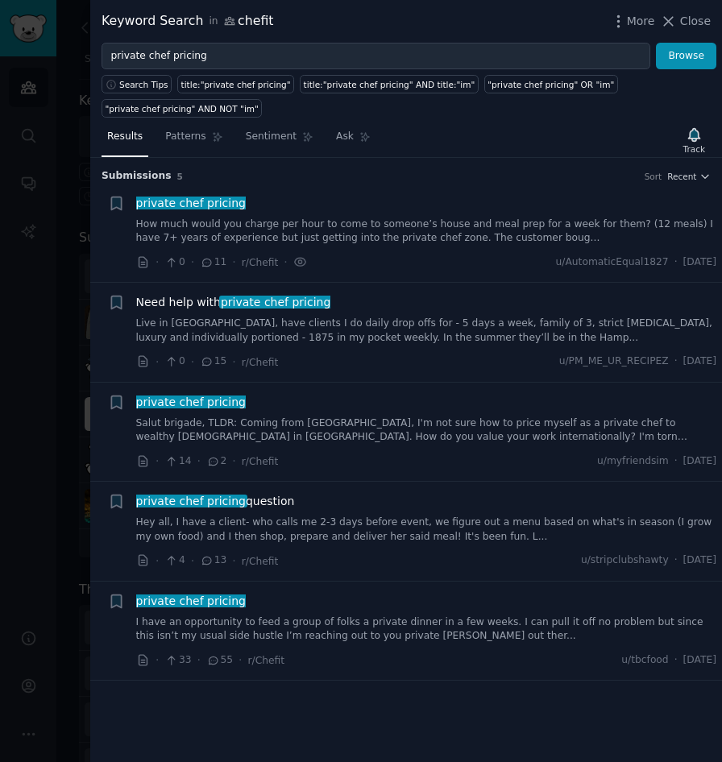
click at [213, 599] on span "private chef pricing" at bounding box center [190, 600] width 113 height 13
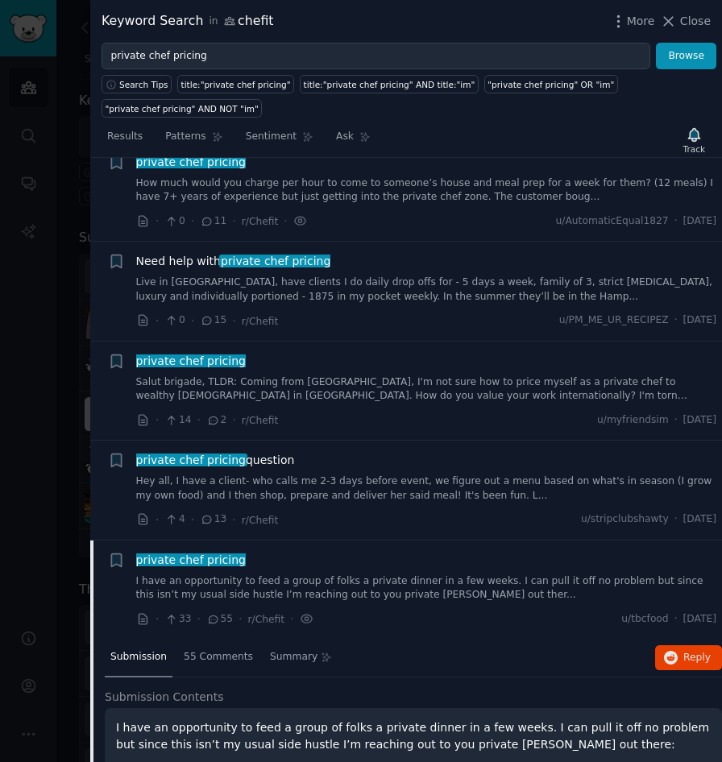
scroll to position [160, 0]
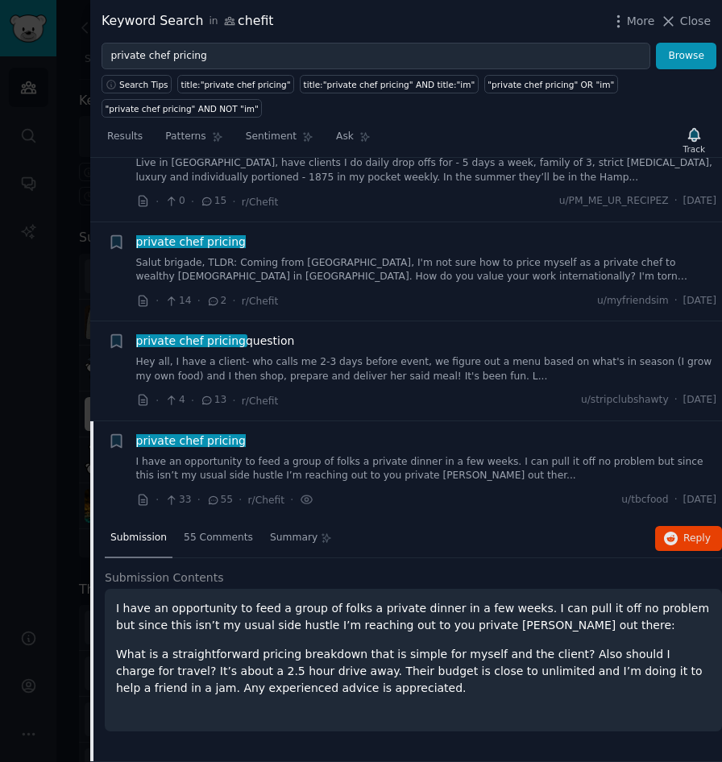
click at [279, 356] on link "Hey all, I have a client- who calls me 2-3 days before event, we figure out a m…" at bounding box center [426, 369] width 581 height 28
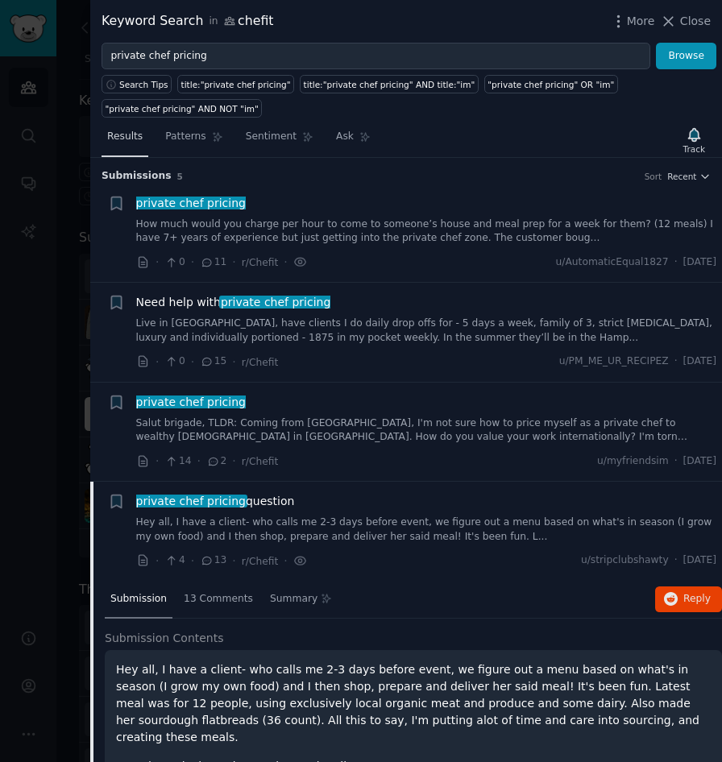
click at [128, 140] on span "Results" at bounding box center [124, 137] width 35 height 14
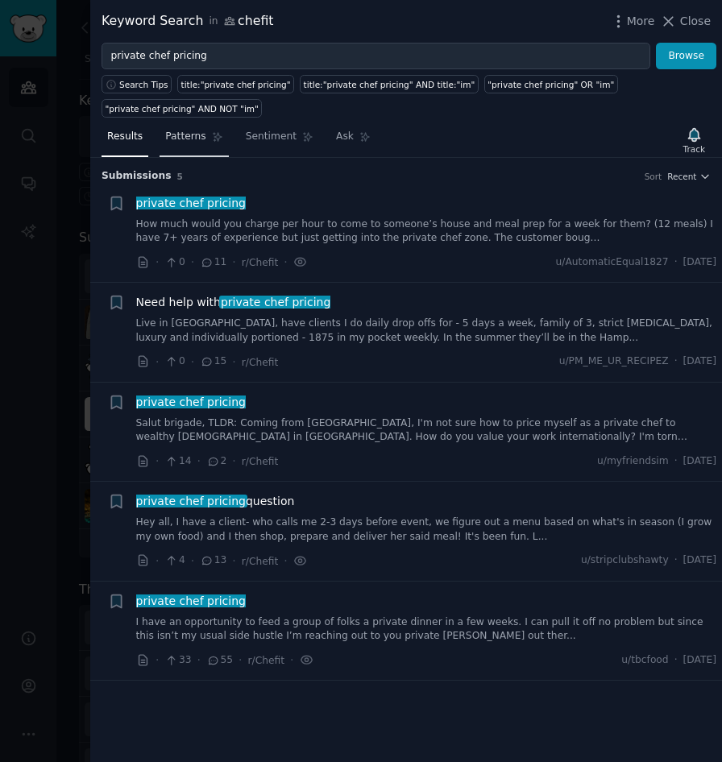
click at [187, 147] on link "Patterns" at bounding box center [193, 140] width 68 height 33
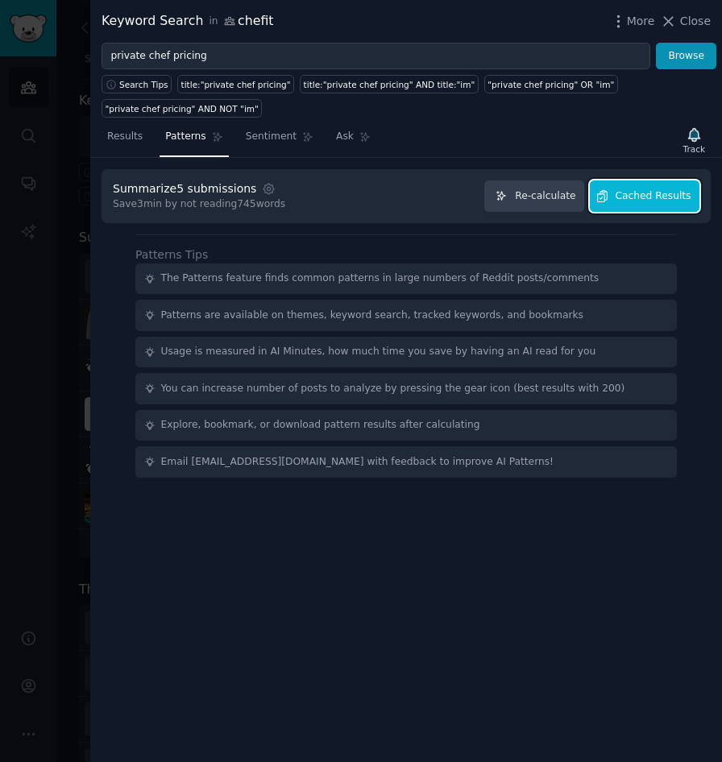
click at [626, 195] on span "Cached Results" at bounding box center [653, 196] width 76 height 14
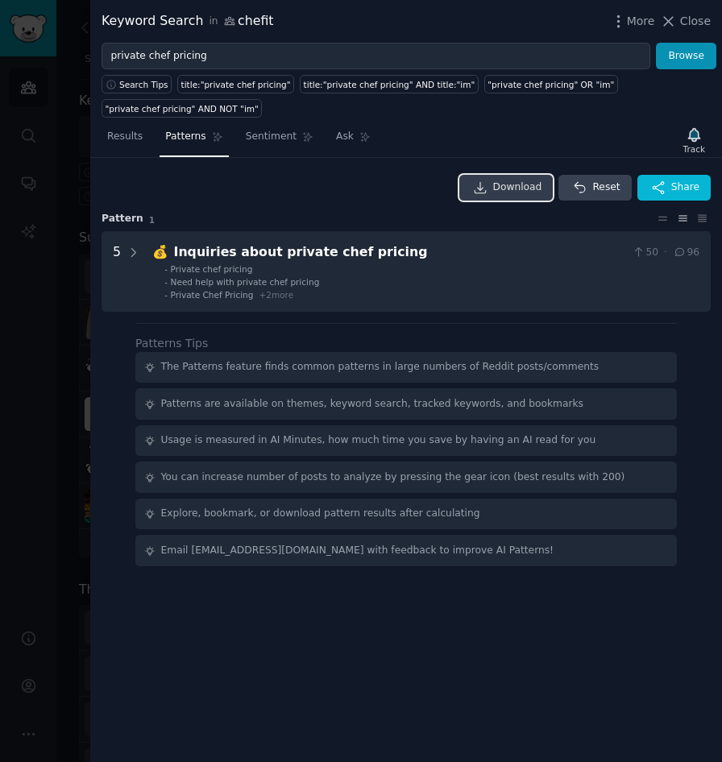
click at [515, 196] on link "Download" at bounding box center [506, 188] width 94 height 26
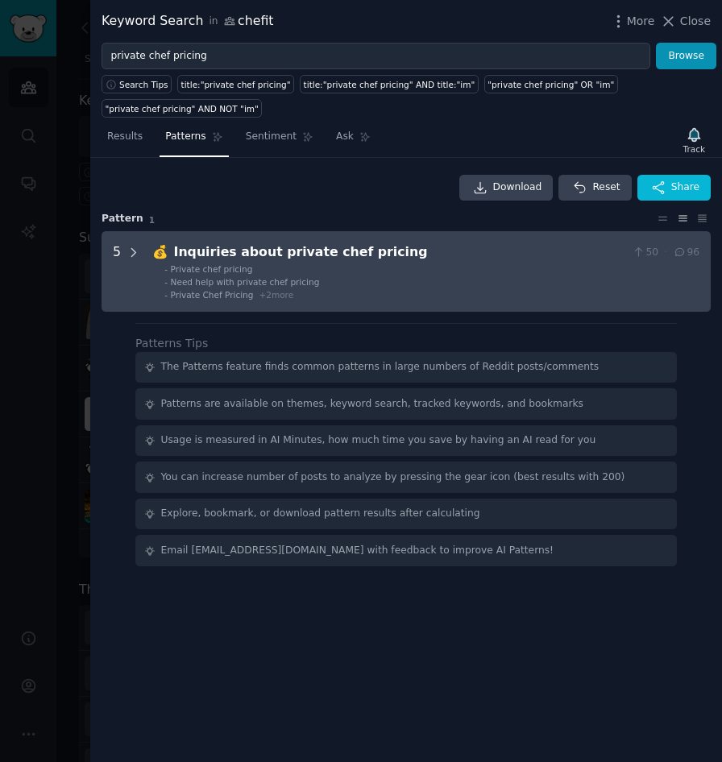
click at [137, 253] on icon at bounding box center [133, 253] width 14 height 14
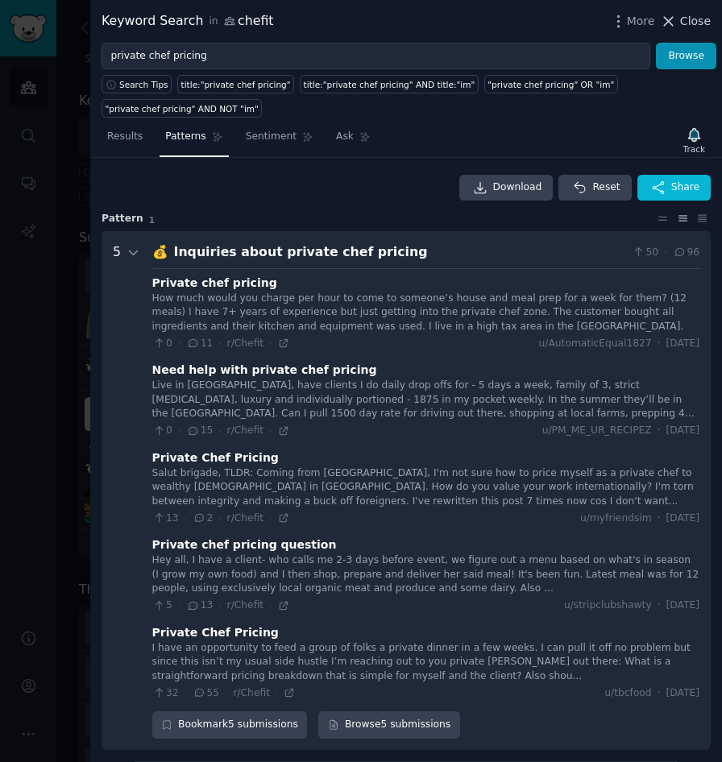
click at [697, 25] on span "Close" at bounding box center [695, 21] width 31 height 17
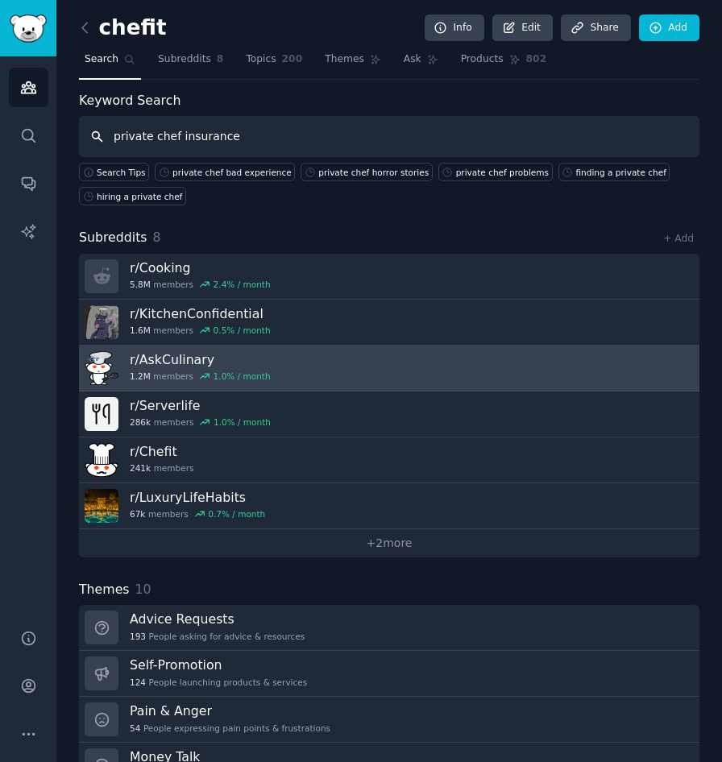
type input "private chef insurance"
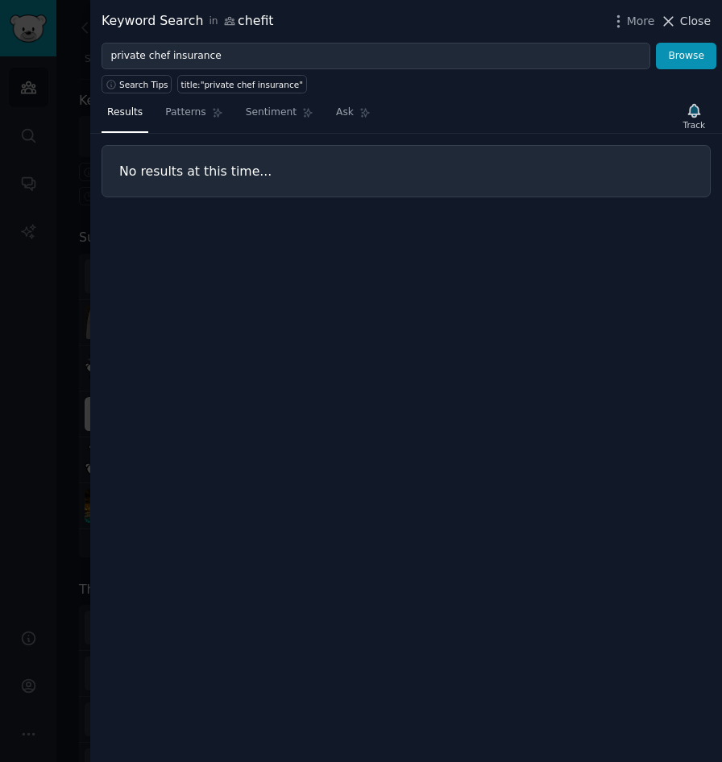
click at [699, 23] on span "Close" at bounding box center [695, 21] width 31 height 17
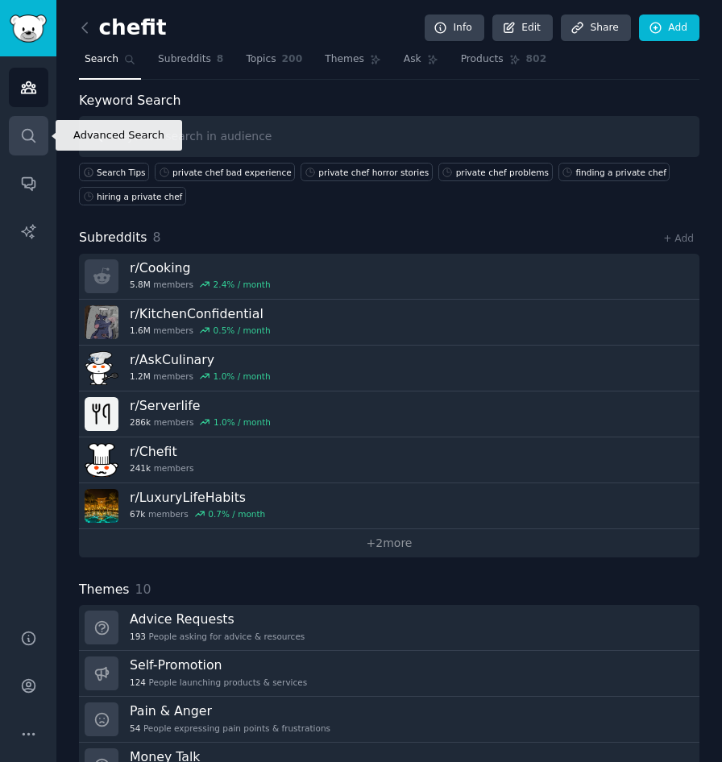
click at [19, 123] on link "Search" at bounding box center [28, 135] width 39 height 39
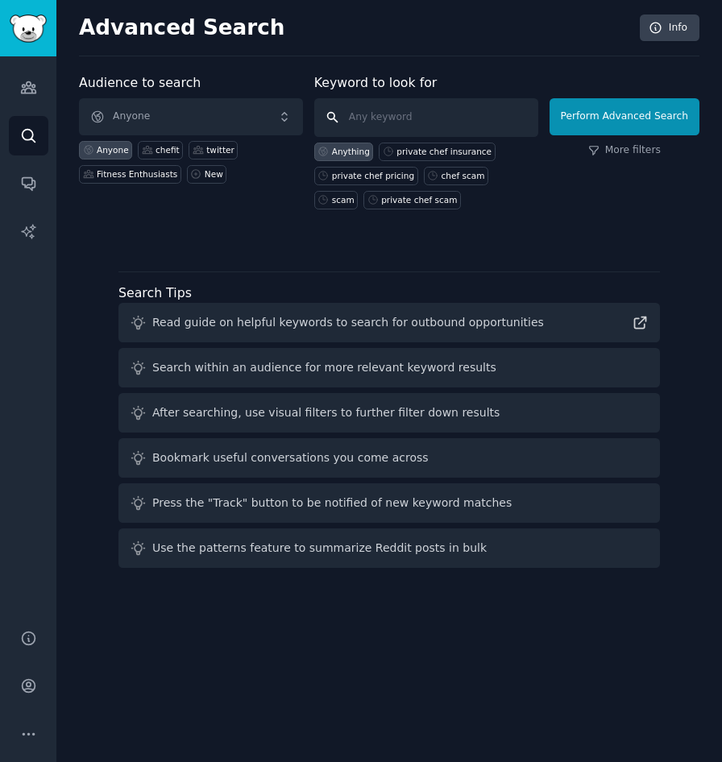
click at [428, 116] on input "text" at bounding box center [426, 117] width 224 height 39
type input "private chef insurance"
click button "Perform Advanced Search" at bounding box center [624, 116] width 150 height 37
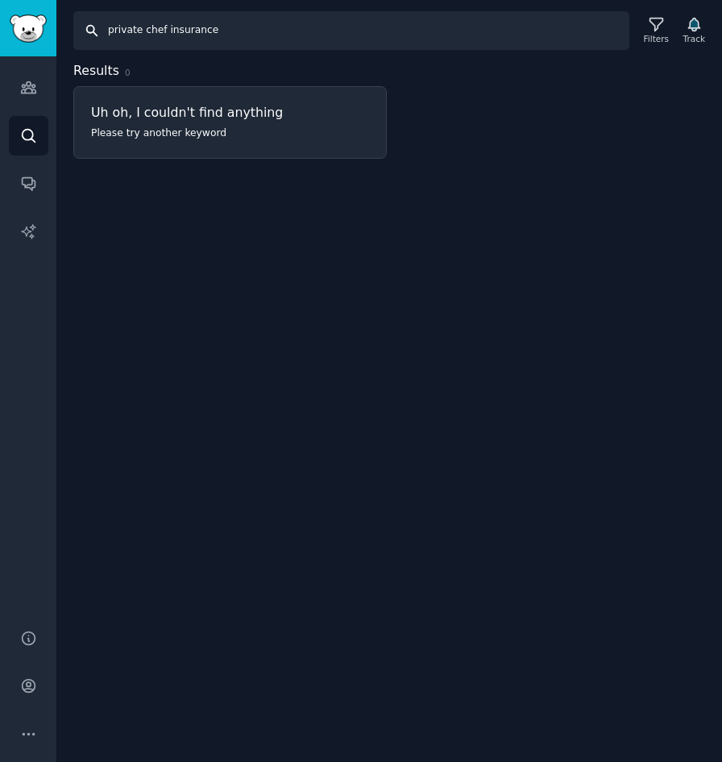
click at [218, 39] on input "private chef insurance" at bounding box center [351, 30] width 556 height 39
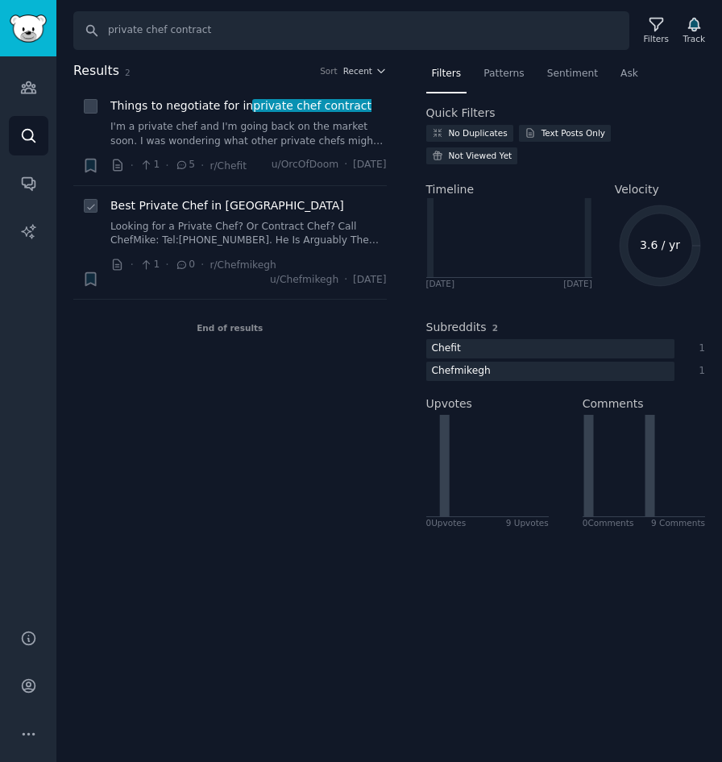
click at [287, 223] on link "Looking for a Private Chef? Or Contract Chef? Call ChefMike: Tel:[PHONE_NUMBER]…" at bounding box center [248, 234] width 276 height 28
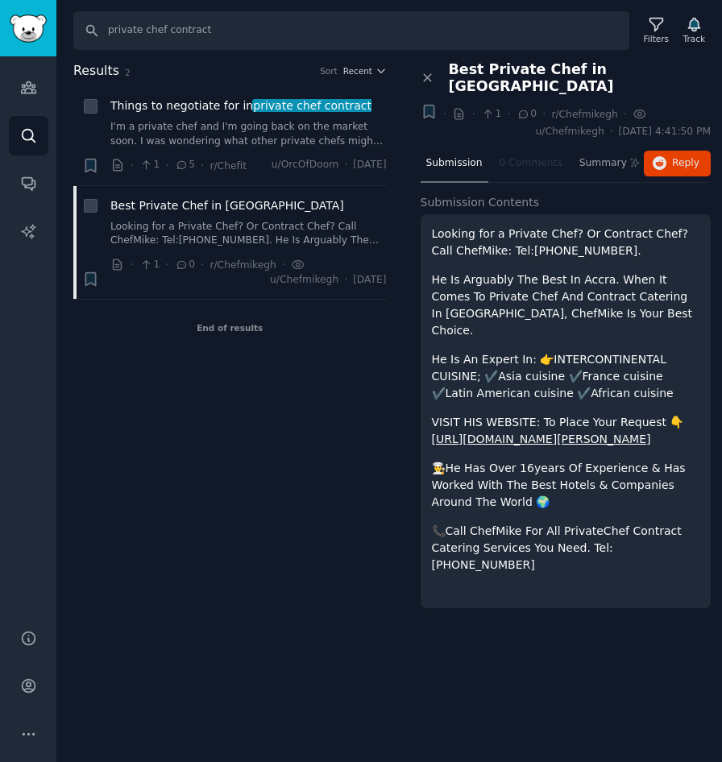
click at [507, 432] on link "[URL][DOMAIN_NAME][PERSON_NAME]" at bounding box center [541, 438] width 219 height 13
click at [217, 123] on link "I'm a private chef and I'm going back on the market soon. I was wondering what …" at bounding box center [248, 134] width 276 height 28
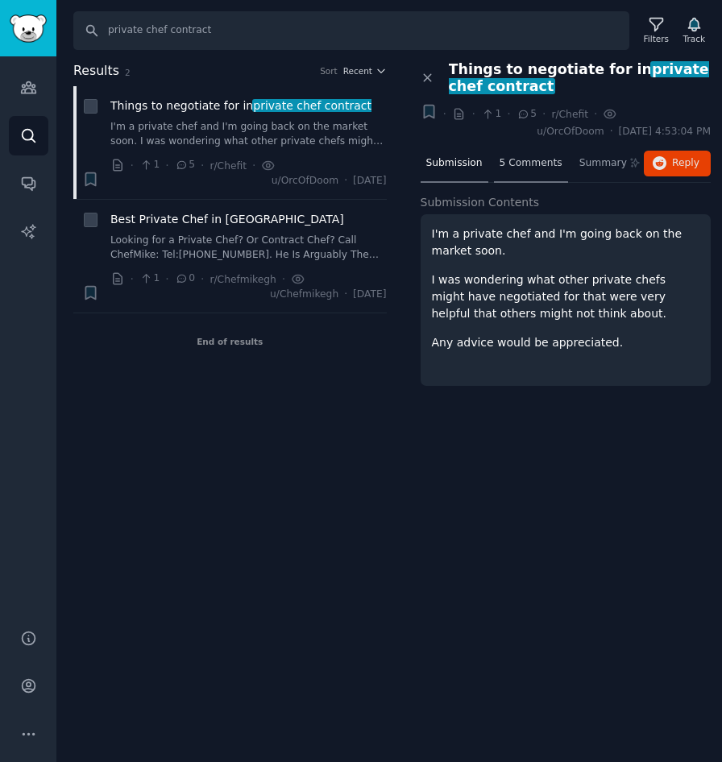
click at [523, 171] on div "5 Comments" at bounding box center [531, 164] width 74 height 39
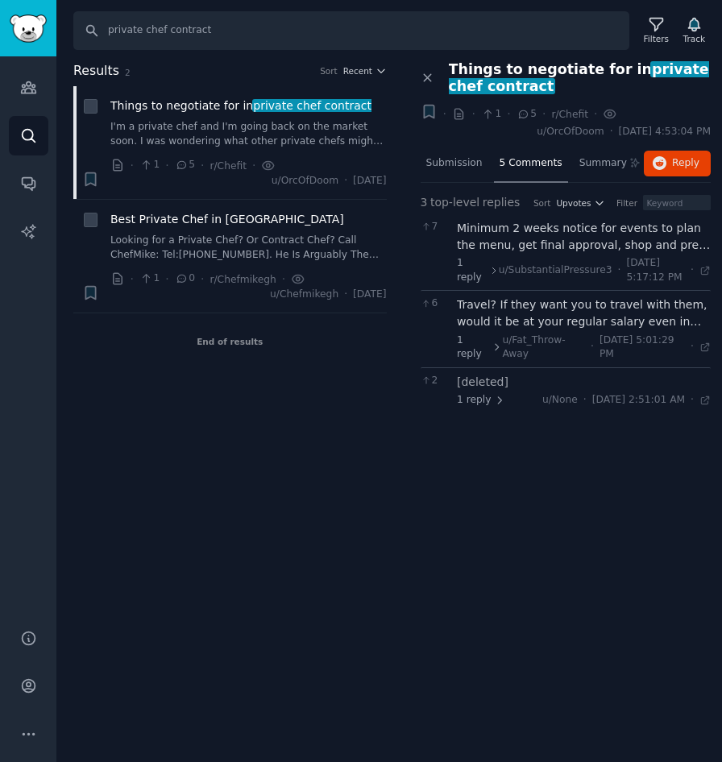
click at [607, 234] on div "Minimum 2 weeks notice for events to plan the menu, get final approval, shop an…" at bounding box center [584, 237] width 254 height 34
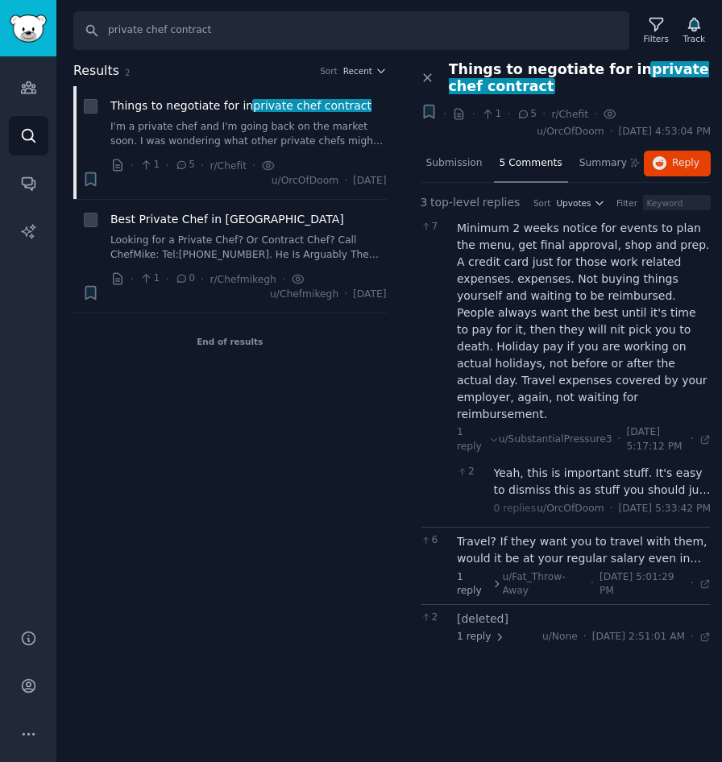
click at [598, 533] on div "Travel? If they want you to travel with them, would it be at your regular salar…" at bounding box center [584, 550] width 254 height 34
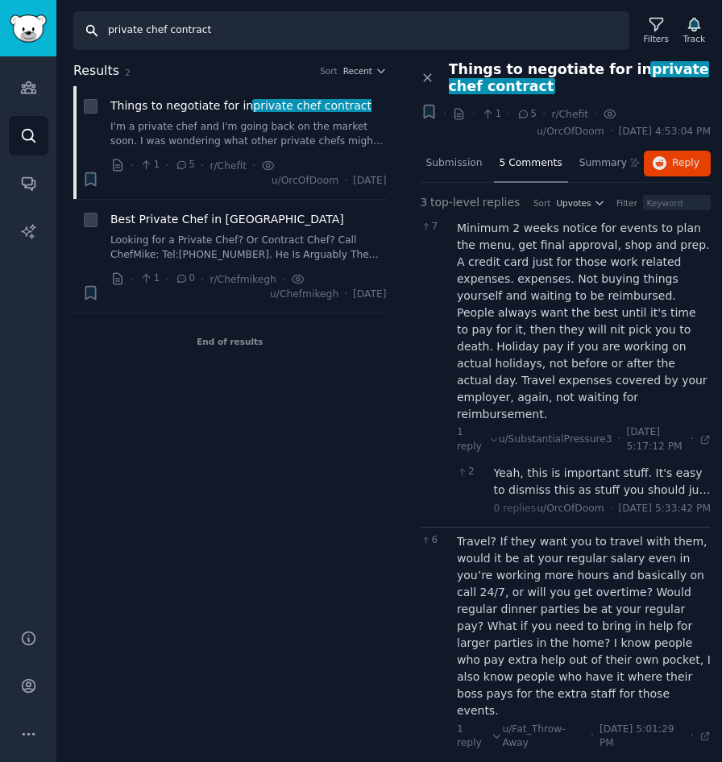
click at [212, 30] on input "private chef contract" at bounding box center [351, 30] width 556 height 39
type input "personal chef vs private chef"
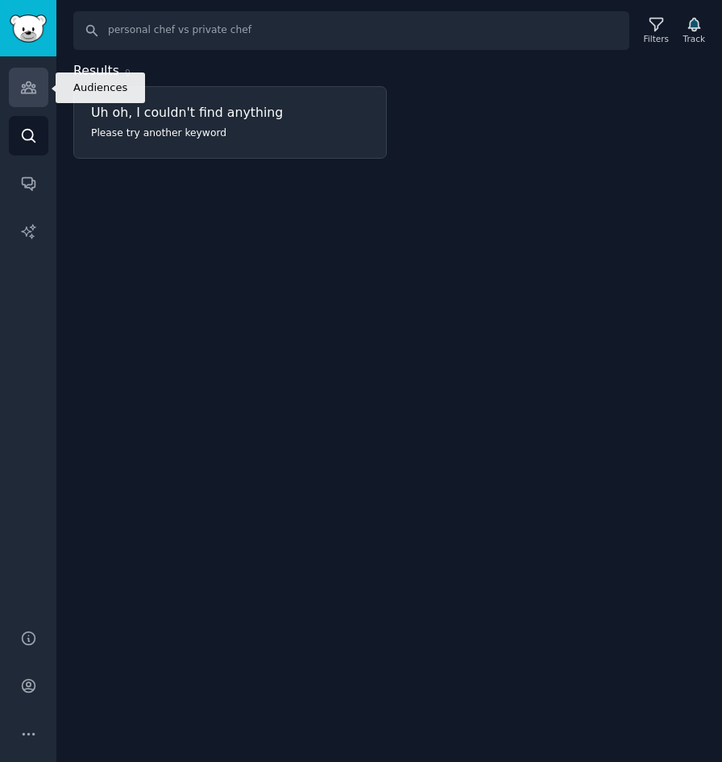
click at [34, 91] on icon "Sidebar" at bounding box center [28, 87] width 17 height 17
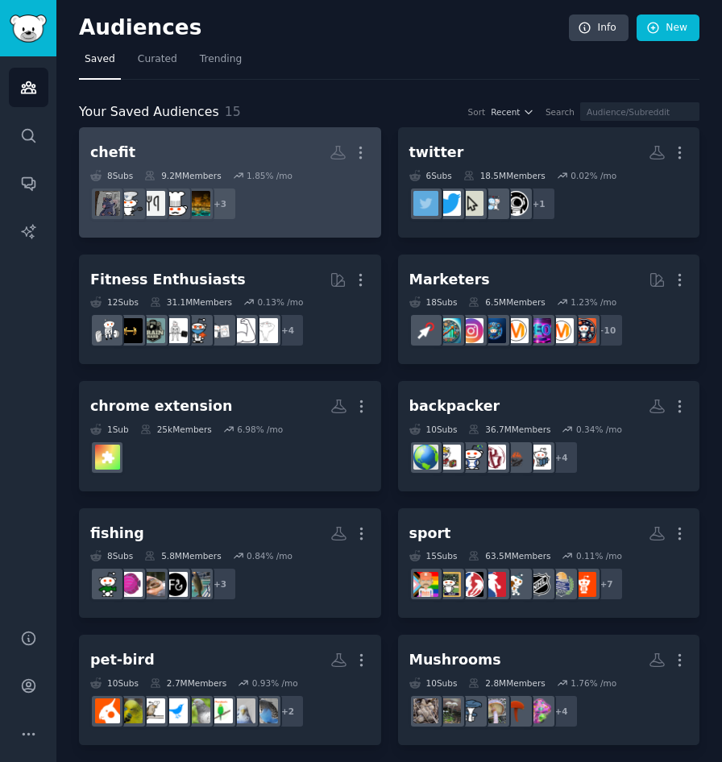
click at [230, 160] on h2 "chefit More" at bounding box center [229, 153] width 279 height 28
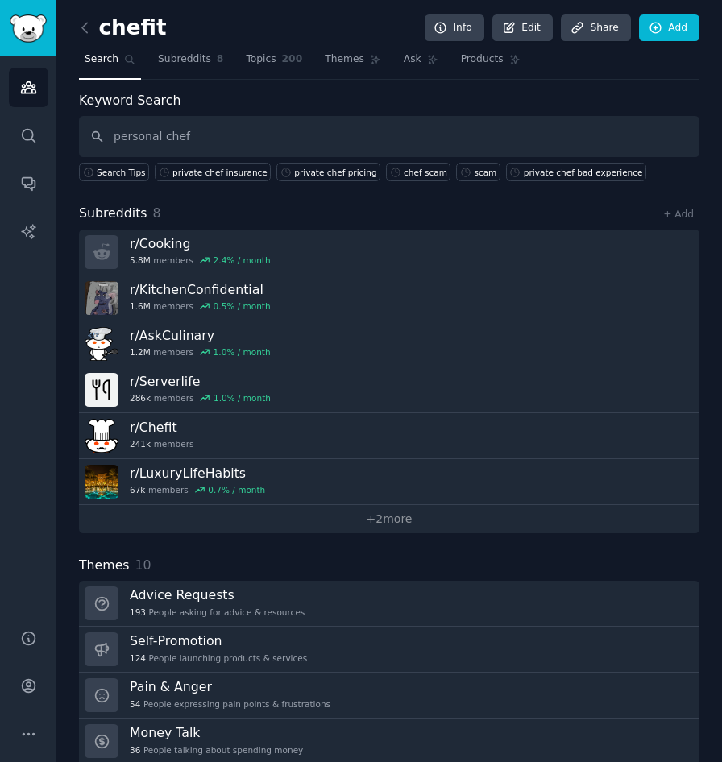
type input "personal chef"
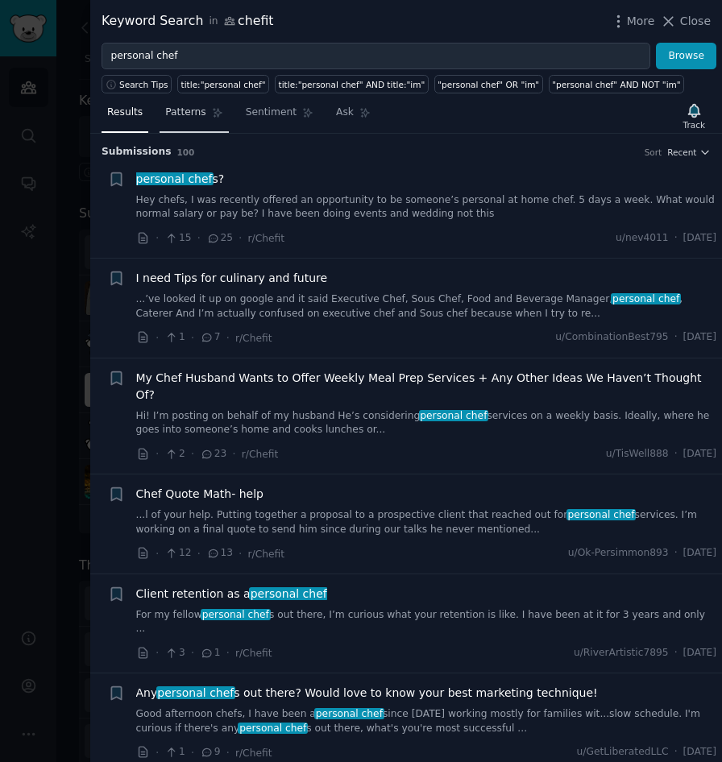
click at [186, 109] on span "Patterns" at bounding box center [185, 112] width 40 height 14
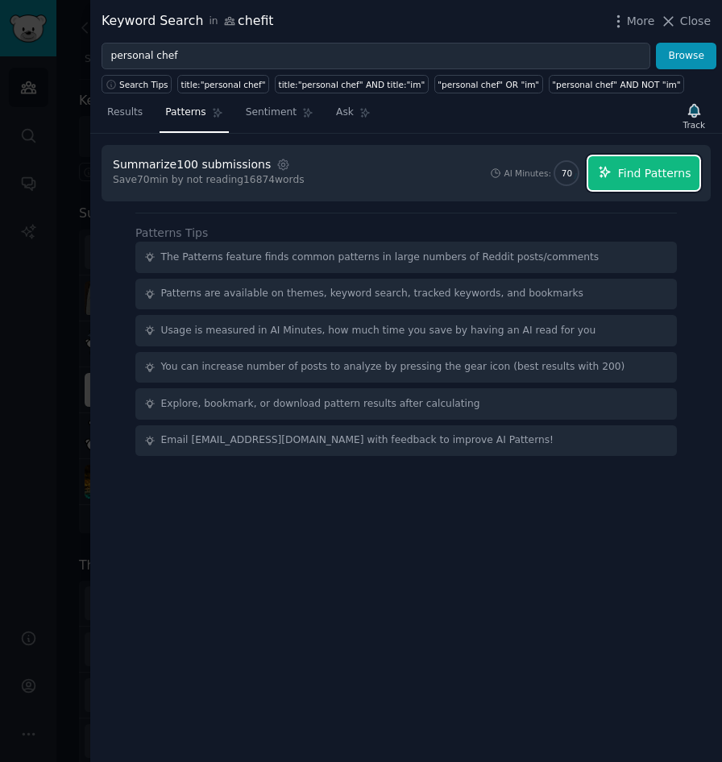
click at [662, 176] on span "Find Patterns" at bounding box center [654, 173] width 73 height 17
